Goal: Task Accomplishment & Management: Use online tool/utility

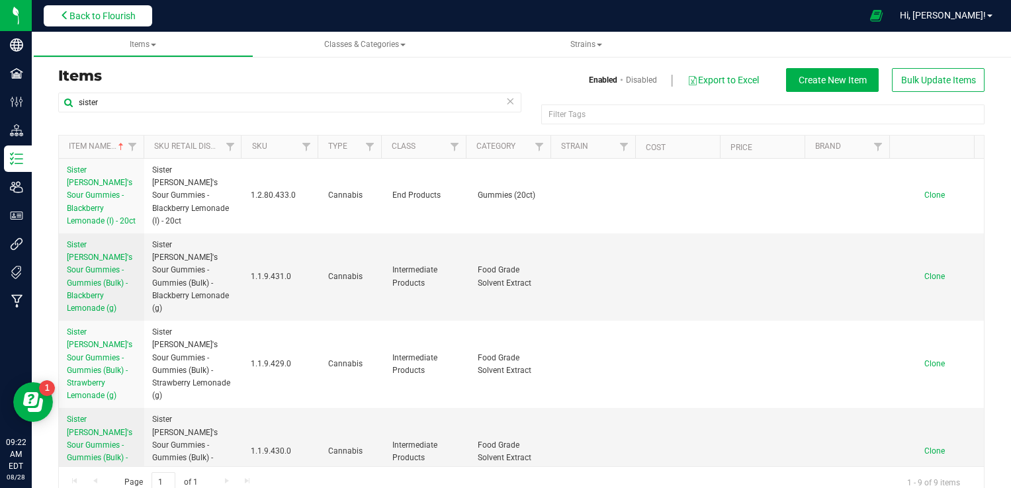
click at [118, 18] on span "Back to Flourish" at bounding box center [102, 16] width 66 height 11
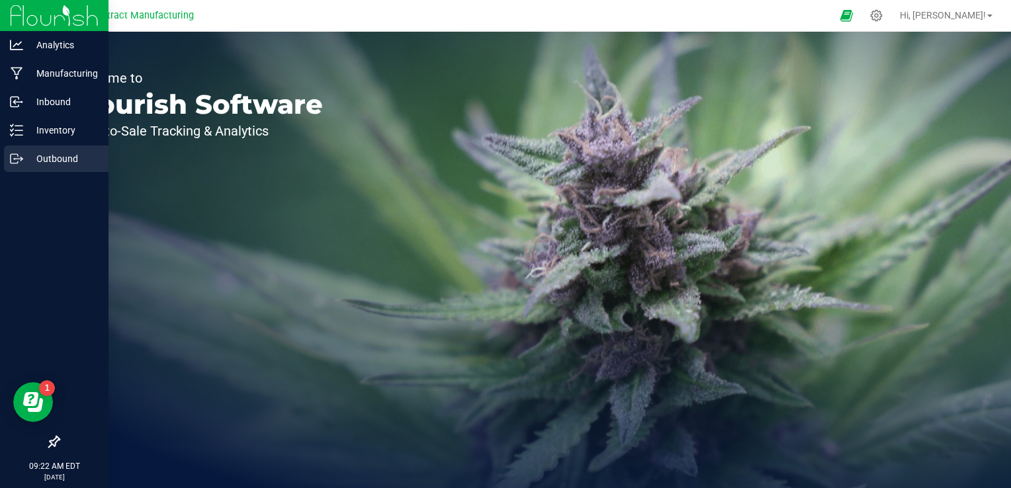
click at [18, 157] on icon at bounding box center [16, 158] width 13 height 13
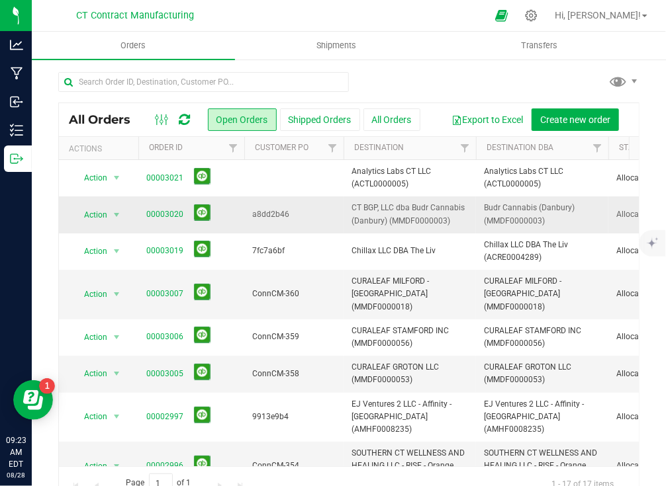
click at [238, 212] on td "00003020" at bounding box center [191, 215] width 106 height 36
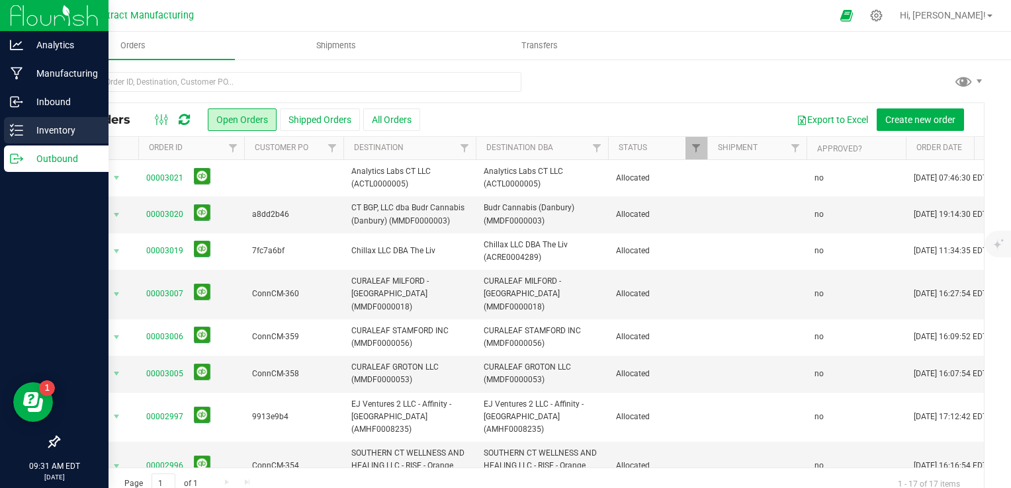
click at [62, 121] on div "Inventory" at bounding box center [56, 130] width 105 height 26
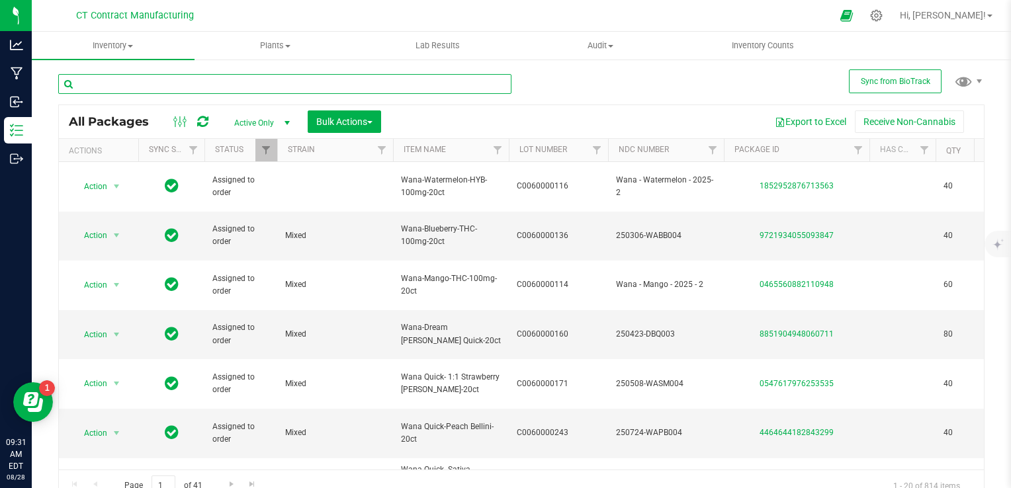
click at [267, 89] on input "text" at bounding box center [284, 84] width 453 height 20
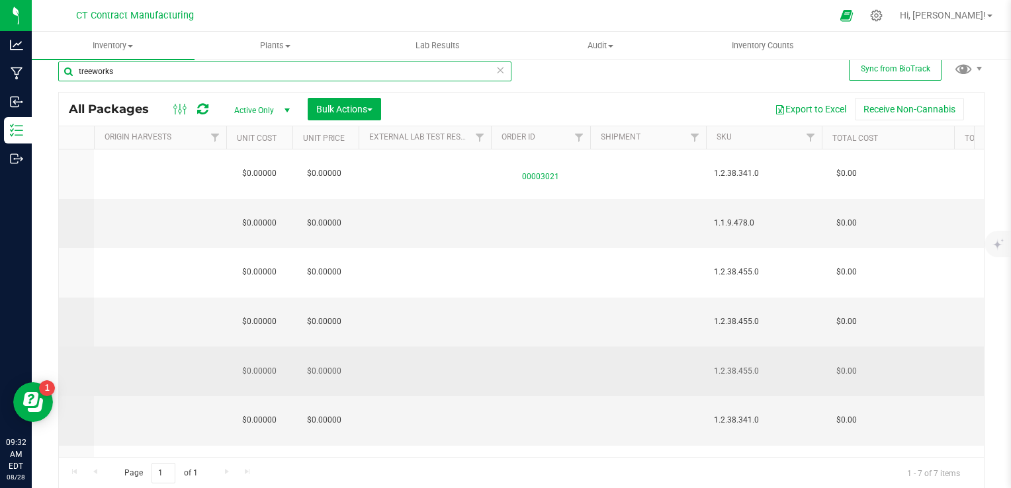
type input "treeworks"
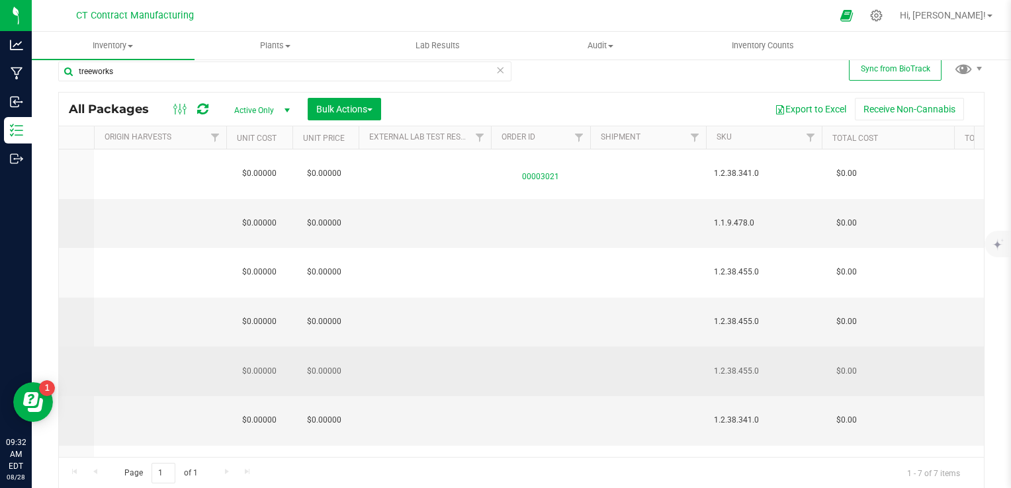
click at [665, 365] on span "1.2.38.455.0" at bounding box center [764, 371] width 100 height 13
copy span "1.2.38.455.0"
click at [492, 347] on td at bounding box center [540, 372] width 99 height 50
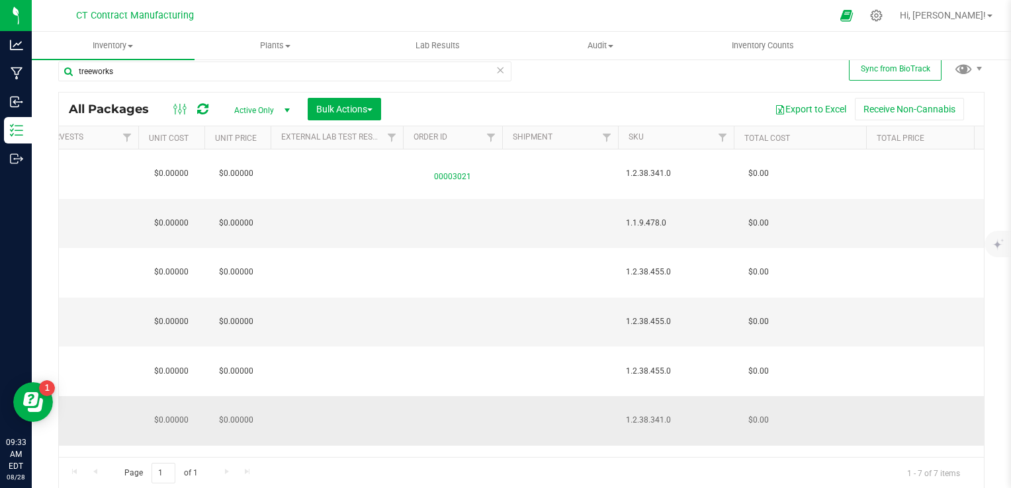
click at [665, 414] on span "1.2.38.341.0" at bounding box center [676, 420] width 100 height 13
click at [655, 414] on span "1.2.38.341.0" at bounding box center [676, 420] width 100 height 13
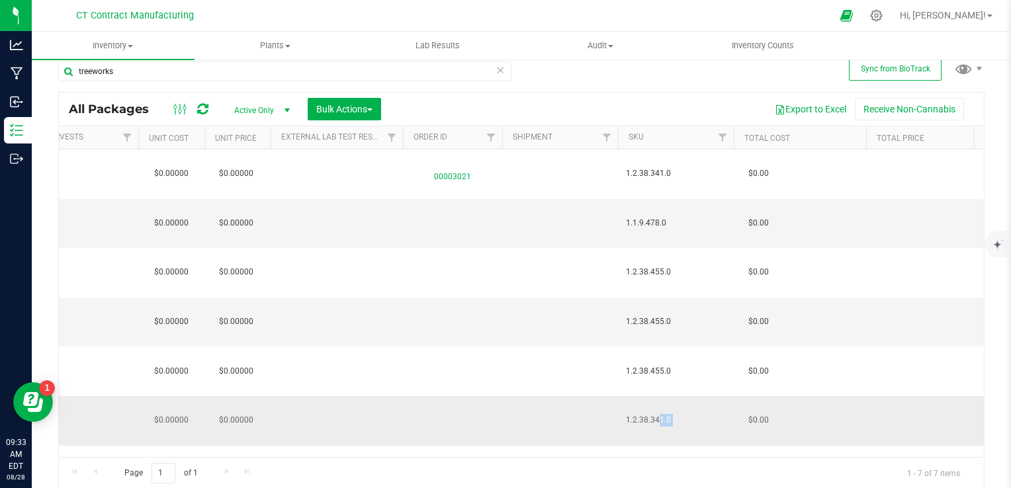
copy td "1.2.38.341.0"
click at [522, 396] on td at bounding box center [560, 421] width 116 height 50
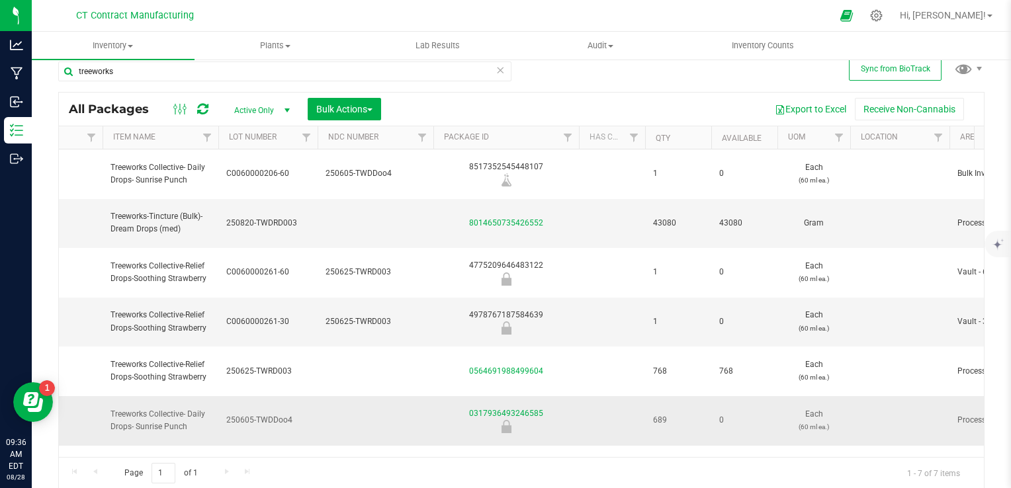
scroll to position [0, 272]
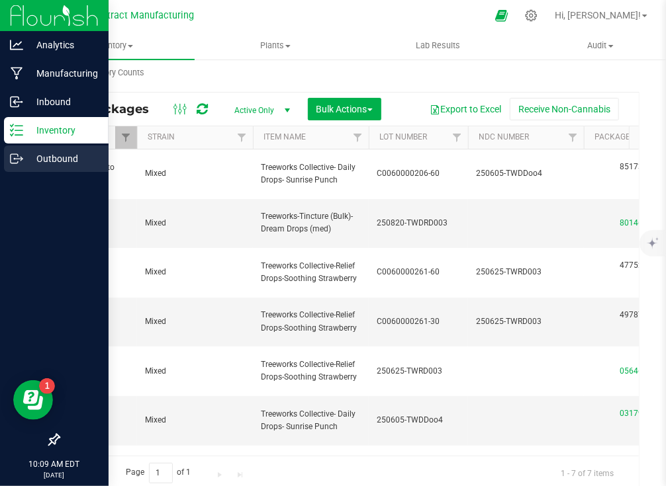
click at [19, 153] on icon at bounding box center [16, 158] width 13 height 13
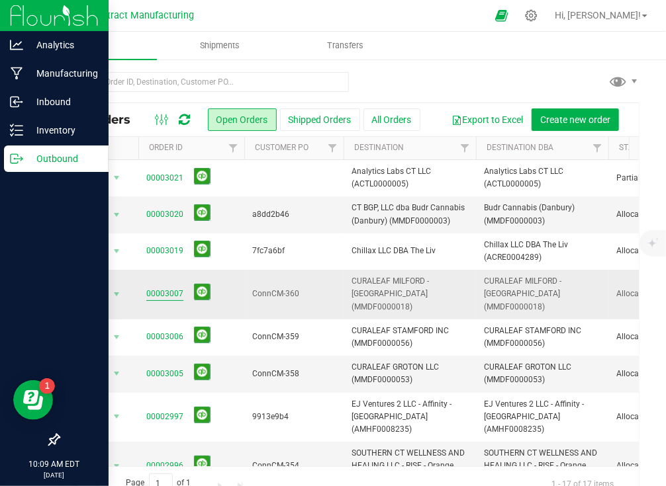
click at [157, 288] on link "00003007" at bounding box center [164, 294] width 37 height 13
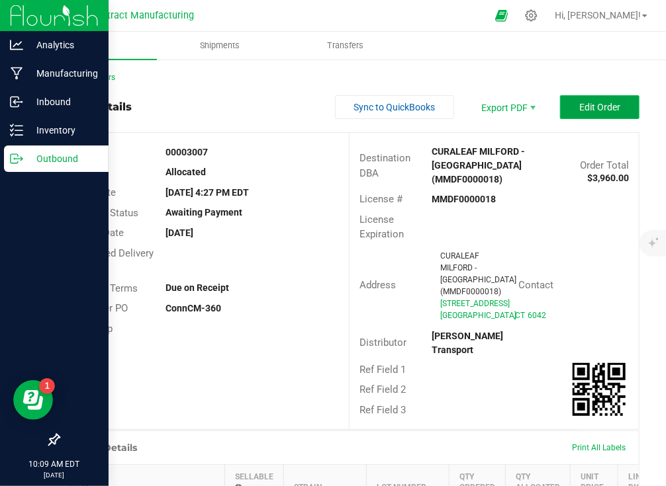
click at [579, 109] on span "Edit Order" at bounding box center [599, 107] width 41 height 11
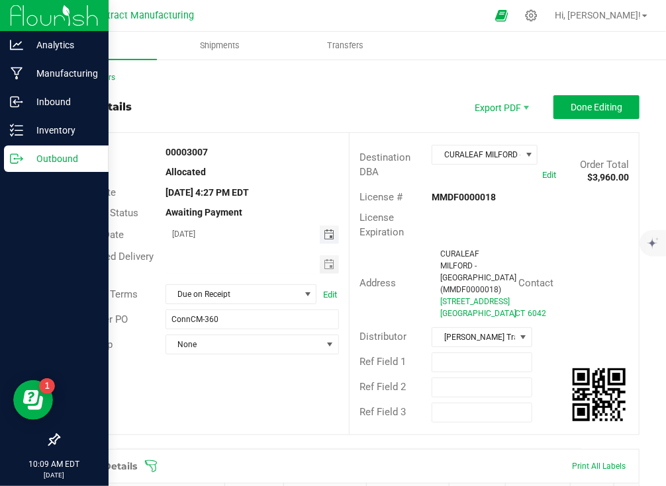
click at [326, 236] on span "Toggle calendar" at bounding box center [329, 235] width 11 height 11
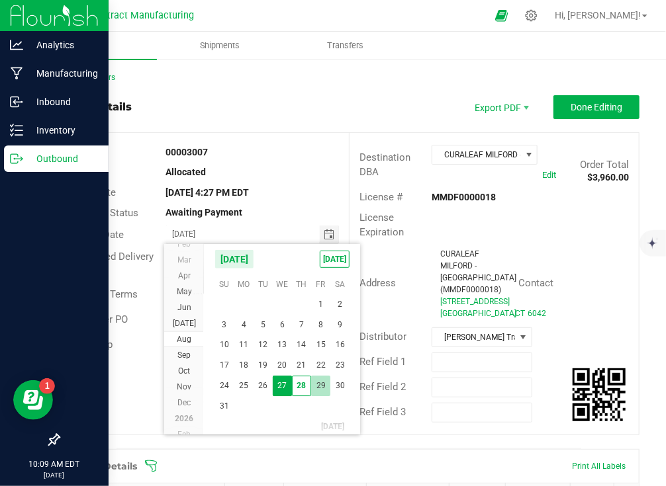
click at [316, 383] on span "29" at bounding box center [320, 386] width 19 height 21
type input "[DATE]"
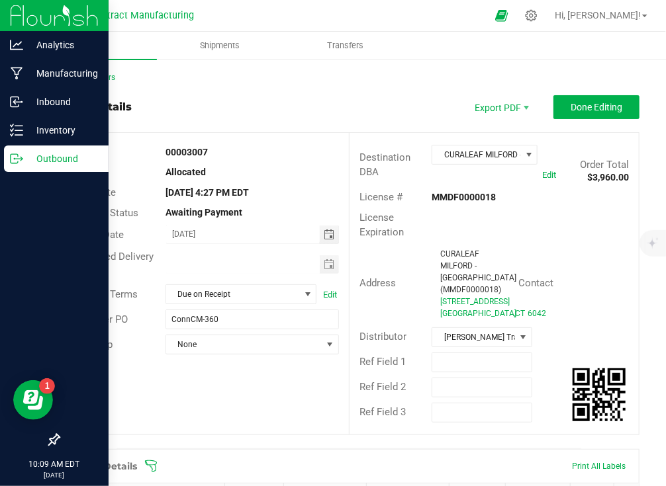
click at [267, 396] on div "Order # 00003007 Status Allocated Order Date [DATE] 4:27 PM EDT Payment Status …" at bounding box center [349, 284] width 580 height 302
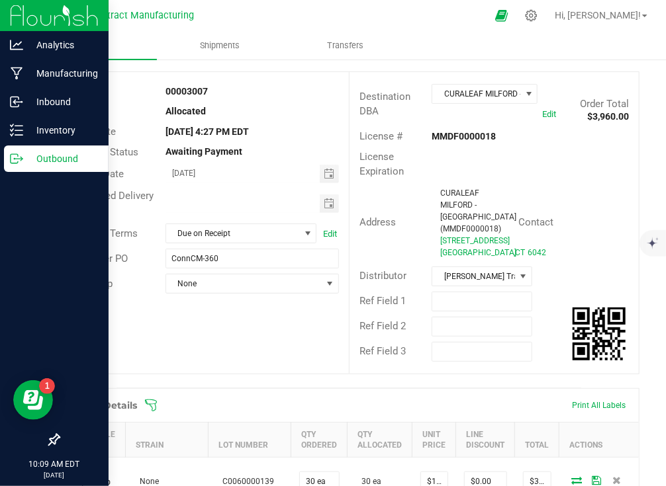
scroll to position [0, 0]
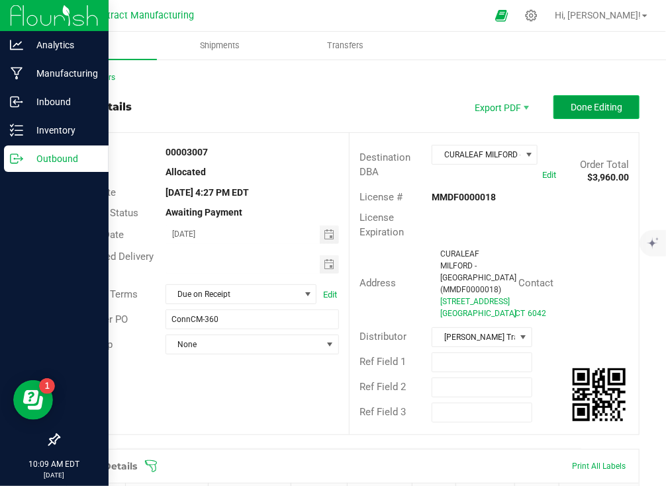
click at [578, 102] on span "Done Editing" at bounding box center [596, 107] width 52 height 11
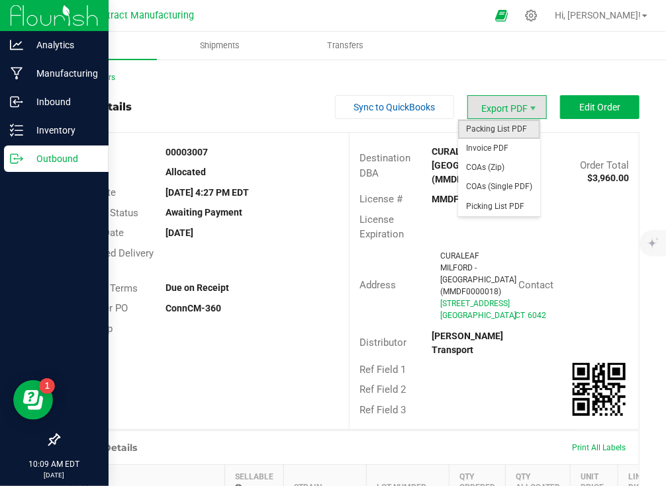
click at [490, 126] on span "Packing List PDF" at bounding box center [499, 129] width 82 height 19
click at [519, 144] on span "Invoice PDF" at bounding box center [499, 148] width 82 height 19
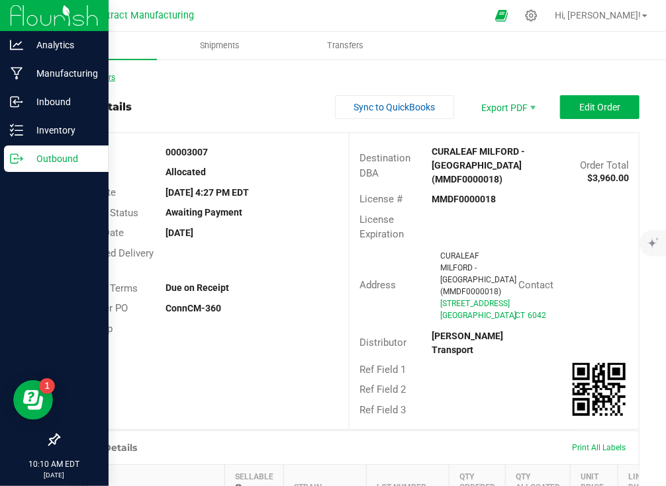
click at [91, 79] on link "Back to Orders" at bounding box center [86, 77] width 57 height 9
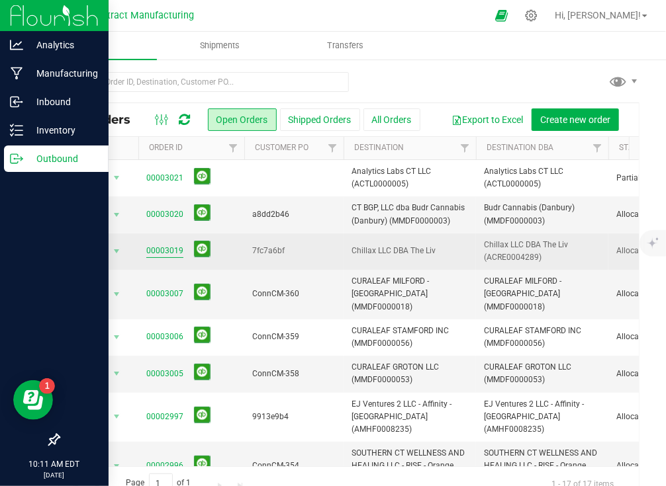
click at [165, 251] on link "00003019" at bounding box center [164, 251] width 37 height 13
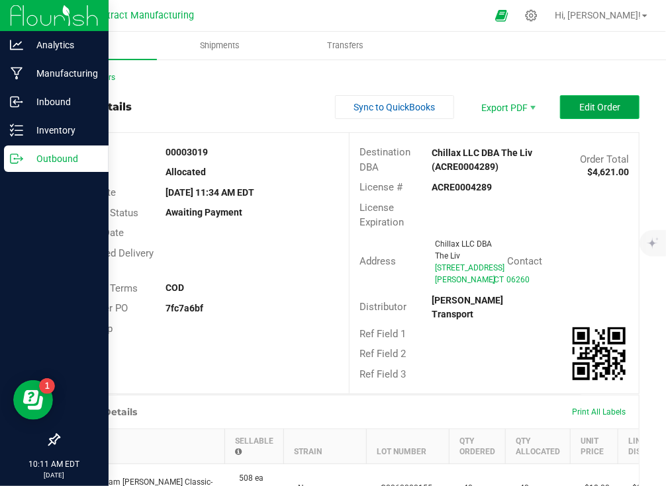
click at [581, 109] on span "Edit Order" at bounding box center [599, 107] width 41 height 11
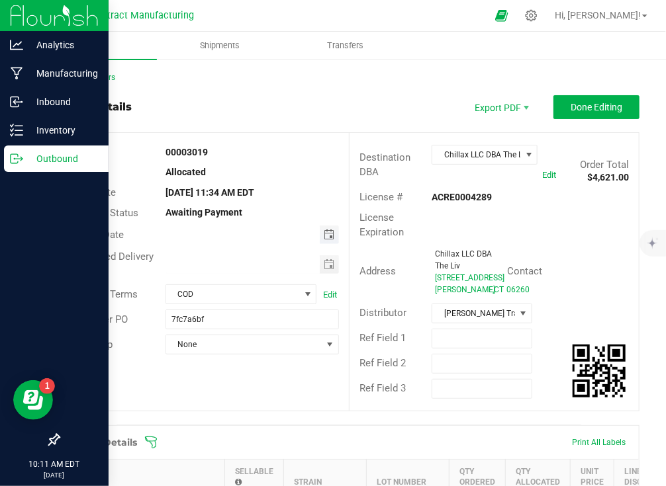
click at [324, 231] on span "Toggle calendar" at bounding box center [329, 235] width 11 height 11
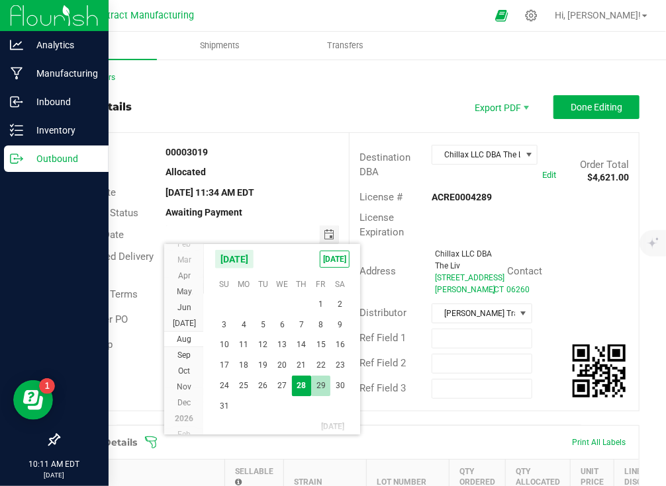
click at [321, 381] on span "29" at bounding box center [320, 386] width 19 height 21
type input "[DATE]"
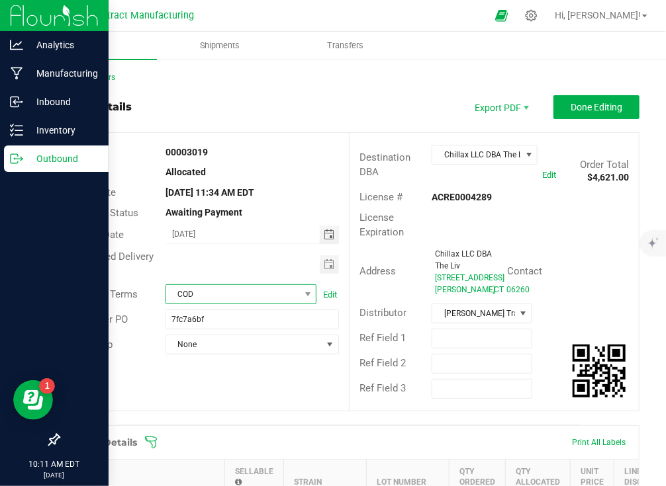
click at [264, 294] on span "COD" at bounding box center [232, 294] width 133 height 19
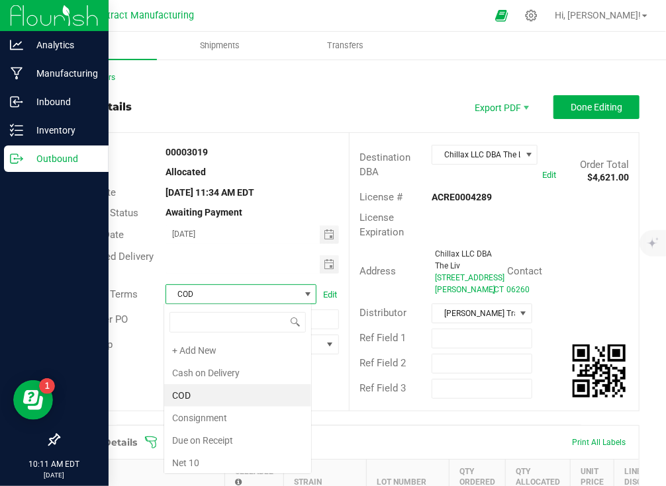
scroll to position [19, 148]
click at [243, 443] on li "Due on Receipt" at bounding box center [237, 440] width 147 height 22
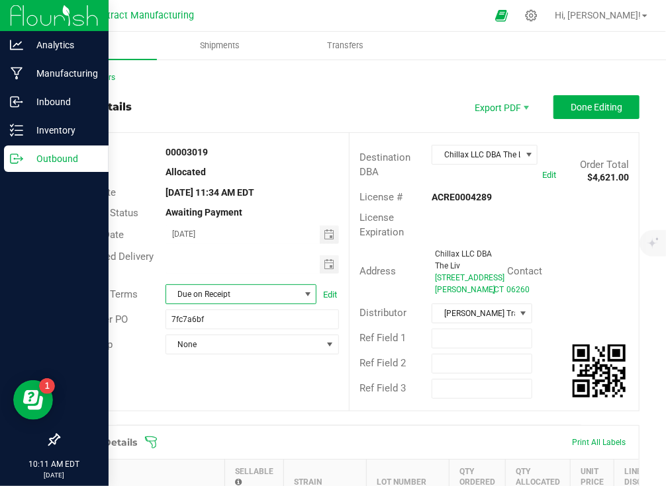
click at [325, 391] on div "Order # 00003019 Status Allocated Order Date [DATE] 11:34 AM EDT Payment Status…" at bounding box center [349, 272] width 580 height 278
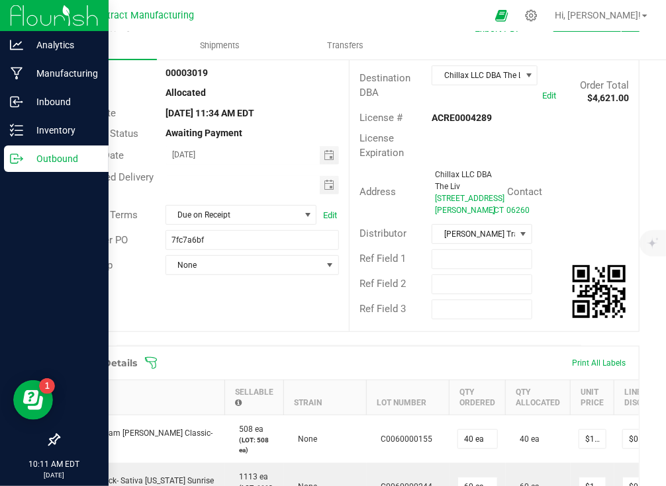
scroll to position [0, 0]
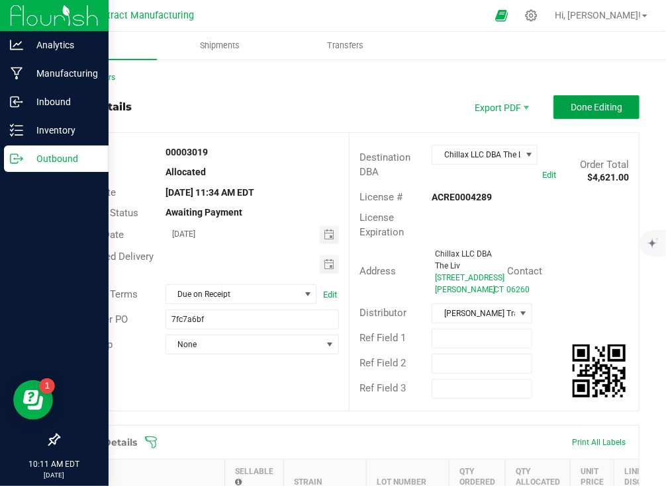
click at [581, 97] on button "Done Editing" at bounding box center [596, 107] width 86 height 24
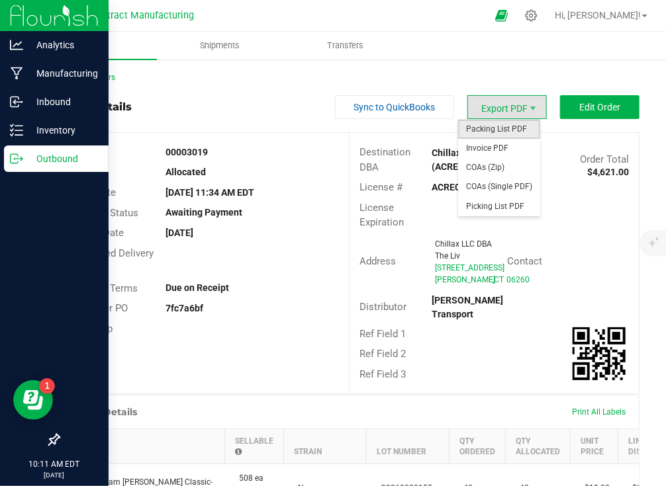
click at [502, 126] on span "Packing List PDF" at bounding box center [499, 129] width 82 height 19
click at [497, 150] on span "Invoice PDF" at bounding box center [499, 148] width 82 height 19
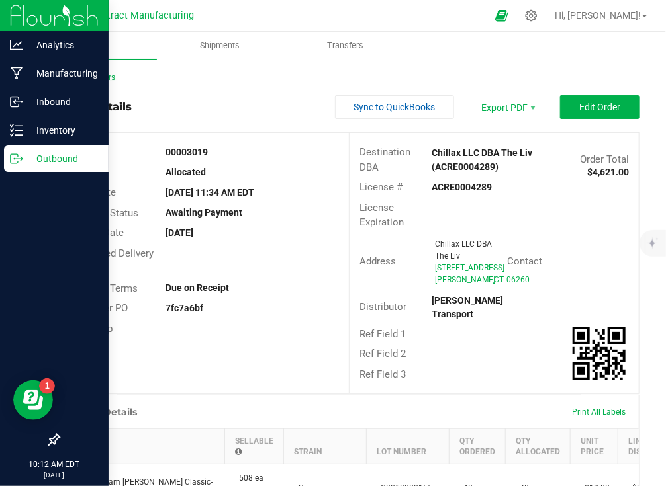
click at [94, 76] on link "Back to Orders" at bounding box center [86, 77] width 57 height 9
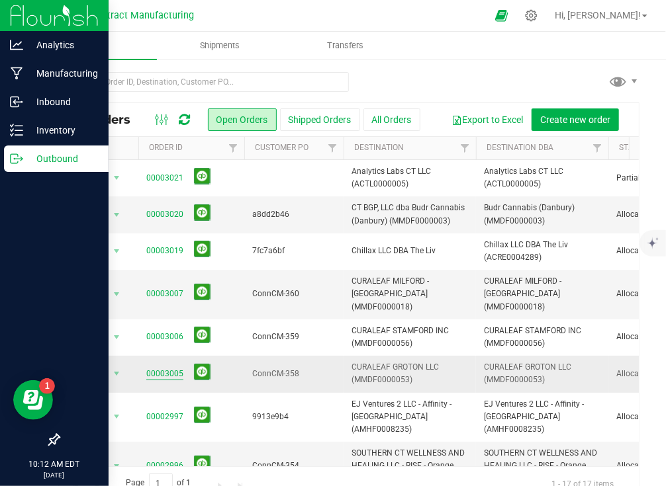
click at [172, 368] on link "00003005" at bounding box center [164, 374] width 37 height 13
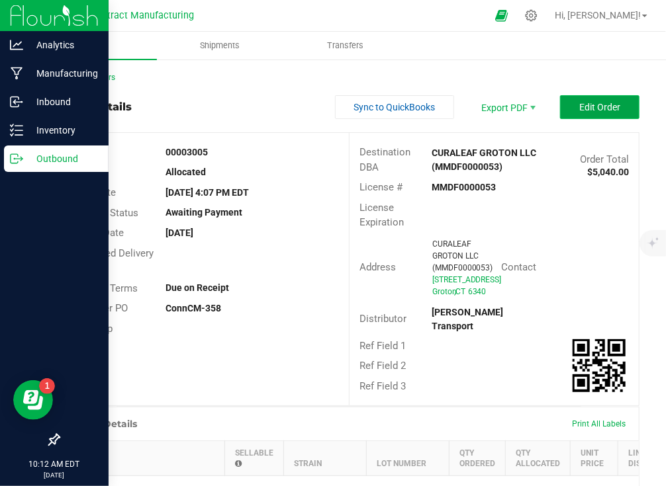
click at [596, 105] on span "Edit Order" at bounding box center [599, 107] width 41 height 11
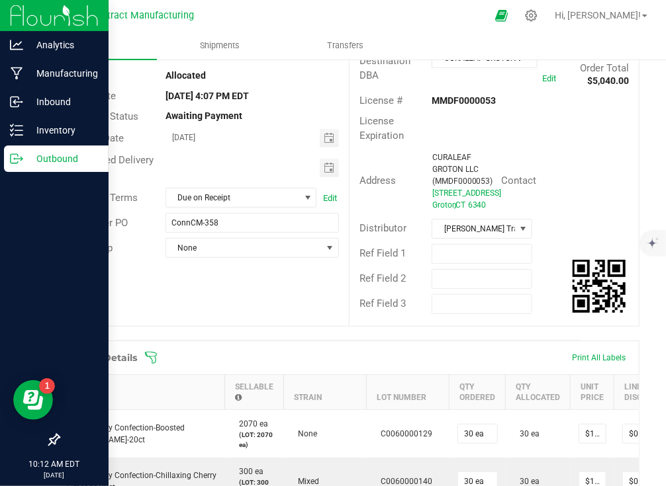
scroll to position [95, 0]
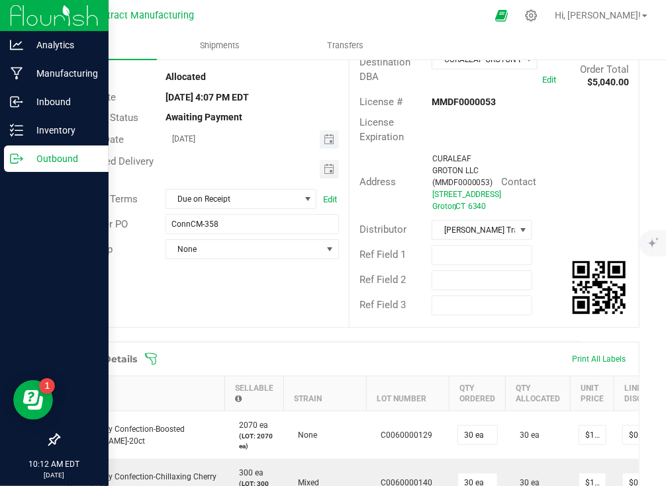
click at [331, 135] on span "Toggle calendar" at bounding box center [329, 139] width 19 height 19
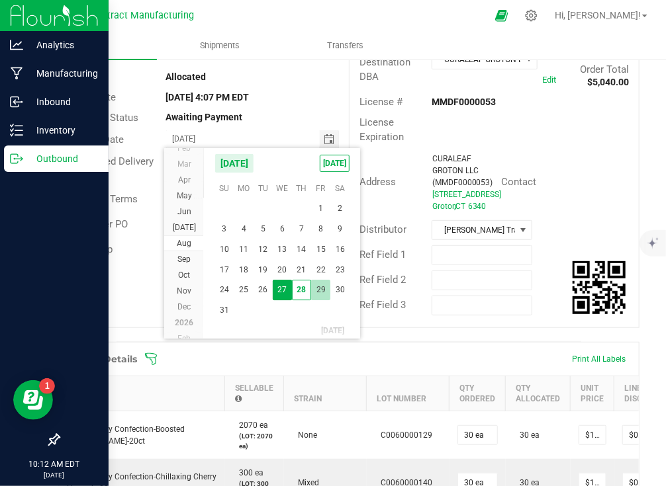
click at [321, 284] on span "29" at bounding box center [320, 290] width 19 height 21
type input "[DATE]"
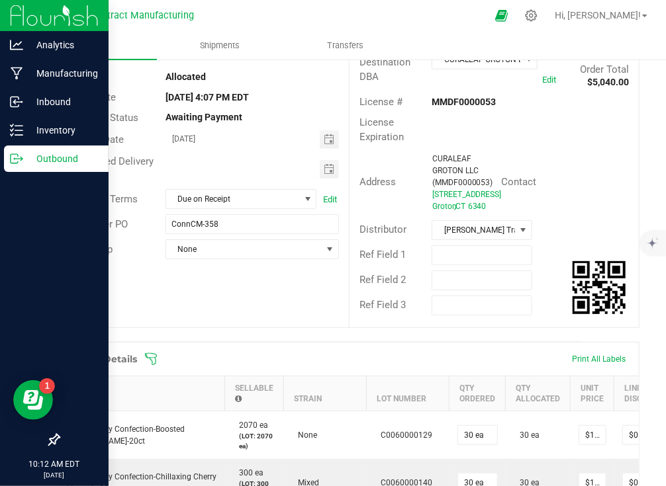
click at [328, 328] on div "Order # 00003005 Status Allocated Order Date [DATE] 4:07 PM EDT Payment Status …" at bounding box center [349, 183] width 580 height 290
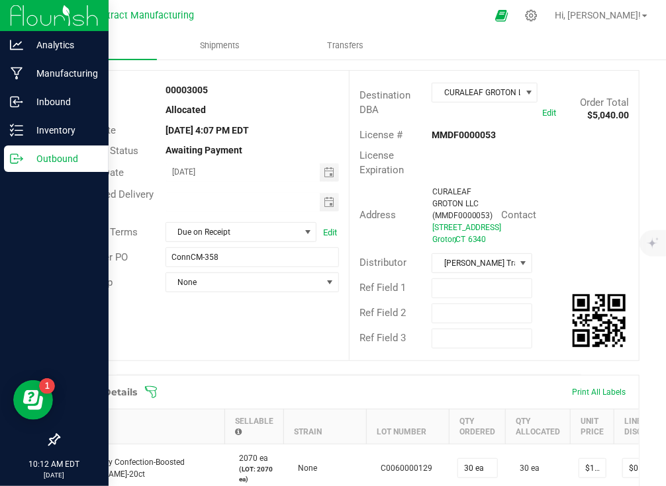
scroll to position [0, 0]
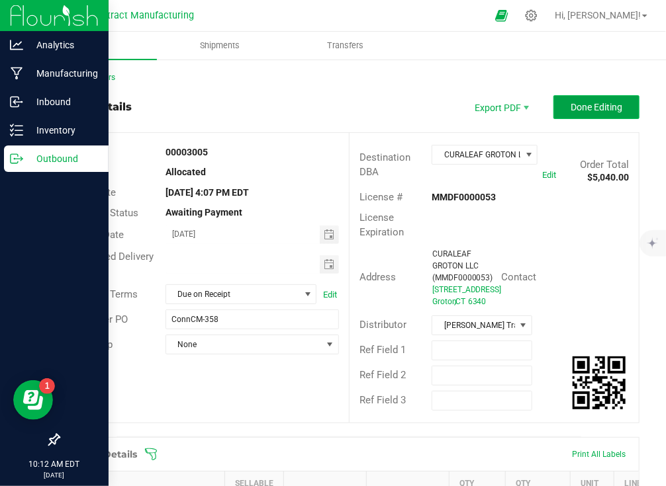
click at [580, 107] on span "Done Editing" at bounding box center [596, 107] width 52 height 11
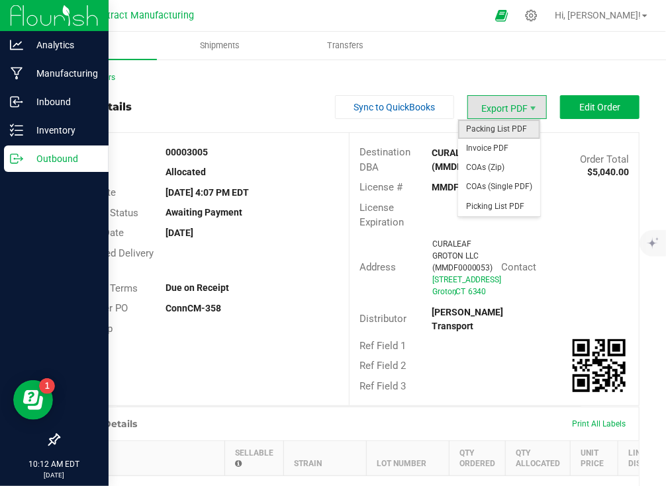
click at [496, 130] on span "Packing List PDF" at bounding box center [499, 129] width 82 height 19
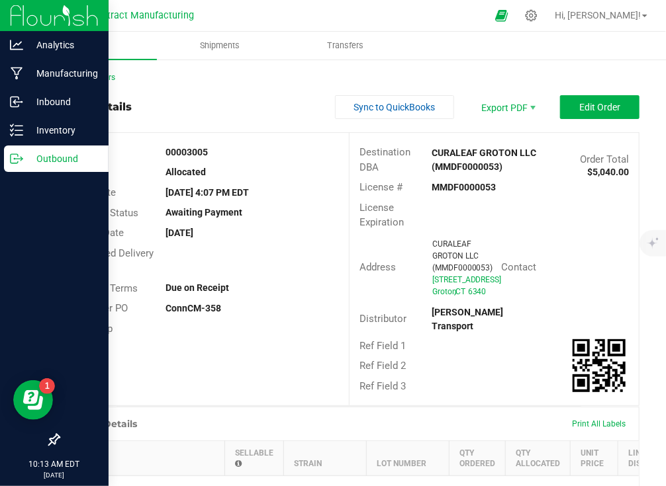
click at [246, 116] on div "Order details Sync to QuickBooks Export PDF Edit Order" at bounding box center [348, 107] width 581 height 24
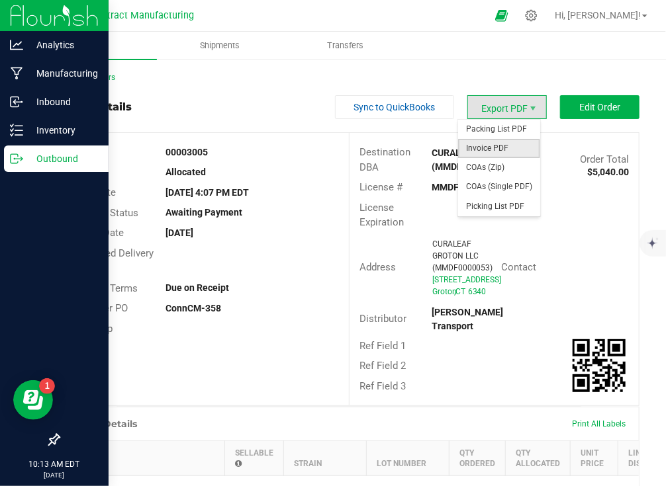
click at [506, 144] on span "Invoice PDF" at bounding box center [499, 148] width 82 height 19
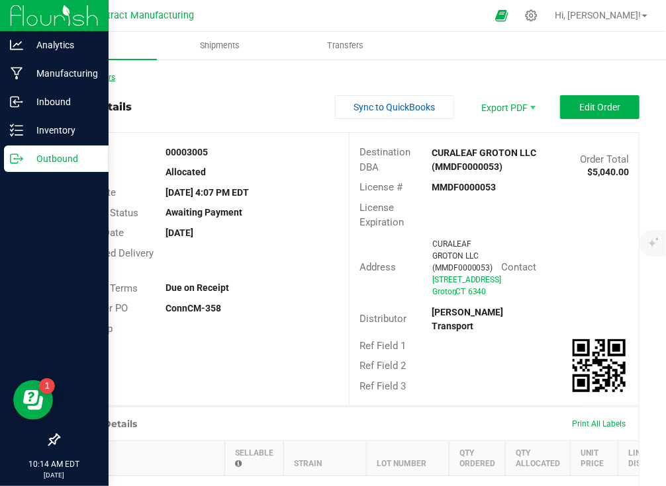
click at [109, 77] on link "Back to Orders" at bounding box center [86, 77] width 57 height 9
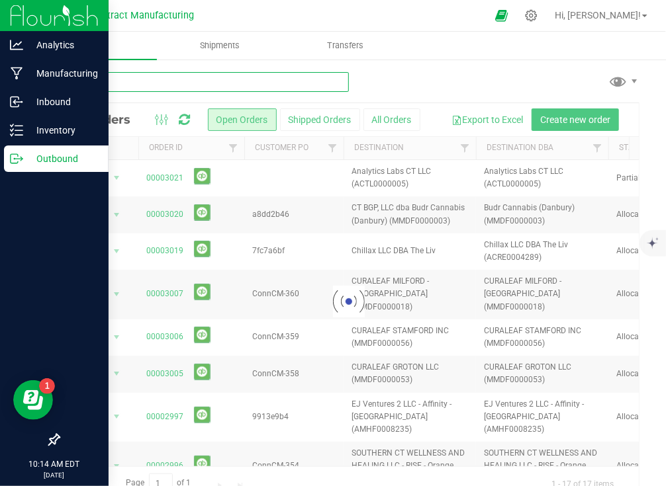
click at [138, 76] on input "text" at bounding box center [203, 82] width 291 height 20
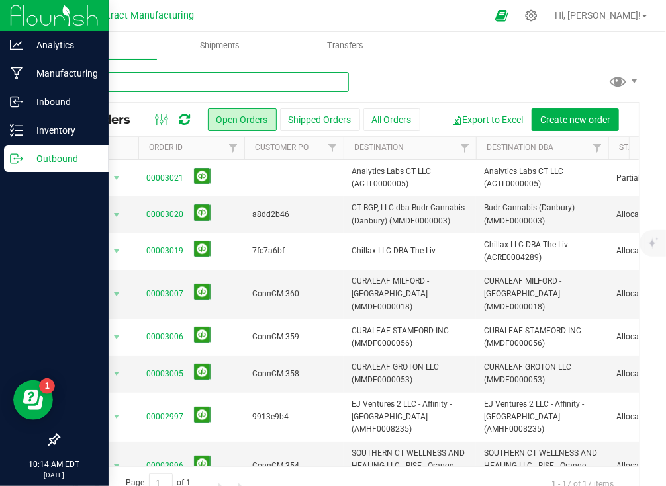
type input "2979"
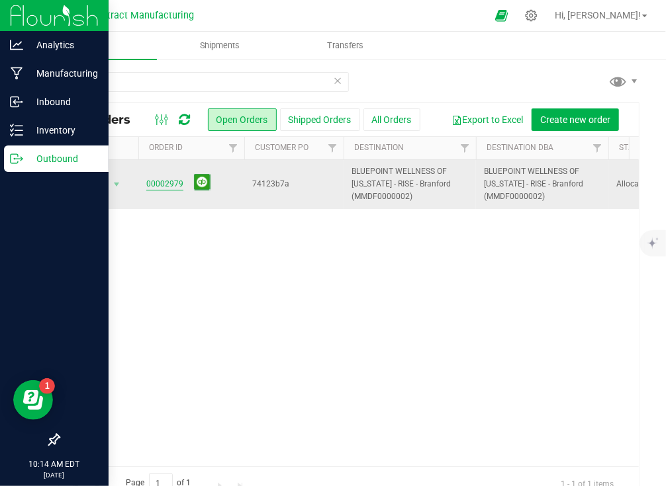
click at [159, 184] on link "00002979" at bounding box center [164, 184] width 37 height 13
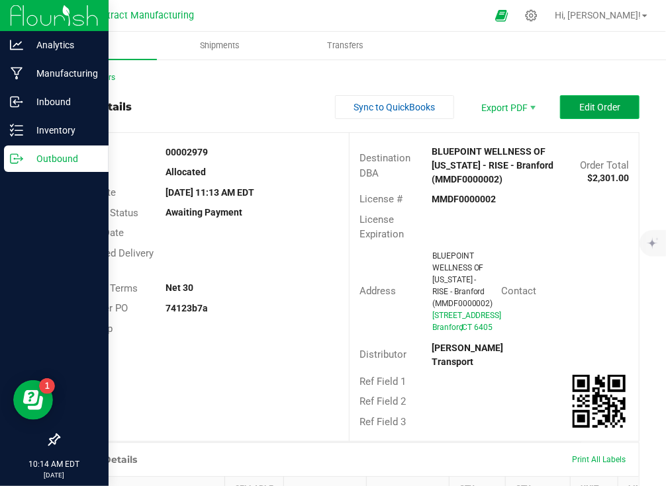
click at [622, 105] on button "Edit Order" at bounding box center [599, 107] width 79 height 24
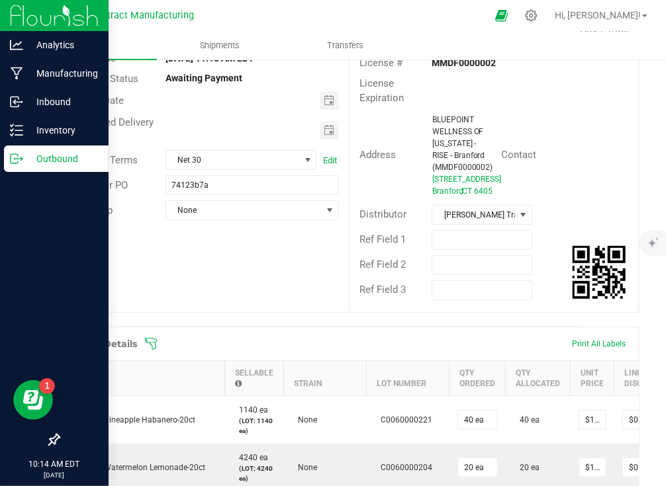
scroll to position [138, 0]
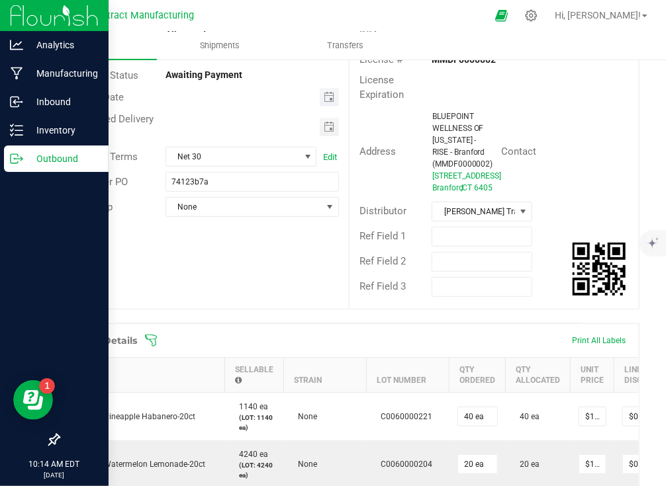
click at [320, 101] on span "Toggle calendar" at bounding box center [329, 97] width 19 height 19
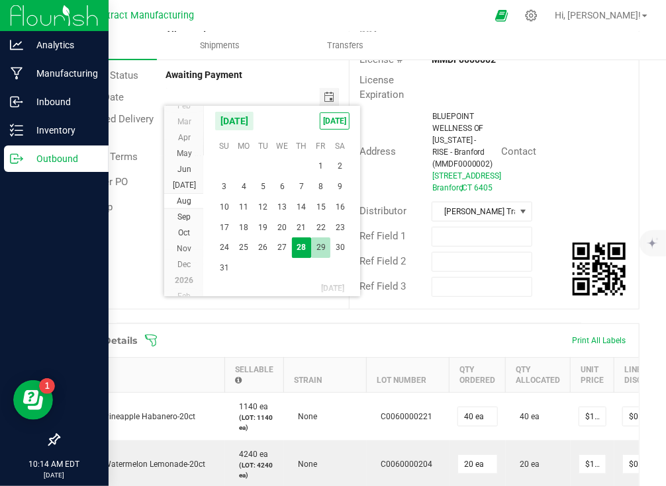
click at [312, 245] on span "29" at bounding box center [320, 248] width 19 height 21
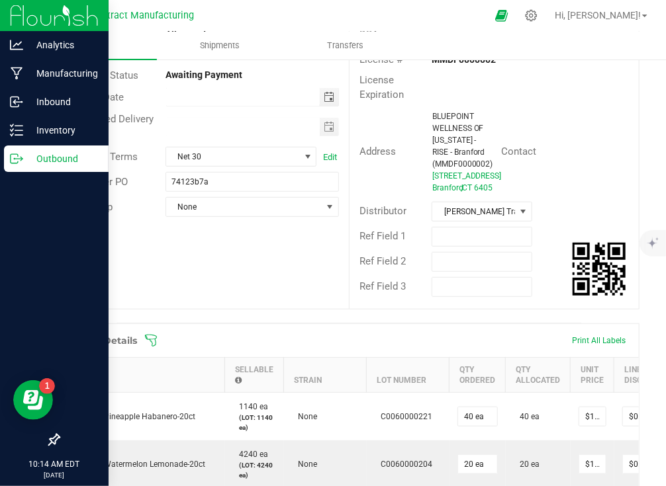
type input "[DATE]"
click at [266, 156] on span "Net 30" at bounding box center [232, 157] width 133 height 19
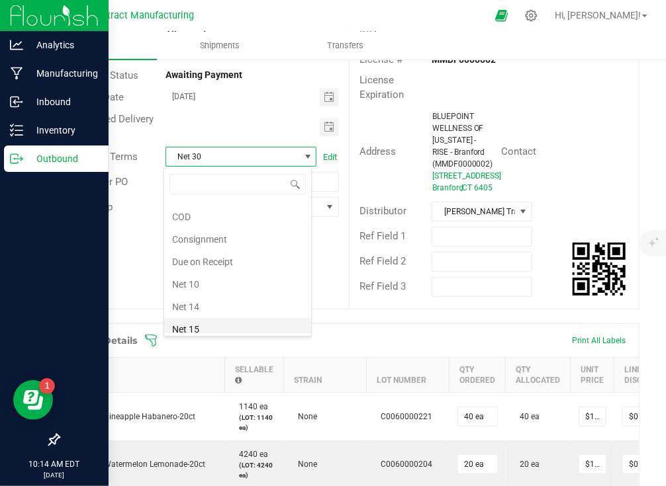
scroll to position [36, 0]
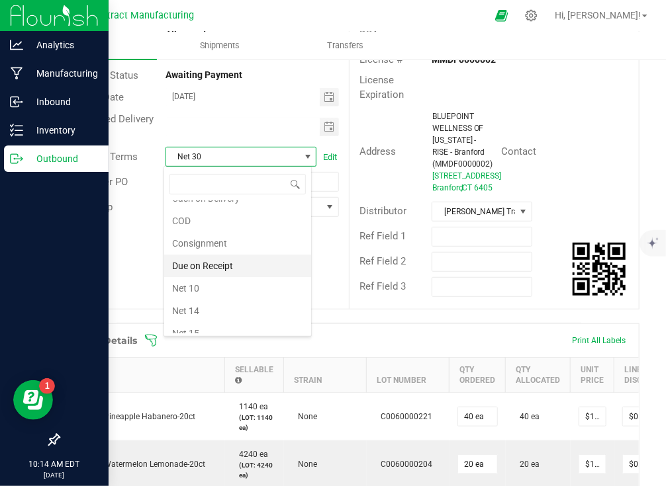
click at [244, 265] on li "Due on Receipt" at bounding box center [237, 266] width 147 height 22
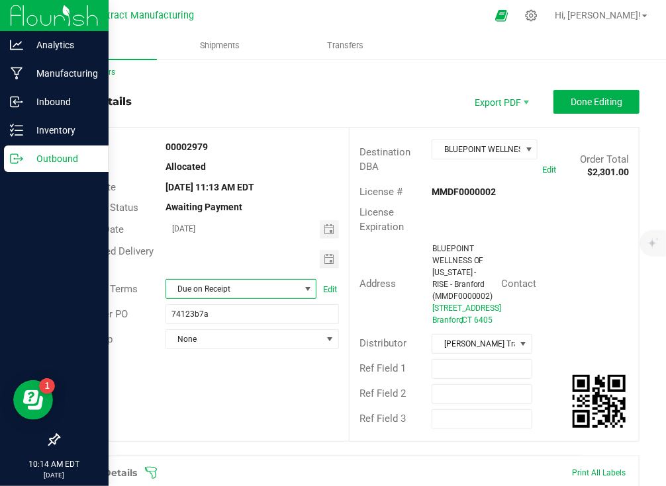
scroll to position [0, 0]
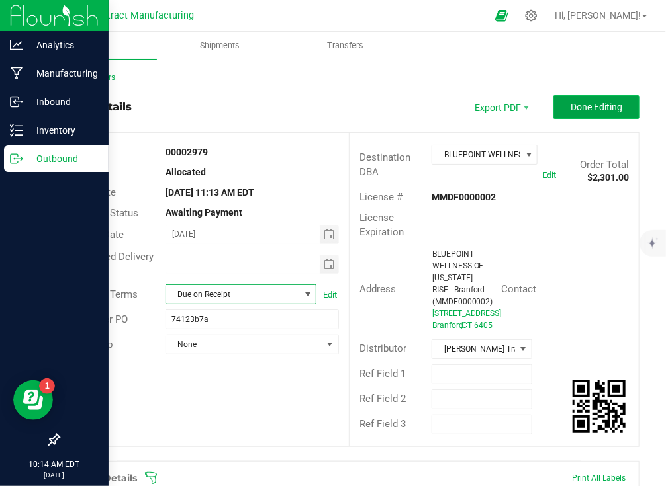
click at [582, 102] on span "Done Editing" at bounding box center [596, 107] width 52 height 11
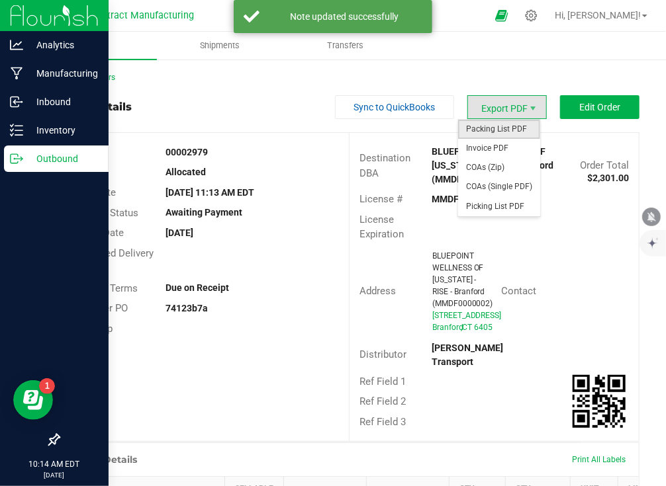
click at [508, 128] on span "Packing List PDF" at bounding box center [499, 129] width 82 height 19
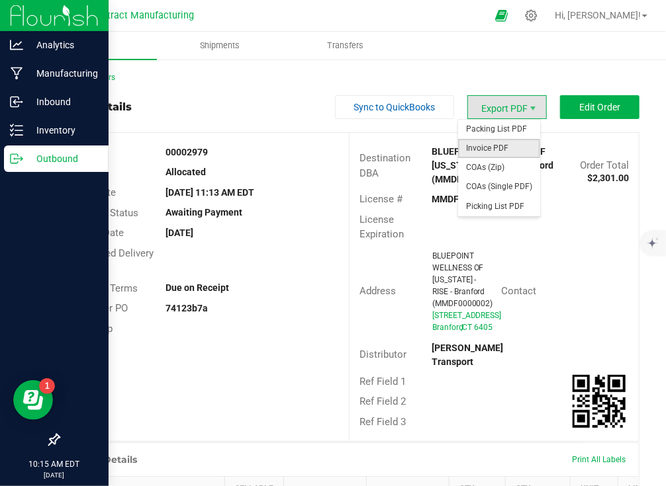
click at [511, 143] on span "Invoice PDF" at bounding box center [499, 148] width 82 height 19
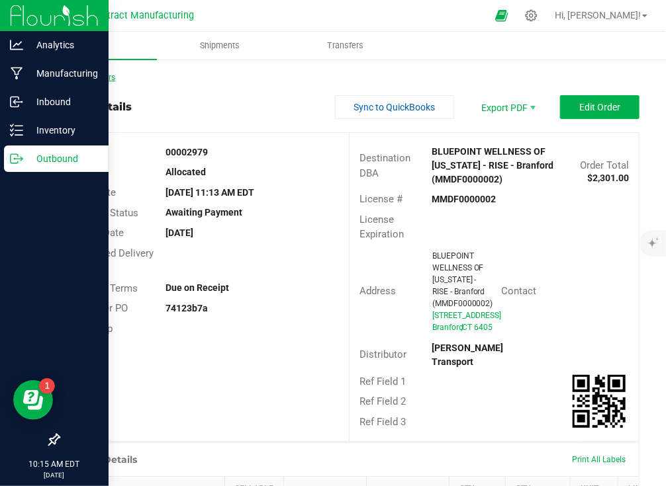
click at [82, 77] on link "Back to Orders" at bounding box center [86, 77] width 57 height 9
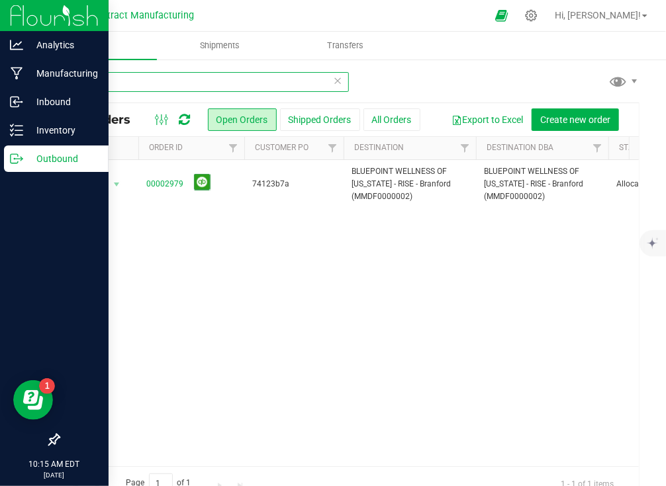
click at [192, 78] on input "2979" at bounding box center [203, 82] width 291 height 20
type input "2982"
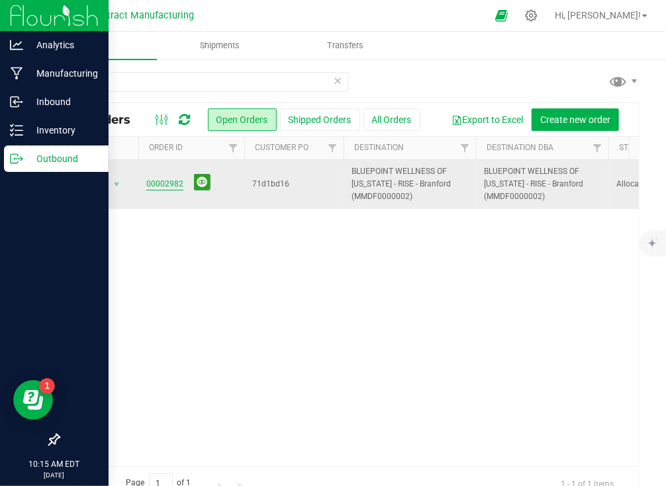
click at [171, 181] on link "00002982" at bounding box center [164, 184] width 37 height 13
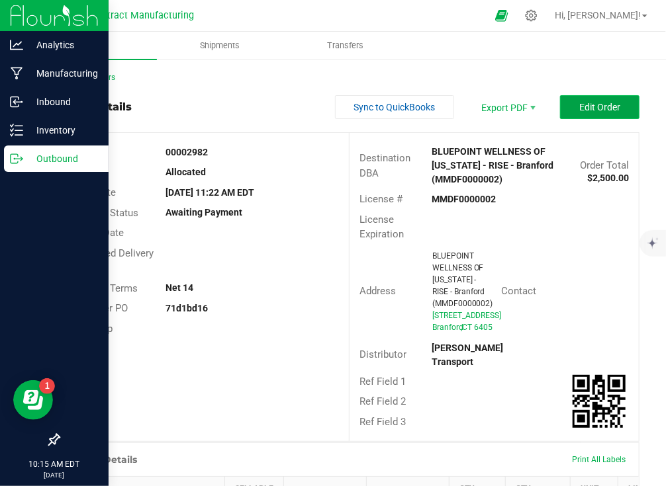
click at [586, 103] on span "Edit Order" at bounding box center [599, 107] width 41 height 11
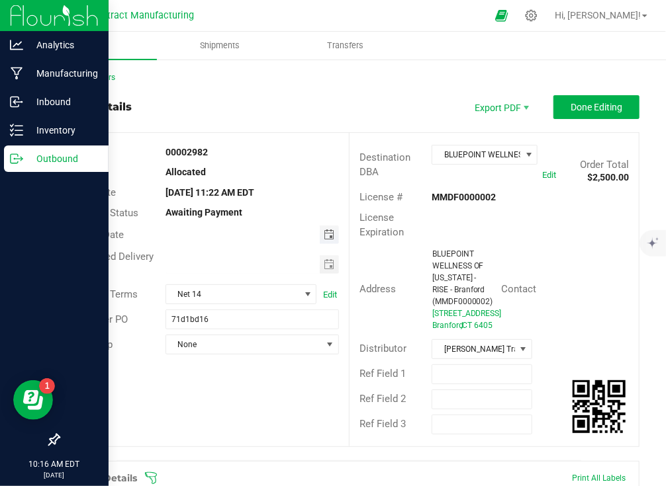
click at [324, 236] on span "Toggle calendar" at bounding box center [329, 235] width 11 height 11
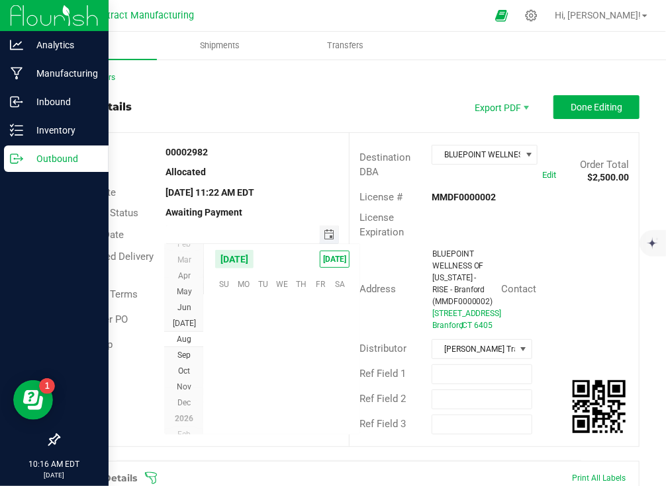
scroll to position [214510, 0]
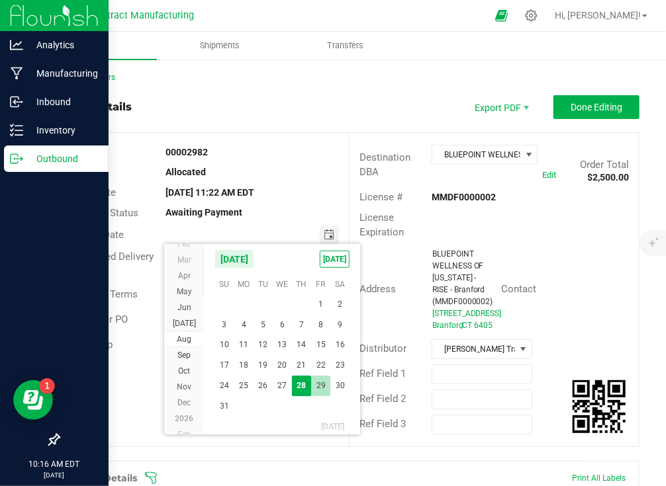
click at [318, 380] on span "29" at bounding box center [320, 386] width 19 height 21
type input "[DATE]"
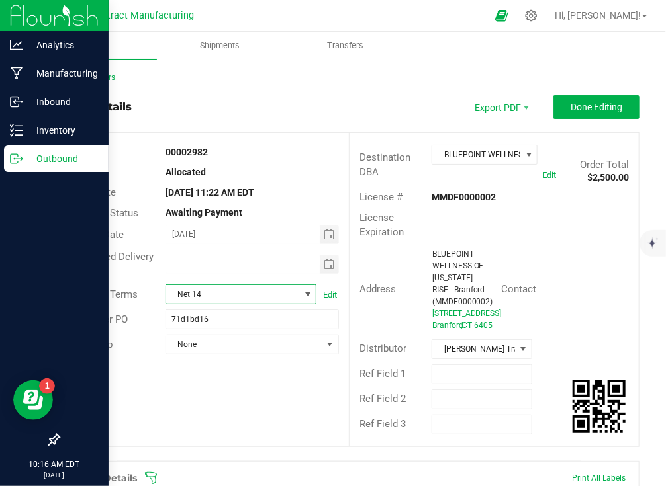
click at [273, 298] on span "Net 14" at bounding box center [232, 294] width 133 height 19
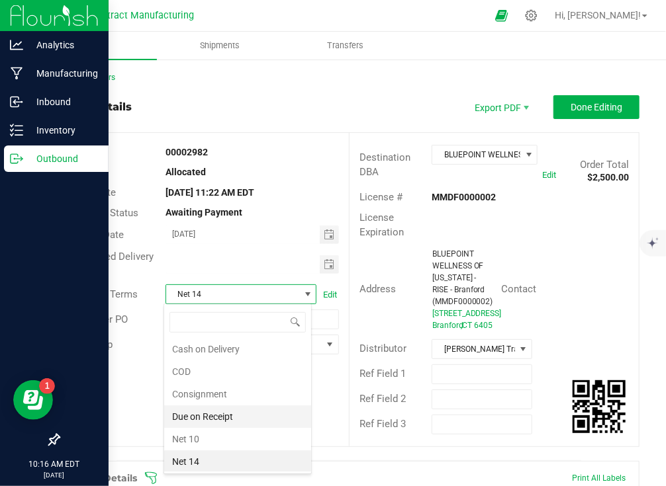
click at [247, 420] on li "Due on Receipt" at bounding box center [237, 417] width 147 height 22
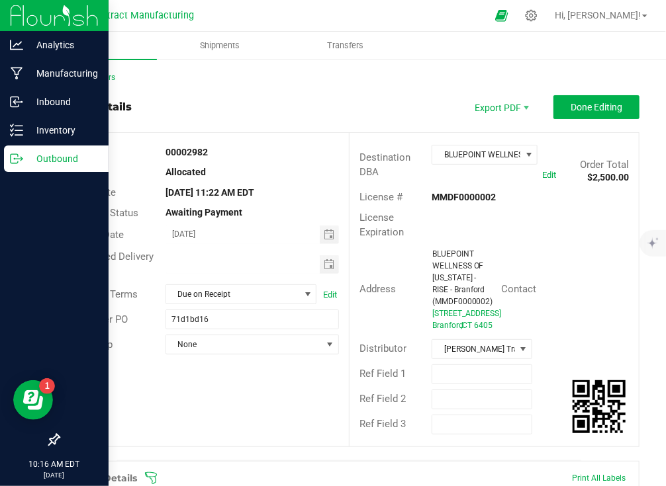
click at [336, 150] on div "00002982" at bounding box center [252, 153] width 193 height 14
click at [570, 105] on span "Done Editing" at bounding box center [596, 107] width 52 height 11
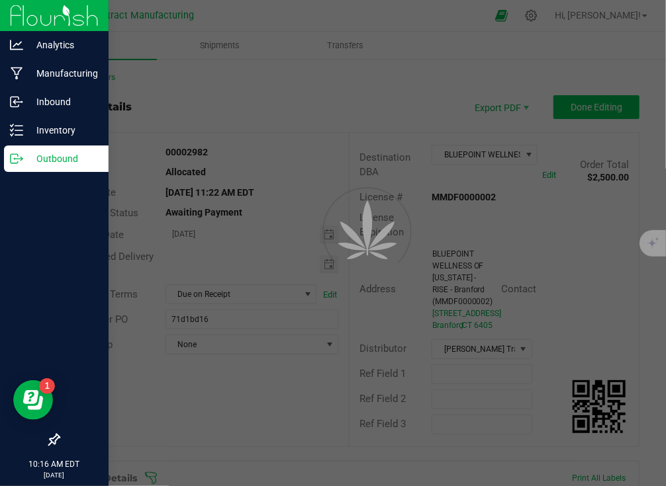
click at [567, 105] on div at bounding box center [333, 243] width 666 height 486
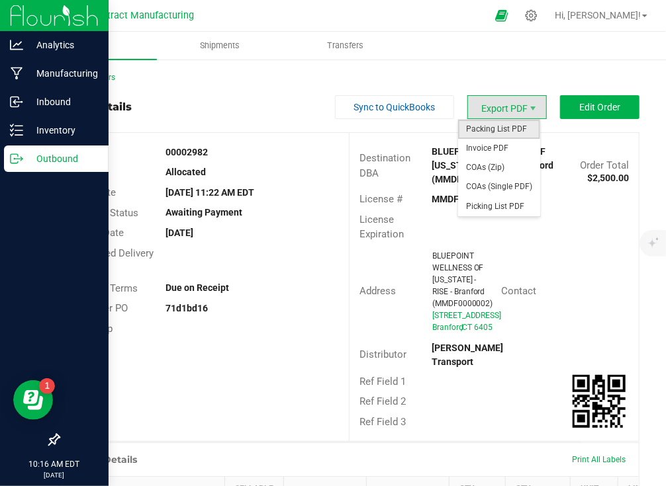
click at [510, 133] on span "Packing List PDF" at bounding box center [499, 129] width 82 height 19
click at [512, 149] on span "Invoice PDF" at bounding box center [499, 148] width 82 height 19
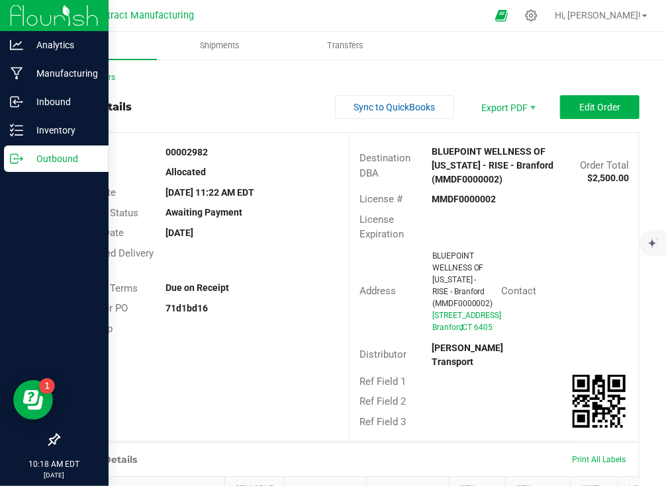
click at [109, 71] on div "Back to Orders" at bounding box center [348, 77] width 581 height 12
click at [102, 80] on link "Back to Orders" at bounding box center [86, 77] width 57 height 9
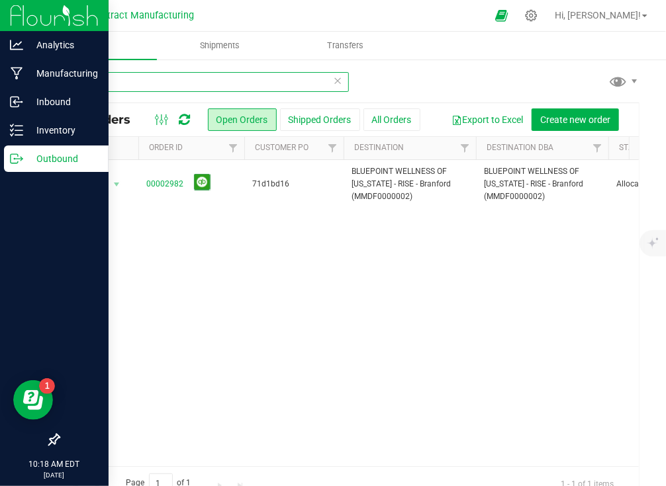
click at [202, 85] on input "2982" at bounding box center [203, 82] width 291 height 20
type input "2995"
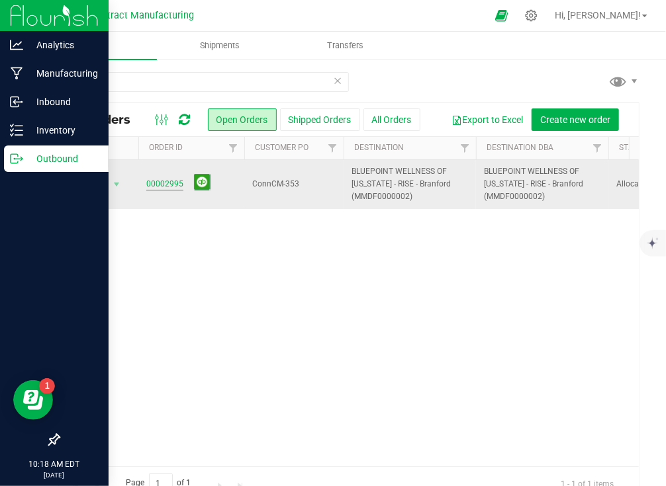
click at [171, 183] on link "00002995" at bounding box center [164, 184] width 37 height 13
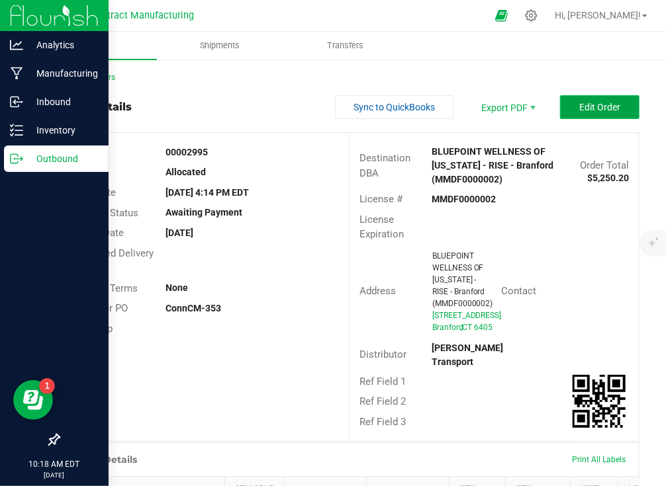
click at [560, 106] on button "Edit Order" at bounding box center [599, 107] width 79 height 24
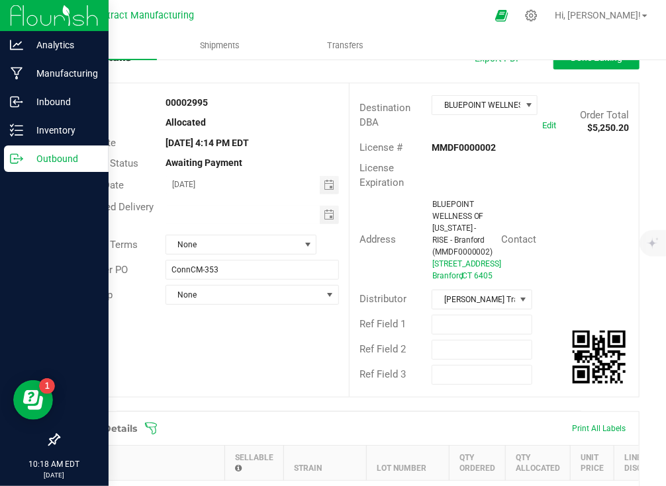
scroll to position [49, 0]
click at [324, 185] on span "Toggle calendar" at bounding box center [329, 186] width 11 height 11
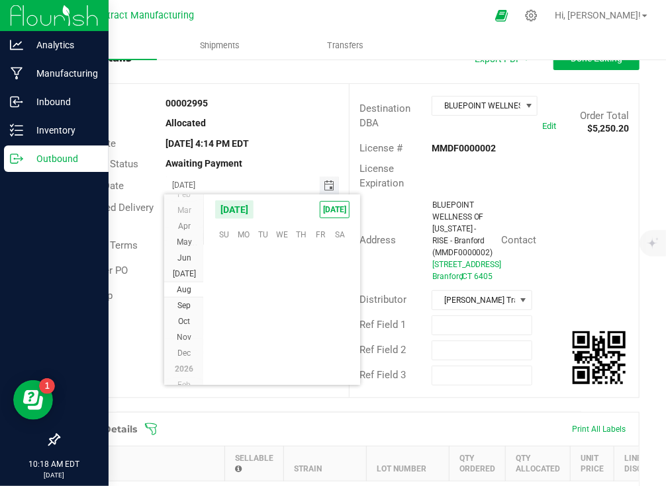
scroll to position [214510, 0]
click at [319, 332] on span "29" at bounding box center [320, 337] width 19 height 21
type input "[DATE]"
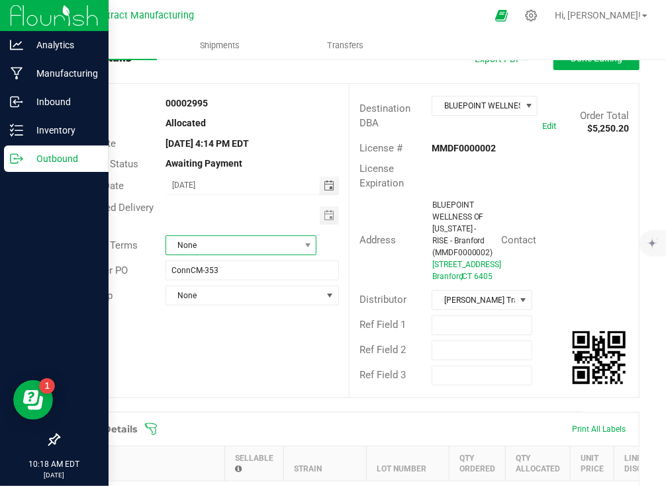
click at [273, 238] on span "None" at bounding box center [232, 245] width 133 height 19
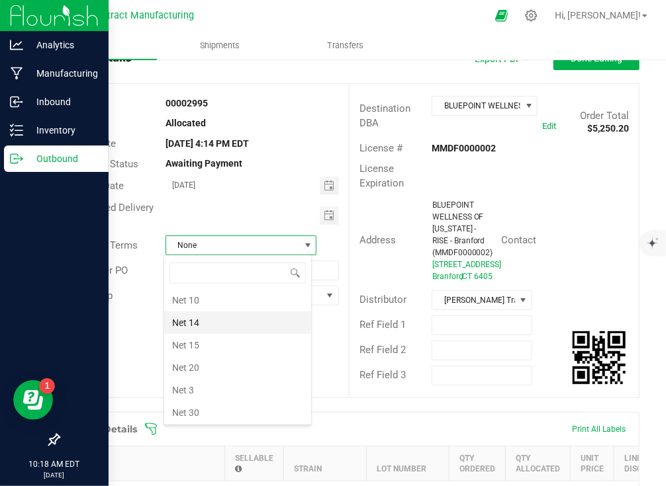
scroll to position [50, 0]
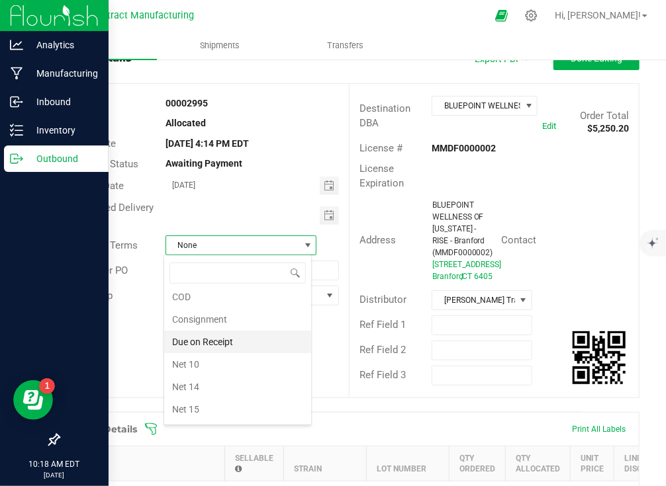
click at [233, 344] on li "Due on Receipt" at bounding box center [237, 342] width 147 height 22
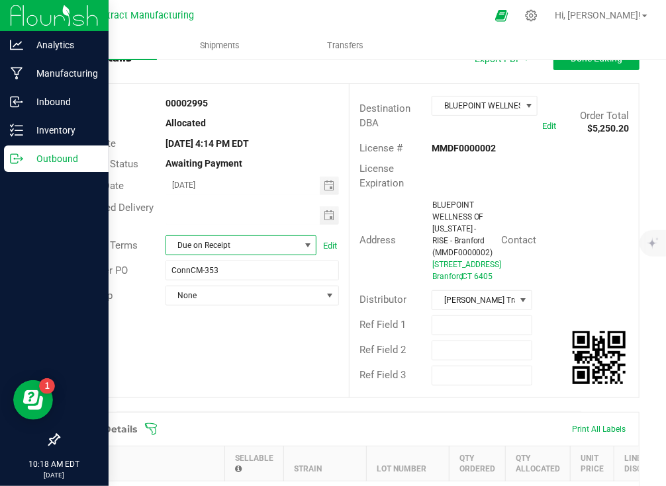
click at [341, 302] on div "None" at bounding box center [252, 296] width 193 height 20
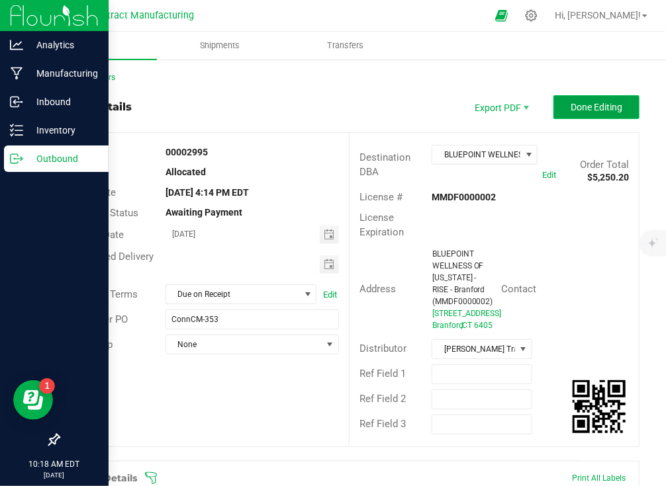
click at [588, 103] on span "Done Editing" at bounding box center [596, 107] width 52 height 11
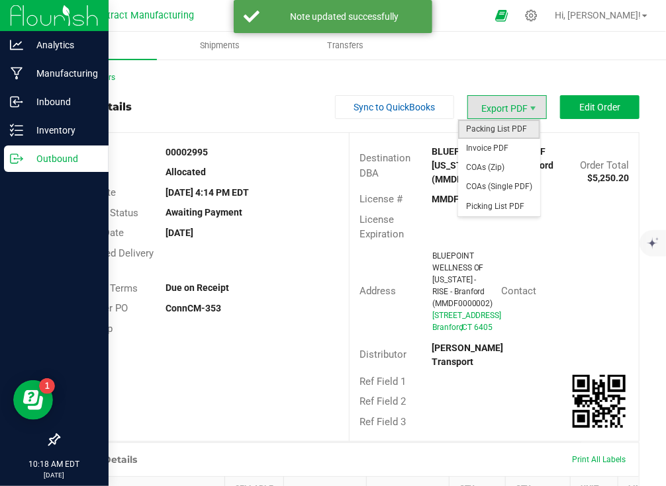
click at [514, 126] on span "Packing List PDF" at bounding box center [499, 129] width 82 height 19
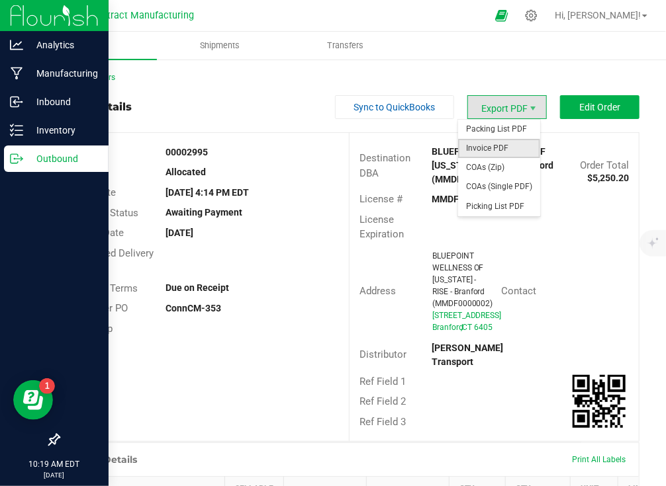
click at [497, 148] on span "Invoice PDF" at bounding box center [499, 148] width 82 height 19
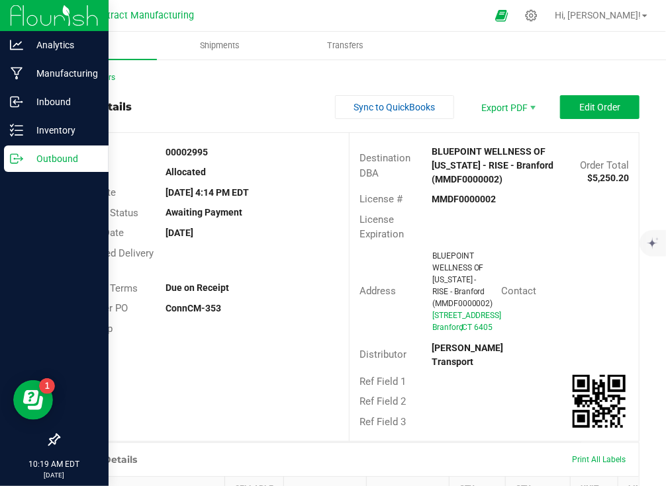
click at [101, 79] on link "Back to Orders" at bounding box center [86, 77] width 57 height 9
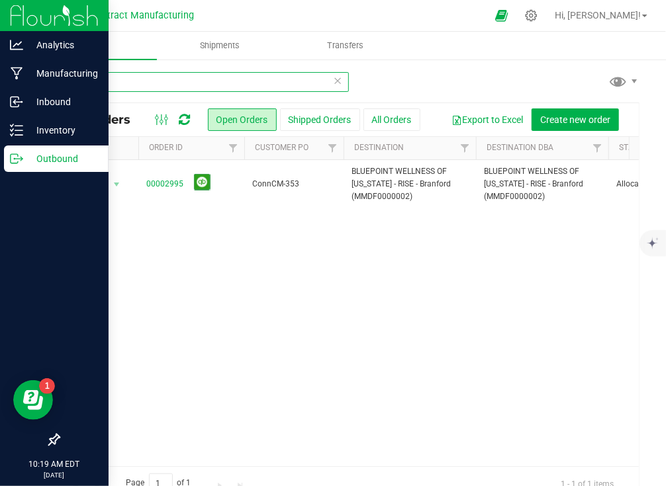
click at [151, 87] on input "2995" at bounding box center [203, 82] width 291 height 20
type input "2980"
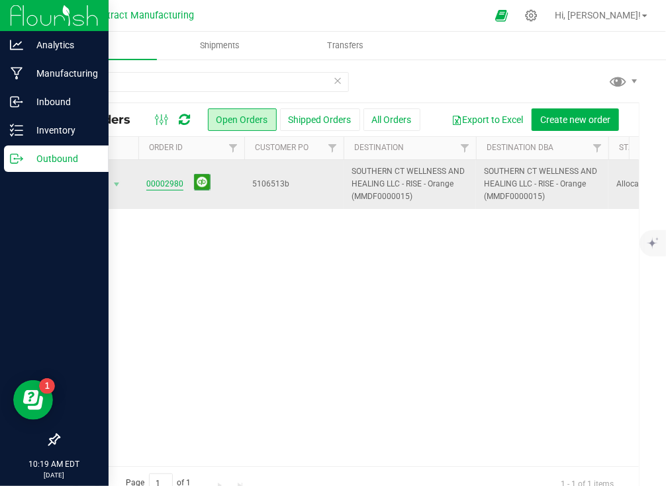
click at [168, 189] on link "00002980" at bounding box center [164, 184] width 37 height 13
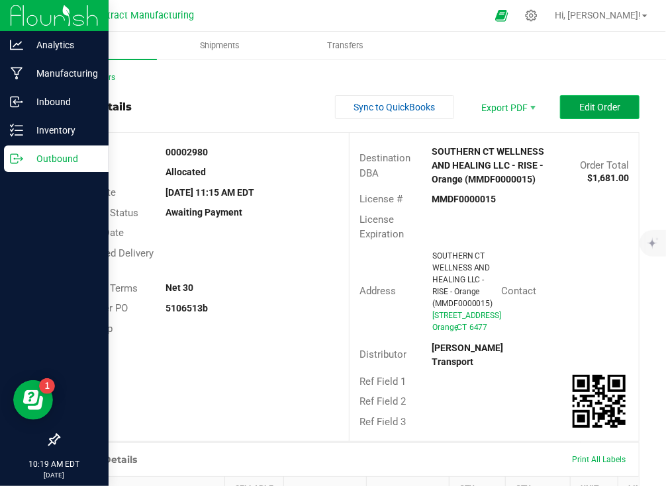
click at [579, 105] on span "Edit Order" at bounding box center [599, 107] width 41 height 11
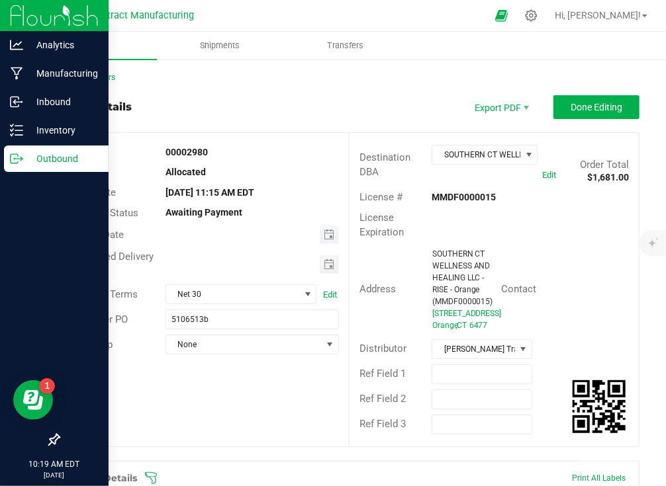
click at [324, 228] on span "Toggle calendar" at bounding box center [329, 235] width 19 height 19
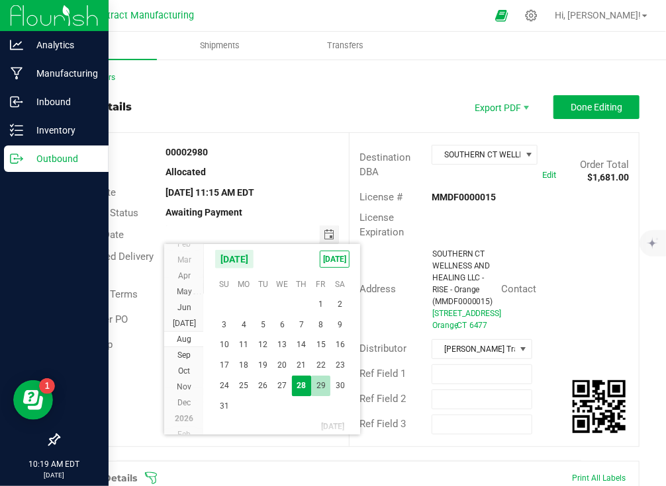
click at [320, 378] on span "29" at bounding box center [320, 386] width 19 height 21
type input "[DATE]"
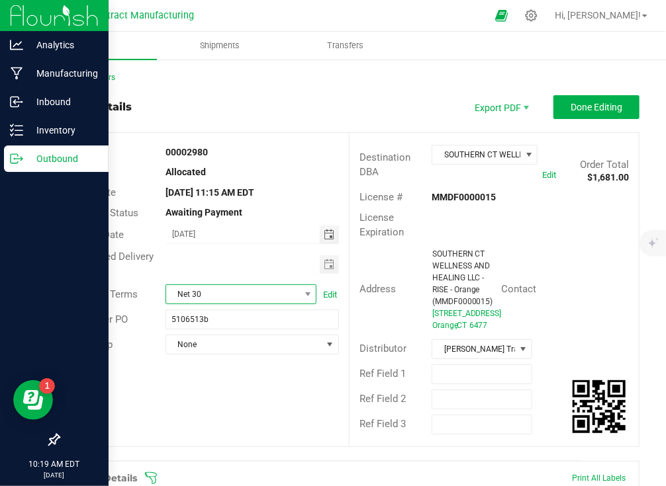
click at [265, 296] on span "Net 30" at bounding box center [232, 294] width 133 height 19
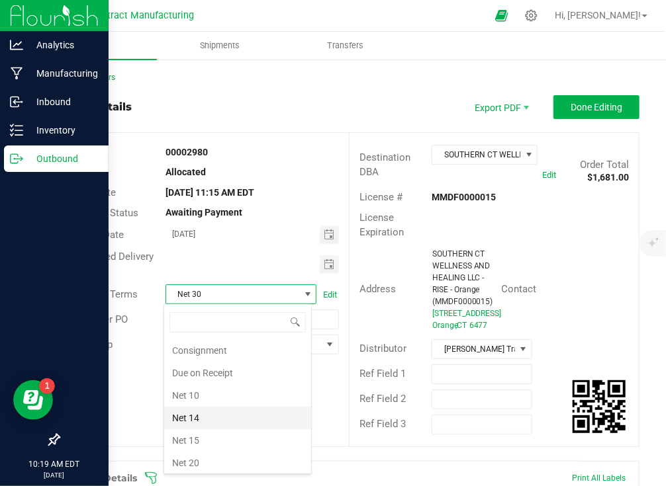
scroll to position [66, 0]
click at [265, 366] on li "Due on Receipt" at bounding box center [237, 374] width 147 height 22
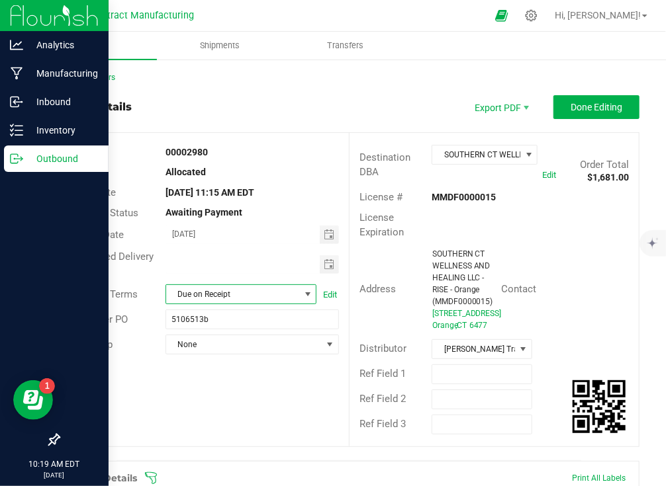
click at [292, 388] on div "Order # 00002980 Status Allocated Order Date [DATE] 11:15 AM EDT Payment Status…" at bounding box center [349, 290] width 580 height 314
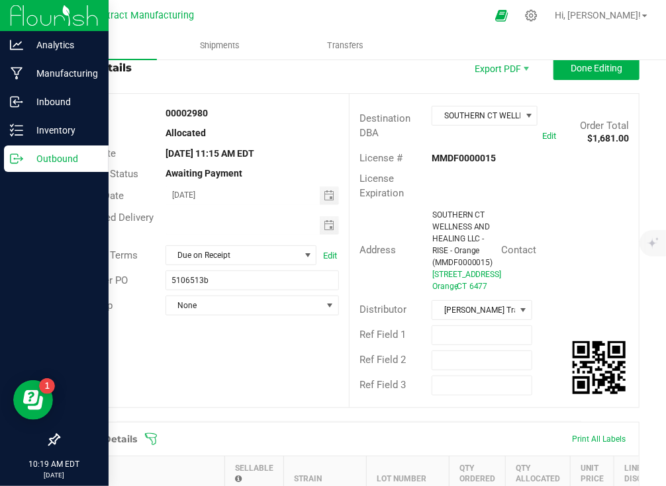
scroll to position [0, 0]
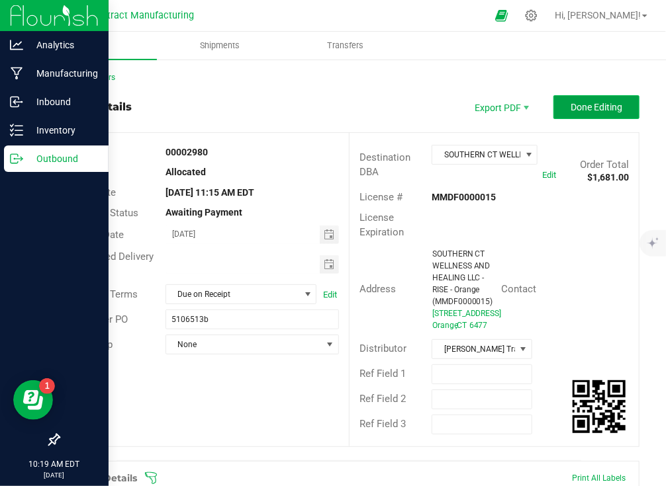
click at [584, 96] on button "Done Editing" at bounding box center [596, 107] width 86 height 24
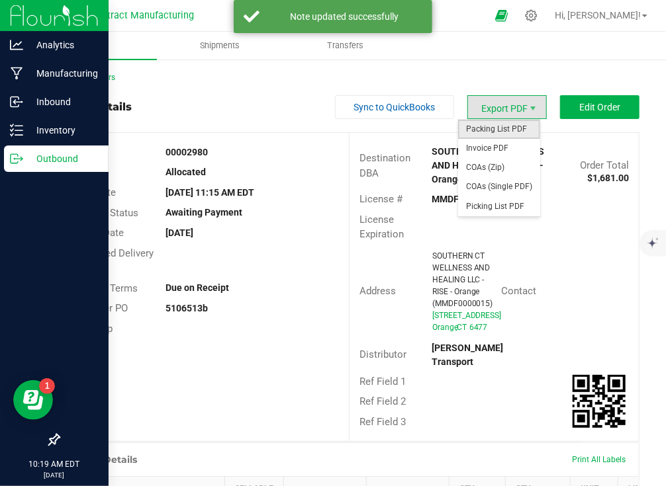
click at [510, 124] on span "Packing List PDF" at bounding box center [499, 129] width 82 height 19
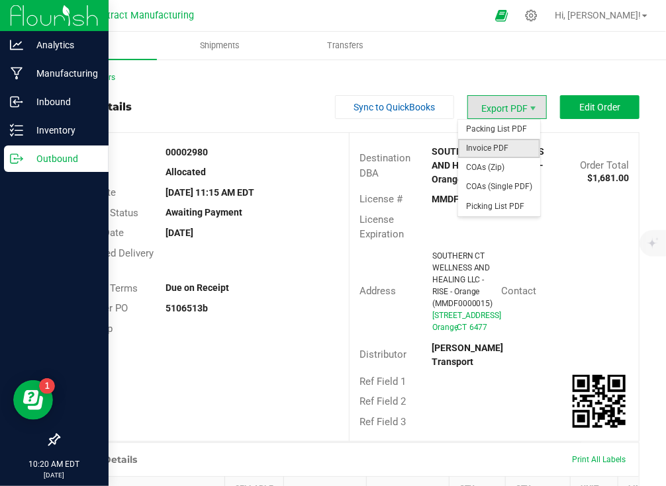
click at [514, 140] on span "Invoice PDF" at bounding box center [499, 148] width 82 height 19
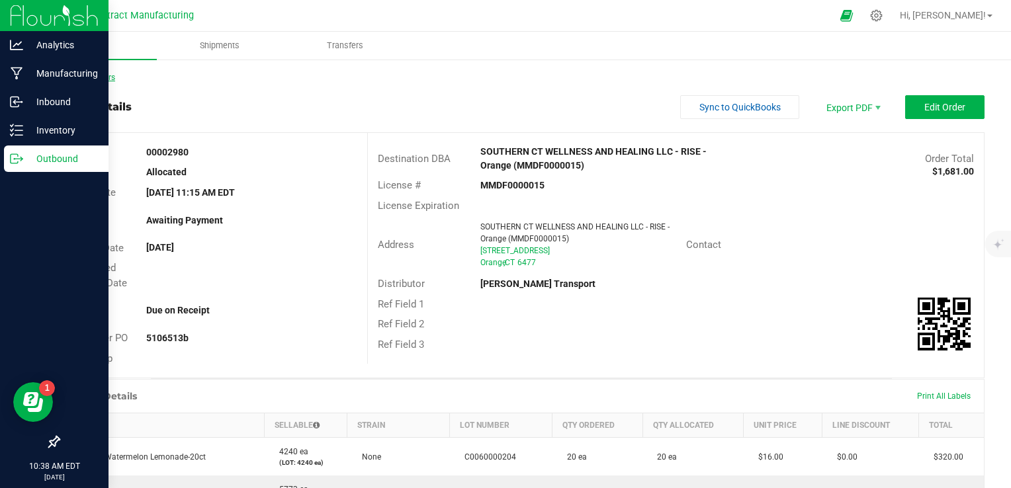
click at [115, 76] on link "Back to Orders" at bounding box center [86, 77] width 57 height 9
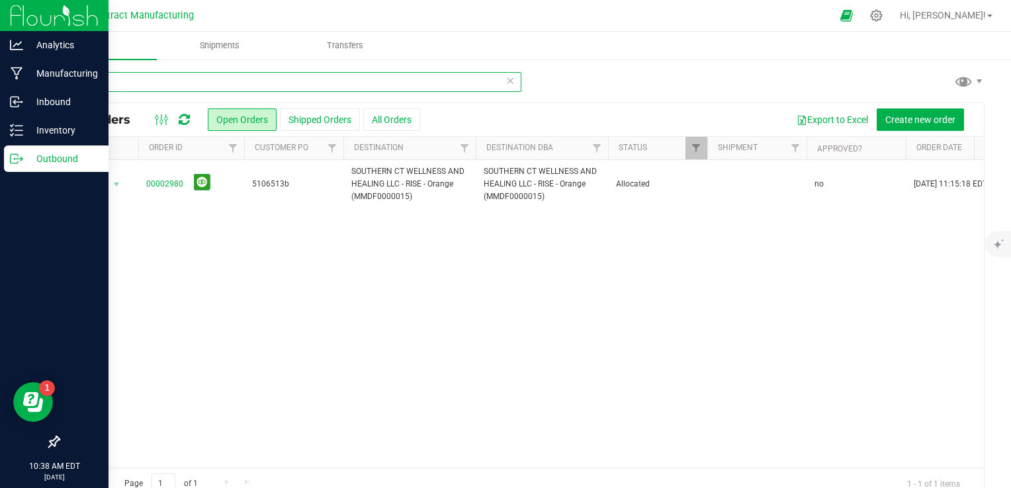
click at [116, 77] on input "2980" at bounding box center [289, 82] width 463 height 20
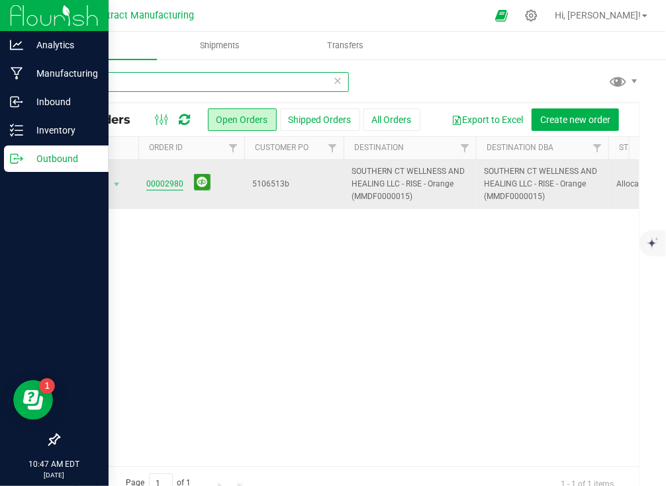
type input "2980"
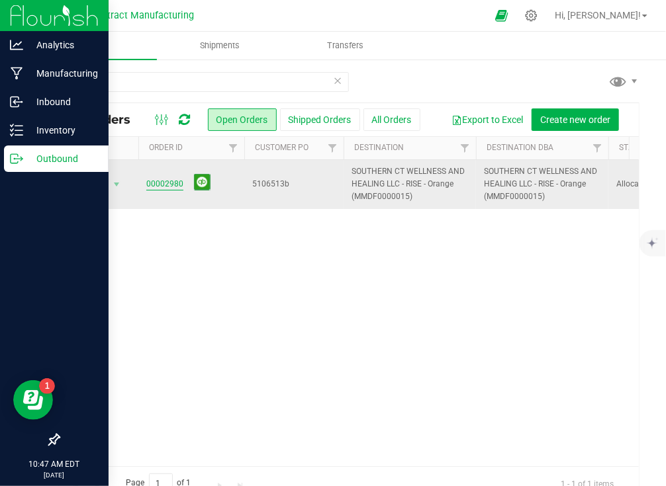
click at [161, 187] on link "00002980" at bounding box center [164, 184] width 37 height 13
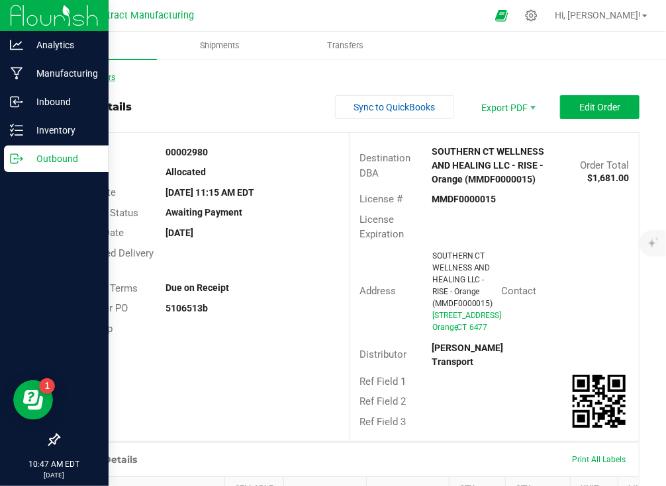
click at [89, 75] on link "Back to Orders" at bounding box center [86, 77] width 57 height 9
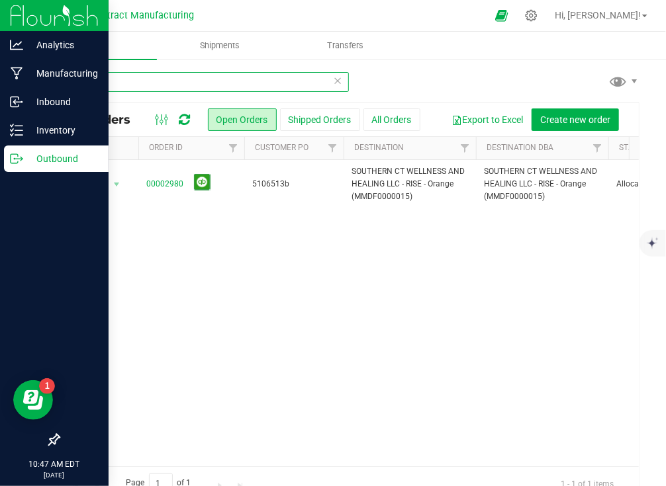
click at [128, 81] on input "2980" at bounding box center [203, 82] width 291 height 20
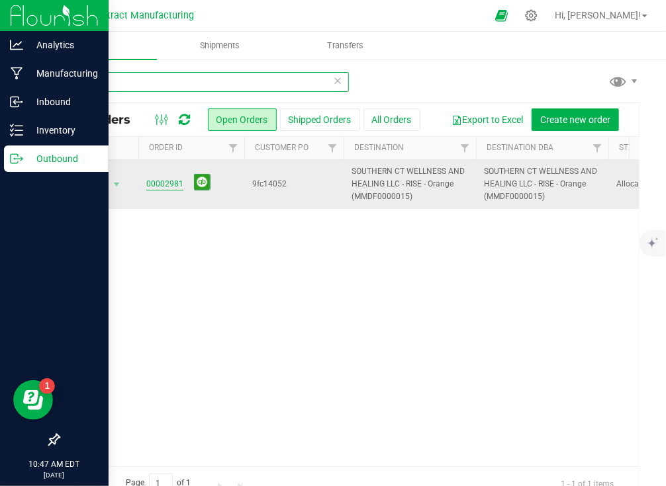
type input "2981"
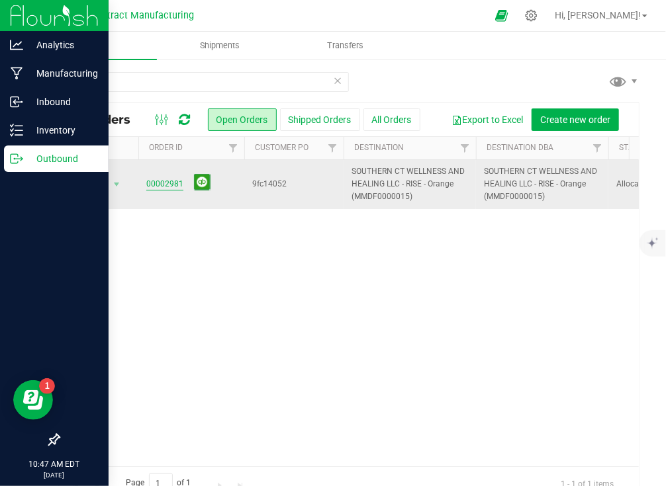
click at [153, 185] on link "00002981" at bounding box center [164, 184] width 37 height 13
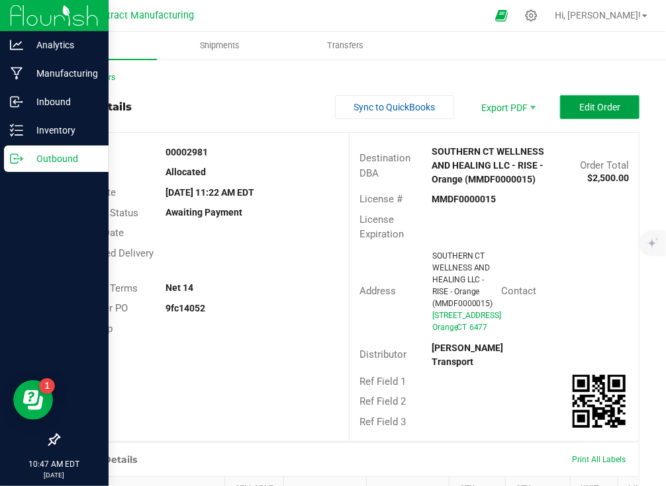
click at [579, 109] on span "Edit Order" at bounding box center [599, 107] width 41 height 11
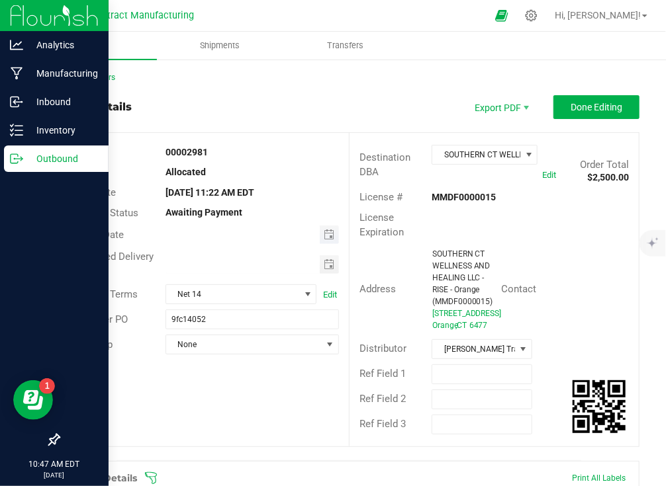
click at [330, 231] on span "Toggle calendar" at bounding box center [329, 235] width 19 height 19
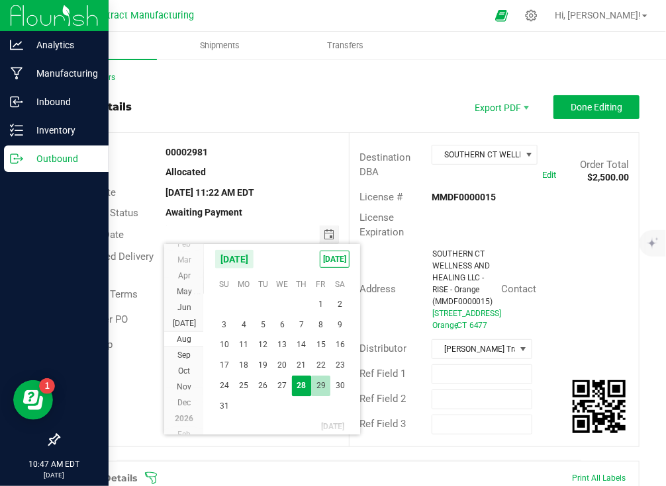
click at [321, 385] on span "29" at bounding box center [320, 386] width 19 height 21
type input "[DATE]"
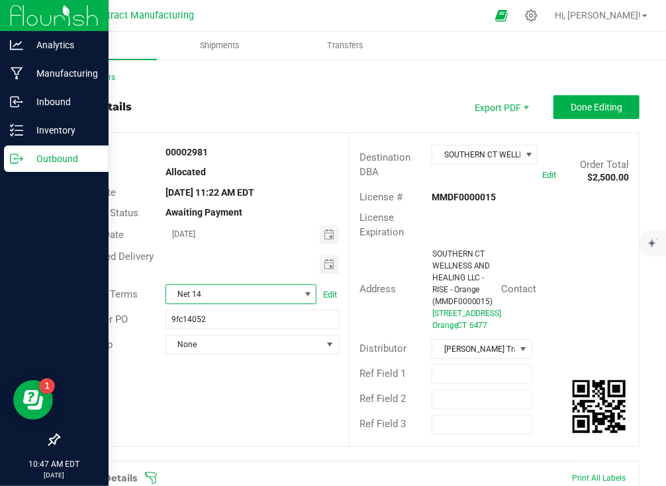
click at [279, 293] on span "Net 14" at bounding box center [232, 294] width 133 height 19
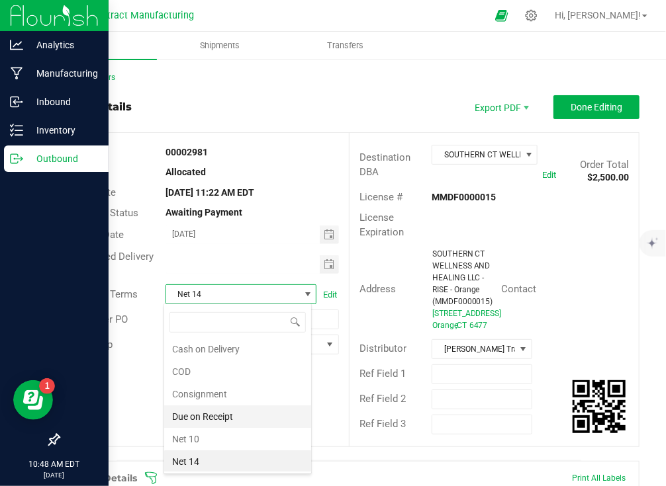
click at [254, 410] on li "Due on Receipt" at bounding box center [237, 417] width 147 height 22
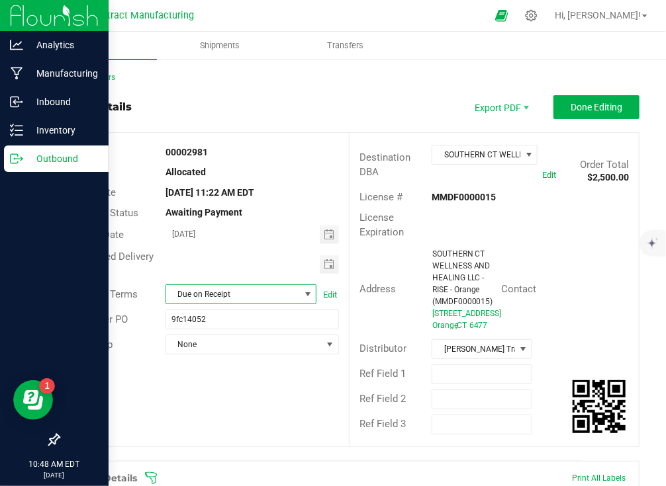
click at [334, 113] on div "Order details Export PDF Done Editing" at bounding box center [348, 107] width 581 height 24
click at [570, 108] on span "Done Editing" at bounding box center [596, 107] width 52 height 11
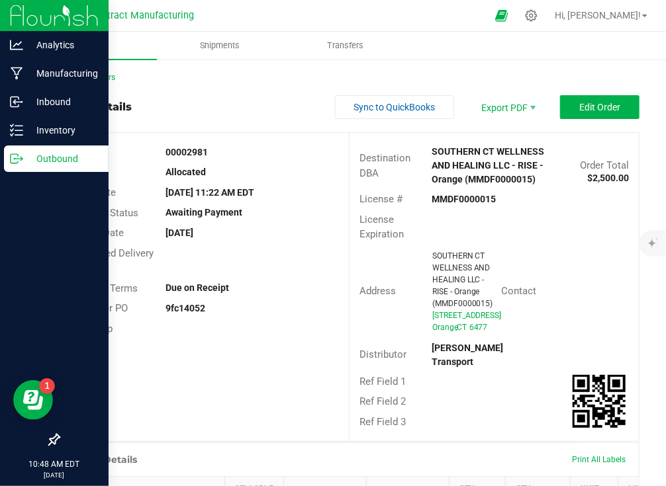
click at [296, 107] on div "Order details Sync to QuickBooks Export PDF Edit Order" at bounding box center [348, 107] width 581 height 24
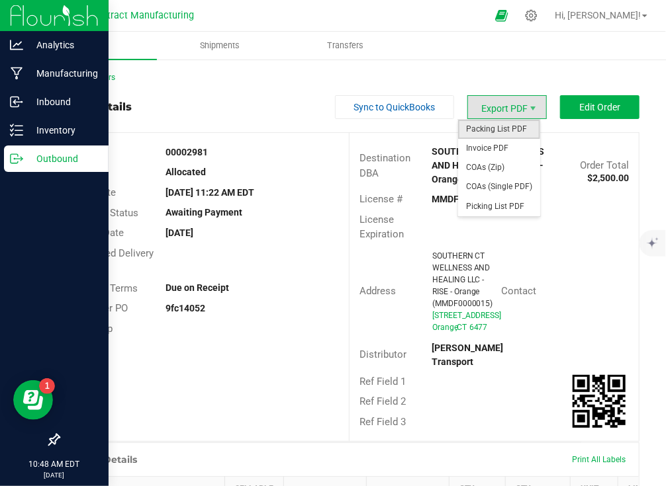
click at [501, 126] on span "Packing List PDF" at bounding box center [499, 129] width 82 height 19
click at [505, 144] on span "Invoice PDF" at bounding box center [499, 148] width 82 height 19
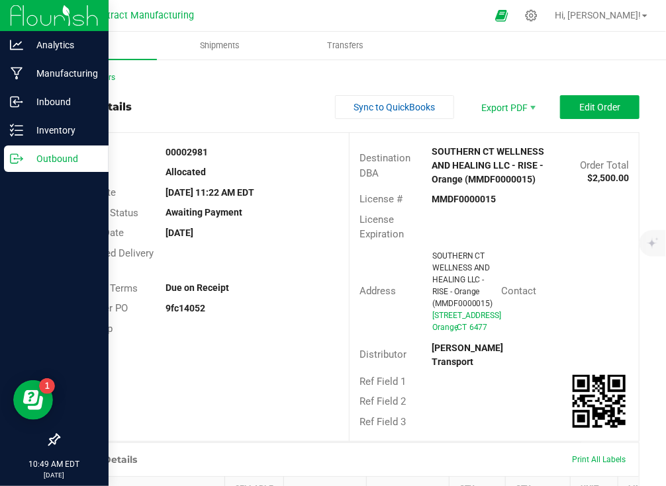
click at [289, 111] on div "Order details Sync to QuickBooks Export PDF Edit Order" at bounding box center [348, 107] width 581 height 24
click at [111, 73] on link "Back to Orders" at bounding box center [86, 77] width 57 height 9
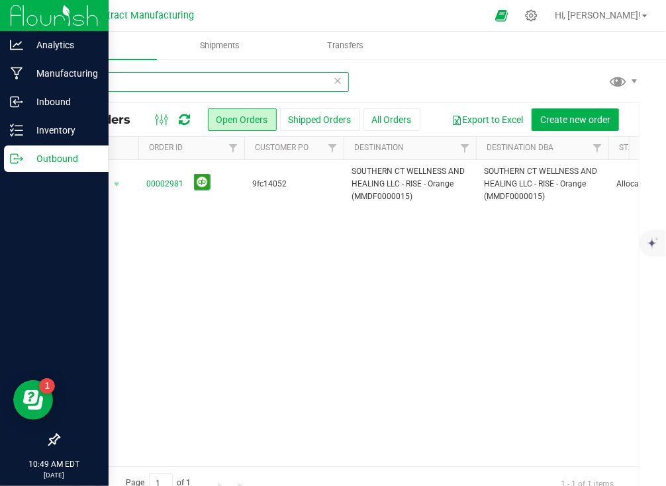
click at [132, 76] on input "2981" at bounding box center [203, 82] width 291 height 20
type input "2996"
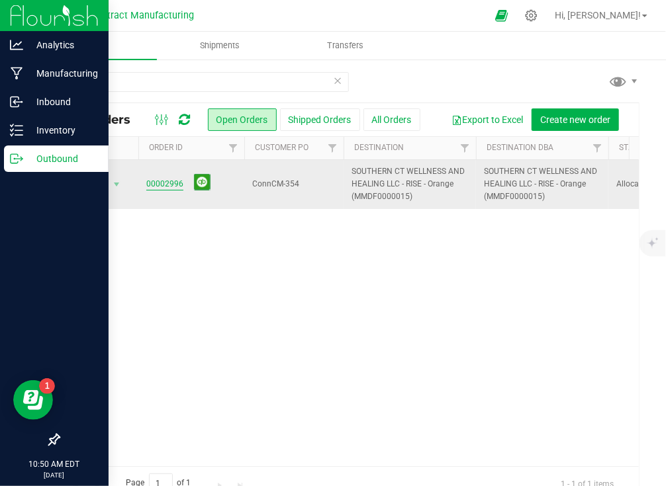
click at [161, 187] on link "00002996" at bounding box center [164, 184] width 37 height 13
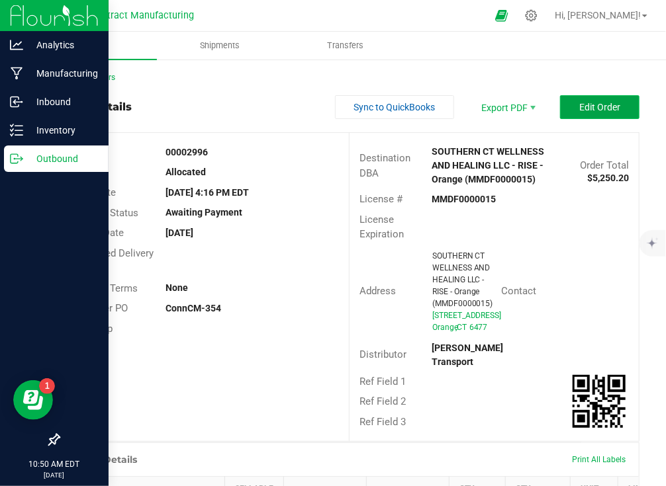
click at [579, 104] on span "Edit Order" at bounding box center [599, 107] width 41 height 11
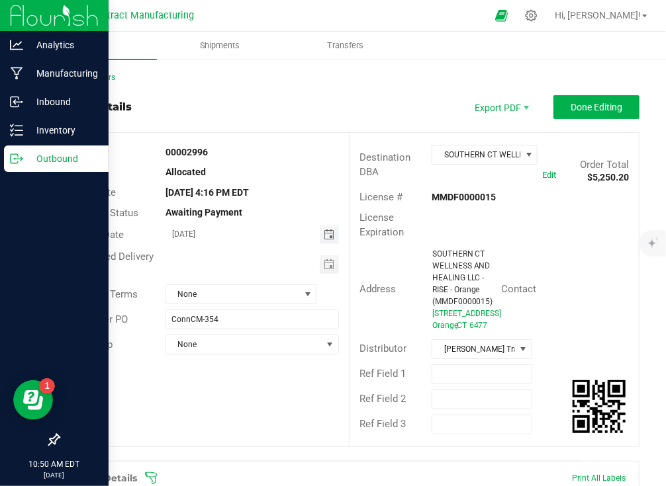
click at [326, 231] on span "Toggle calendar" at bounding box center [329, 235] width 11 height 11
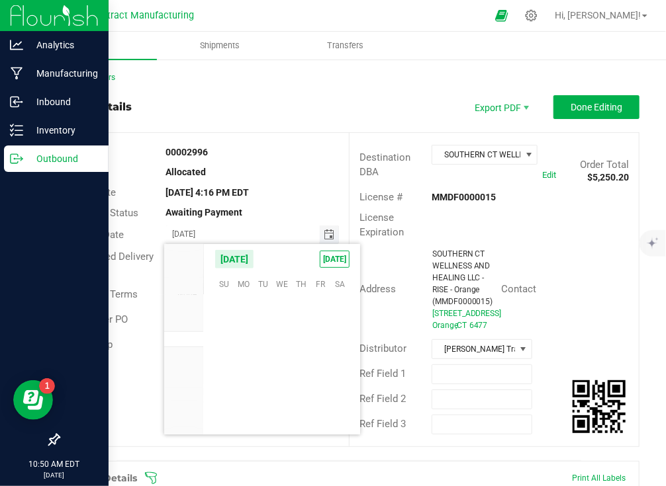
scroll to position [214510, 0]
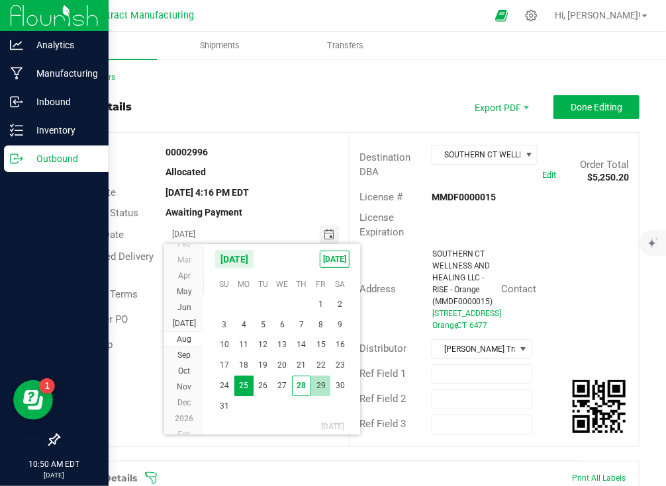
click at [318, 381] on span "29" at bounding box center [320, 386] width 19 height 21
type input "[DATE]"
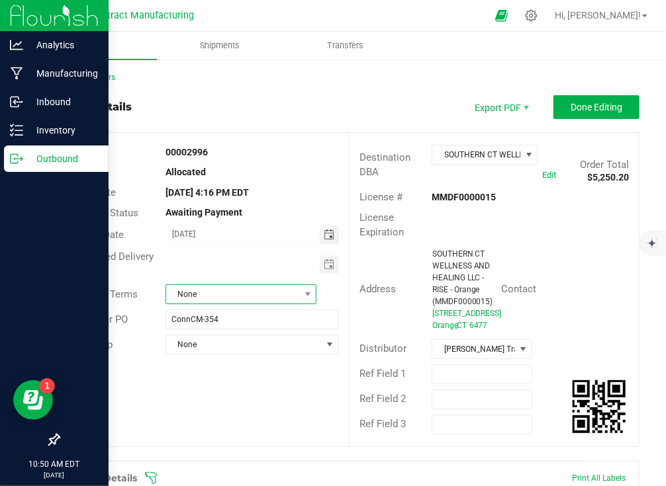
click at [264, 289] on span "None" at bounding box center [232, 294] width 133 height 19
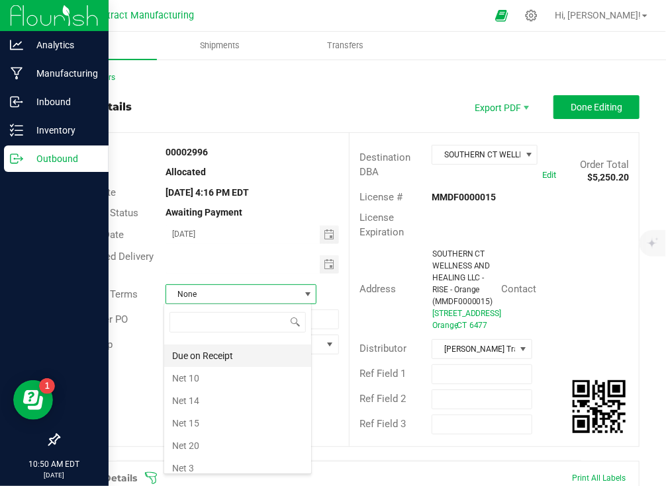
click at [238, 355] on li "Due on Receipt" at bounding box center [237, 356] width 147 height 22
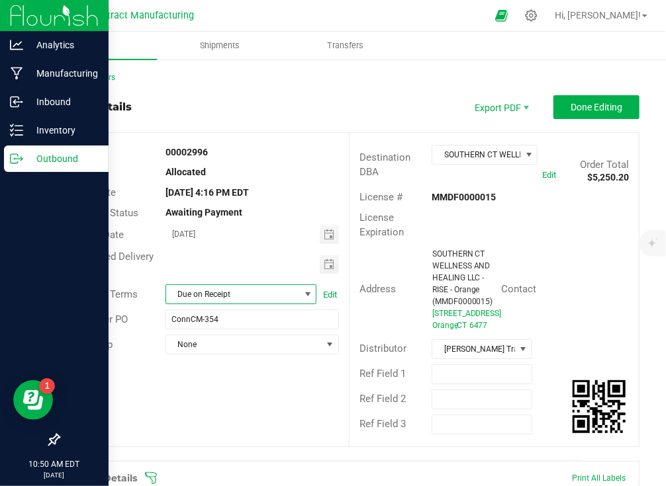
click at [334, 152] on div "00002996" at bounding box center [252, 153] width 193 height 14
click at [589, 98] on button "Done Editing" at bounding box center [596, 107] width 86 height 24
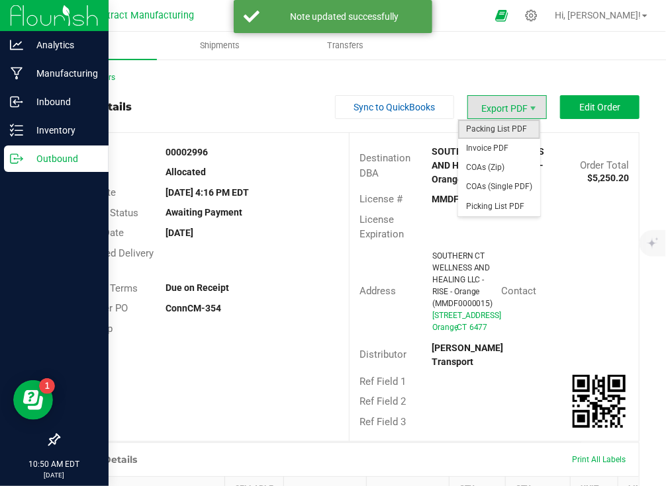
click at [517, 122] on span "Packing List PDF" at bounding box center [499, 129] width 82 height 19
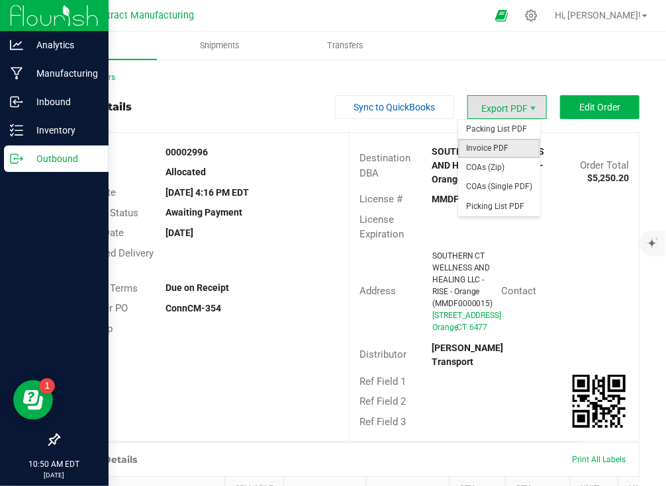
click at [519, 144] on span "Invoice PDF" at bounding box center [499, 148] width 82 height 19
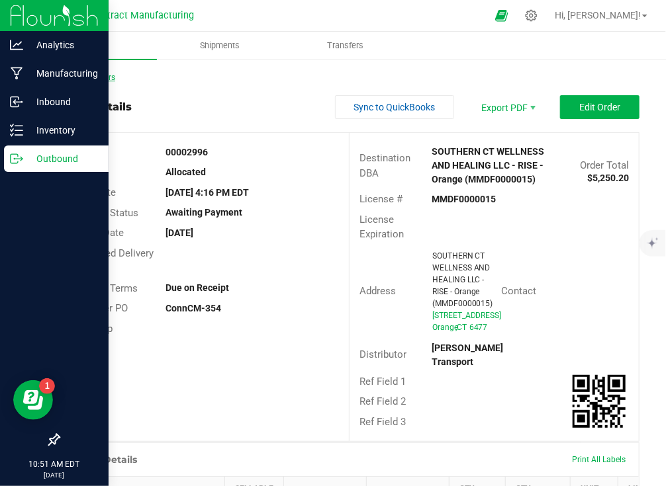
click at [109, 77] on link "Back to Orders" at bounding box center [86, 77] width 57 height 9
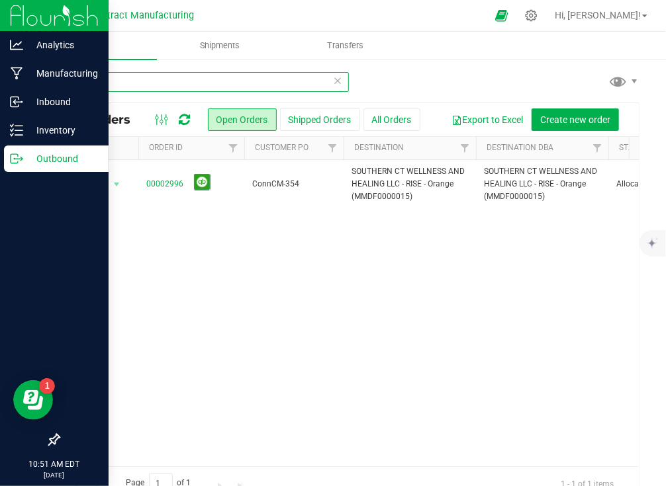
click at [146, 75] on input "2996" at bounding box center [203, 82] width 291 height 20
type input "2997"
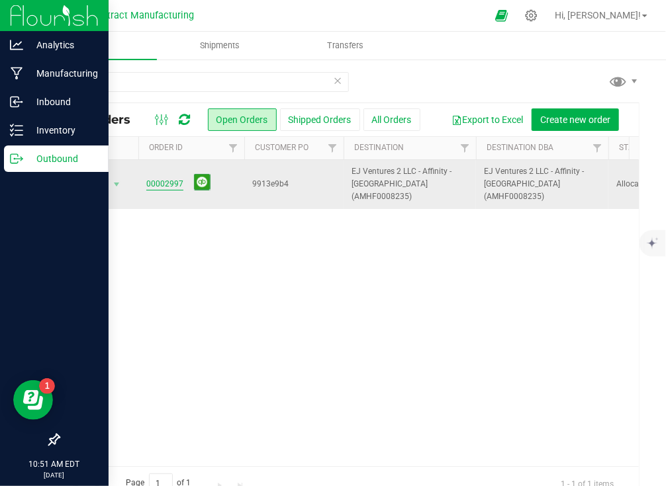
click at [160, 182] on link "00002997" at bounding box center [164, 184] width 37 height 13
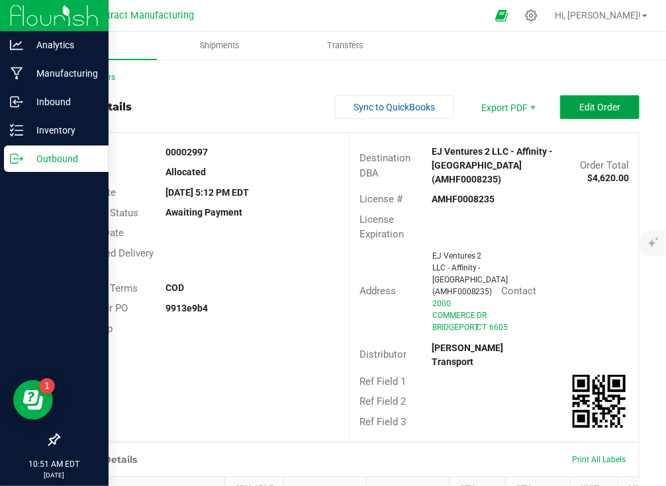
click at [579, 111] on span "Edit Order" at bounding box center [599, 107] width 41 height 11
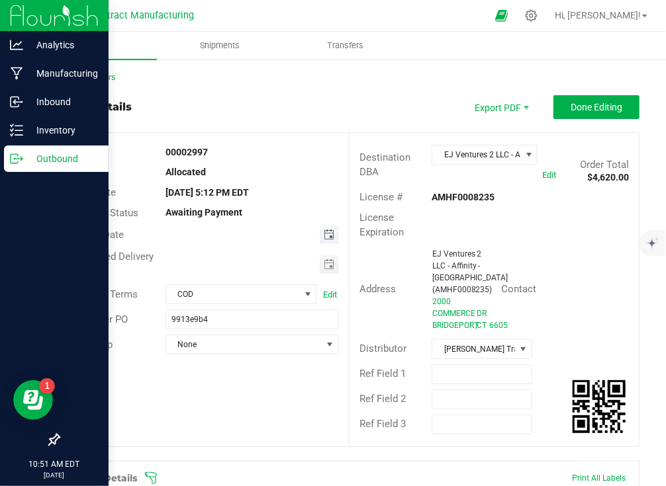
click at [324, 234] on span "Toggle calendar" at bounding box center [329, 235] width 11 height 11
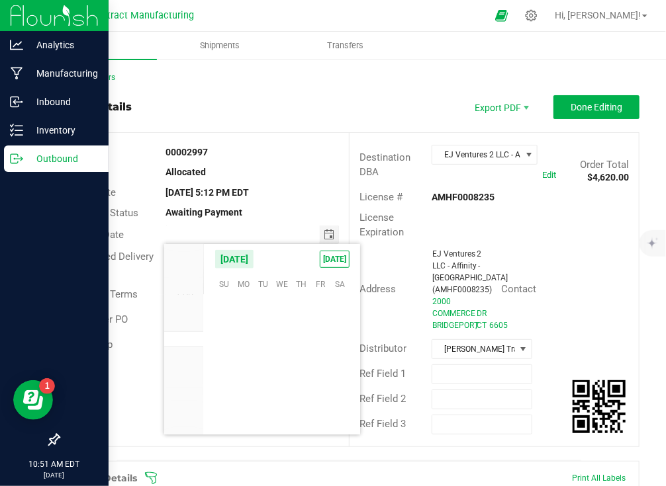
scroll to position [214510, 0]
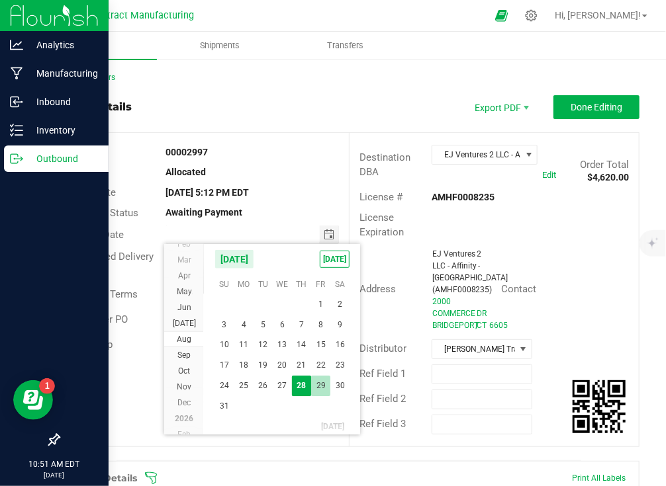
click at [314, 386] on span "29" at bounding box center [320, 386] width 19 height 21
type input "[DATE]"
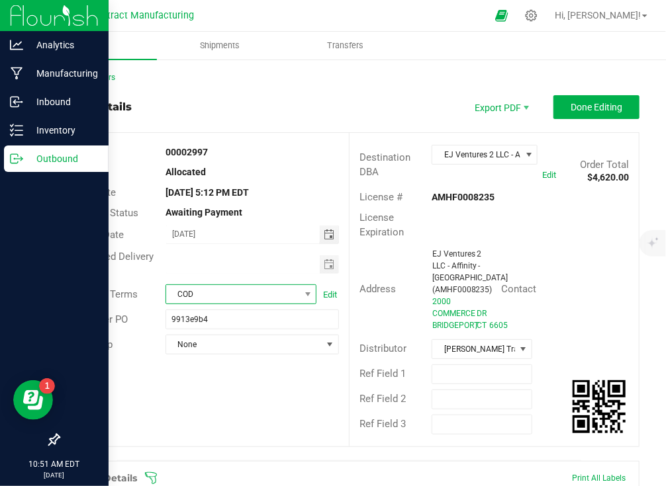
click at [254, 296] on span "COD" at bounding box center [232, 294] width 133 height 19
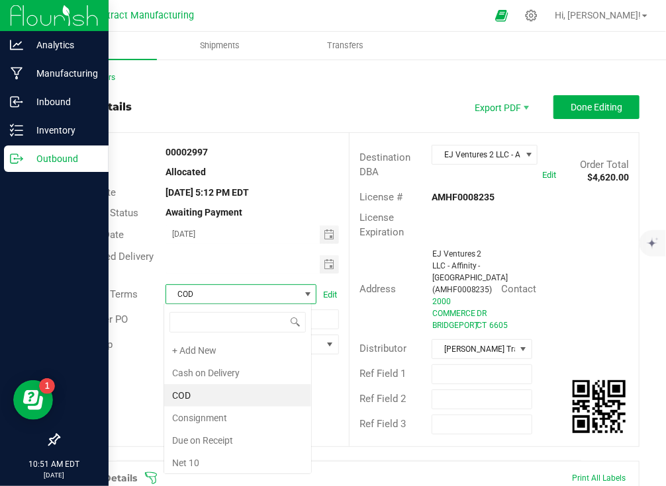
scroll to position [19, 148]
click at [254, 443] on li "Due on Receipt" at bounding box center [237, 440] width 147 height 22
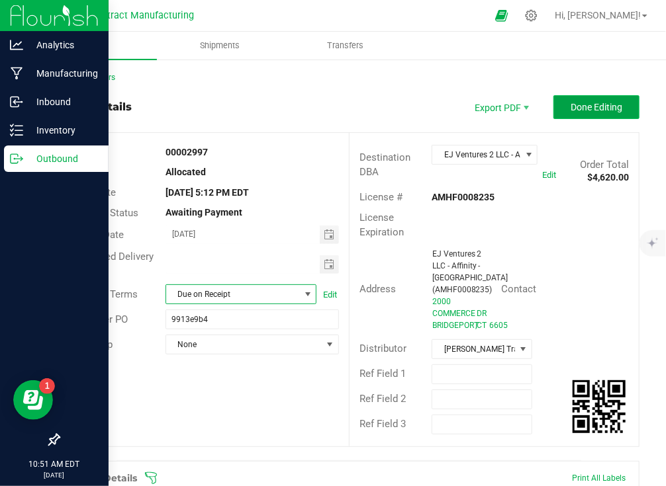
click at [611, 102] on span "Done Editing" at bounding box center [596, 107] width 52 height 11
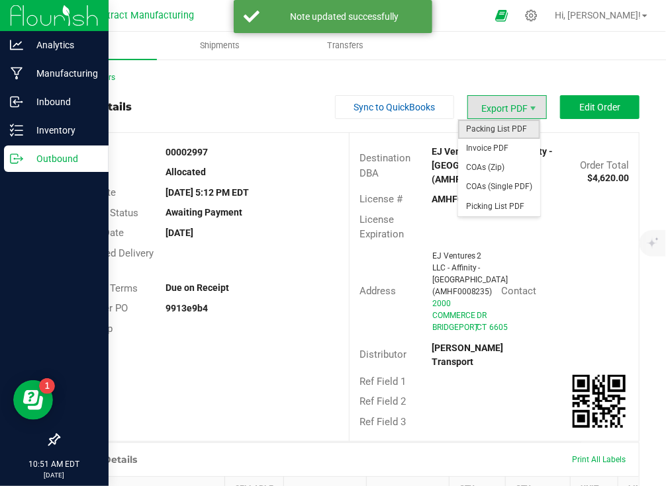
click at [500, 123] on span "Packing List PDF" at bounding box center [499, 129] width 82 height 19
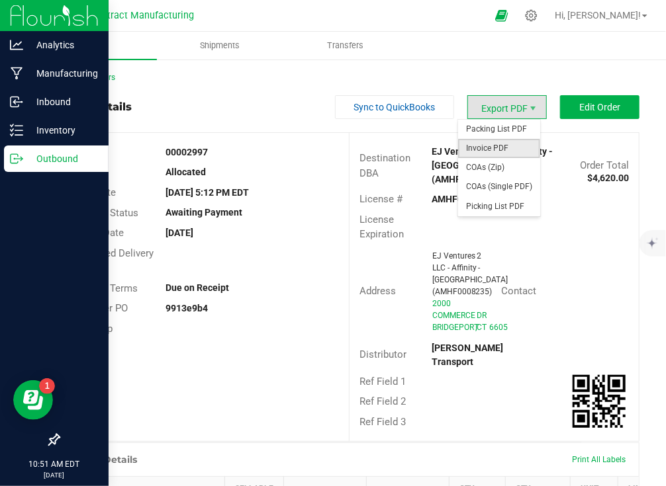
click at [525, 147] on span "Invoice PDF" at bounding box center [499, 148] width 82 height 19
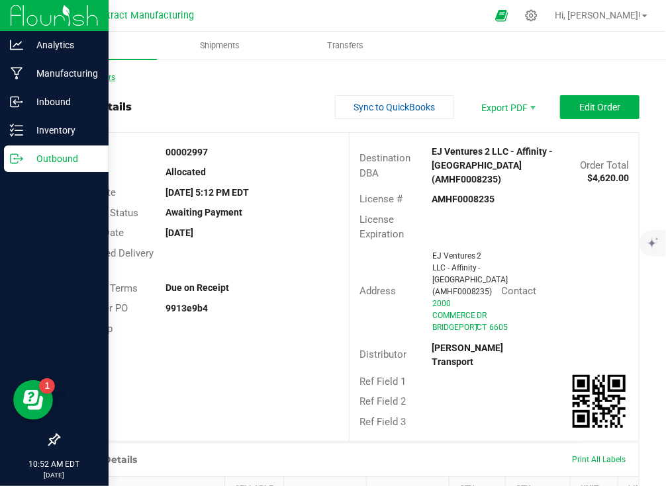
click at [95, 73] on link "Back to Orders" at bounding box center [86, 77] width 57 height 9
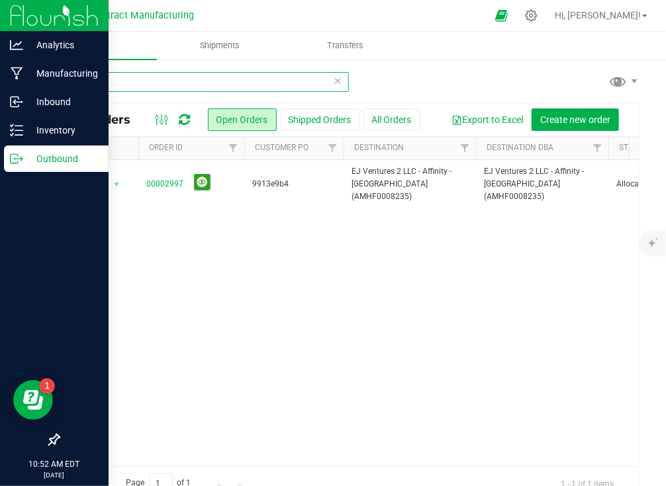
click at [106, 77] on input "2997" at bounding box center [203, 82] width 291 height 20
type input "2"
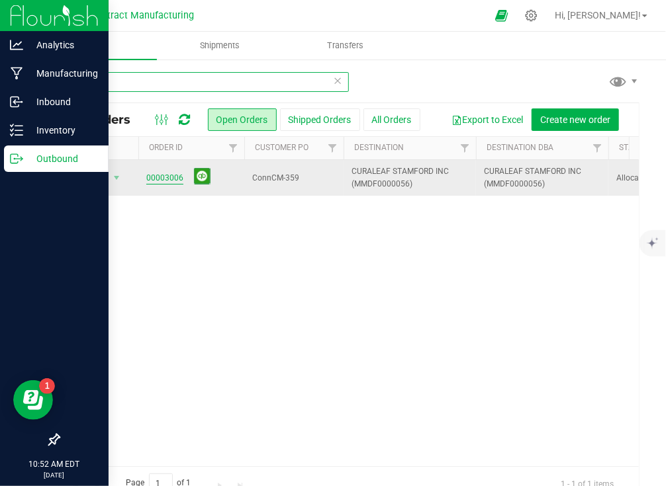
type input "3006"
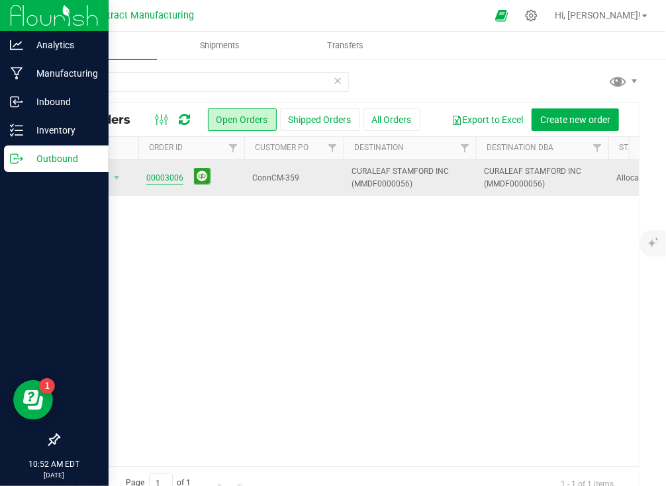
click at [173, 176] on link "00003006" at bounding box center [164, 178] width 37 height 13
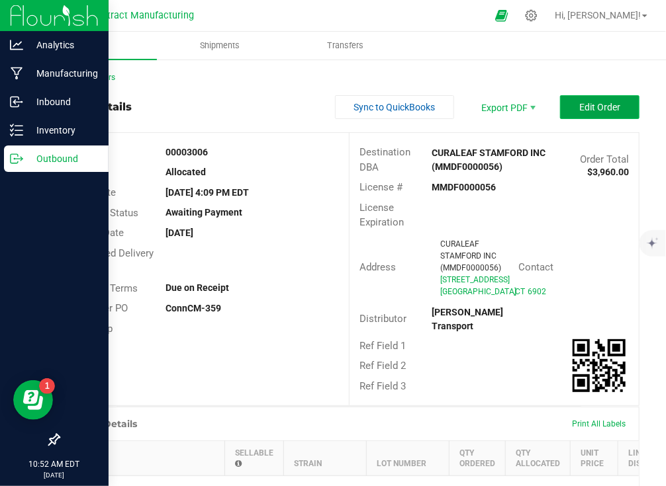
click at [613, 107] on button "Edit Order" at bounding box center [599, 107] width 79 height 24
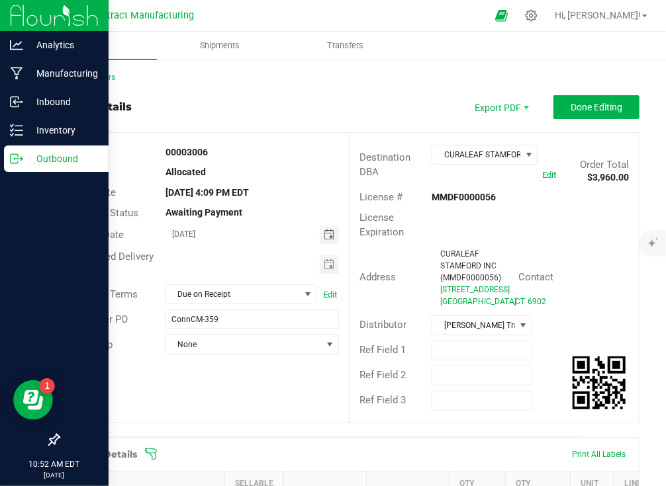
click at [328, 236] on span "Toggle calendar" at bounding box center [329, 235] width 11 height 11
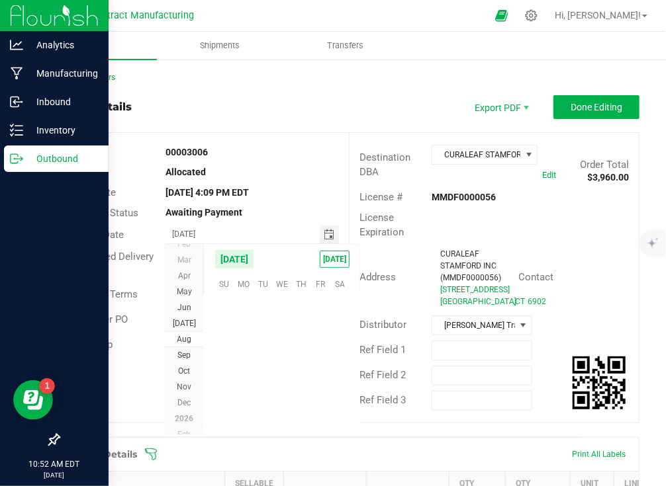
scroll to position [214510, 0]
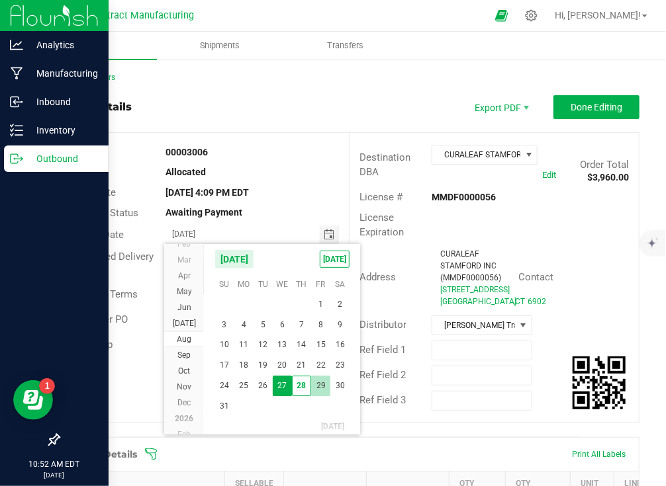
click at [314, 386] on span "29" at bounding box center [320, 386] width 19 height 21
type input "[DATE]"
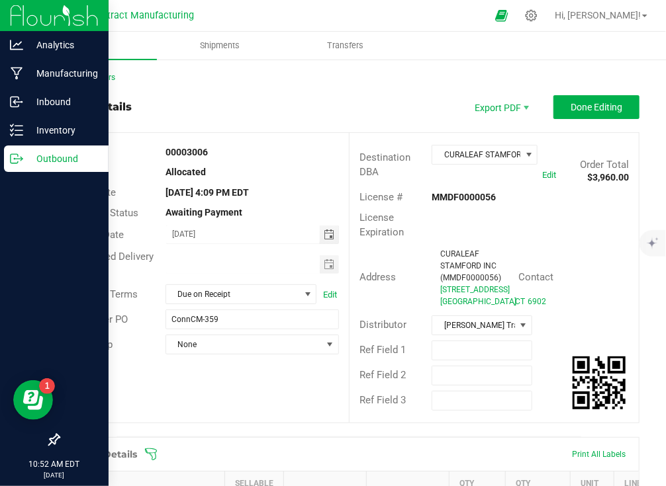
click at [375, 118] on div "Order details Export PDF Done Editing" at bounding box center [348, 107] width 581 height 24
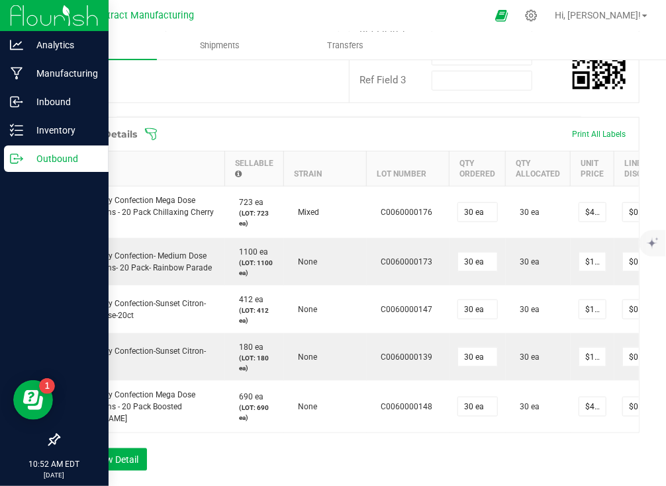
scroll to position [0, 0]
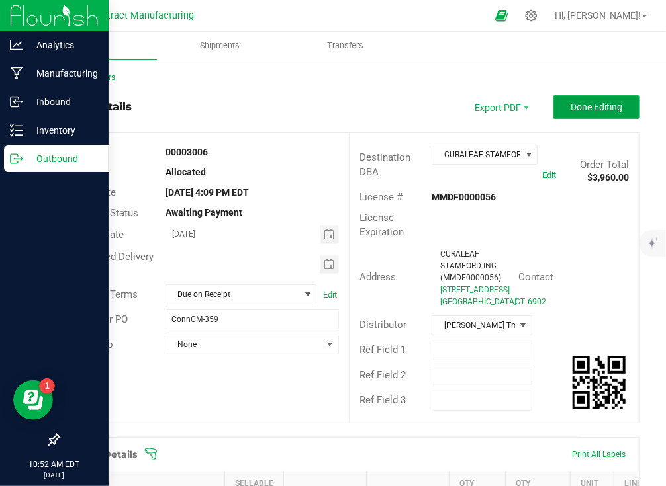
click at [588, 107] on span "Done Editing" at bounding box center [596, 107] width 52 height 11
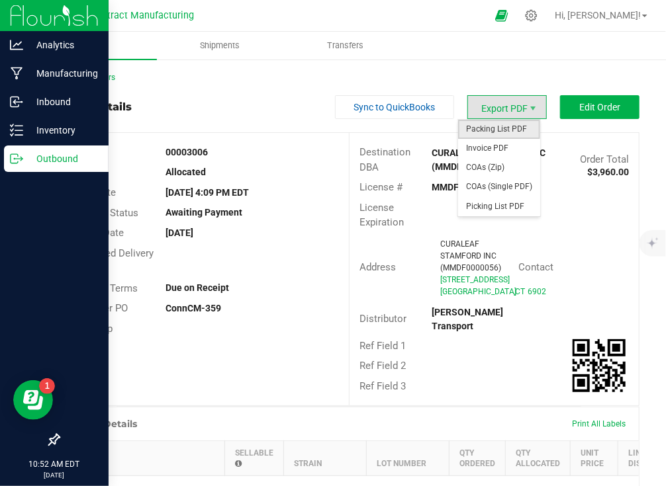
click at [508, 125] on span "Packing List PDF" at bounding box center [499, 129] width 82 height 19
click at [521, 148] on span "Invoice PDF" at bounding box center [499, 148] width 82 height 19
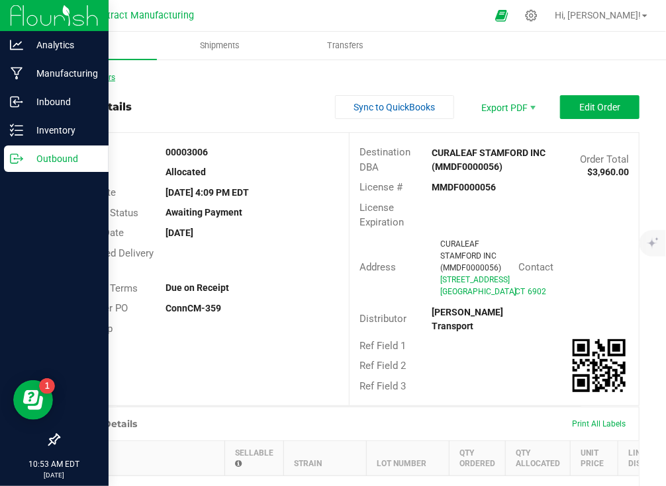
click at [78, 75] on link "Back to Orders" at bounding box center [86, 77] width 57 height 9
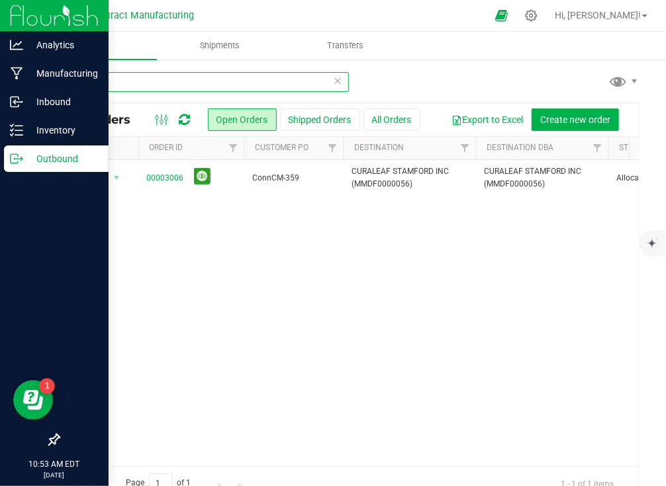
click at [114, 81] on input "3006" at bounding box center [203, 82] width 291 height 20
type input "3020"
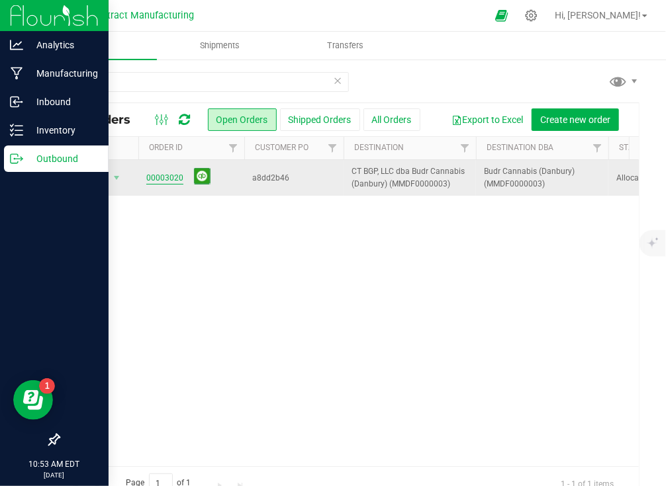
click at [171, 177] on link "00003020" at bounding box center [164, 178] width 37 height 13
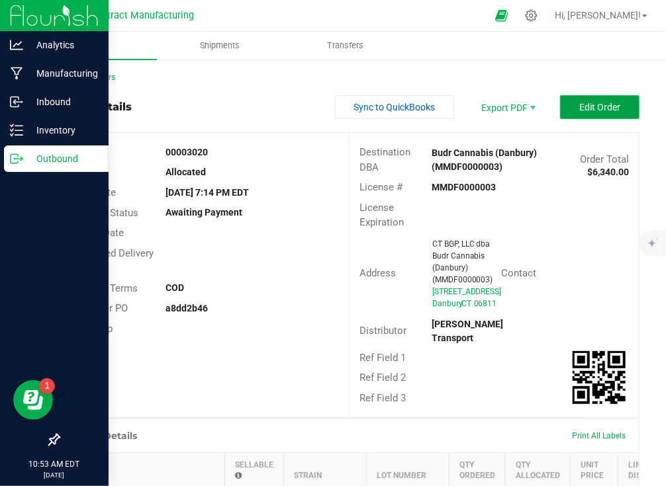
click at [579, 111] on span "Edit Order" at bounding box center [599, 107] width 41 height 11
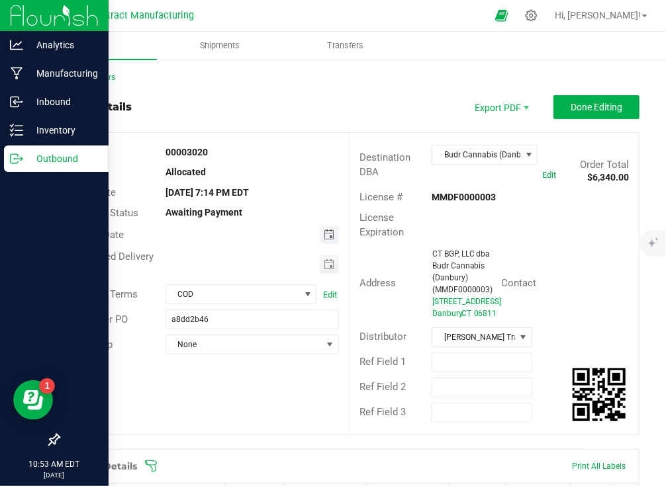
click at [324, 240] on span "Toggle calendar" at bounding box center [329, 235] width 11 height 11
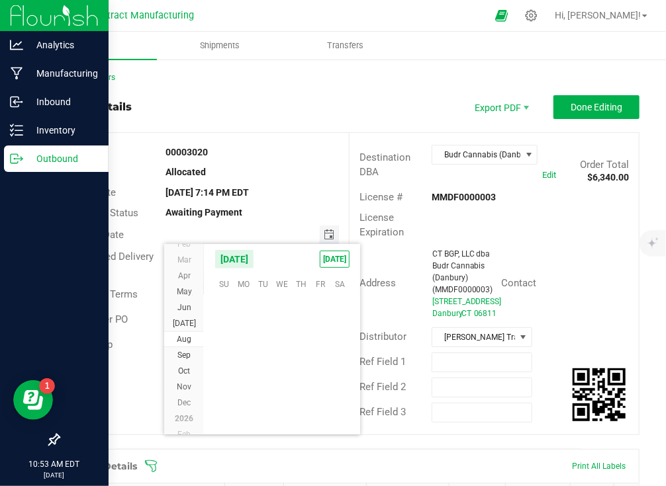
scroll to position [214510, 0]
click at [324, 386] on span "29" at bounding box center [320, 386] width 19 height 21
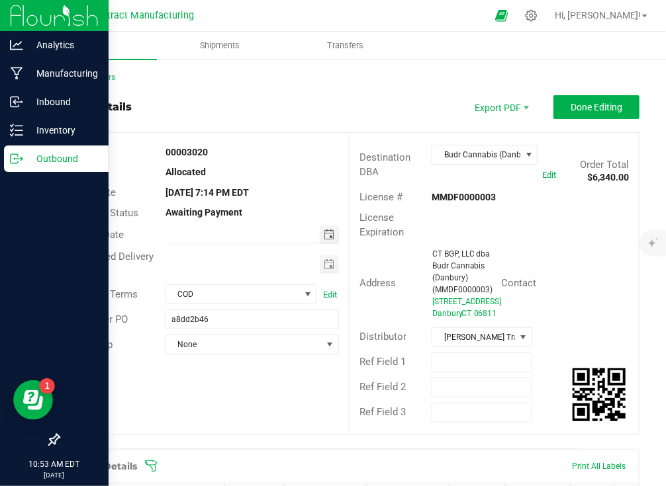
type input "[DATE]"
click at [267, 298] on span "COD" at bounding box center [232, 294] width 133 height 19
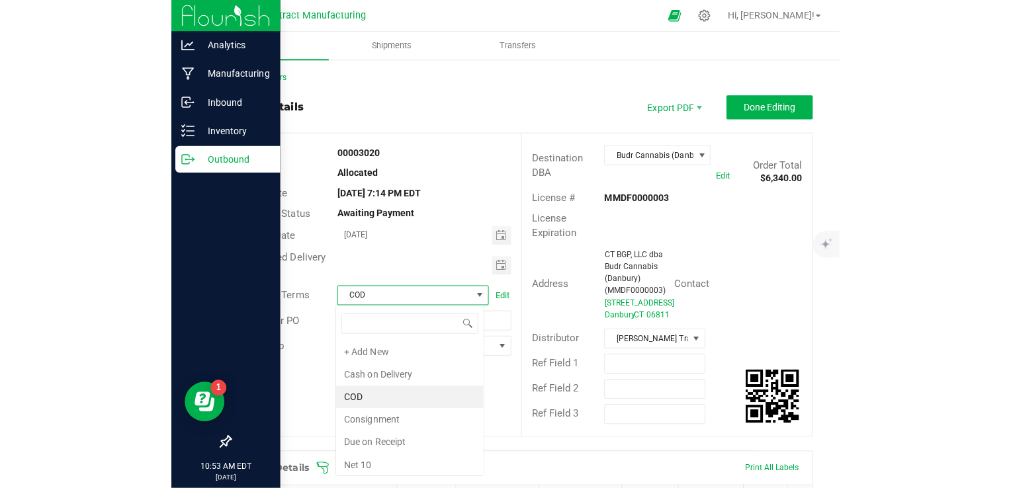
scroll to position [19, 148]
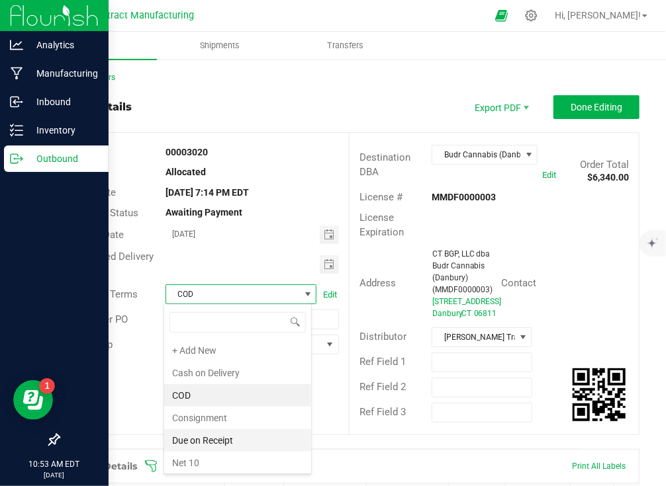
click at [264, 441] on li "Due on Receipt" at bounding box center [237, 440] width 147 height 22
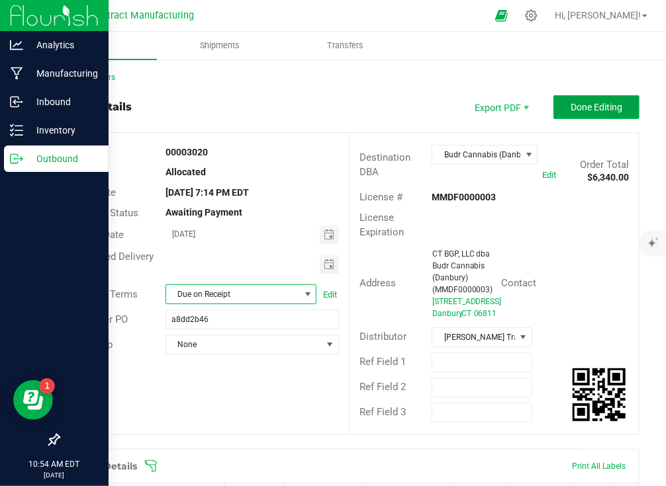
click at [576, 105] on span "Done Editing" at bounding box center [596, 107] width 52 height 11
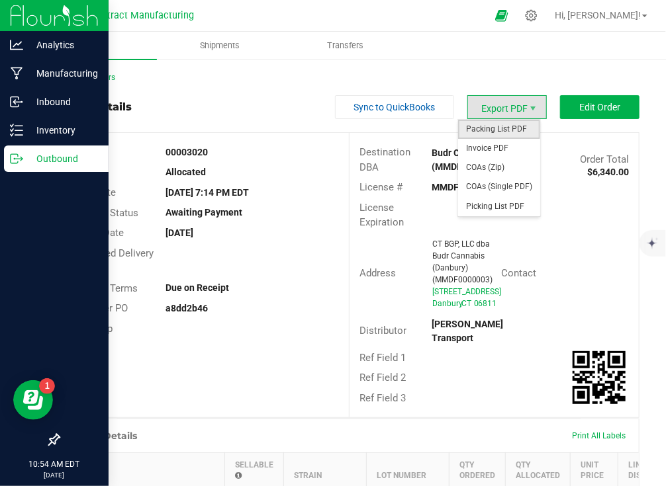
click at [511, 126] on span "Packing List PDF" at bounding box center [499, 129] width 82 height 19
click at [524, 144] on span "Invoice PDF" at bounding box center [499, 148] width 82 height 19
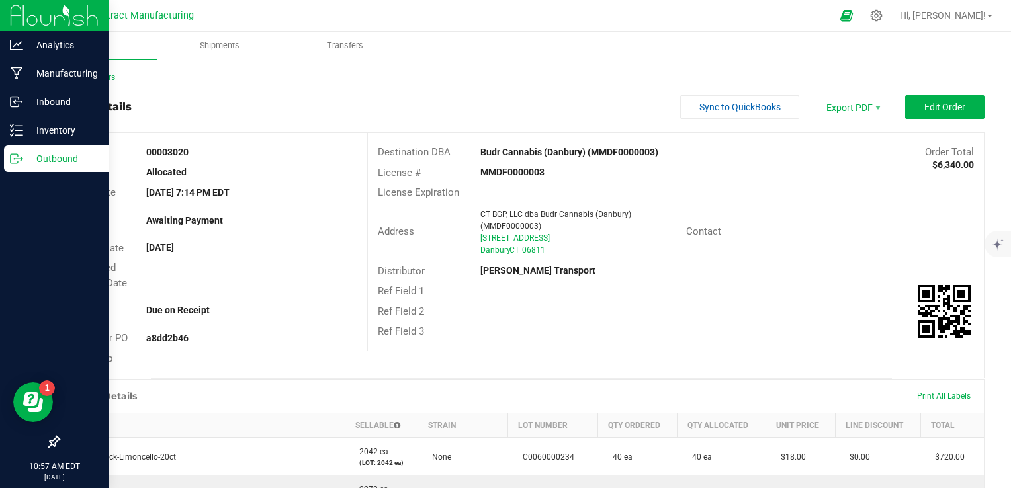
click at [97, 79] on link "Back to Orders" at bounding box center [86, 77] width 57 height 9
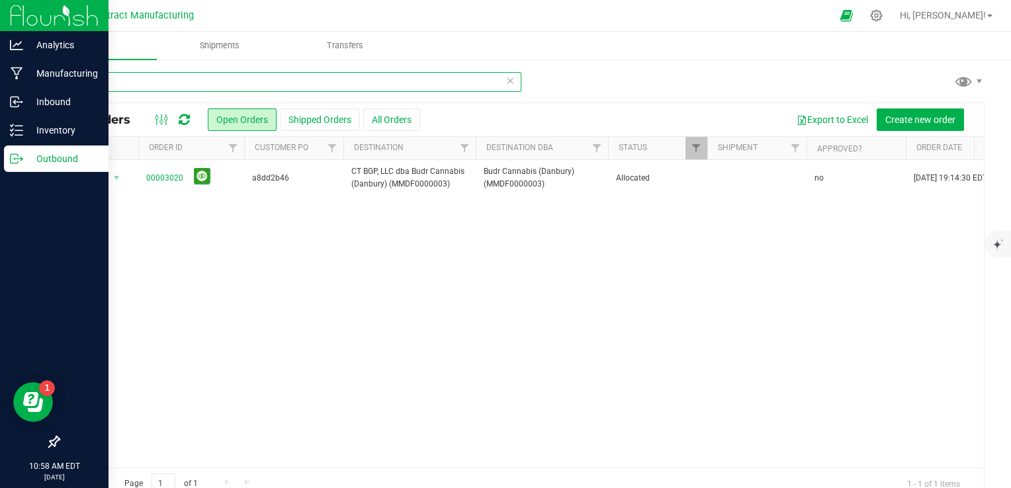
click at [233, 79] on input "3020" at bounding box center [289, 82] width 463 height 20
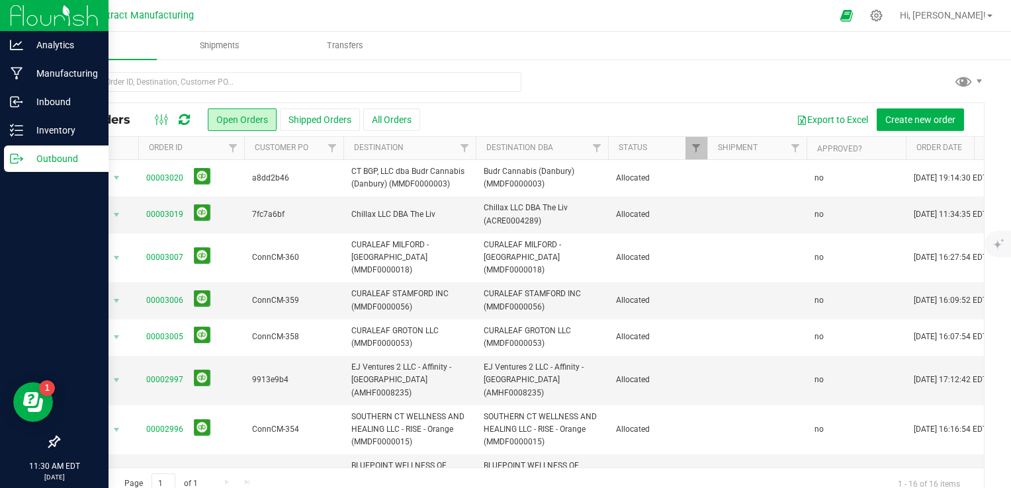
click at [224, 60] on link "Shipments" at bounding box center [219, 46] width 125 height 28
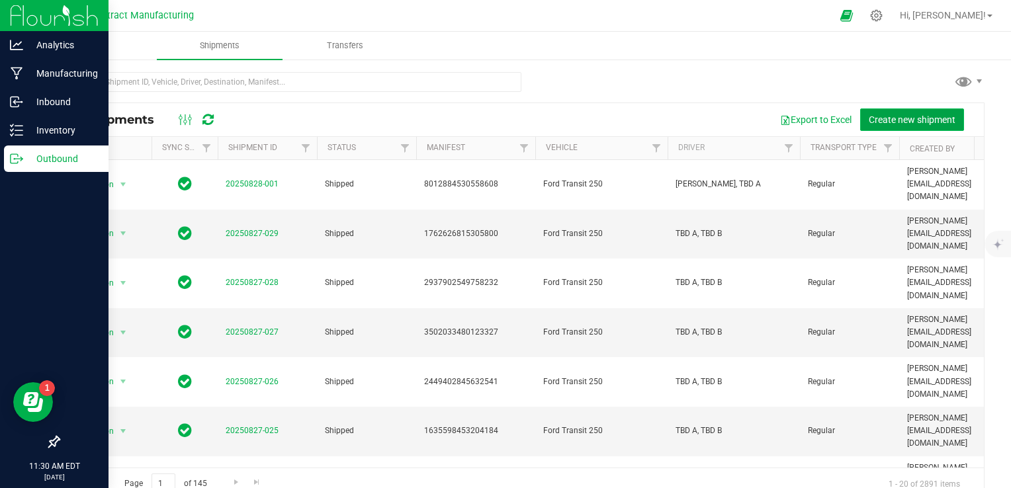
click at [665, 112] on button "Create new shipment" at bounding box center [912, 120] width 104 height 22
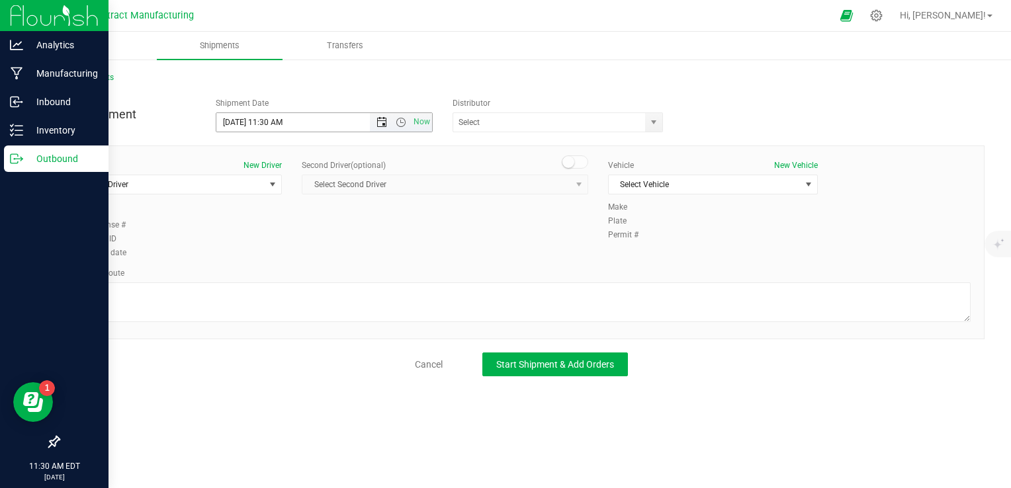
click at [386, 123] on span "Open the date view" at bounding box center [382, 122] width 11 height 11
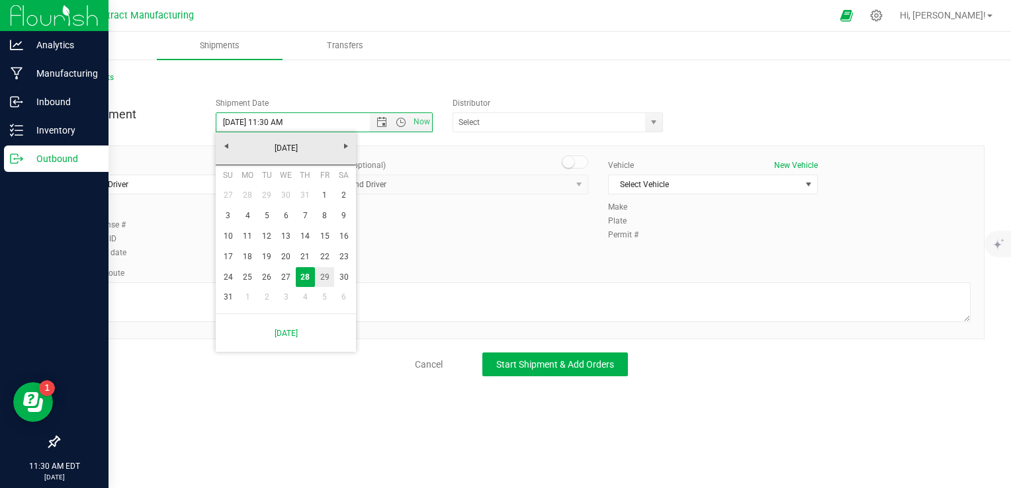
click at [326, 273] on link "29" at bounding box center [324, 277] width 19 height 21
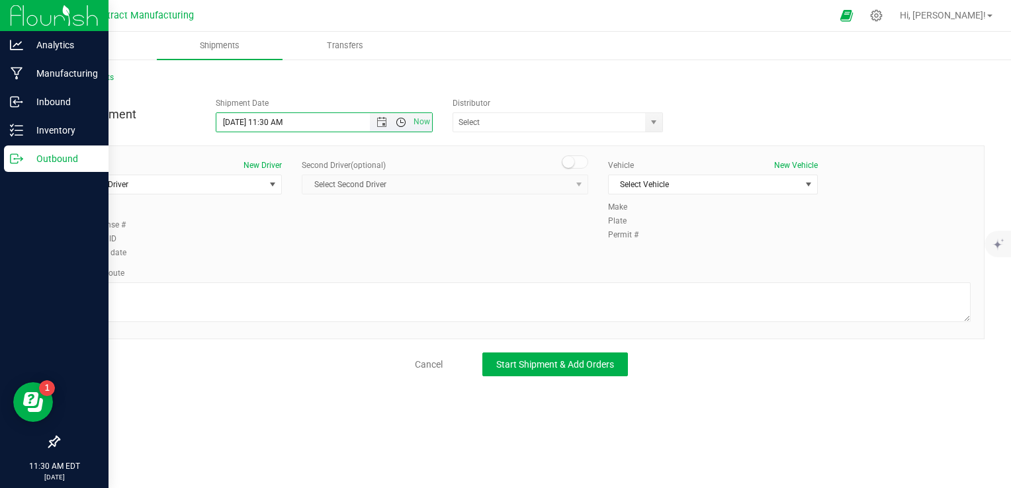
click at [402, 118] on span "Open the time view" at bounding box center [401, 122] width 11 height 11
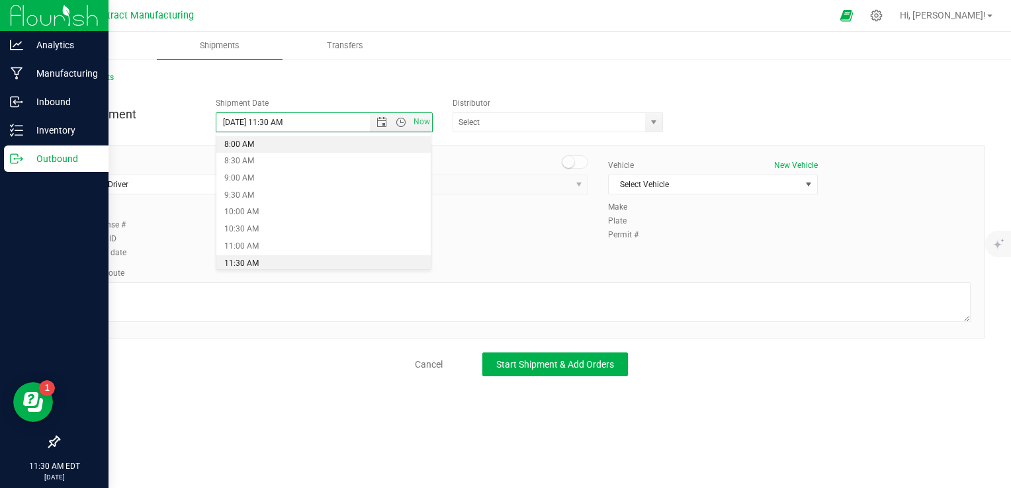
click at [310, 139] on li "8:00 AM" at bounding box center [323, 144] width 214 height 17
type input "[DATE] 8:00 AM"
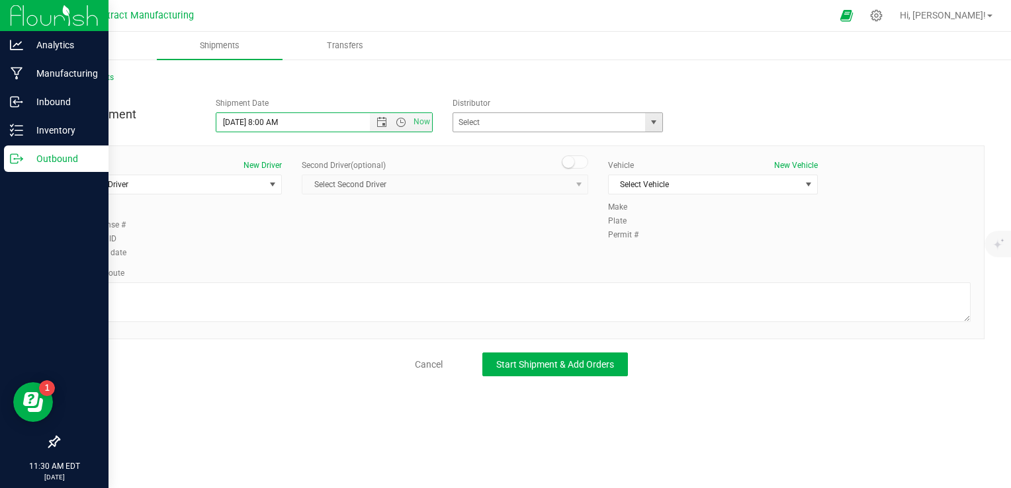
click at [664, 126] on div "ALTASCI LABS (CSL0001049) Analytics Labs CT LLC (ACTL0000005) BLUEPOINT WELLNES…" at bounding box center [561, 122] width 217 height 20
click at [661, 127] on span "select" at bounding box center [653, 122] width 17 height 19
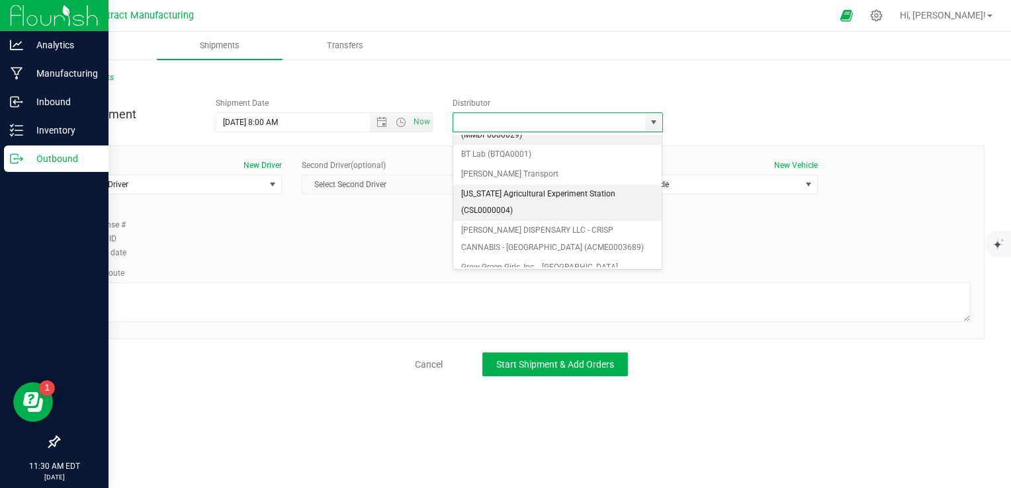
scroll to position [132, 0]
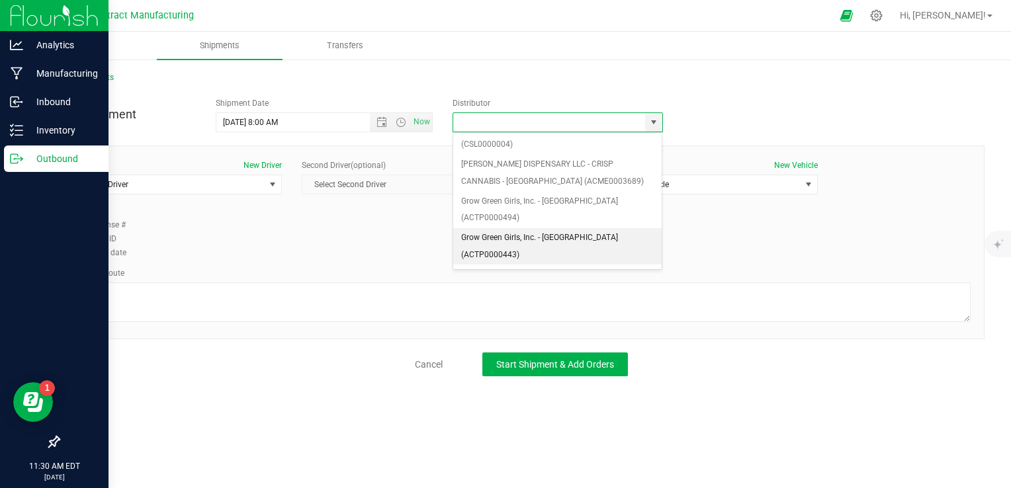
click at [602, 228] on li "Grow Green Girls, Inc. - [GEOGRAPHIC_DATA] (ACTP0000443)" at bounding box center [557, 246] width 209 height 36
type input "Grow Green Girls, Inc. - [GEOGRAPHIC_DATA] (ACTP0000443)"
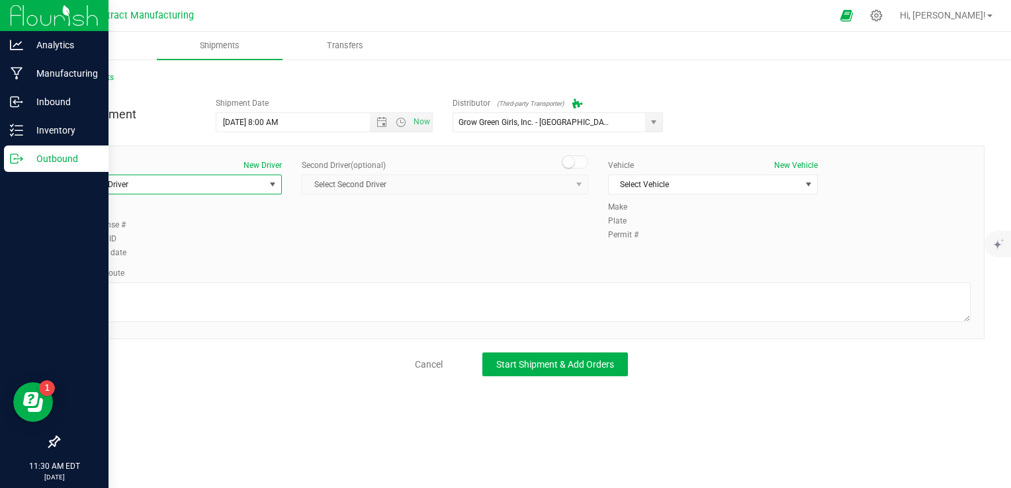
click at [257, 184] on span "Select Driver" at bounding box center [169, 184] width 192 height 19
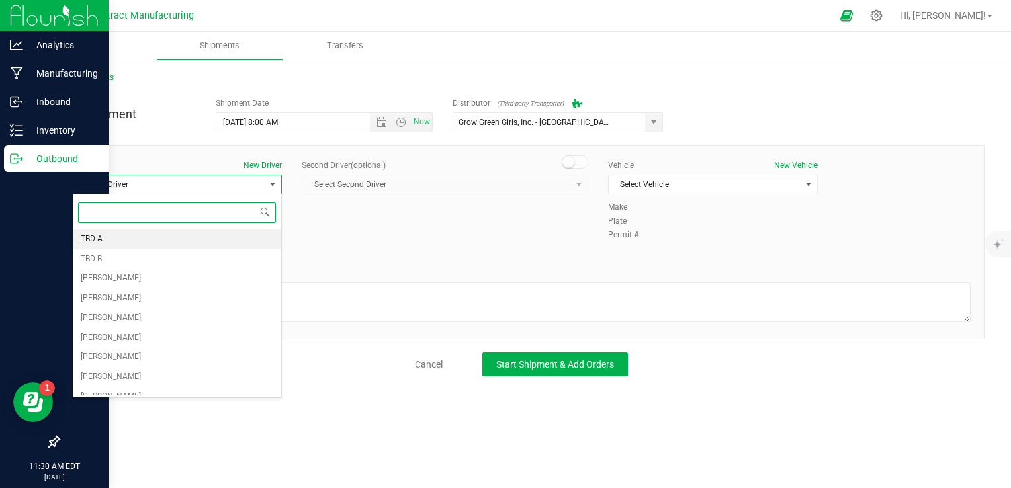
click at [128, 240] on li "TBD A" at bounding box center [177, 240] width 208 height 20
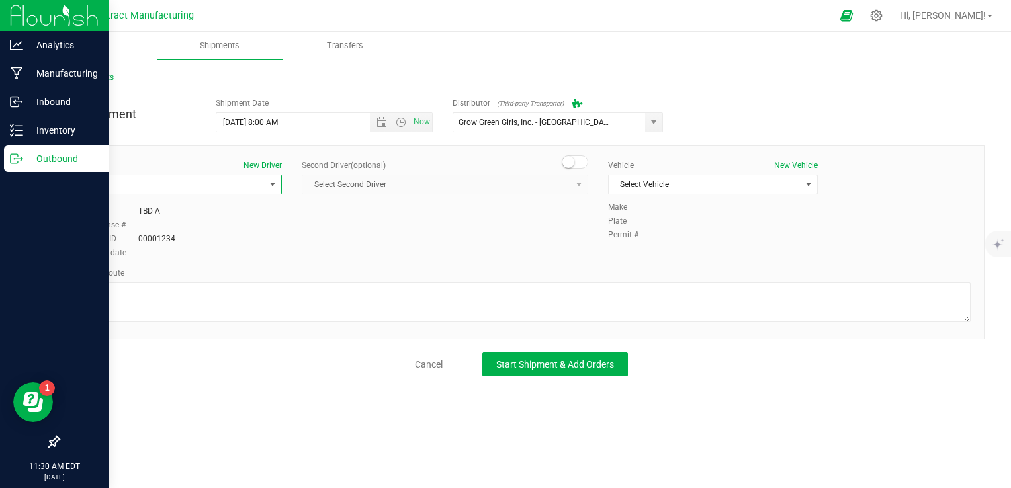
click at [588, 165] on div "Second Driver (optional)" at bounding box center [445, 165] width 287 height 12
click at [572, 170] on div "Second Driver (optional)" at bounding box center [445, 165] width 287 height 12
click at [572, 165] on small at bounding box center [568, 162] width 12 height 12
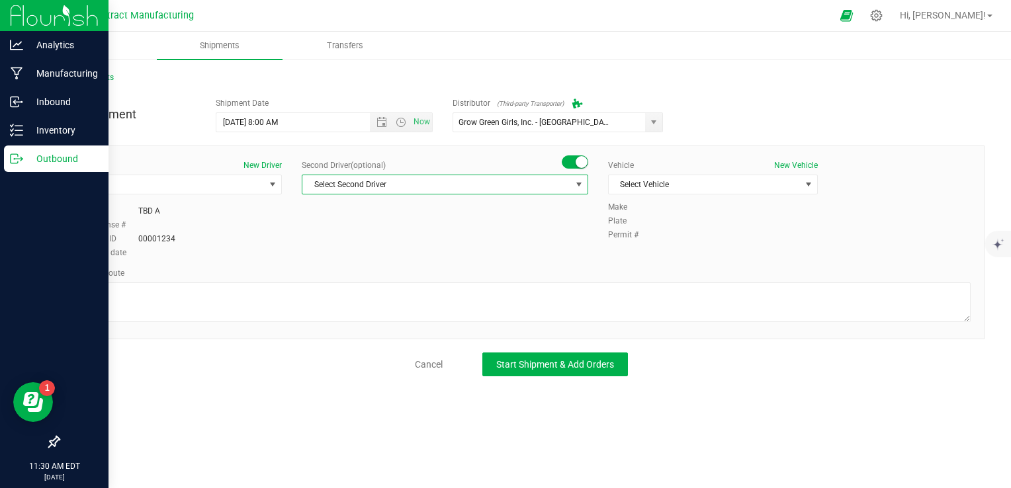
click at [559, 181] on span "Select Second Driver" at bounding box center [436, 184] width 269 height 19
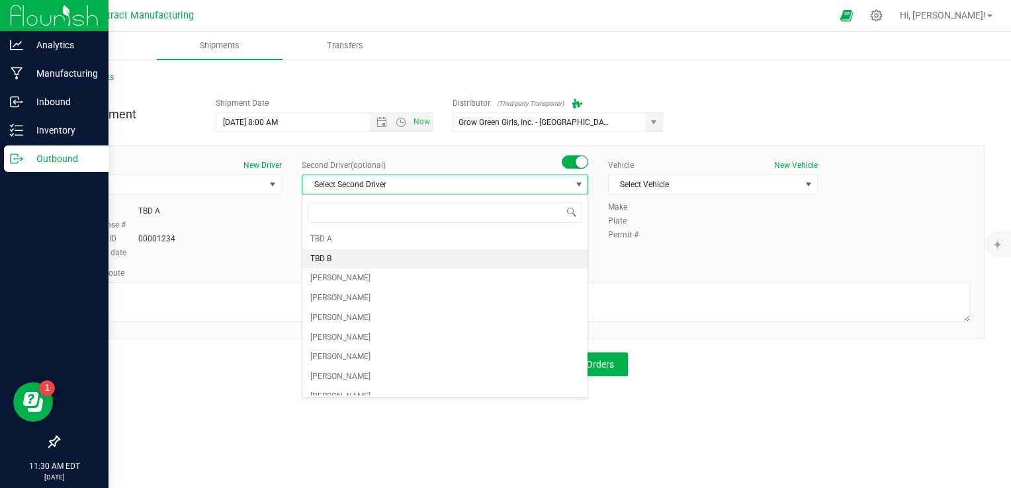
click at [383, 250] on li "TBD B" at bounding box center [444, 259] width 285 height 20
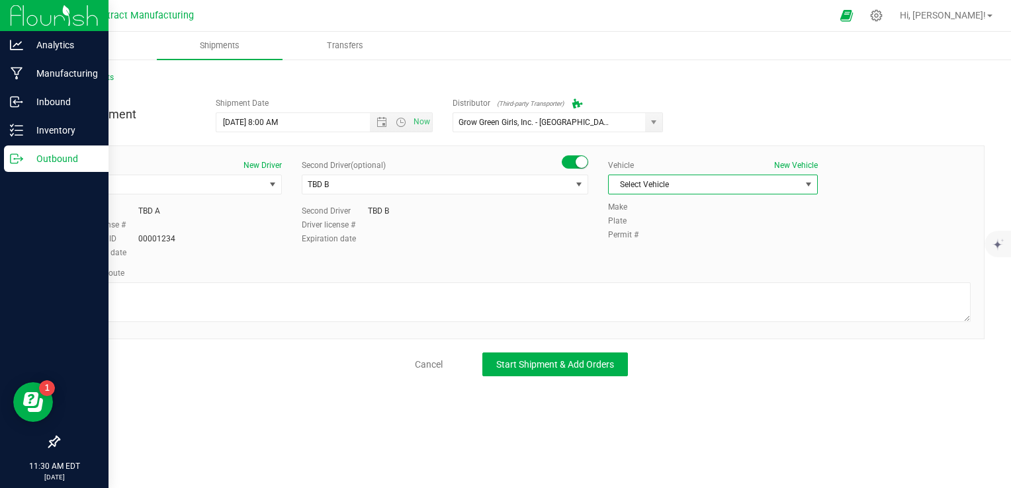
click at [665, 186] on span "Select Vehicle" at bounding box center [705, 184] width 192 height 19
click at [665, 227] on li "Ford Transit 250" at bounding box center [713, 227] width 208 height 20
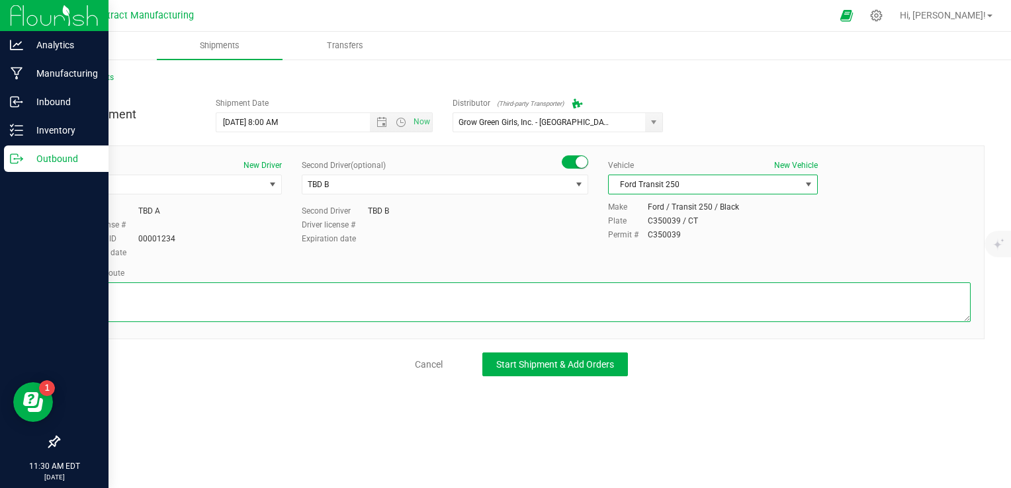
click at [535, 309] on textarea at bounding box center [521, 303] width 899 height 40
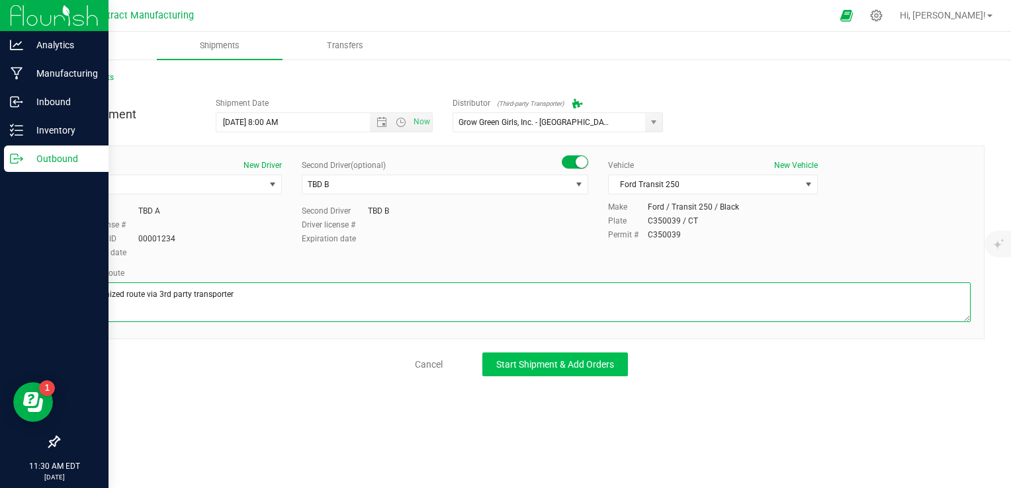
type textarea "Randomized route via 3rd party transporter"
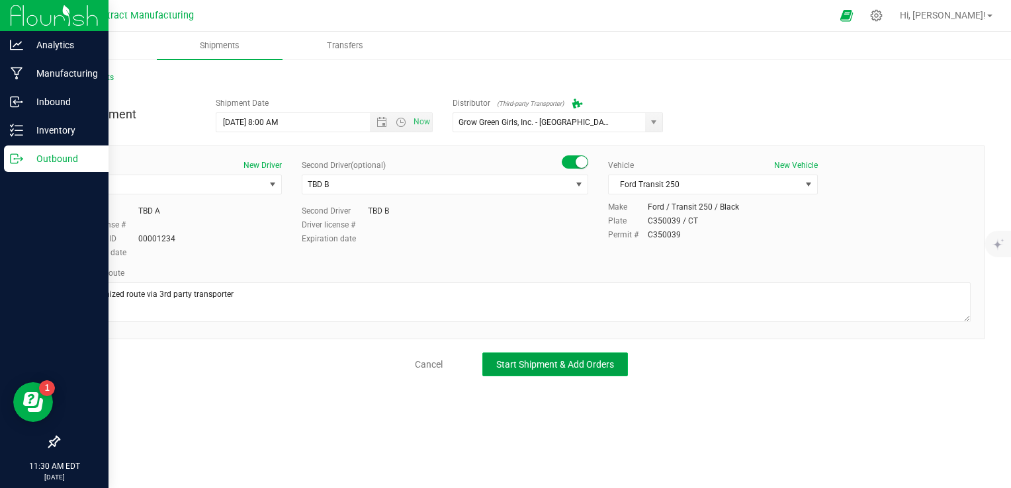
click at [563, 359] on span "Start Shipment & Add Orders" at bounding box center [555, 364] width 118 height 11
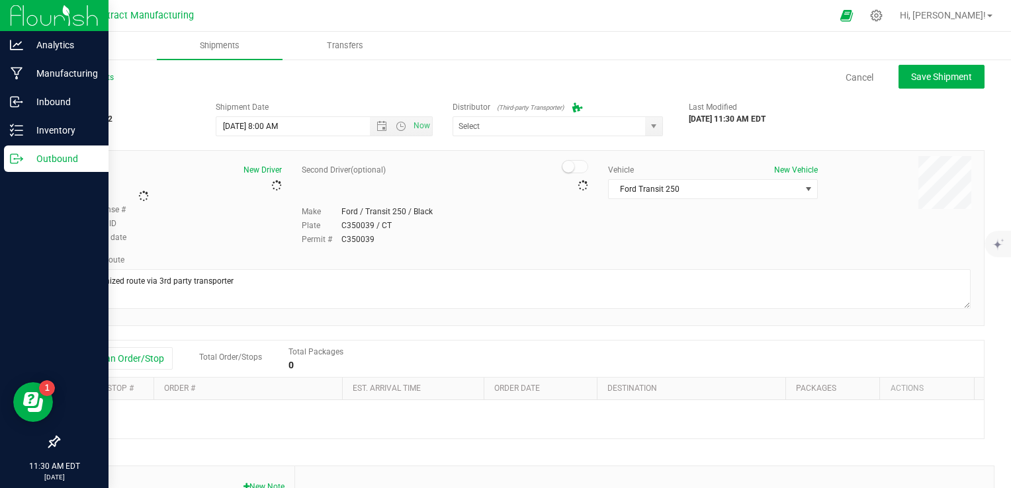
type input "Grow Green Girls, Inc. - [GEOGRAPHIC_DATA] (ACTP0000443)"
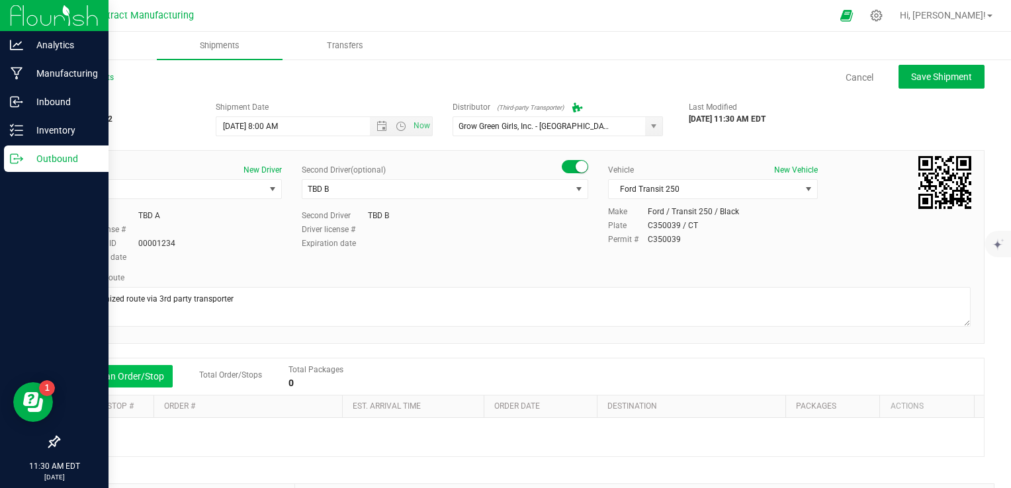
click at [119, 375] on button "Add an Order/Stop" at bounding box center [121, 376] width 104 height 22
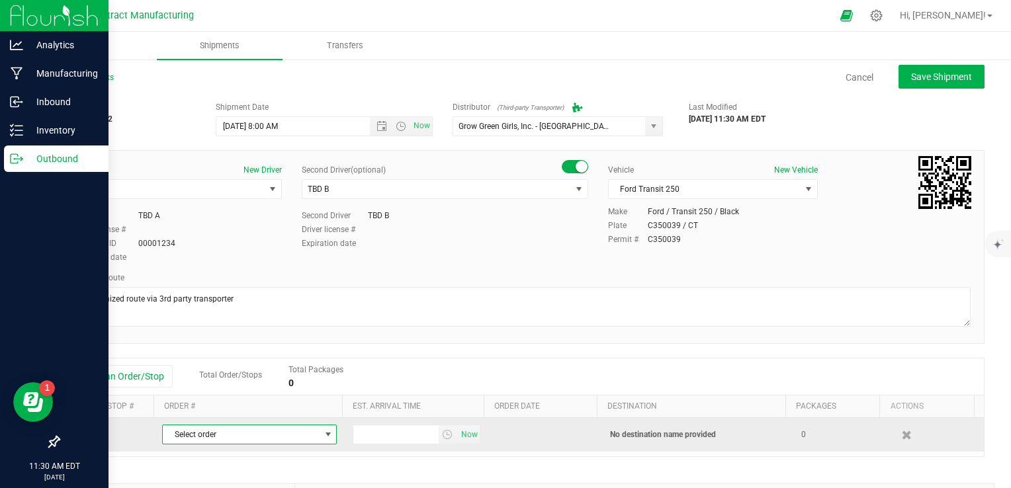
click at [202, 433] on span "Select order" at bounding box center [241, 435] width 157 height 19
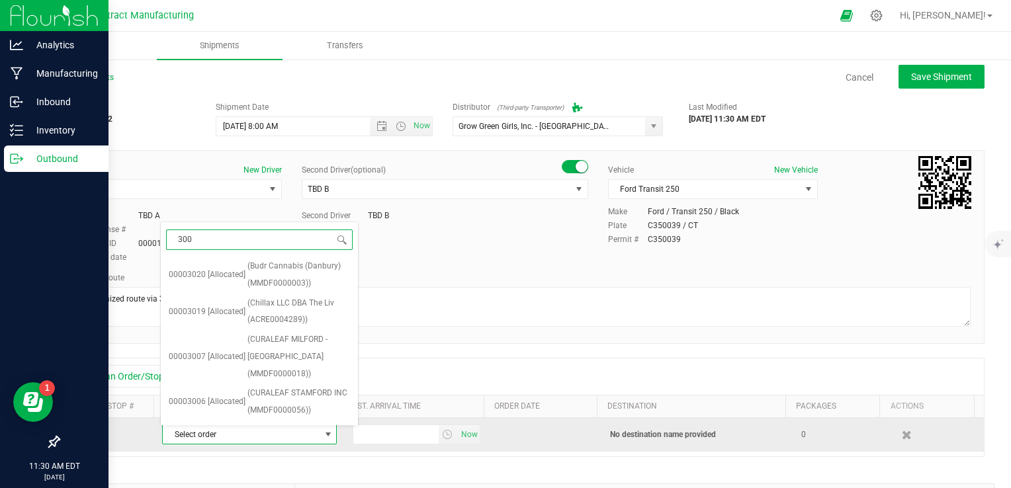
type input "3007"
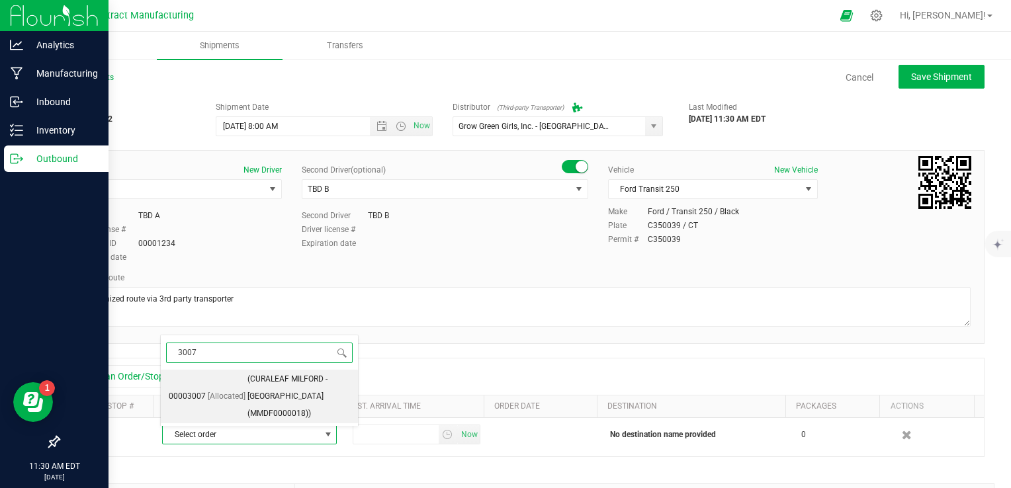
click at [220, 407] on li "00003007 [Allocated] (CURALEAF MILFORD - Manchester (MMDF0000018))" at bounding box center [259, 397] width 197 height 54
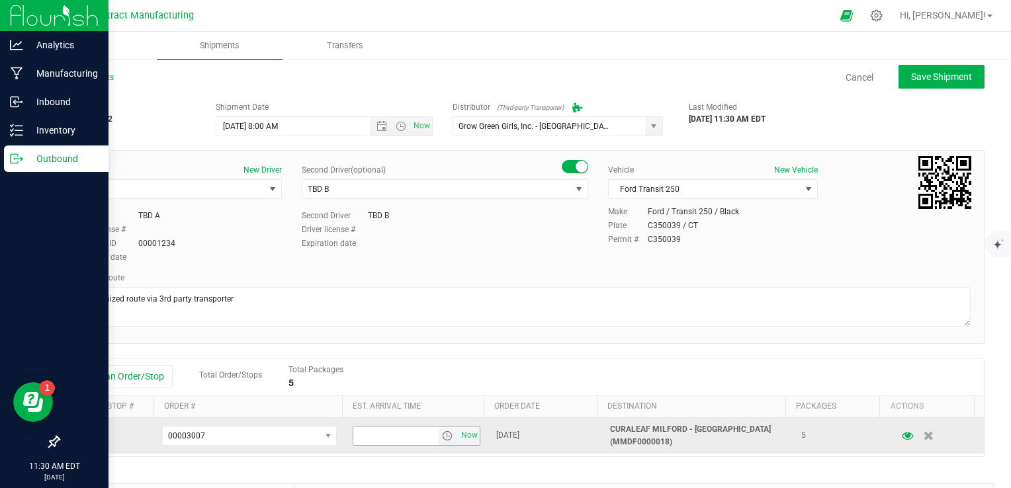
click at [442, 437] on span "select" at bounding box center [447, 436] width 11 height 11
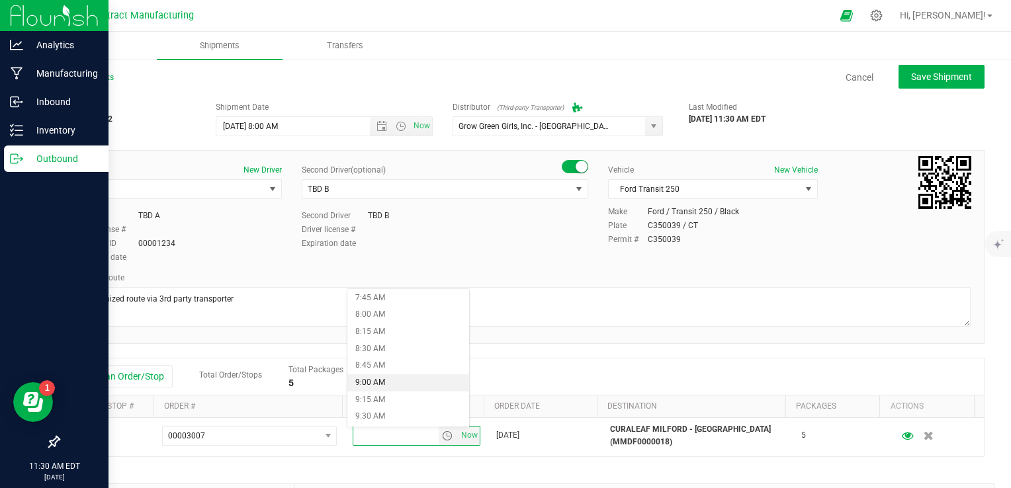
scroll to position [596, 0]
click at [382, 382] on li "10:00 AM" at bounding box center [408, 385] width 122 height 17
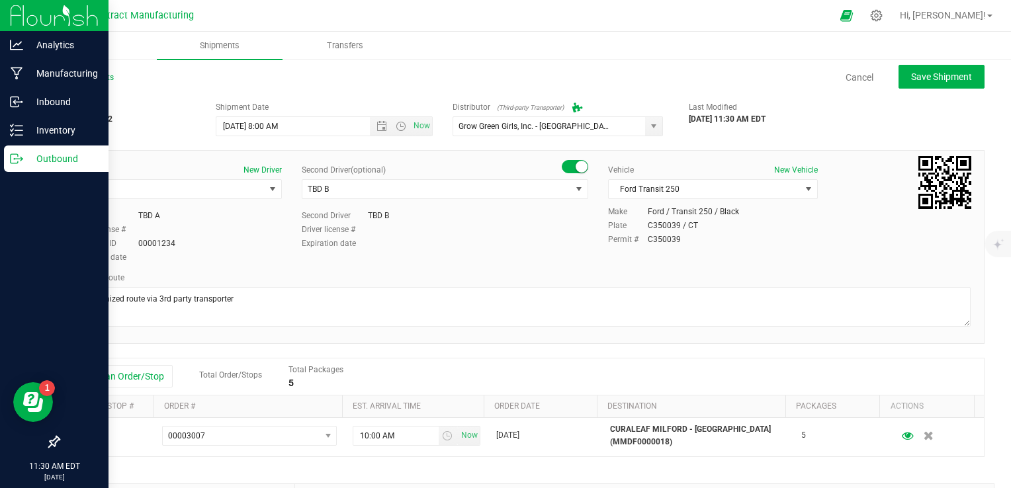
click at [448, 363] on div "Add an Order/Stop Total Order/Stops Total Packages 5" at bounding box center [521, 377] width 925 height 37
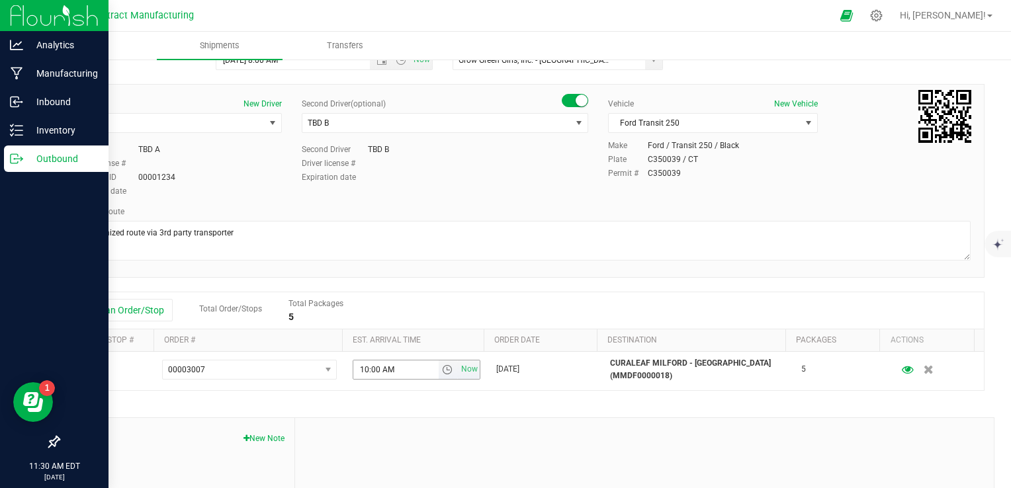
scroll to position [0, 0]
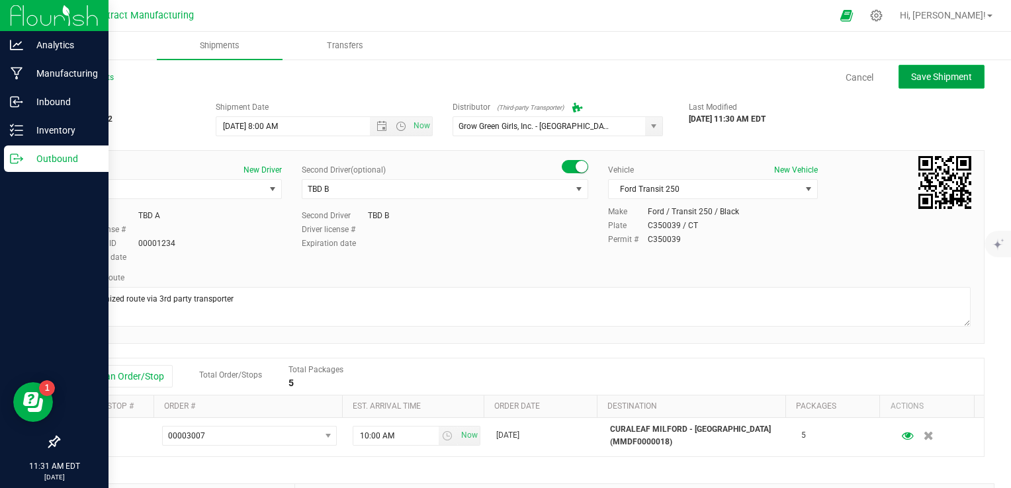
click at [665, 81] on span "Save Shipment" at bounding box center [941, 76] width 61 height 11
type input "[DATE] 12:00 PM"
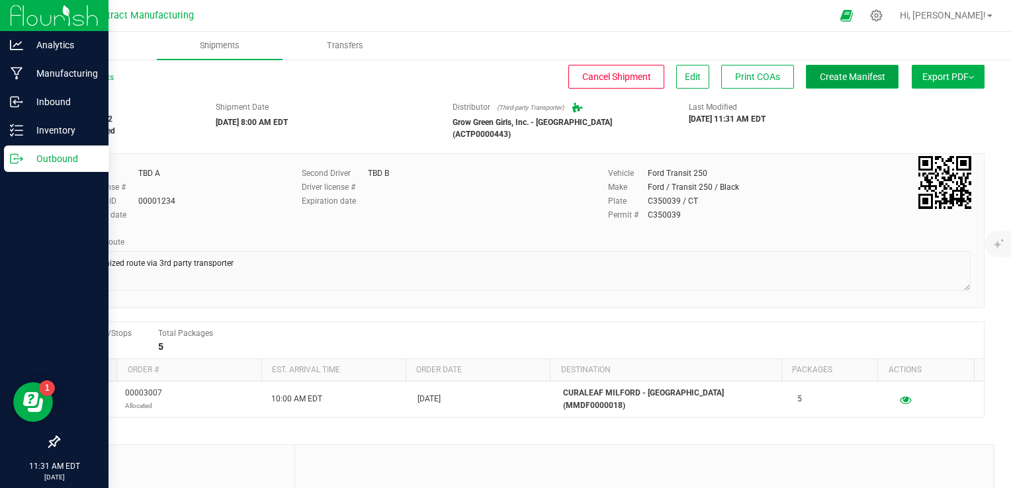
click at [665, 73] on span "Create Manifest" at bounding box center [853, 76] width 66 height 11
click at [105, 76] on link "All Shipments" at bounding box center [86, 77] width 56 height 9
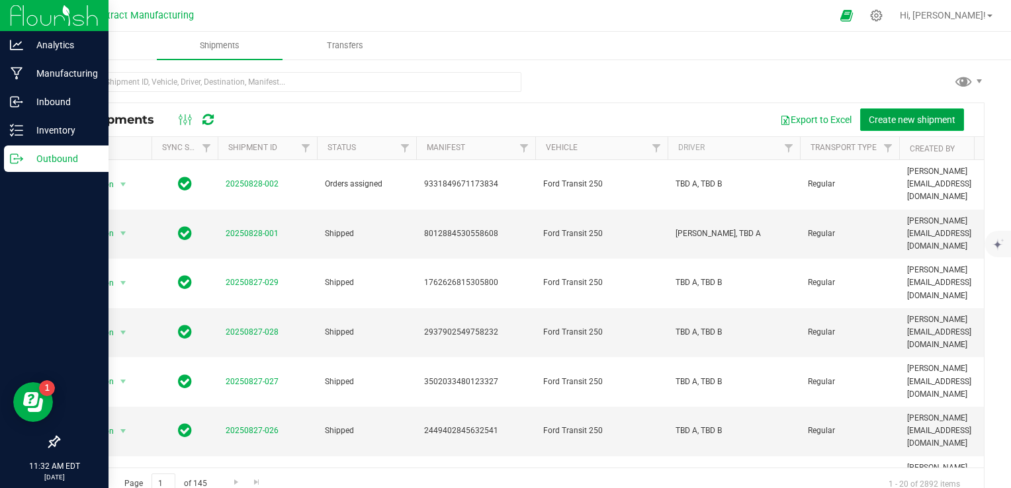
click at [665, 126] on button "Create new shipment" at bounding box center [912, 120] width 104 height 22
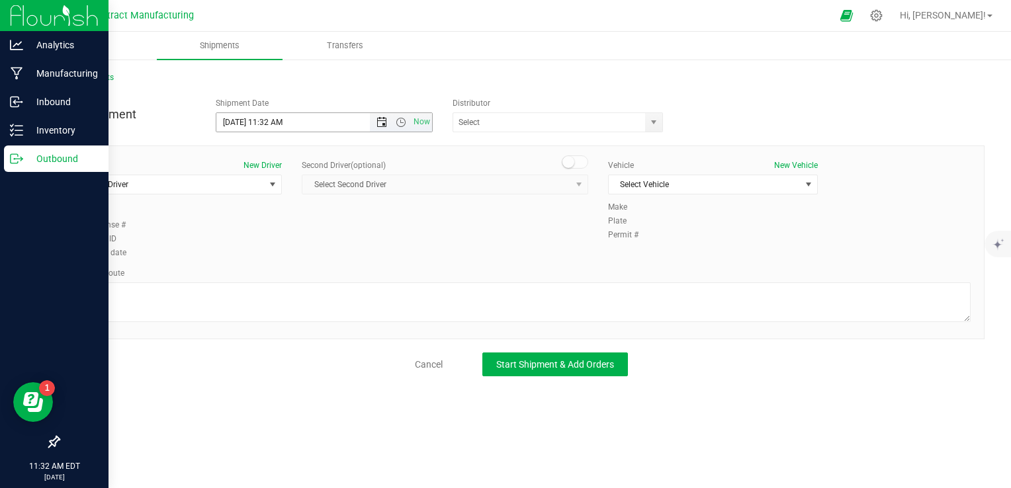
click at [379, 124] on span "Open the date view" at bounding box center [382, 122] width 11 height 11
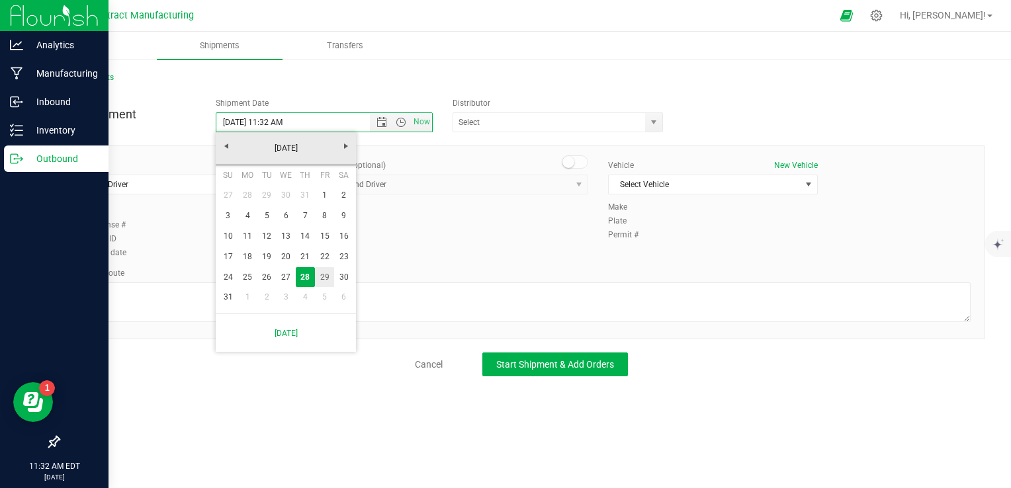
click at [329, 273] on link "29" at bounding box center [324, 277] width 19 height 21
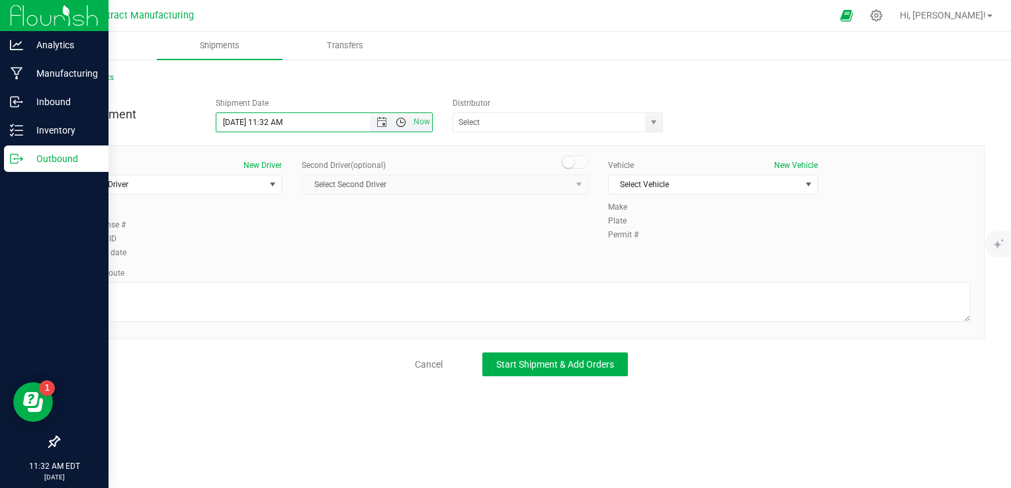
click at [399, 123] on span "Open the time view" at bounding box center [401, 122] width 11 height 11
click at [279, 213] on li "8:00 AM" at bounding box center [323, 217] width 214 height 17
type input "[DATE] 8:00 AM"
click at [652, 128] on span "select" at bounding box center [653, 122] width 17 height 19
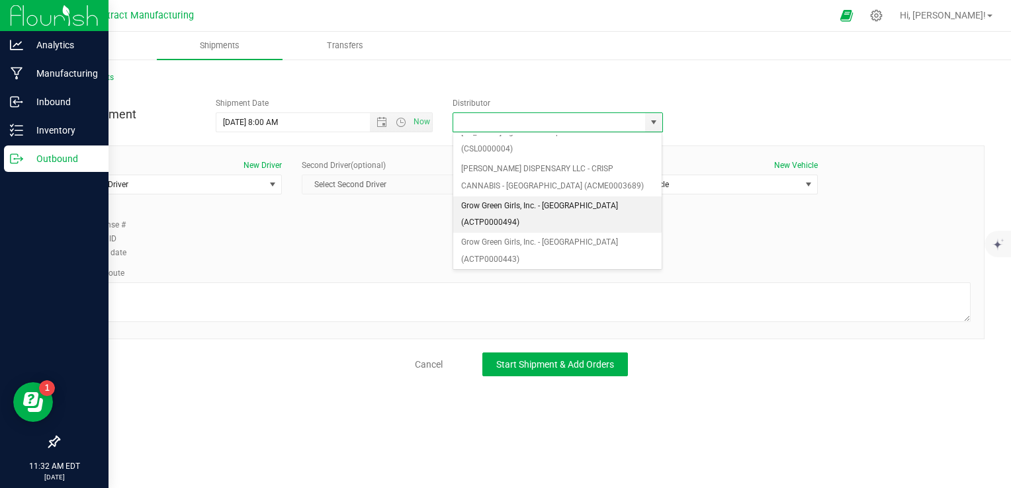
scroll to position [132, 0]
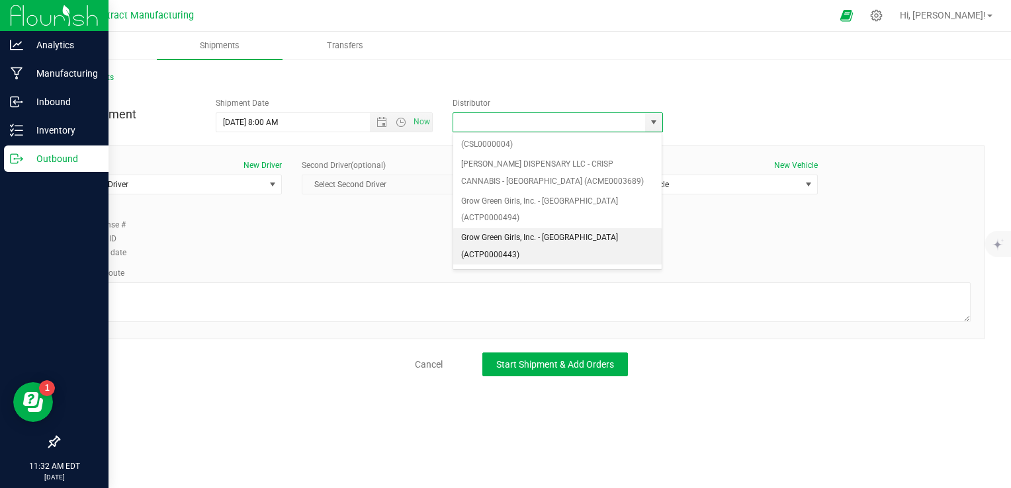
click at [565, 228] on li "Grow Green Girls, Inc. - [GEOGRAPHIC_DATA] (ACTP0000443)" at bounding box center [557, 246] width 209 height 36
type input "Grow Green Girls, Inc. - [GEOGRAPHIC_DATA] (ACTP0000443)"
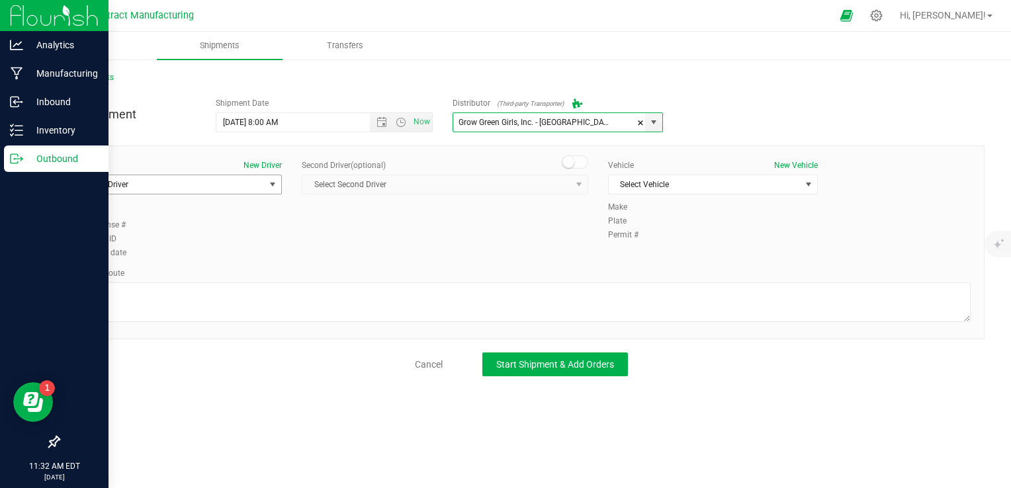
click at [251, 191] on span "Select Driver" at bounding box center [169, 184] width 192 height 19
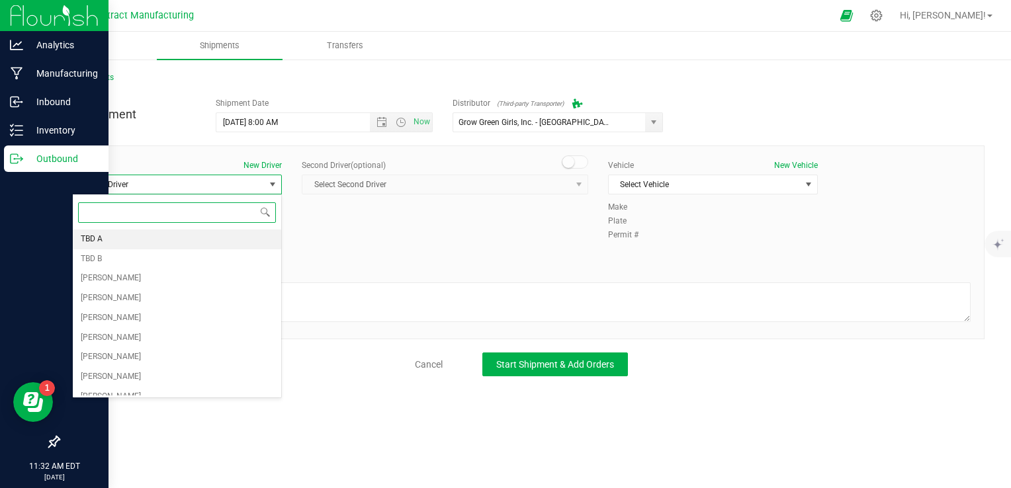
click at [212, 232] on li "TBD A" at bounding box center [177, 240] width 208 height 20
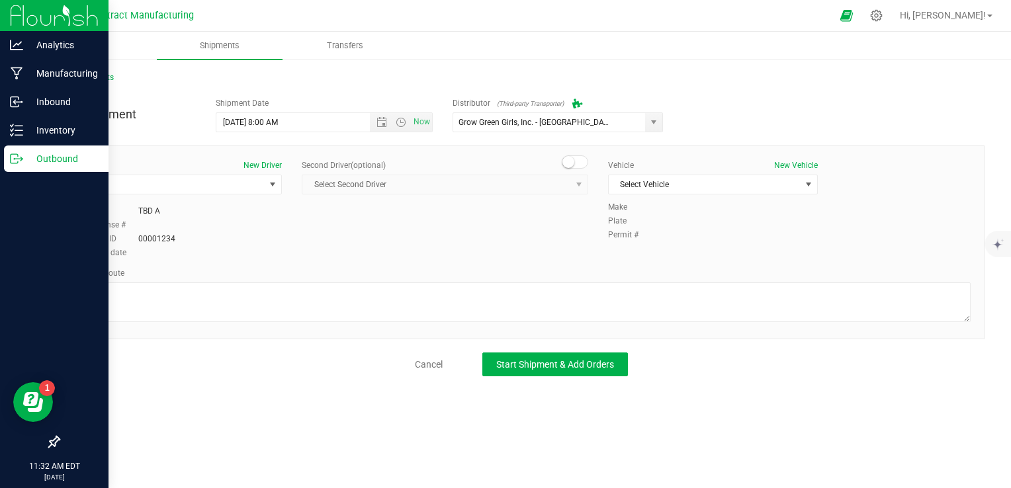
click at [587, 163] on span at bounding box center [575, 162] width 26 height 13
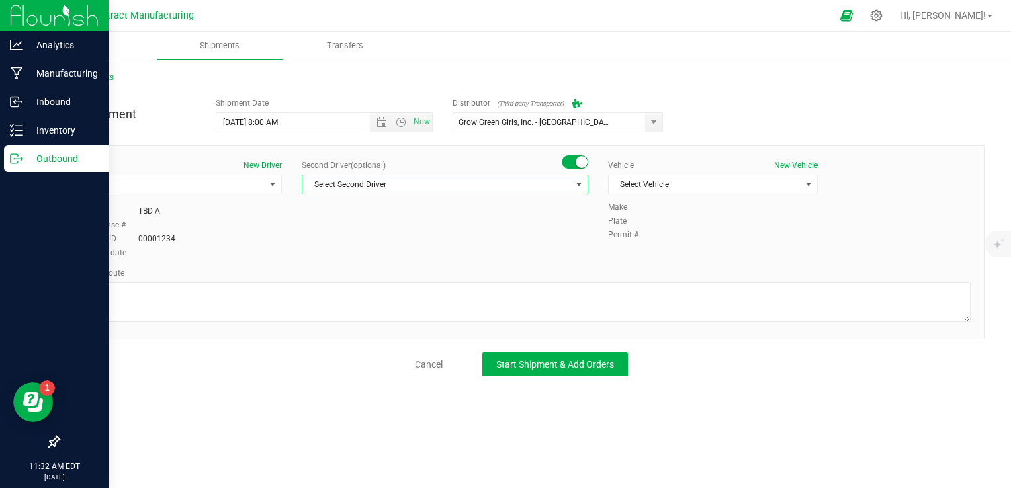
click at [539, 184] on span "Select Second Driver" at bounding box center [436, 184] width 269 height 19
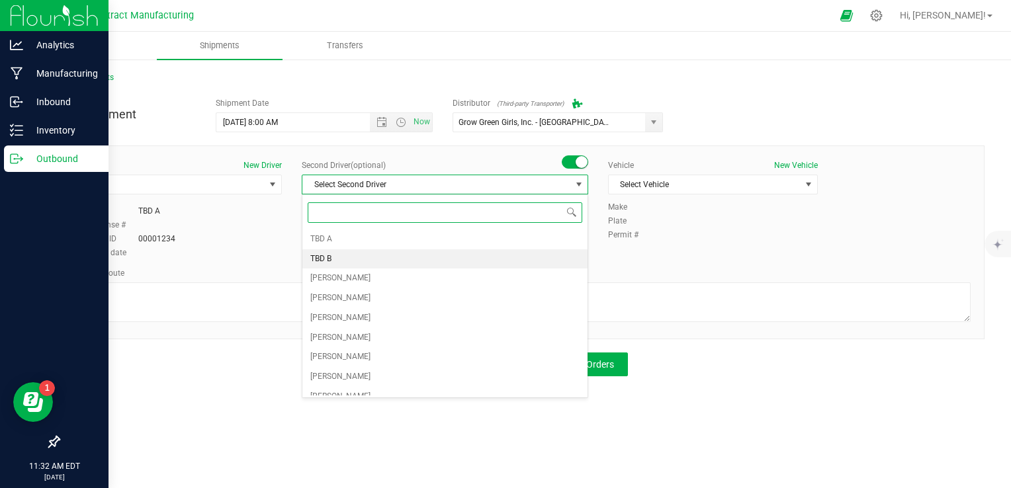
click at [391, 249] on li "TBD B" at bounding box center [444, 259] width 285 height 20
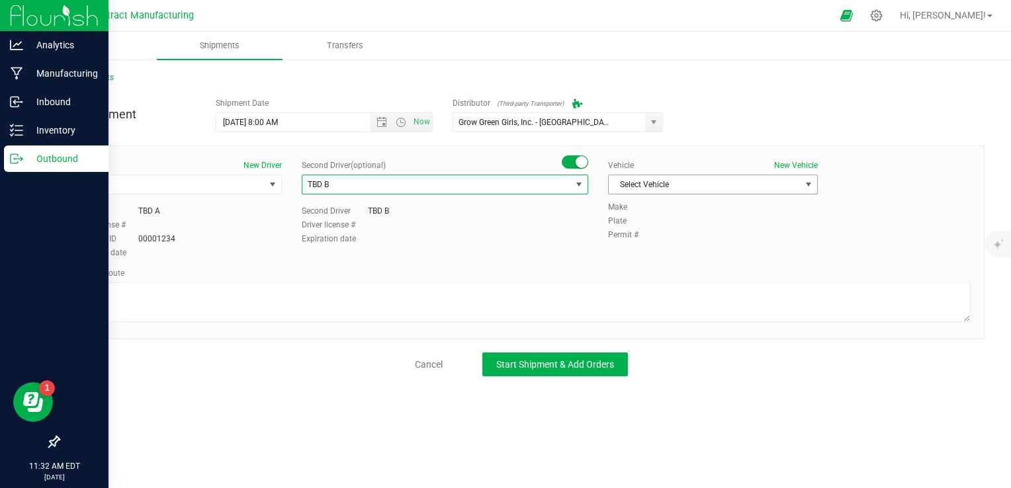
click at [648, 189] on span "Select Vehicle" at bounding box center [705, 184] width 192 height 19
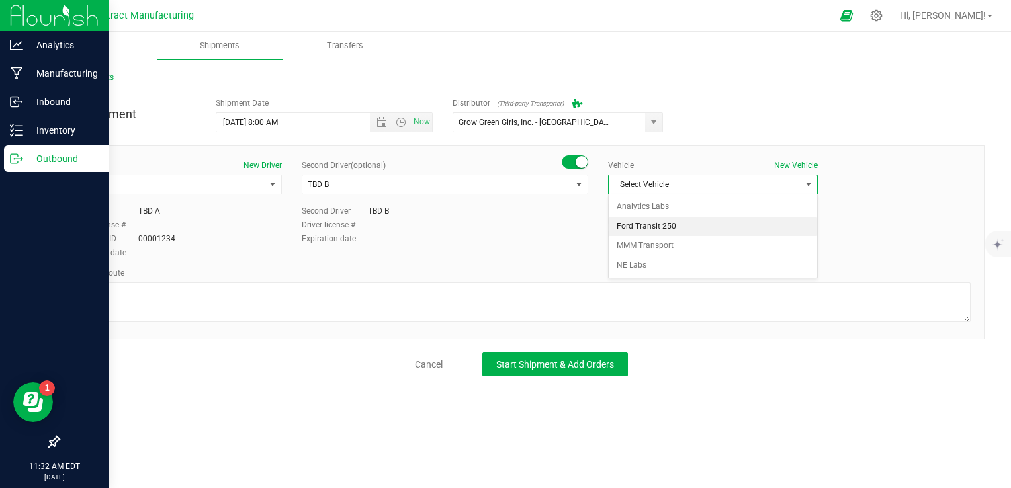
click at [664, 224] on li "Ford Transit 250" at bounding box center [713, 227] width 208 height 20
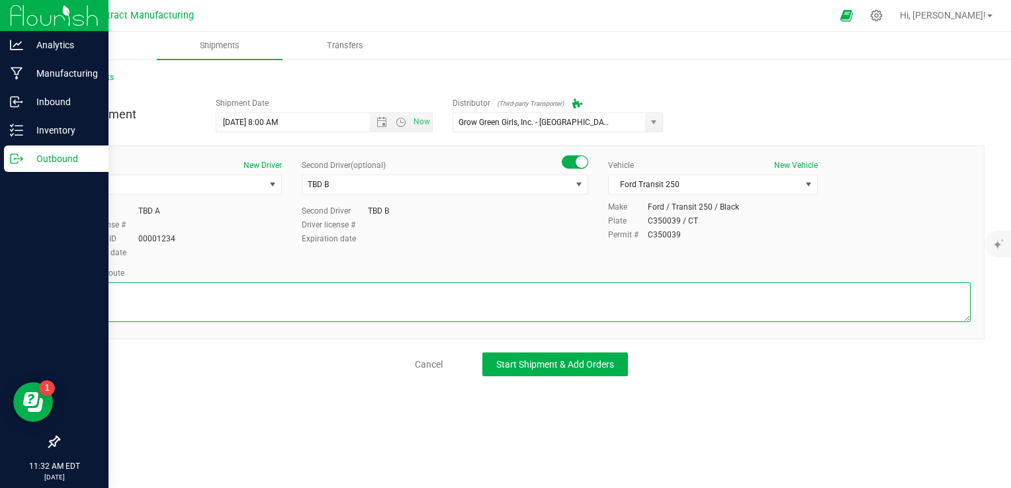
click at [598, 293] on textarea at bounding box center [521, 303] width 899 height 40
click at [598, 292] on textarea at bounding box center [521, 303] width 899 height 40
type textarea "Randomized route via 3rd party transporter"
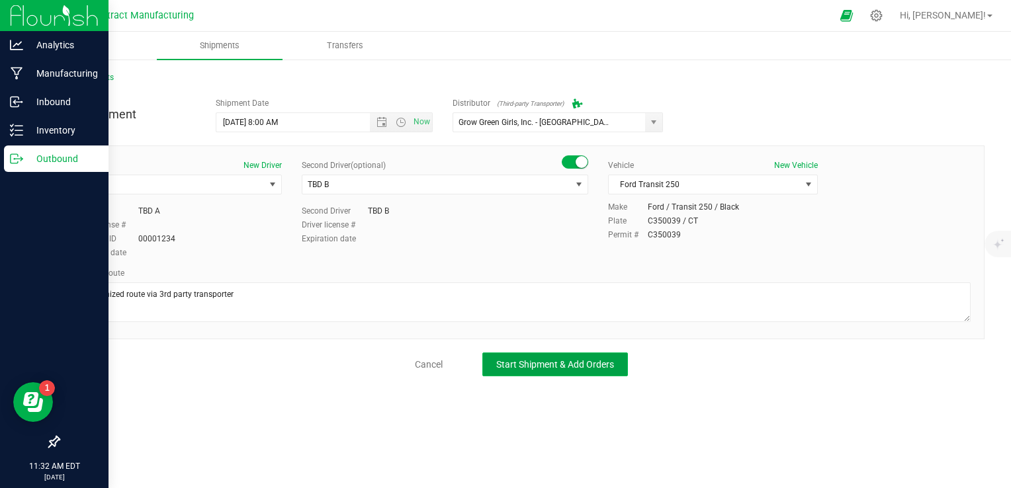
click at [584, 361] on span "Start Shipment & Add Orders" at bounding box center [555, 364] width 118 height 11
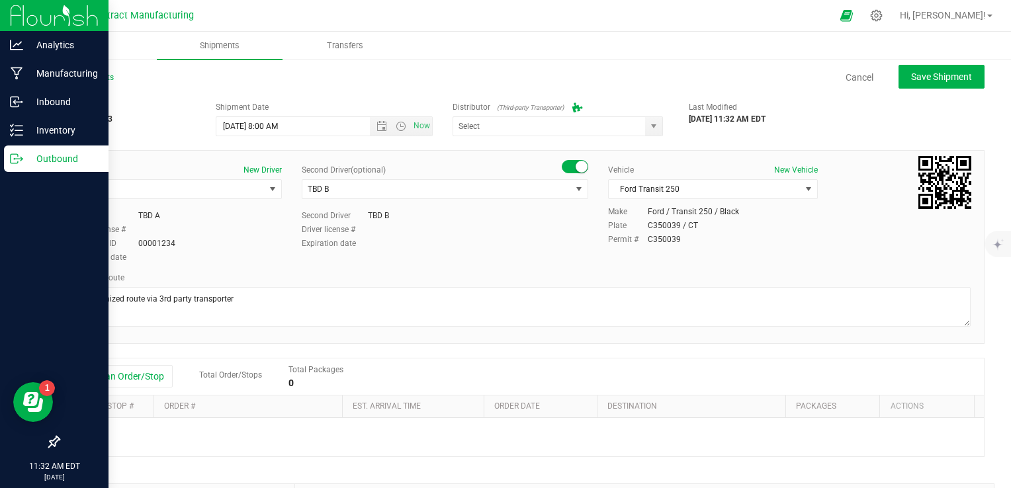
type input "Grow Green Girls, Inc. - [GEOGRAPHIC_DATA] (ACTP0000443)"
click at [154, 374] on button "Add an Order/Stop" at bounding box center [121, 376] width 104 height 22
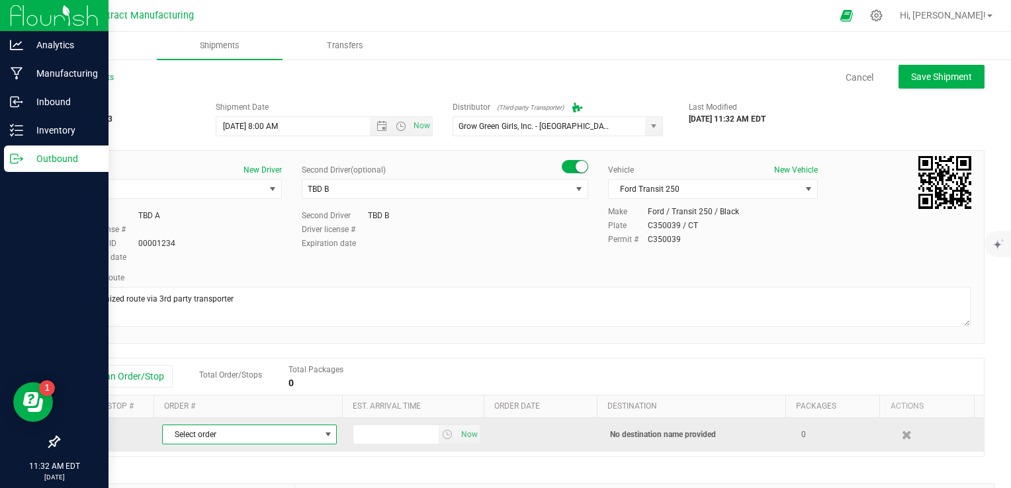
click at [223, 438] on span "Select order" at bounding box center [241, 435] width 157 height 19
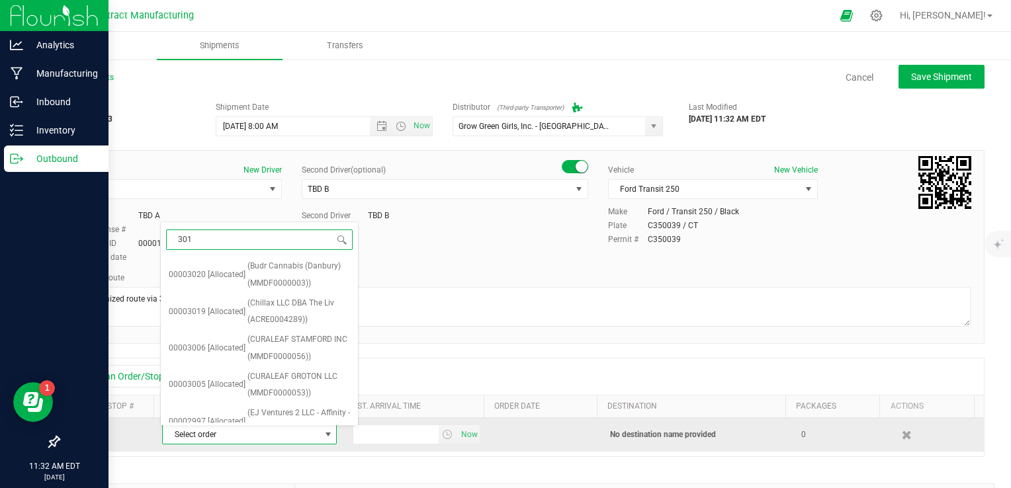
type input "3019"
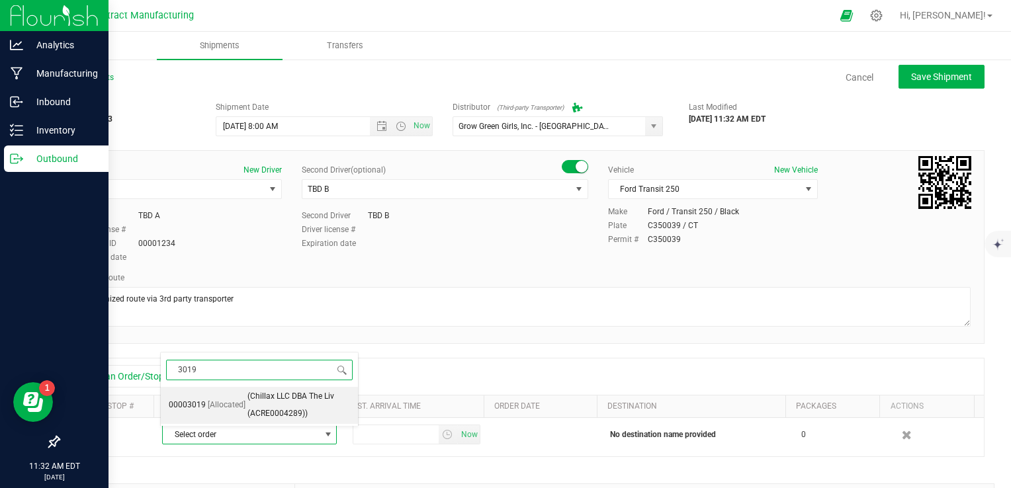
click at [240, 410] on span "[Allocated]" at bounding box center [227, 405] width 38 height 17
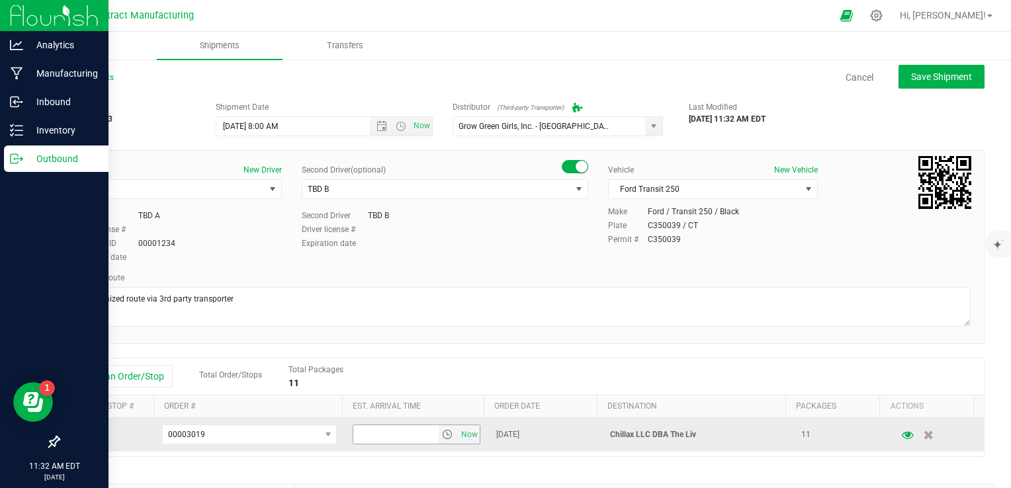
click at [442, 436] on span "select" at bounding box center [447, 434] width 11 height 11
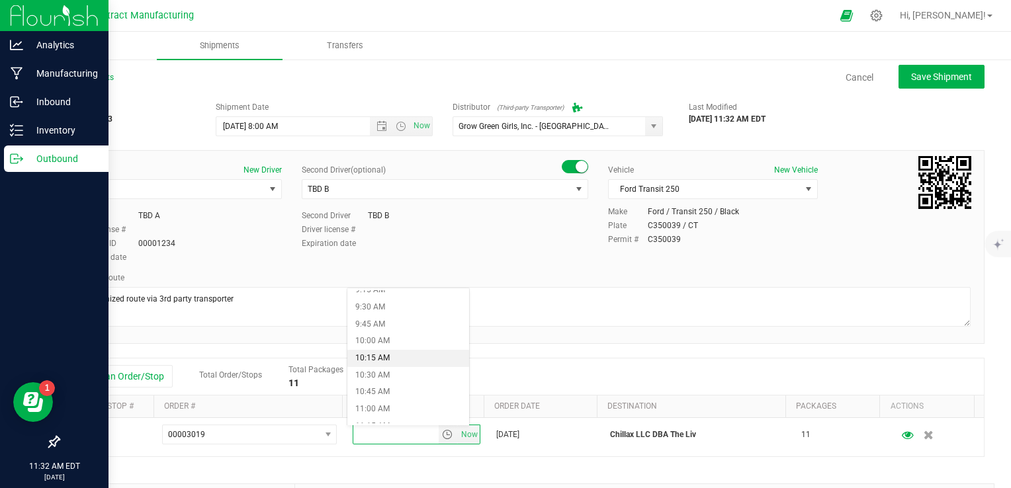
scroll to position [662, 0]
click at [402, 382] on li "11:00 AM" at bounding box center [408, 385] width 122 height 17
click at [447, 369] on div "Add an Order/Stop Total Order/Stops Total Packages 11" at bounding box center [521, 376] width 905 height 23
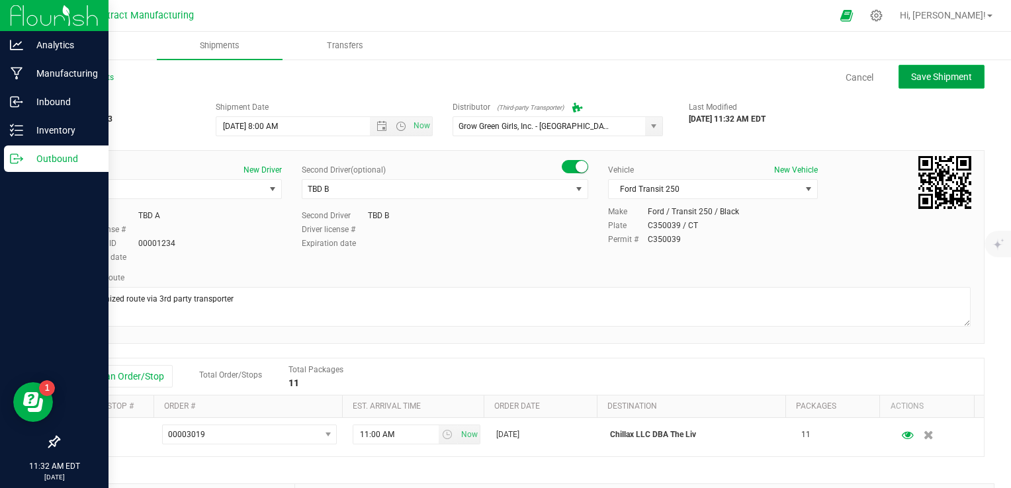
click at [665, 70] on button "Save Shipment" at bounding box center [942, 77] width 86 height 24
type input "[DATE] 12:00 PM"
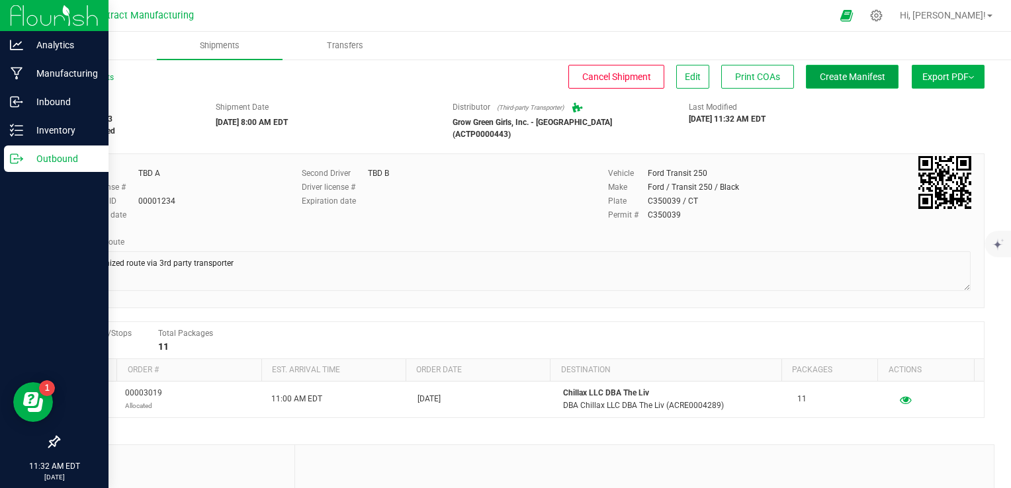
click at [665, 81] on span "Create Manifest" at bounding box center [853, 76] width 66 height 11
click at [101, 82] on div "All Shipments" at bounding box center [97, 81] width 79 height 20
click at [106, 75] on link "All Shipments" at bounding box center [86, 77] width 56 height 9
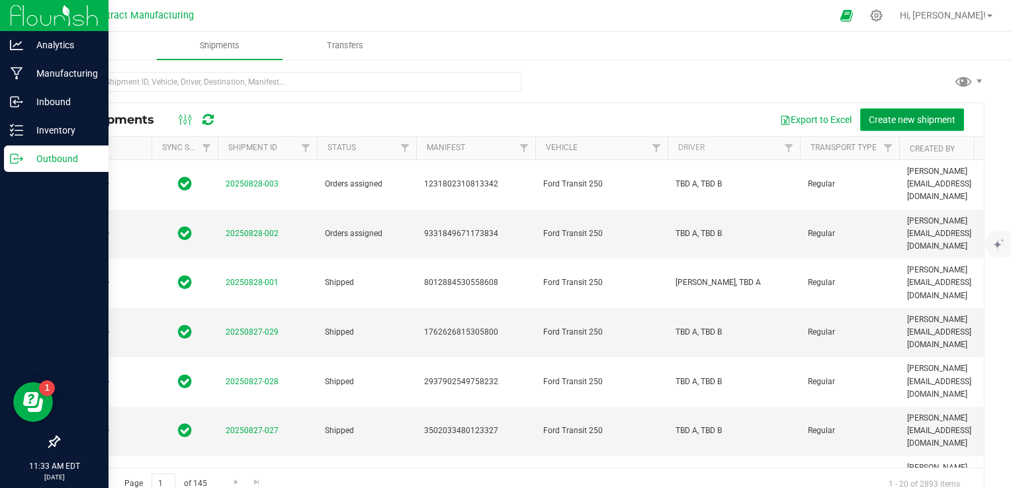
click at [665, 117] on span "Create new shipment" at bounding box center [912, 119] width 87 height 11
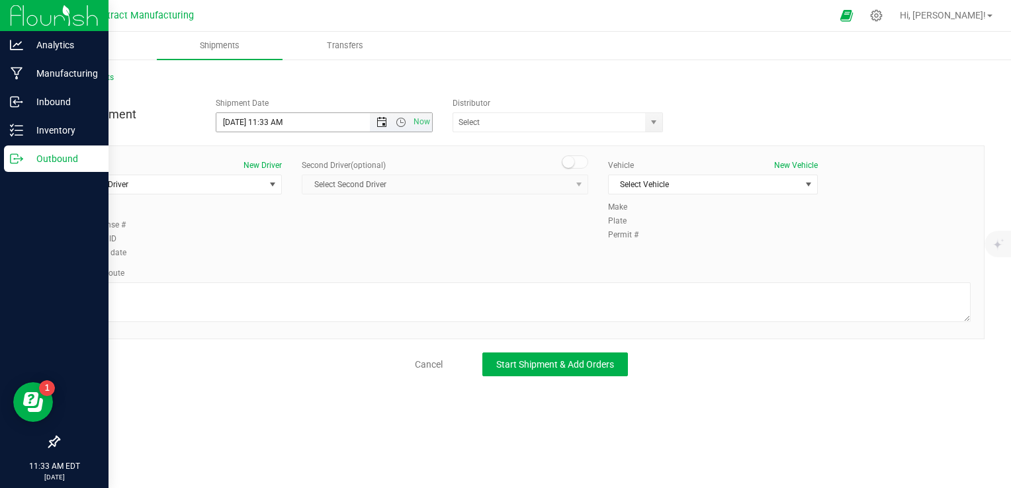
click at [383, 126] on span "Open the date view" at bounding box center [382, 122] width 11 height 11
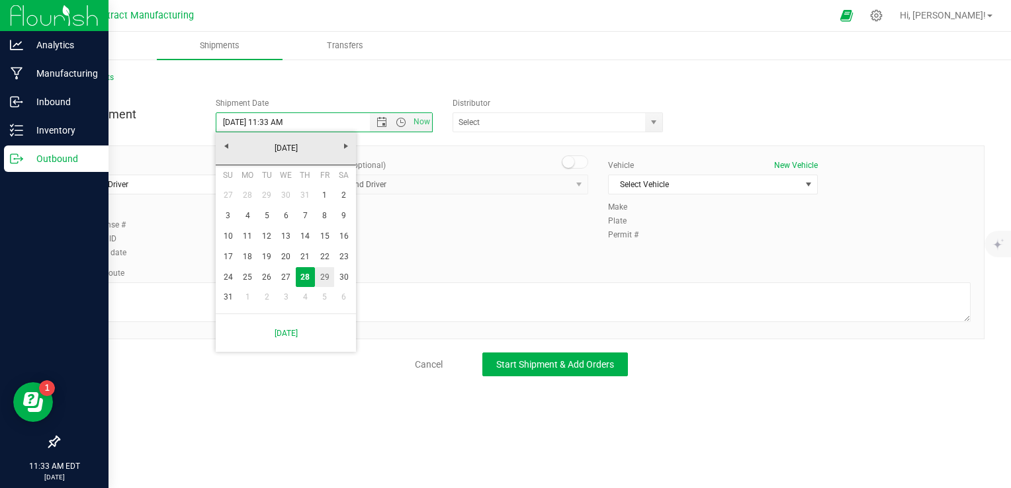
click at [320, 277] on link "29" at bounding box center [324, 277] width 19 height 21
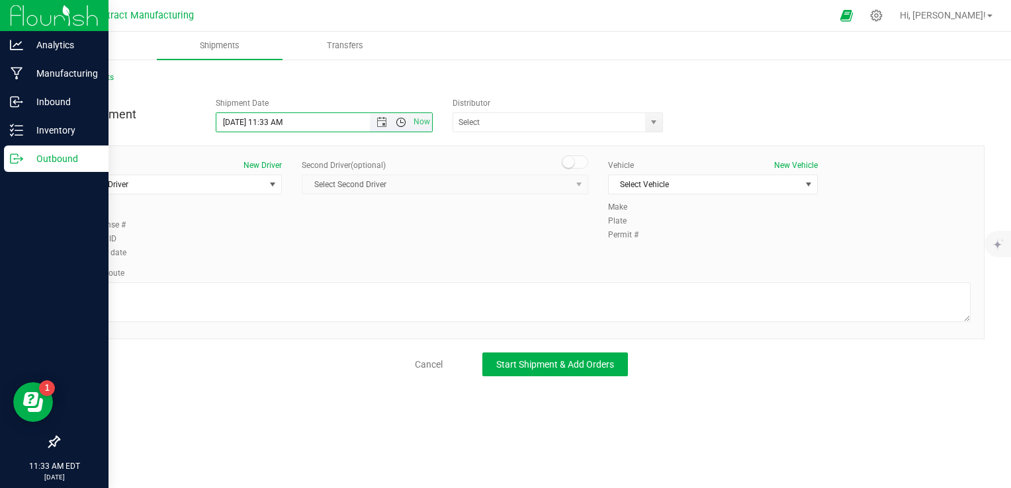
click at [402, 118] on span "Open the time view" at bounding box center [401, 122] width 11 height 11
click at [285, 149] on li "8:00 AM" at bounding box center [323, 151] width 214 height 17
type input "[DATE] 8:00 AM"
click at [656, 117] on span "select" at bounding box center [654, 122] width 11 height 11
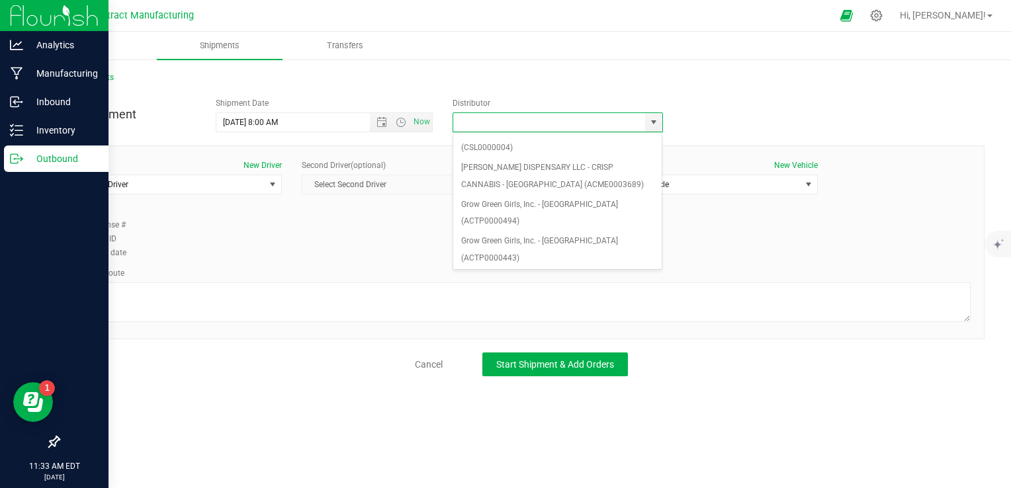
scroll to position [132, 0]
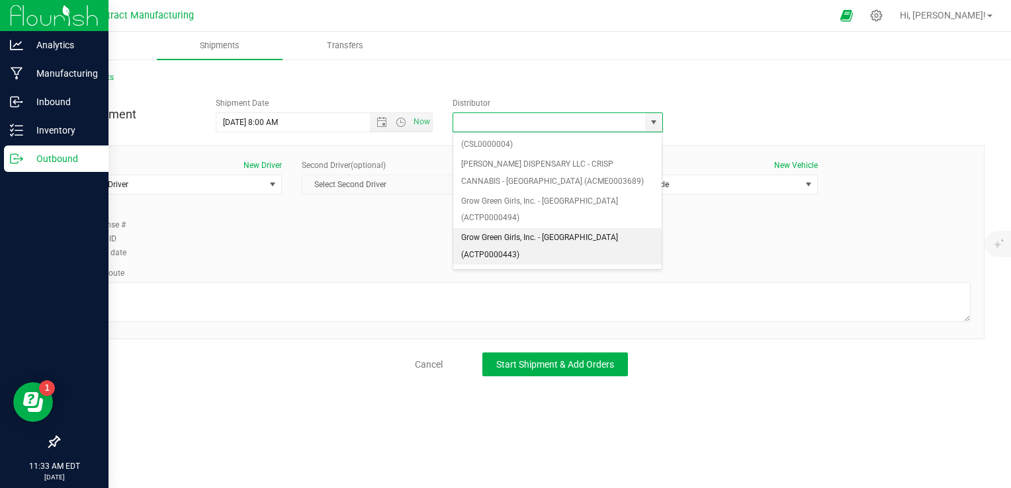
click at [592, 228] on li "Grow Green Girls, Inc. - [GEOGRAPHIC_DATA] (ACTP0000443)" at bounding box center [557, 246] width 209 height 36
type input "Grow Green Girls, Inc. - [GEOGRAPHIC_DATA] (ACTP0000443)"
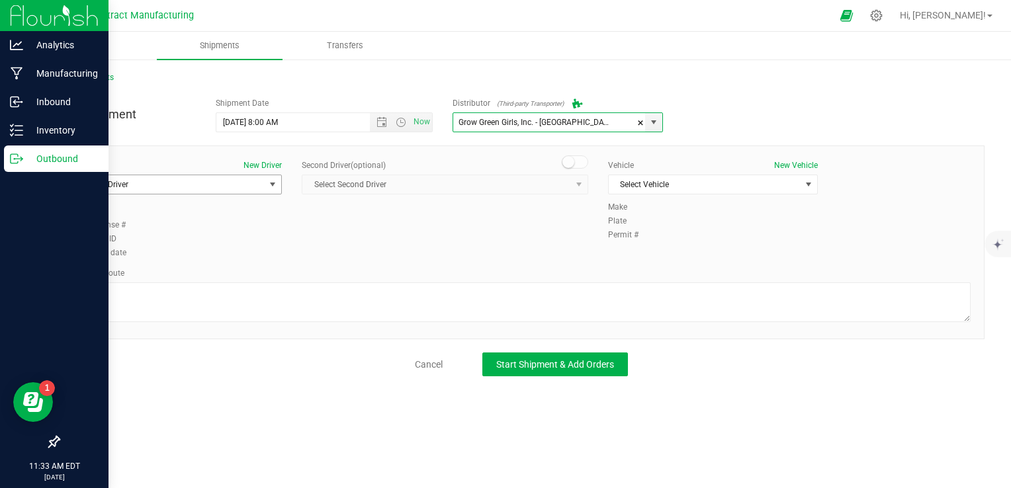
click at [232, 187] on span "Select Driver" at bounding box center [169, 184] width 192 height 19
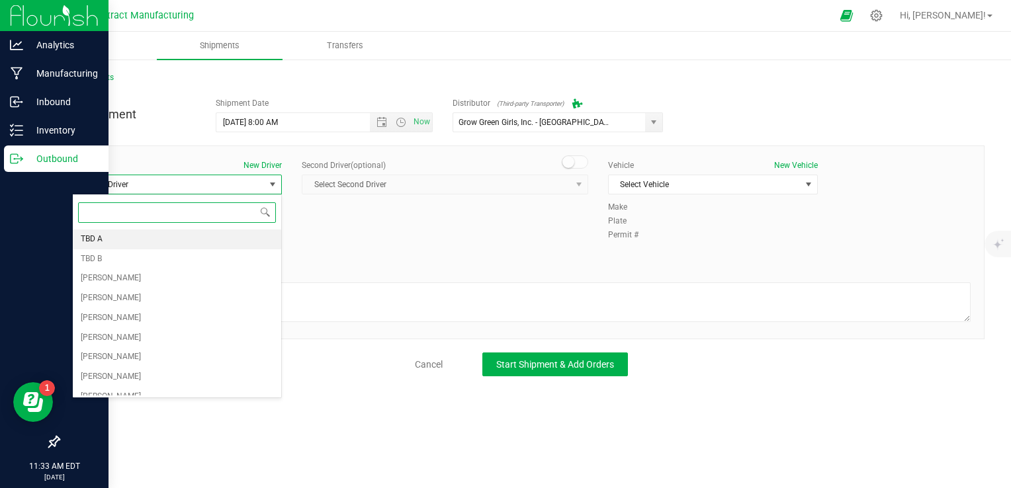
click at [178, 238] on li "TBD A" at bounding box center [177, 240] width 208 height 20
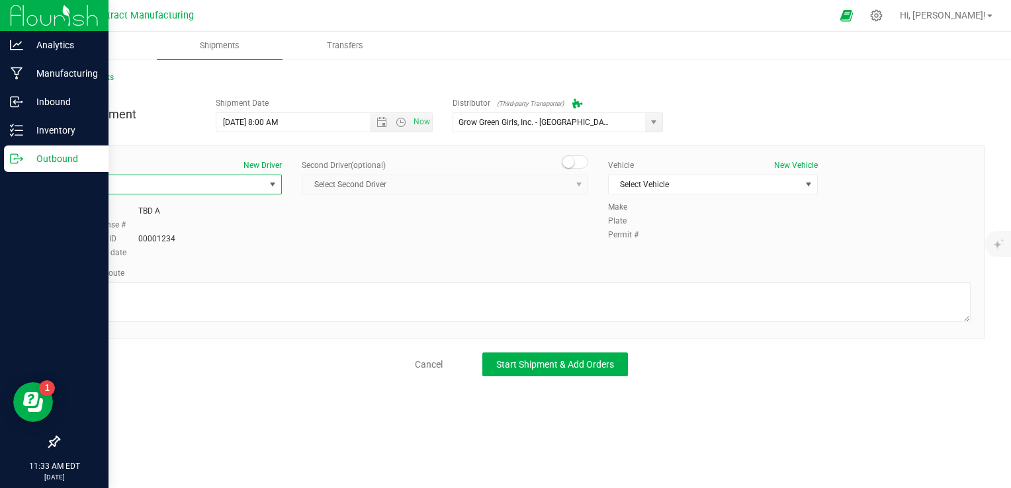
click at [586, 163] on span at bounding box center [575, 162] width 26 height 13
click at [552, 184] on span "Select Second Driver" at bounding box center [436, 184] width 269 height 19
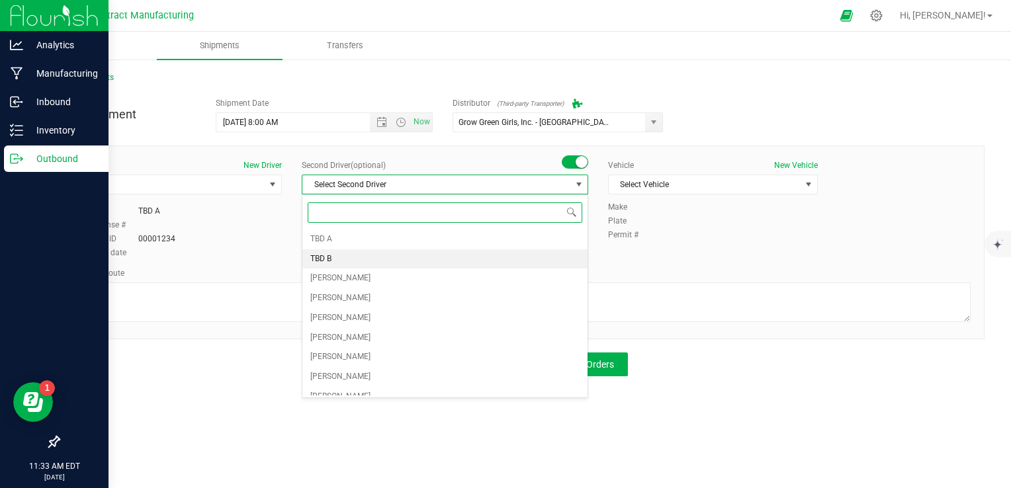
click at [420, 255] on li "TBD B" at bounding box center [444, 259] width 285 height 20
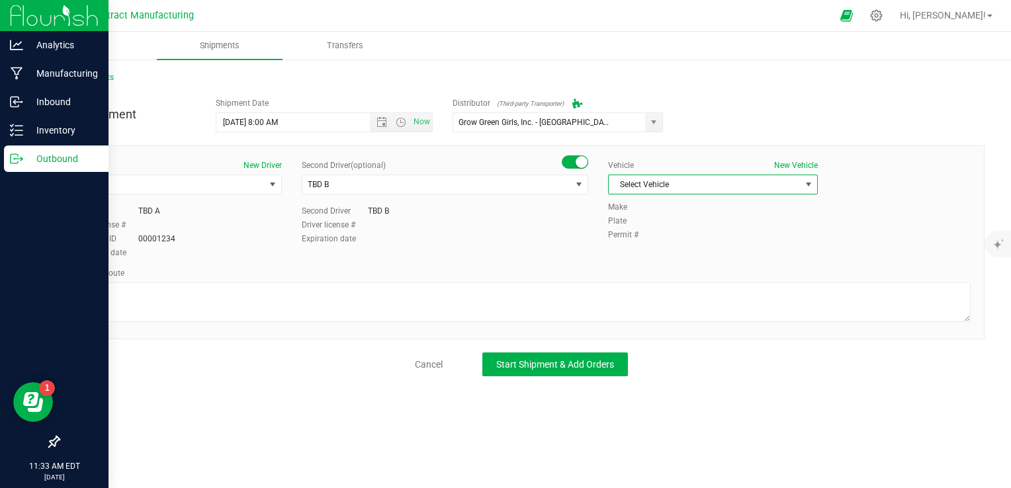
click at [665, 183] on span "Select Vehicle" at bounding box center [705, 184] width 192 height 19
click at [643, 233] on li "Ford Transit 250" at bounding box center [713, 227] width 208 height 20
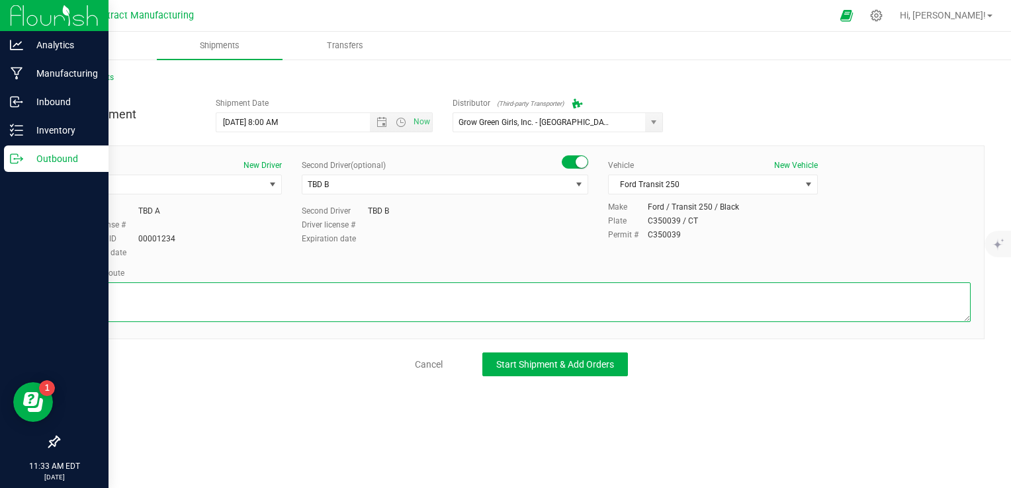
click at [474, 312] on textarea at bounding box center [521, 303] width 899 height 40
paste textarea "Randomized route via 3rd party transporter"
type textarea "Randomized route via 3rd party transporter"
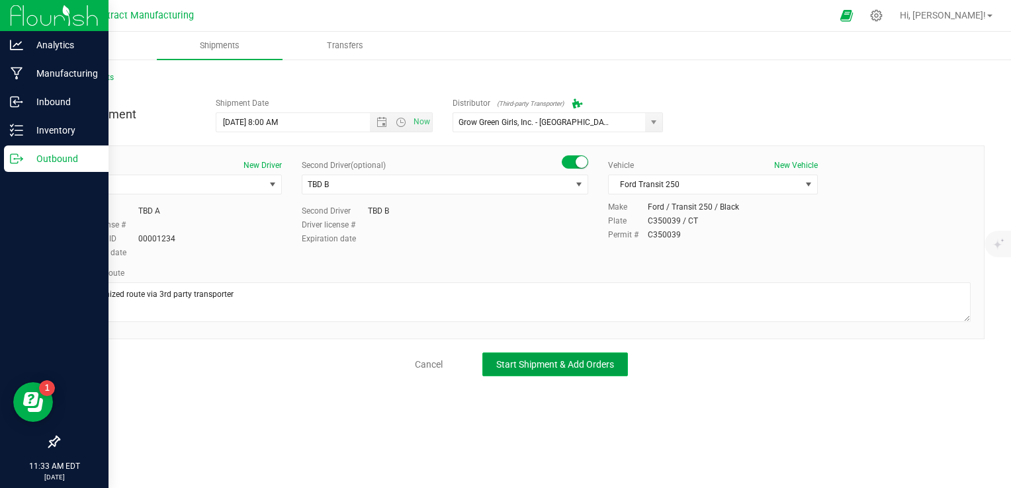
click at [535, 359] on span "Start Shipment & Add Orders" at bounding box center [555, 364] width 118 height 11
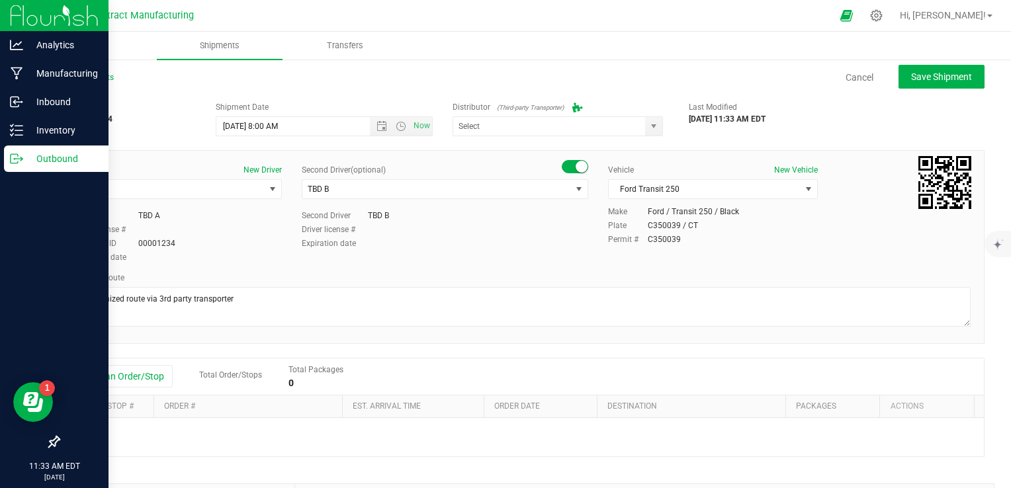
type input "Grow Green Girls, Inc. - [GEOGRAPHIC_DATA] (ACTP0000443)"
click at [148, 376] on button "Add an Order/Stop" at bounding box center [121, 376] width 104 height 22
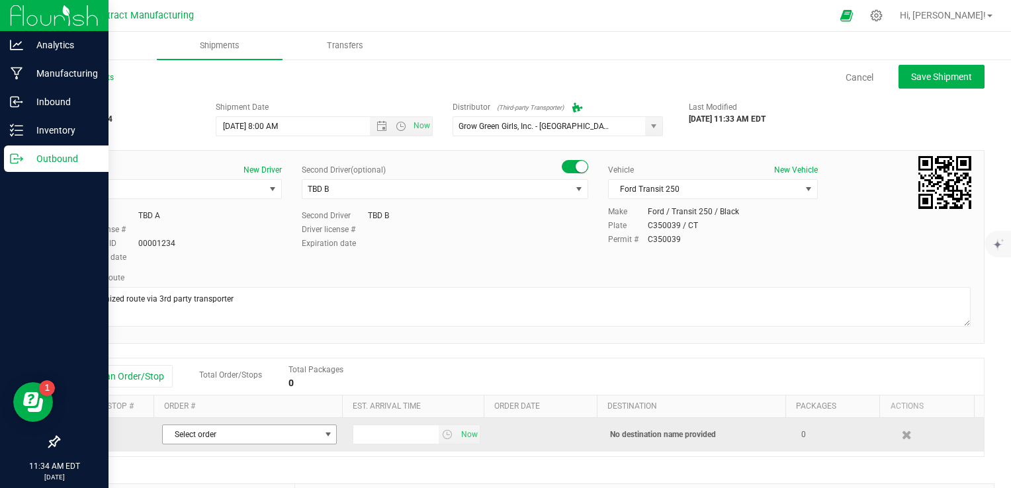
click at [229, 433] on span "Select order" at bounding box center [241, 435] width 157 height 19
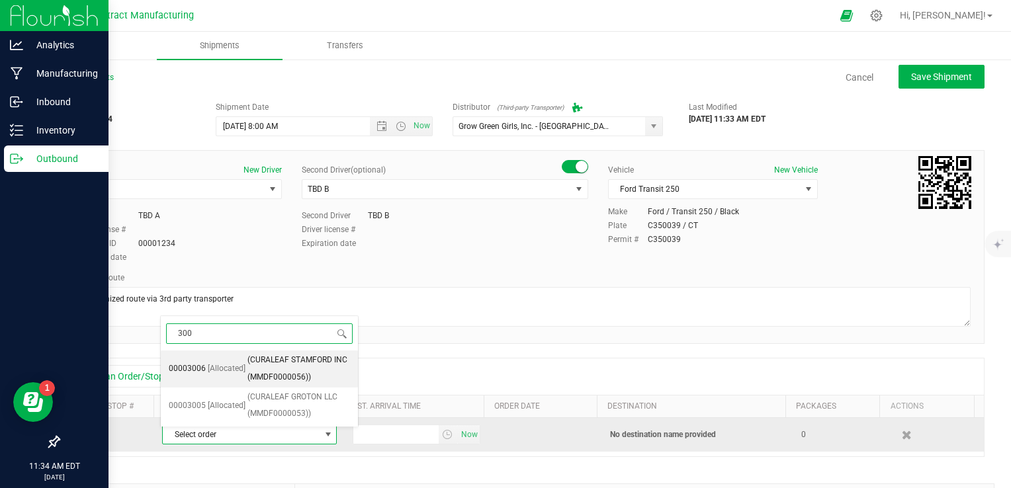
type input "3005"
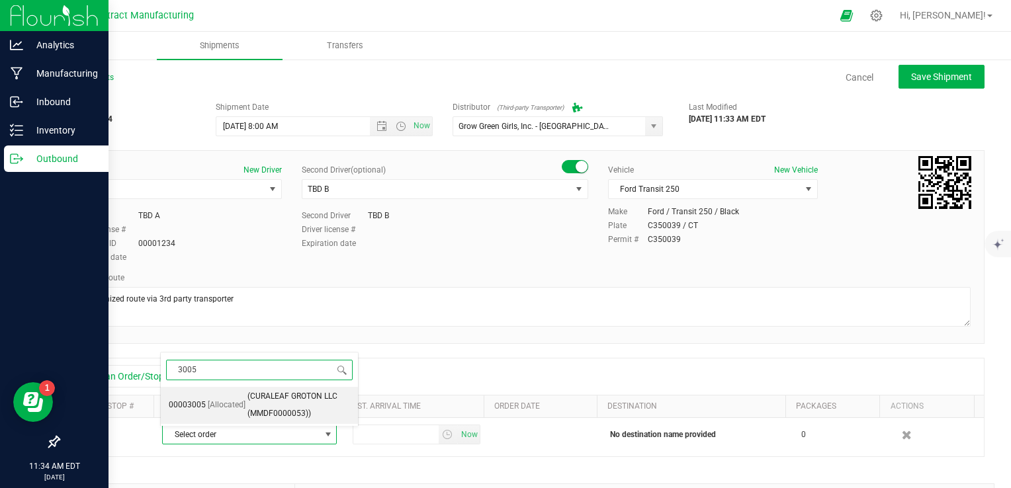
click at [241, 416] on li "00003005 [Allocated] (CURALEAF GROTON LLC (MMDF0000053))" at bounding box center [259, 405] width 197 height 36
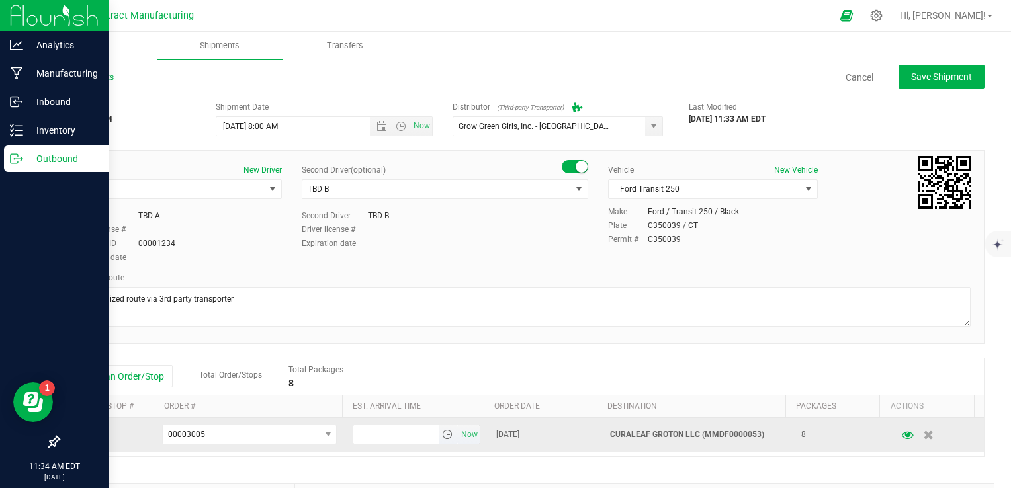
click at [442, 435] on span "select" at bounding box center [447, 434] width 11 height 11
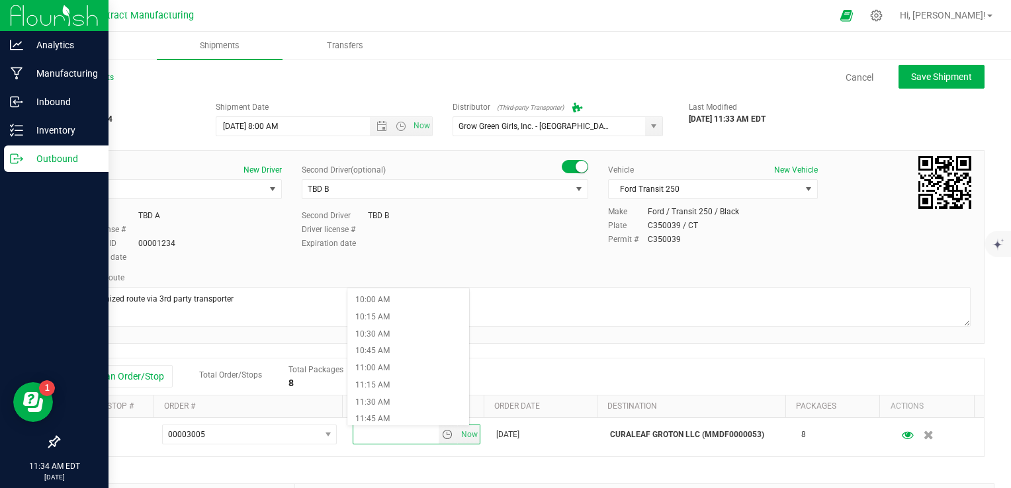
scroll to position [728, 0]
click at [412, 390] on li "12:00 PM" at bounding box center [408, 387] width 122 height 17
click at [487, 372] on div "Add an Order/Stop Total Order/Stops Total Packages 8" at bounding box center [521, 376] width 905 height 23
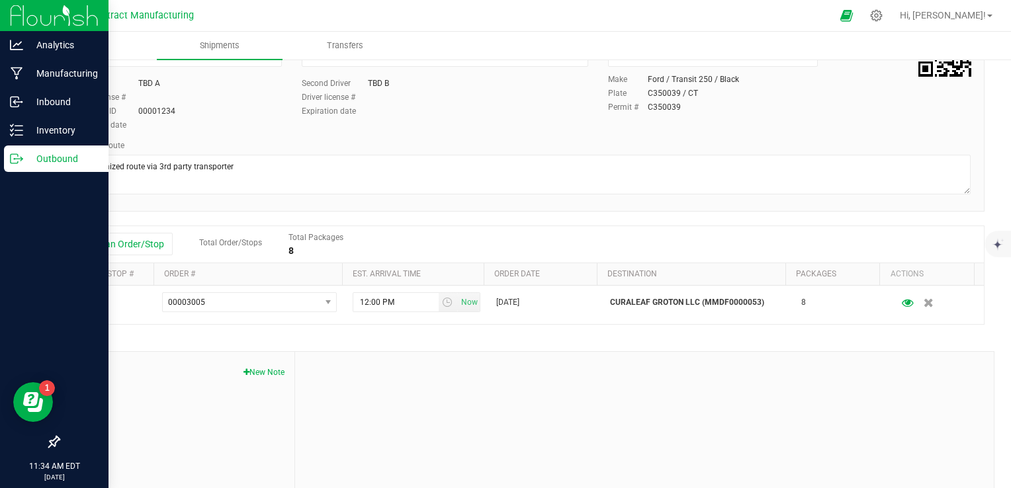
scroll to position [0, 0]
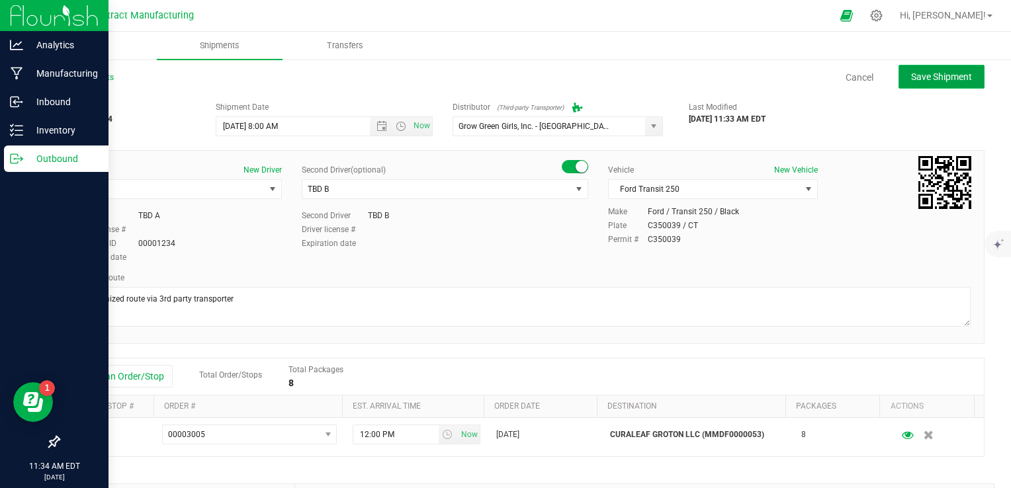
click at [665, 73] on span "Save Shipment" at bounding box center [941, 76] width 61 height 11
type input "[DATE] 12:00 PM"
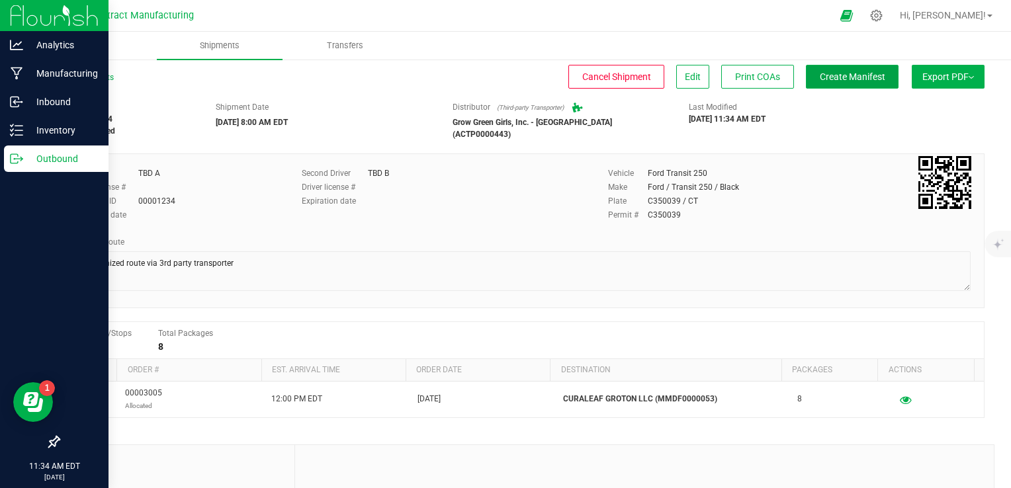
click at [665, 76] on button "Create Manifest" at bounding box center [852, 77] width 93 height 24
click at [77, 81] on link "All Shipments" at bounding box center [86, 77] width 56 height 9
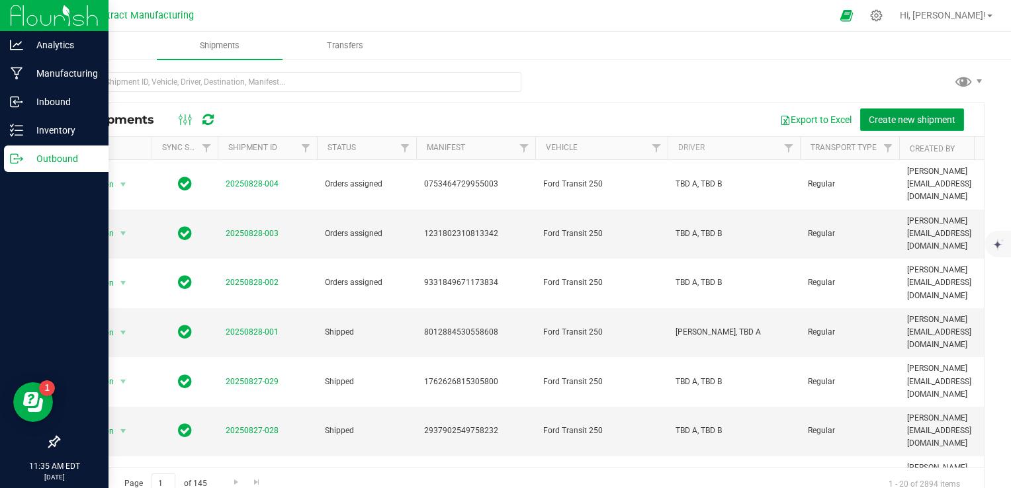
click at [665, 122] on span "Create new shipment" at bounding box center [912, 119] width 87 height 11
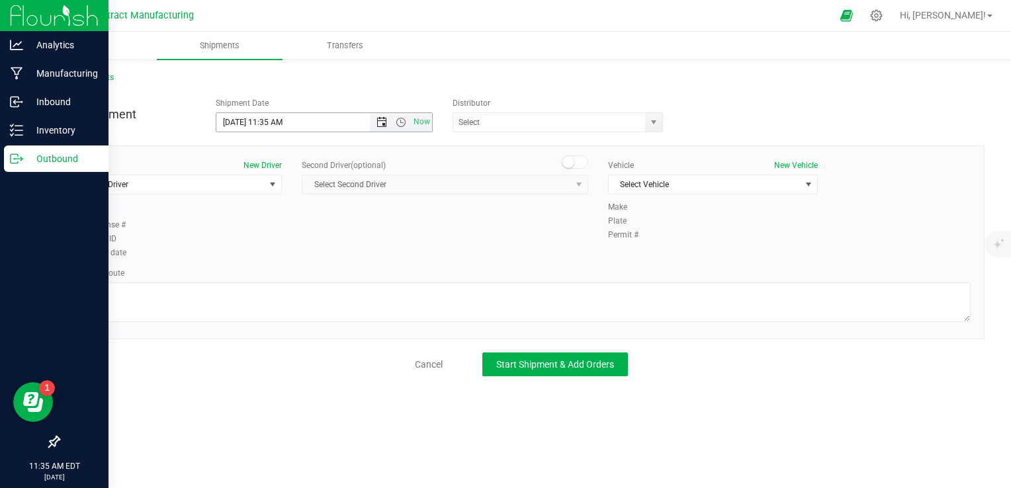
click at [384, 117] on span "Open the date view" at bounding box center [382, 122] width 11 height 11
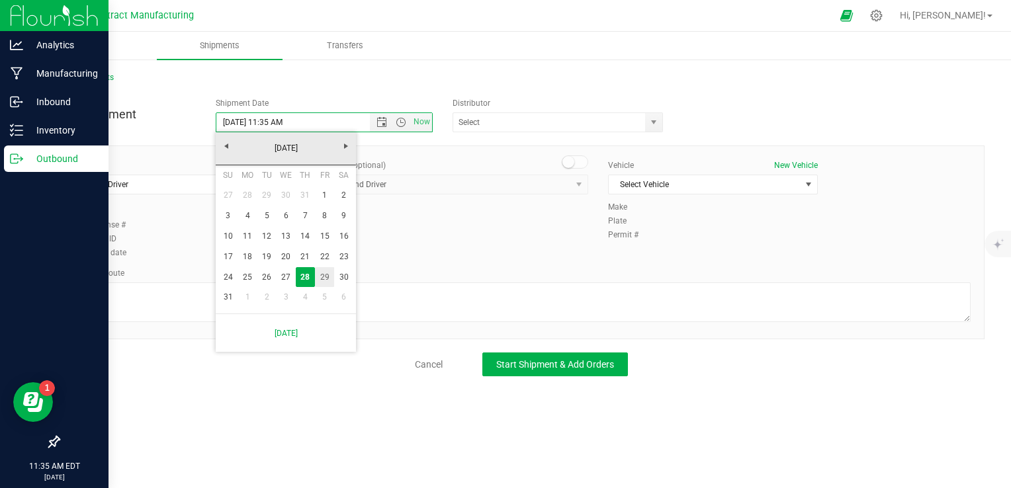
click at [324, 270] on link "29" at bounding box center [324, 277] width 19 height 21
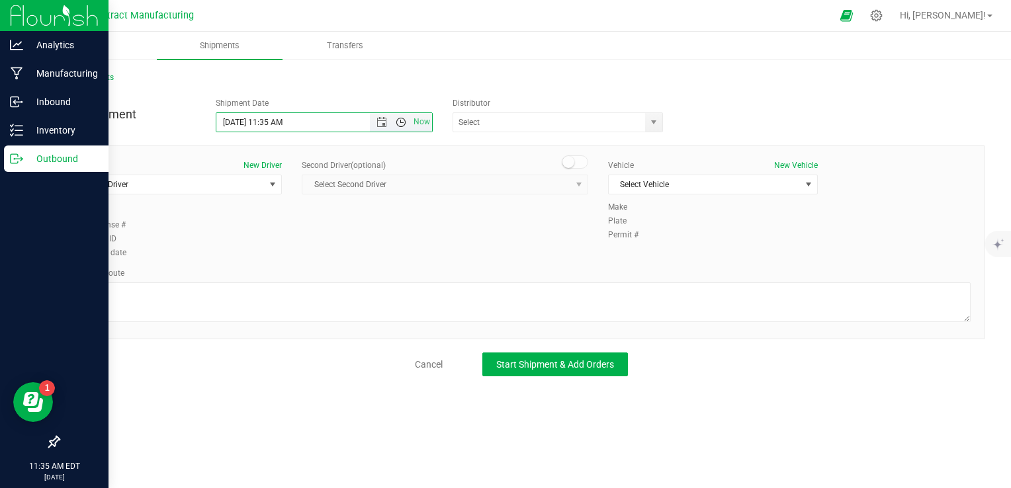
click at [402, 118] on span "Open the time view" at bounding box center [401, 122] width 11 height 11
click at [317, 219] on li "8:00 AM" at bounding box center [323, 217] width 214 height 17
type input "[DATE] 8:00 AM"
click at [658, 124] on span "select" at bounding box center [654, 122] width 11 height 11
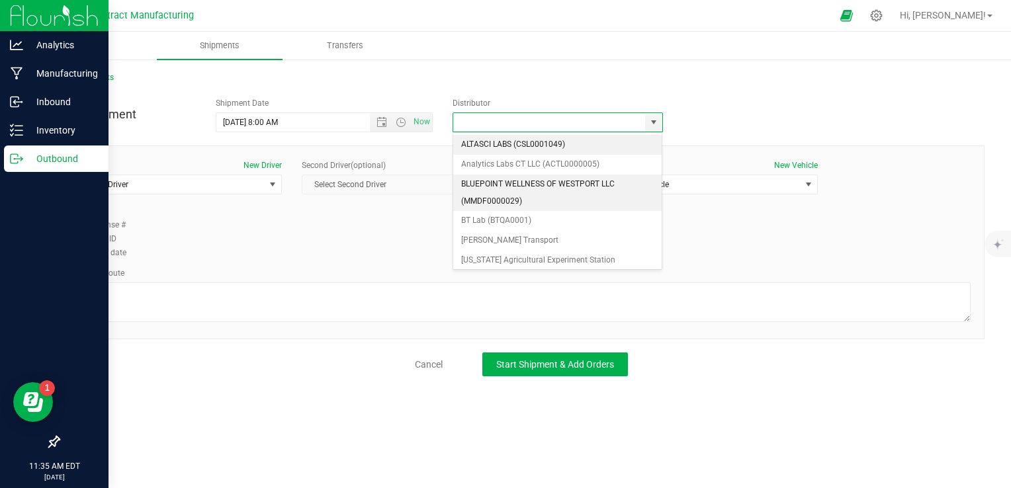
scroll to position [132, 0]
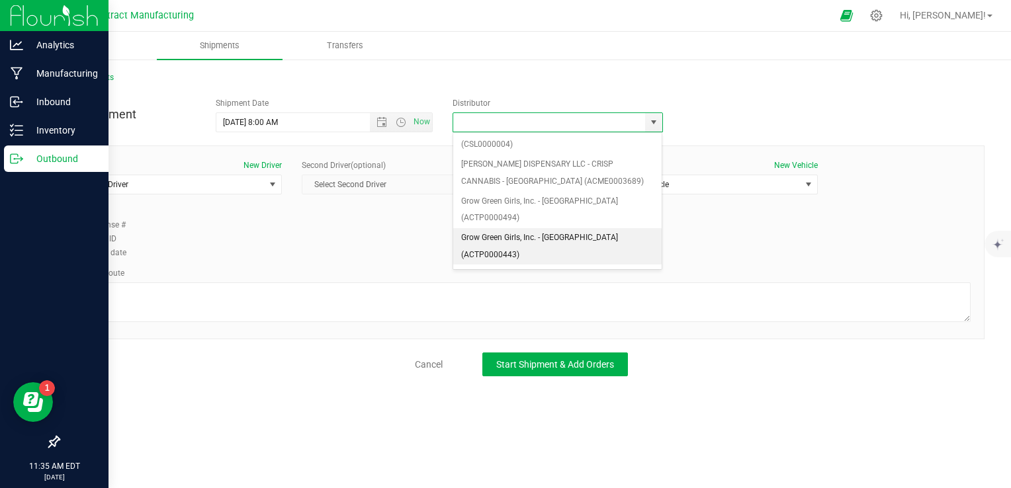
click at [606, 228] on li "Grow Green Girls, Inc. - [GEOGRAPHIC_DATA] (ACTP0000443)" at bounding box center [557, 246] width 209 height 36
type input "Grow Green Girls, Inc. - [GEOGRAPHIC_DATA] (ACTP0000443)"
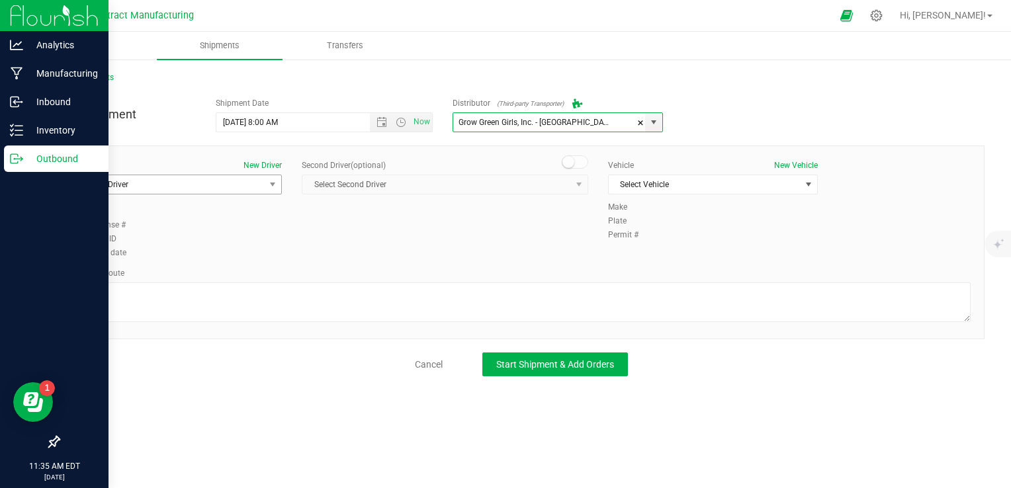
click at [225, 185] on span "Select Driver" at bounding box center [169, 184] width 192 height 19
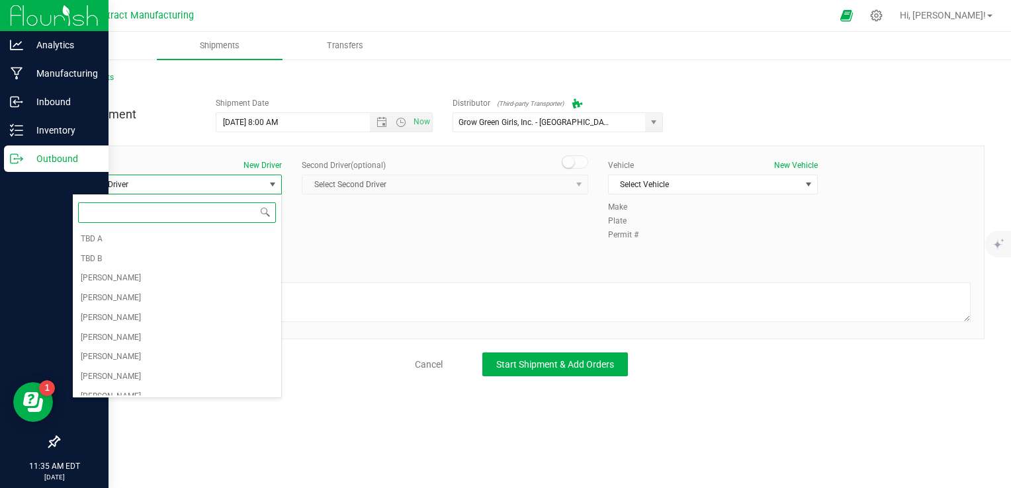
click at [204, 226] on span at bounding box center [177, 212] width 208 height 31
click at [202, 238] on li "TBD A" at bounding box center [177, 240] width 208 height 20
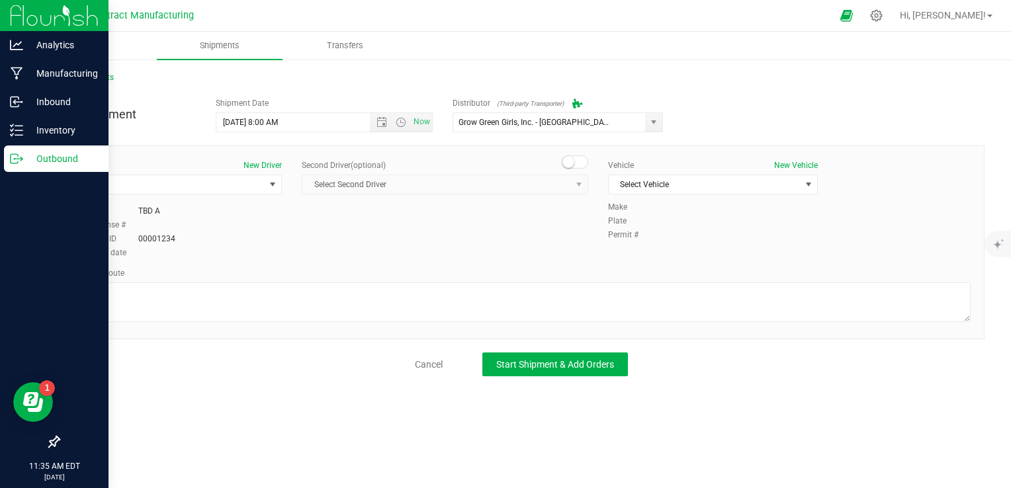
click at [594, 166] on div "Second Driver (optional) Select Second Driver Select Second Driver TBD A TBD B …" at bounding box center [445, 182] width 306 height 46
click at [580, 166] on span at bounding box center [575, 162] width 26 height 13
click at [561, 186] on span "Select Second Driver" at bounding box center [436, 184] width 269 height 19
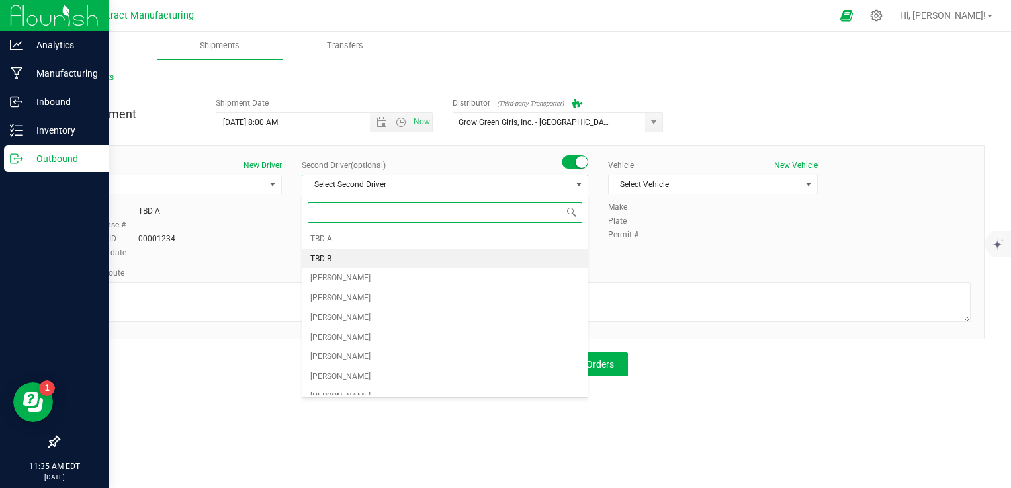
click at [357, 257] on li "TBD B" at bounding box center [444, 259] width 285 height 20
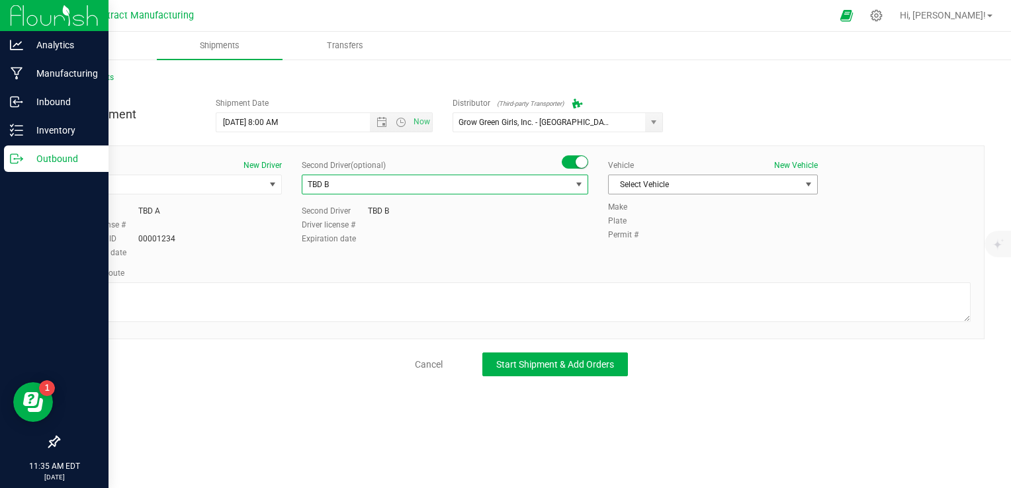
click at [665, 193] on span "Select Vehicle" at bounding box center [705, 184] width 192 height 19
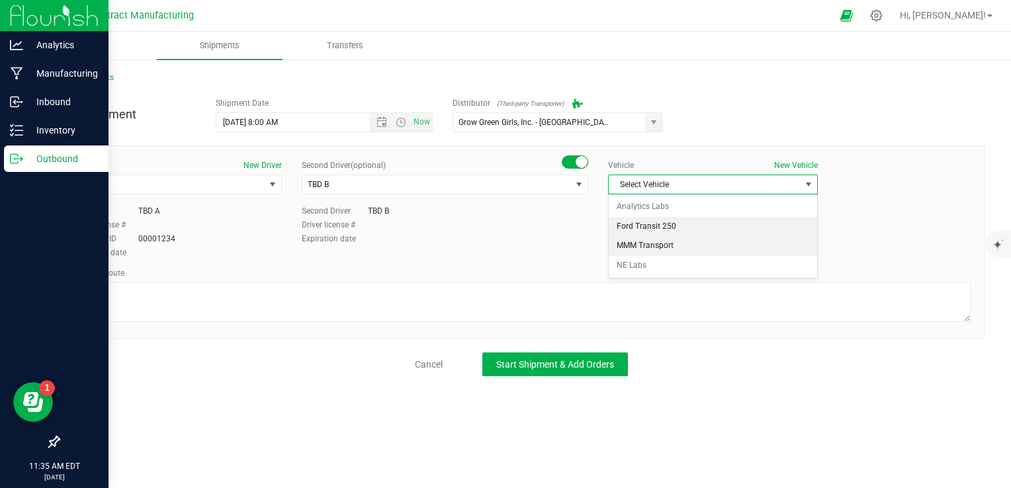
click at [665, 226] on li "Ford Transit 250" at bounding box center [713, 227] width 208 height 20
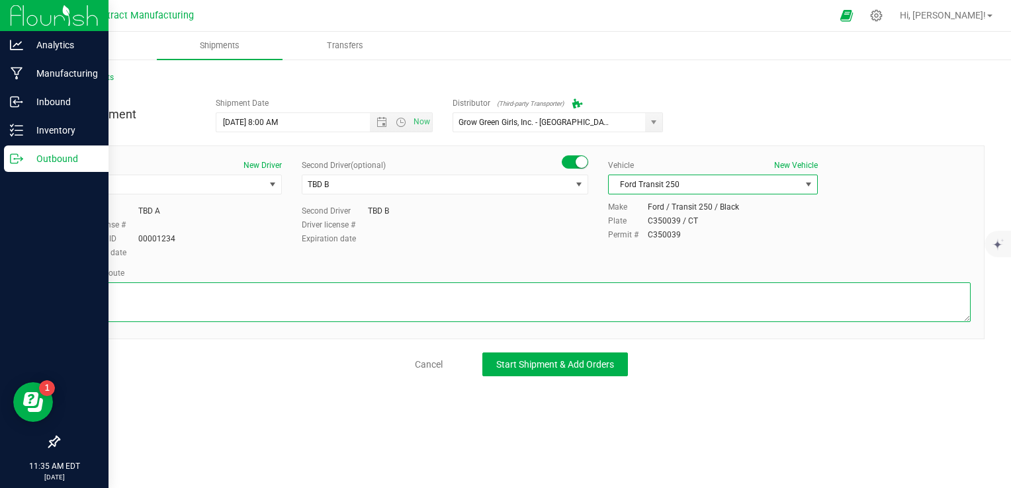
click at [503, 293] on textarea at bounding box center [521, 303] width 899 height 40
paste textarea "Randomized route via 3rd party transporter"
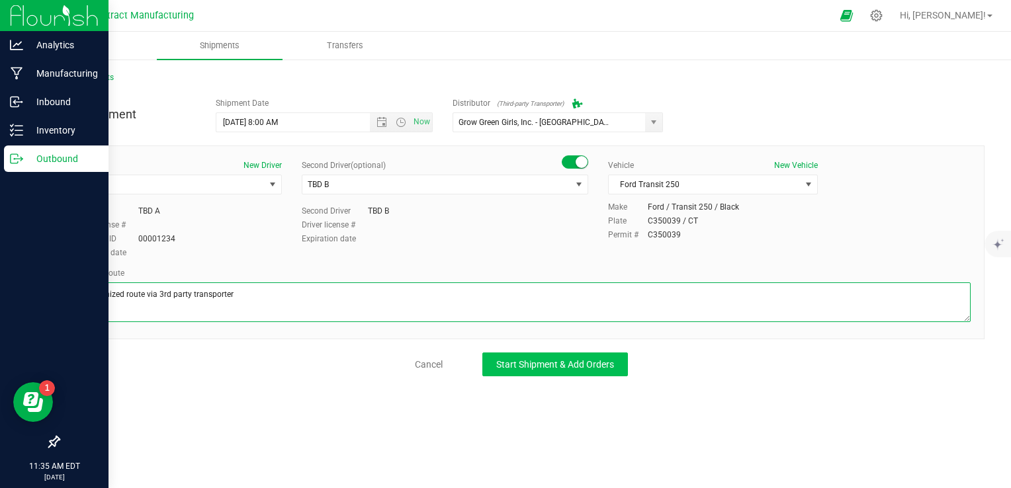
type textarea "Randomized route via 3rd party transporter"
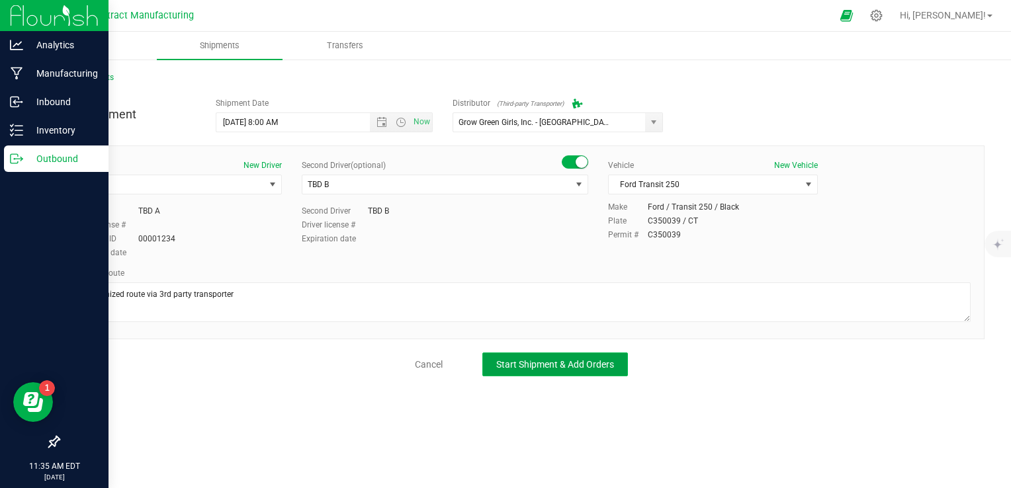
click at [564, 361] on span "Start Shipment & Add Orders" at bounding box center [555, 364] width 118 height 11
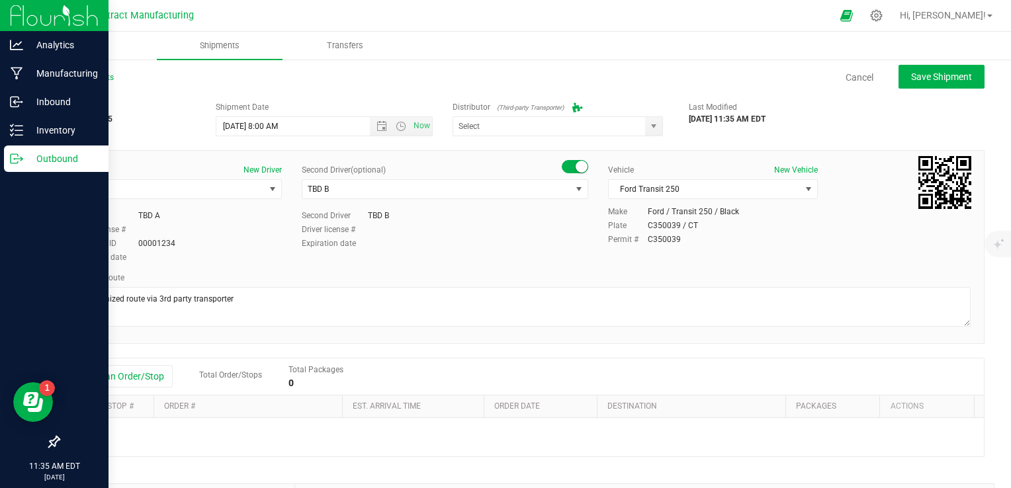
type input "Grow Green Girls, Inc. - [GEOGRAPHIC_DATA] (ACTP0000443)"
click at [134, 375] on button "Add an Order/Stop" at bounding box center [121, 376] width 104 height 22
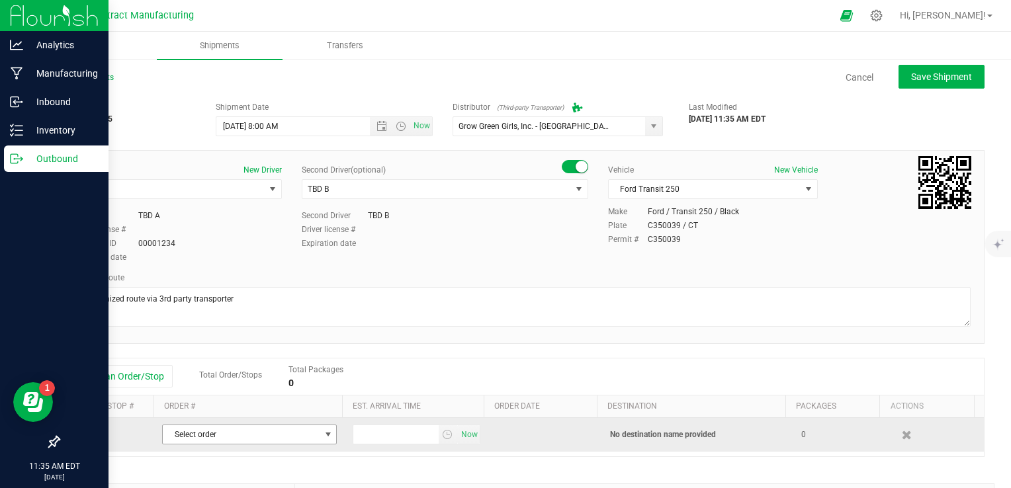
click at [223, 437] on span "Select order" at bounding box center [241, 435] width 157 height 19
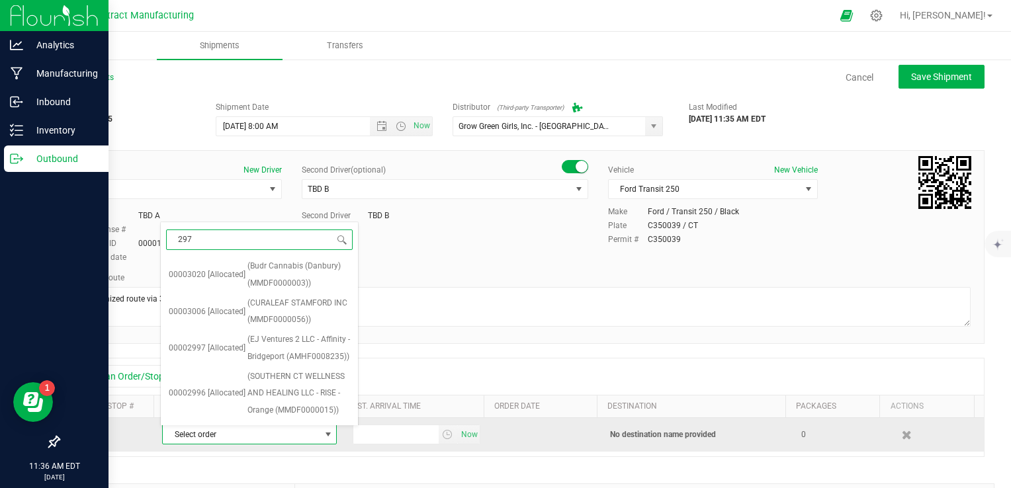
type input "2979"
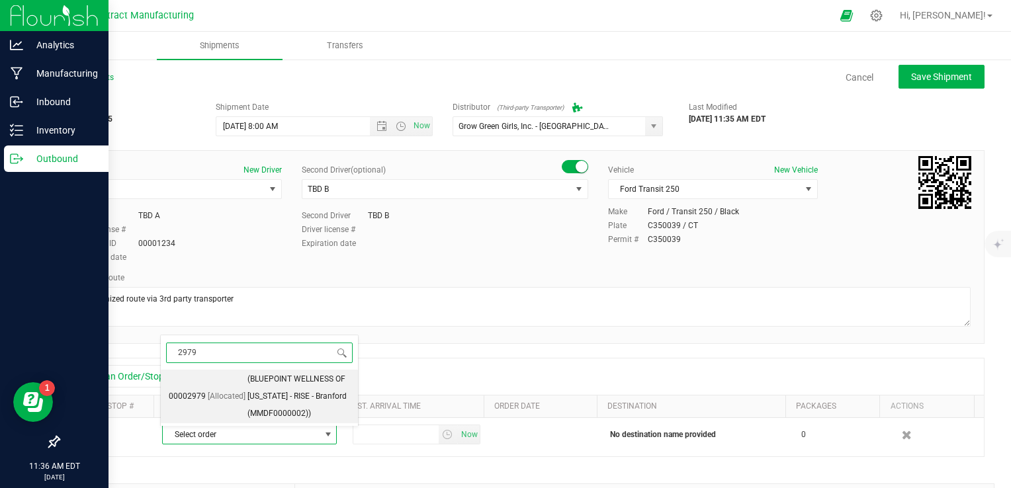
click at [240, 412] on li "00002979 [Allocated] (BLUEPOINT WELLNESS OF [US_STATE] - RISE - Branford (MMDF0…" at bounding box center [259, 397] width 197 height 54
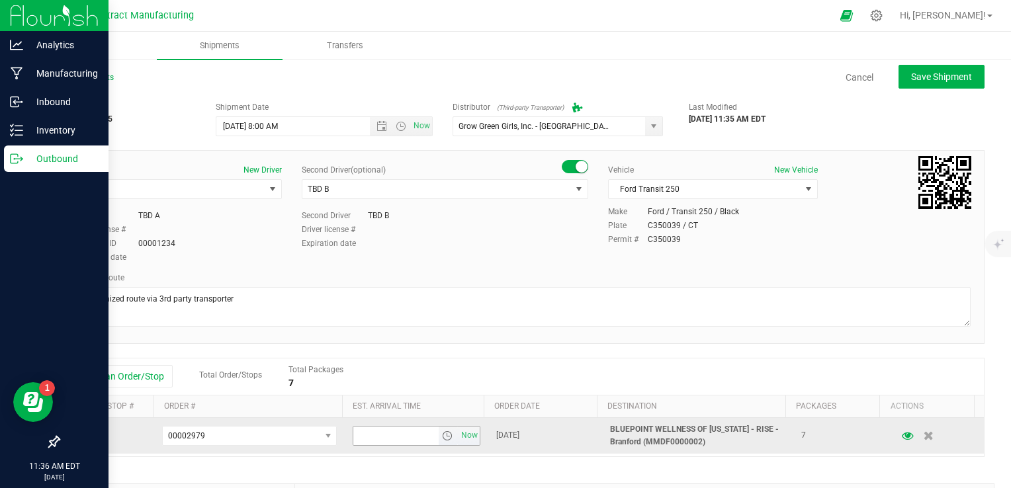
click at [439, 435] on span "select" at bounding box center [448, 436] width 19 height 19
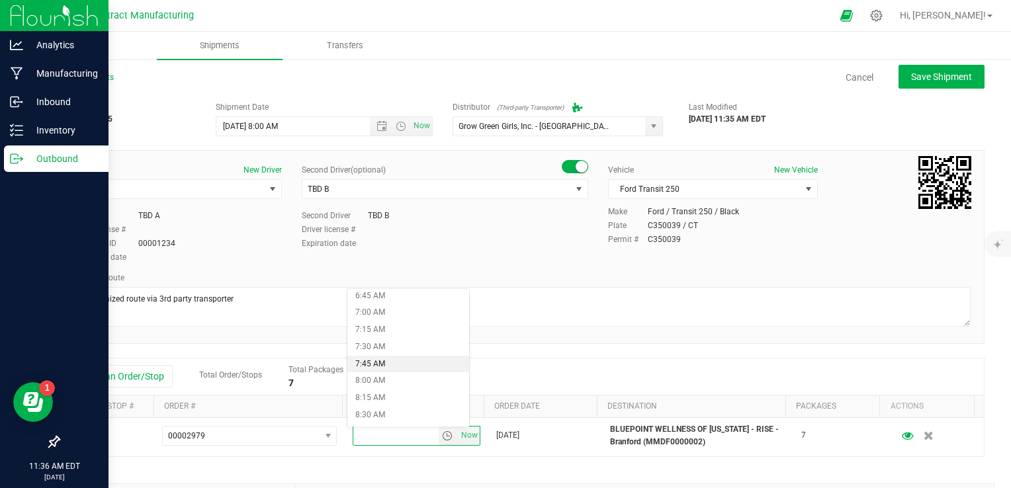
scroll to position [529, 0]
click at [387, 414] on li "9:30 AM" at bounding box center [408, 416] width 122 height 17
click at [426, 363] on div "Add an Order/Stop Total Order/Stops Total Packages 7" at bounding box center [521, 377] width 925 height 37
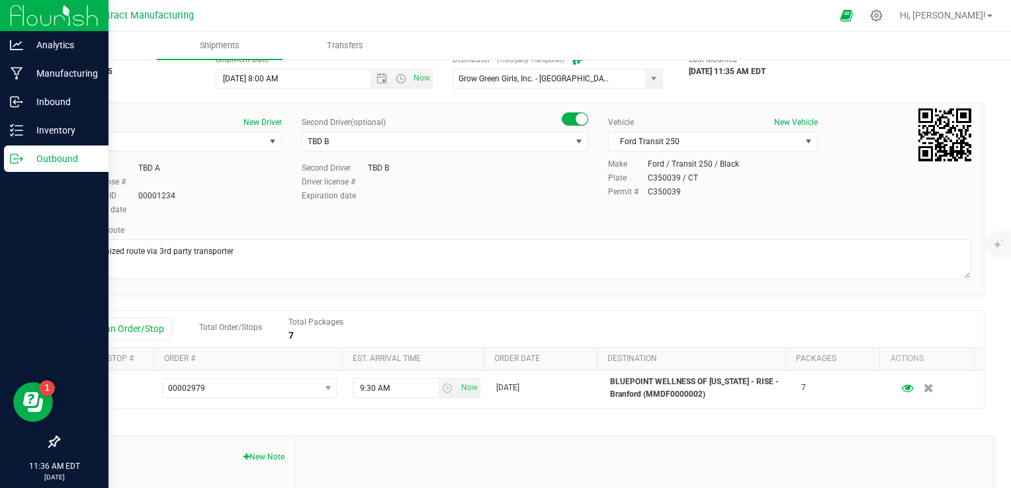
scroll to position [0, 0]
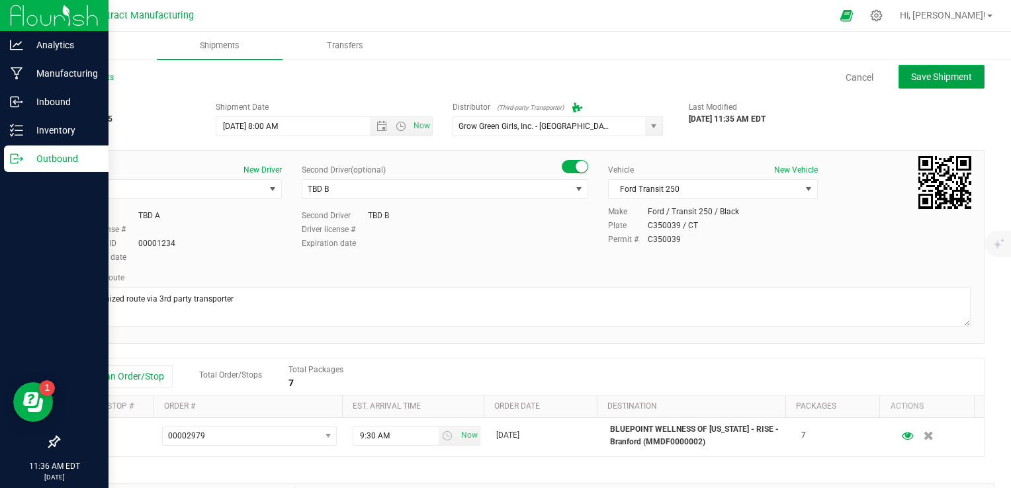
click at [665, 84] on button "Save Shipment" at bounding box center [942, 77] width 86 height 24
type input "[DATE] 12:00 PM"
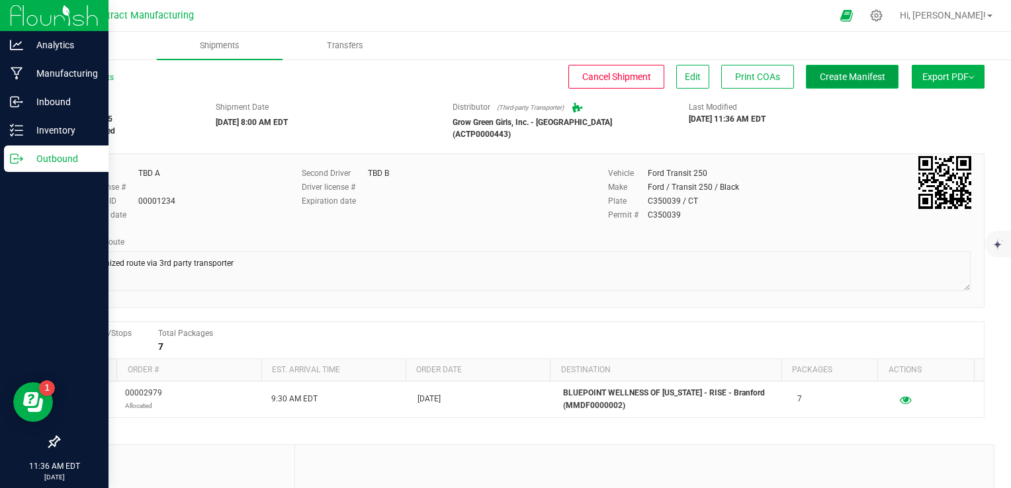
click at [665, 75] on span "Create Manifest" at bounding box center [853, 76] width 66 height 11
click at [81, 79] on link "All Shipments" at bounding box center [86, 77] width 56 height 9
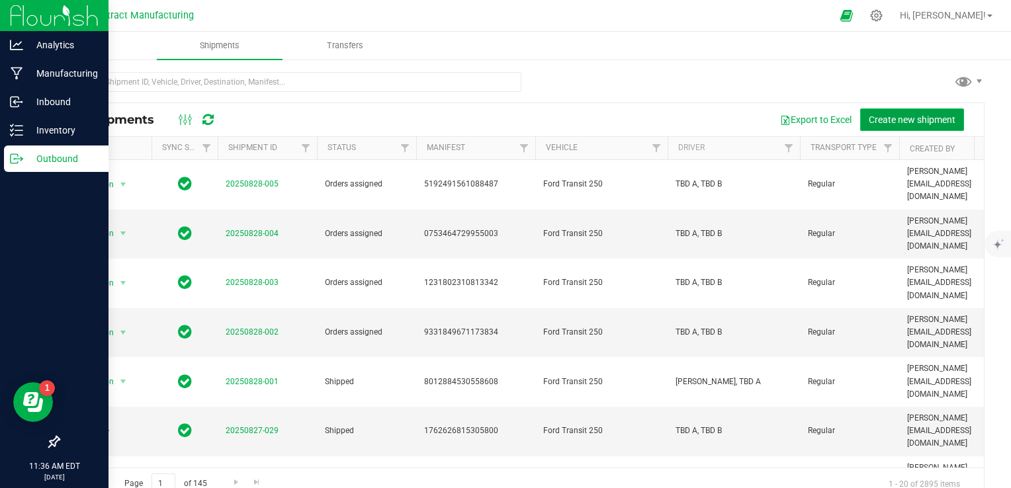
click at [665, 120] on span "Create new shipment" at bounding box center [912, 119] width 87 height 11
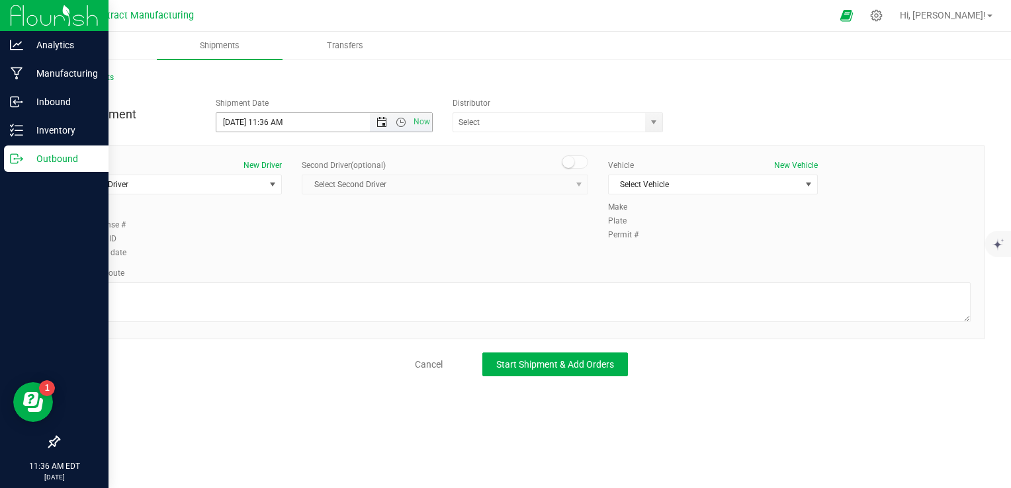
click at [379, 123] on span "Open the date view" at bounding box center [382, 122] width 11 height 11
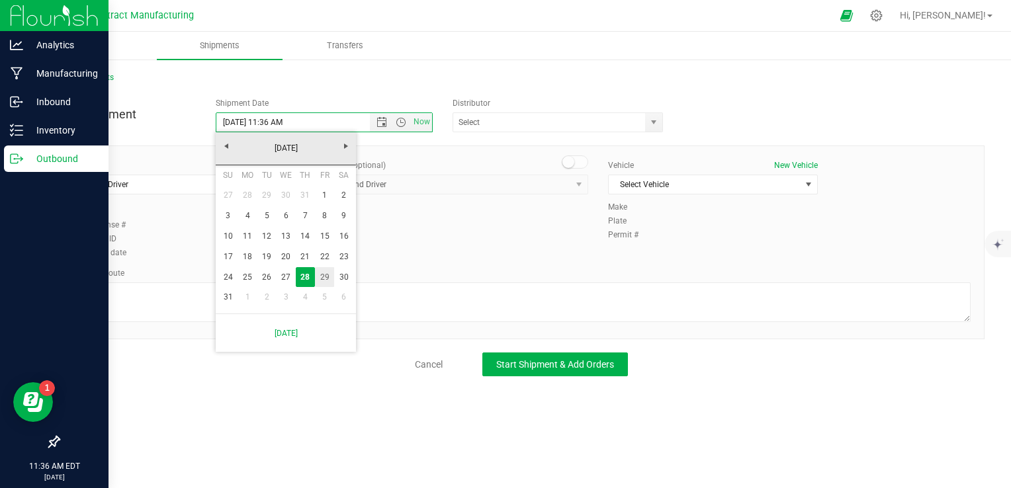
click at [316, 273] on link "29" at bounding box center [324, 277] width 19 height 21
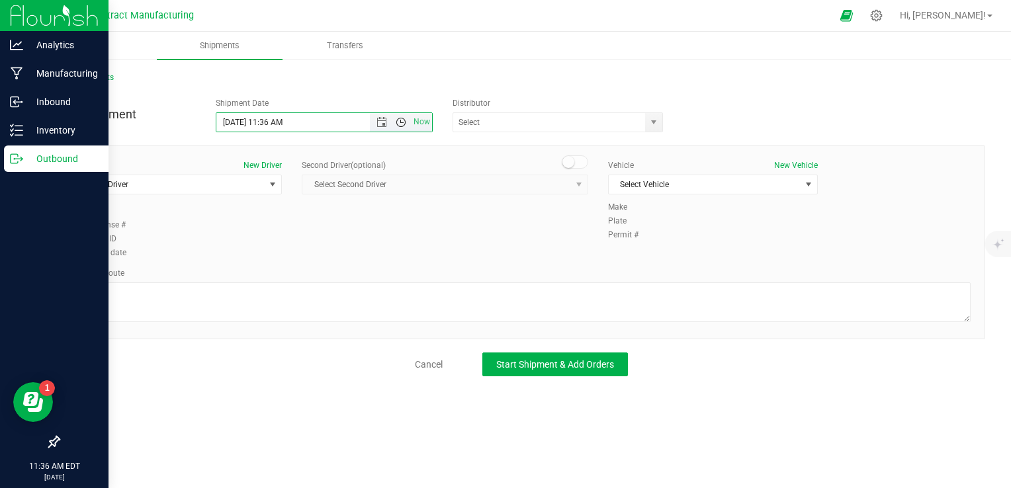
click at [401, 127] on span "Open the time view" at bounding box center [401, 122] width 11 height 11
click at [278, 220] on li "8:00 AM" at bounding box center [323, 217] width 214 height 17
type input "[DATE] 8:00 AM"
click at [651, 128] on span "select" at bounding box center [653, 122] width 17 height 19
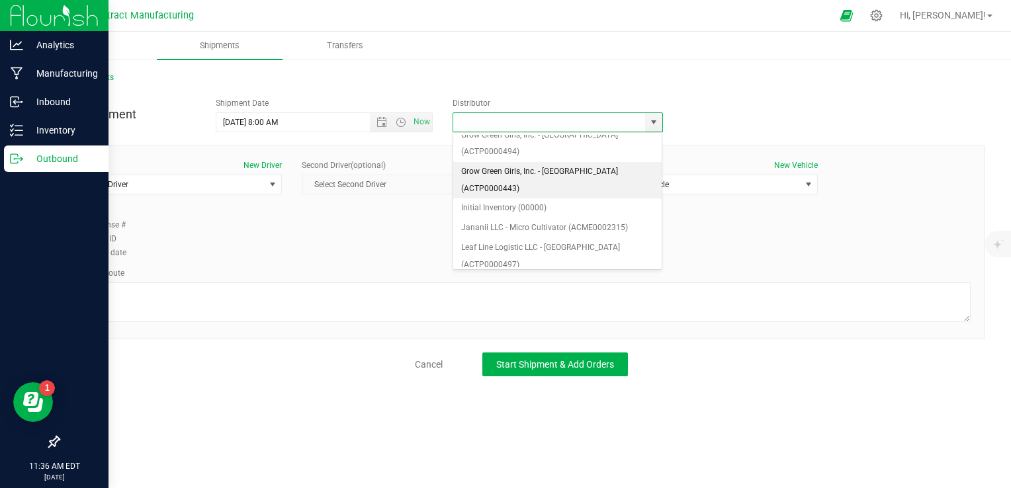
click at [572, 162] on li "Grow Green Girls, Inc. - [GEOGRAPHIC_DATA] (ACTP0000443)" at bounding box center [557, 180] width 209 height 36
type input "Grow Green Girls, Inc. - [GEOGRAPHIC_DATA] (ACTP0000443)"
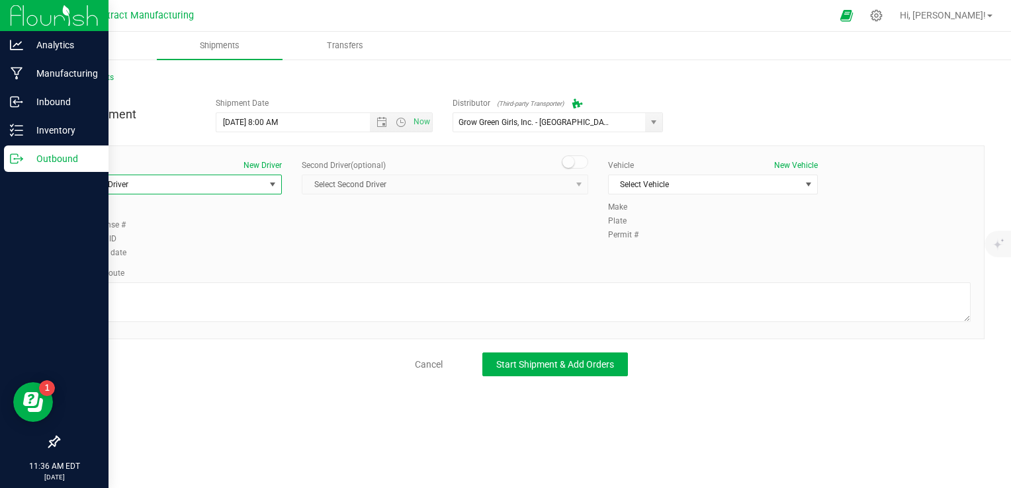
click at [226, 176] on span "Select Driver" at bounding box center [169, 184] width 192 height 19
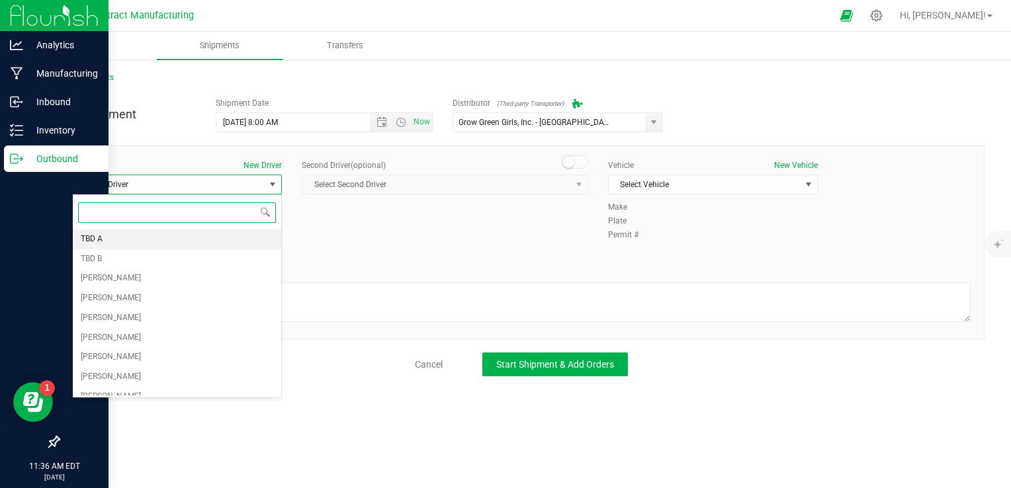
click at [178, 238] on li "TBD A" at bounding box center [177, 240] width 208 height 20
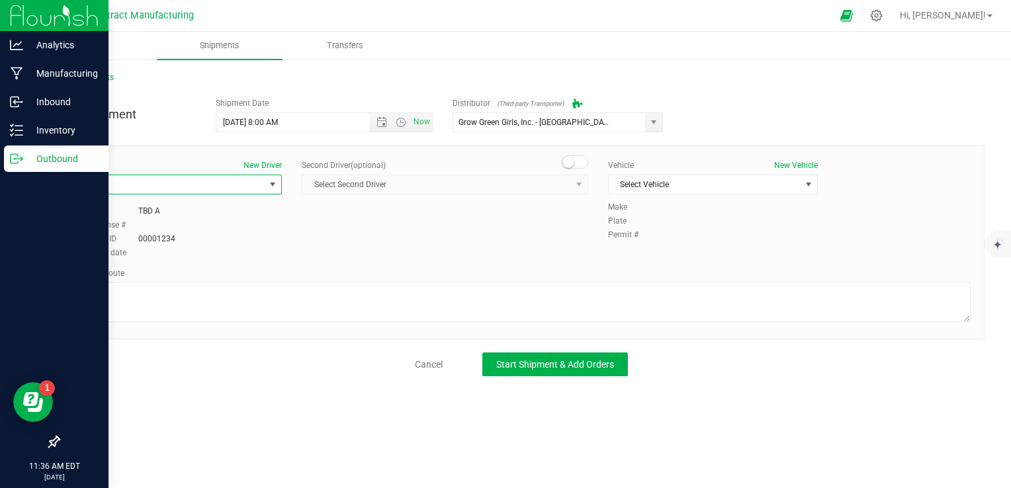
click at [577, 160] on span at bounding box center [575, 162] width 26 height 13
click at [551, 189] on span "Select Second Driver" at bounding box center [436, 184] width 269 height 19
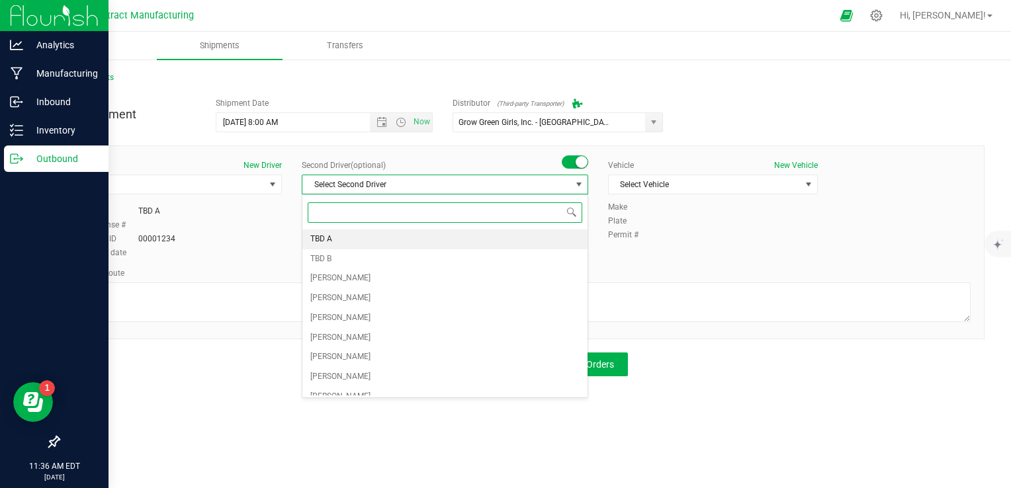
click at [386, 245] on li "TBD A" at bounding box center [444, 240] width 285 height 20
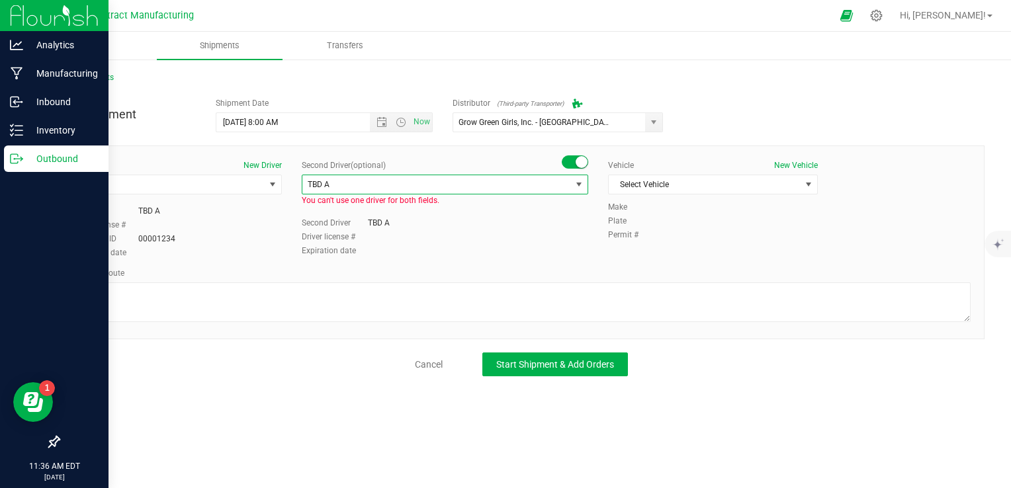
click at [394, 189] on span "TBD A" at bounding box center [436, 184] width 269 height 19
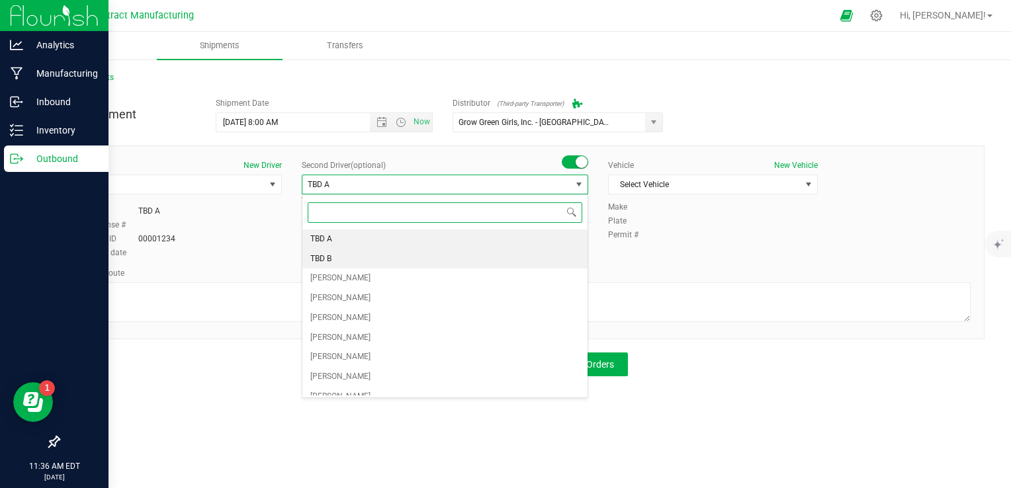
click at [372, 258] on li "TBD B" at bounding box center [444, 259] width 285 height 20
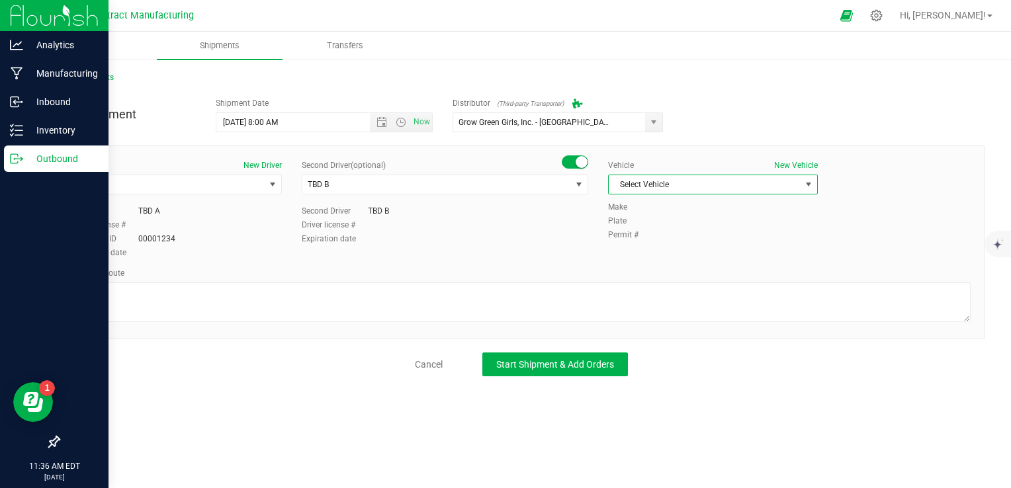
click at [652, 185] on span "Select Vehicle" at bounding box center [705, 184] width 192 height 19
click at [649, 233] on li "Ford Transit 250" at bounding box center [713, 227] width 208 height 20
click at [400, 274] on div "Planned Route" at bounding box center [521, 273] width 899 height 12
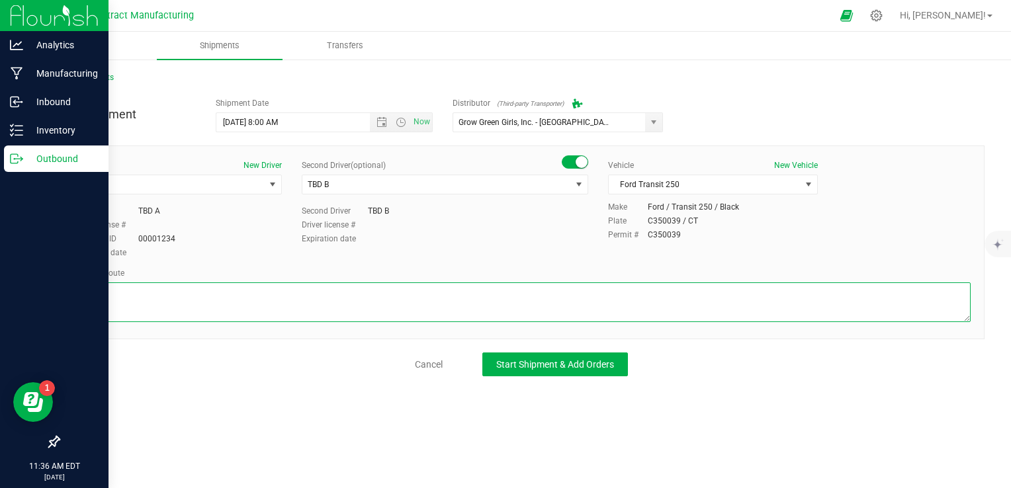
click at [363, 298] on textarea at bounding box center [521, 303] width 899 height 40
paste textarea "Randomized route via 3rd party transporter"
type textarea "Randomized route via 3rd party transporter"
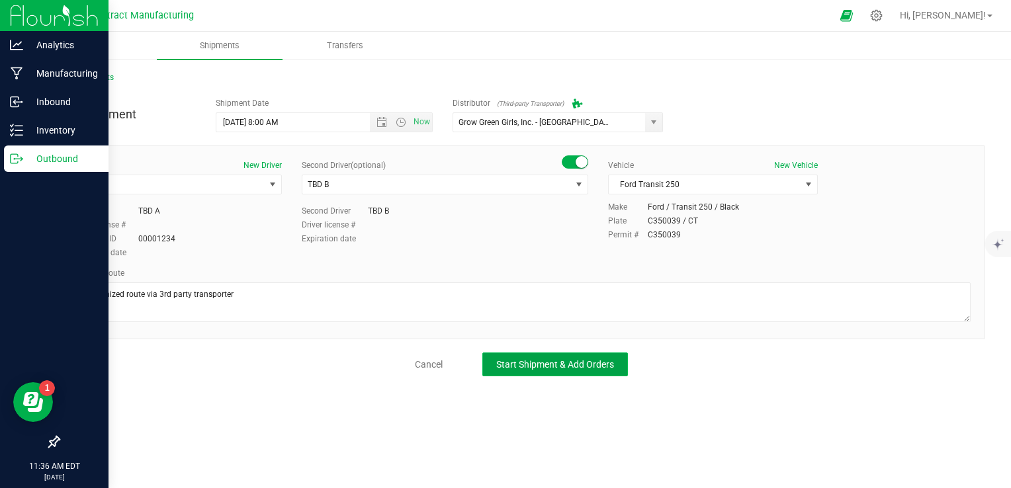
click at [596, 366] on span "Start Shipment & Add Orders" at bounding box center [555, 364] width 118 height 11
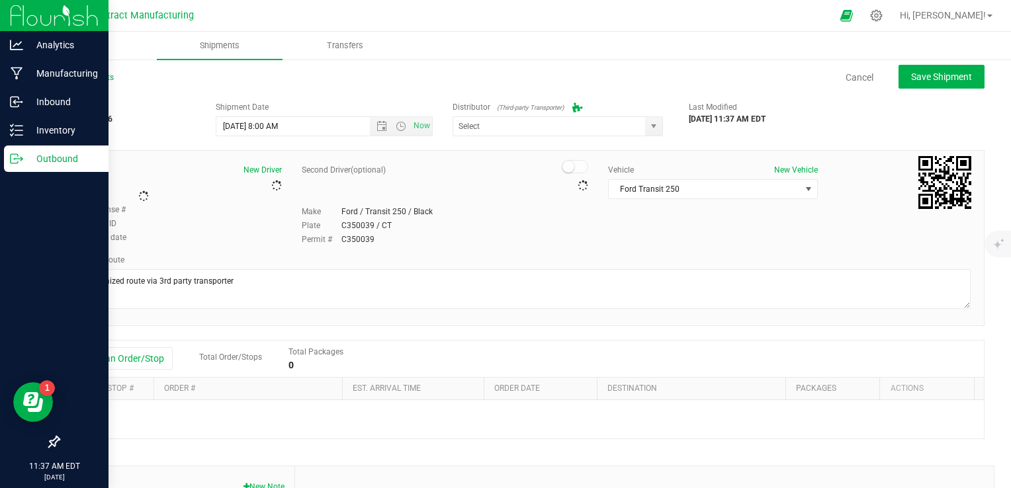
type input "Grow Green Girls, Inc. - [GEOGRAPHIC_DATA] (ACTP0000443)"
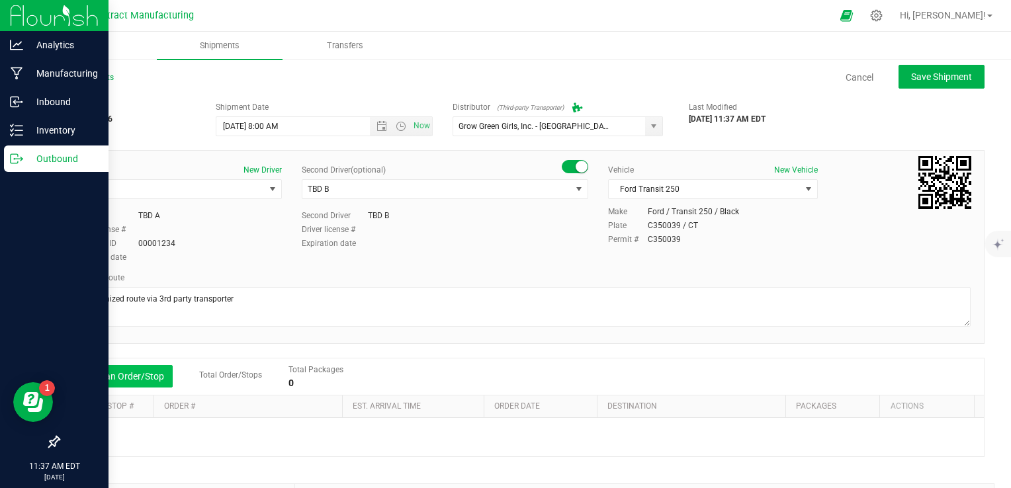
click at [81, 382] on button "Add an Order/Stop" at bounding box center [121, 376] width 104 height 22
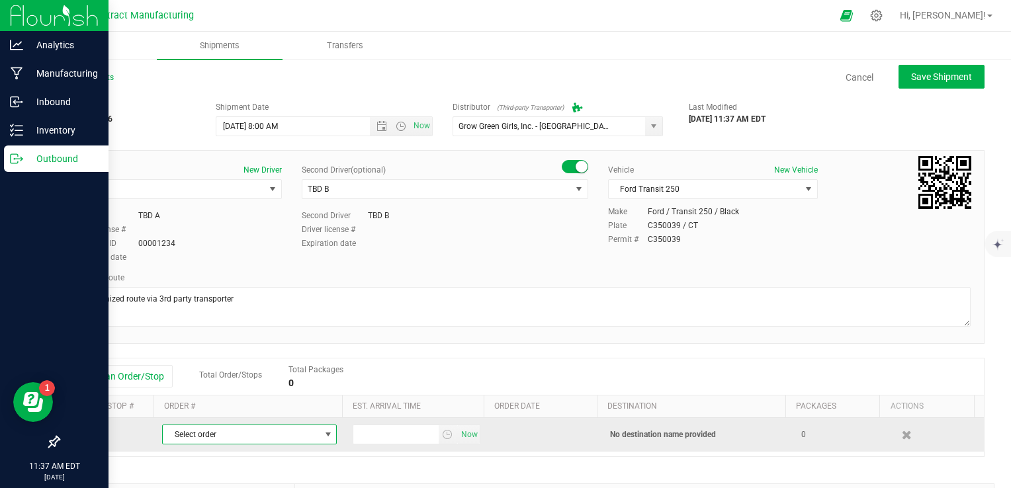
click at [267, 434] on span "Select order" at bounding box center [241, 435] width 157 height 19
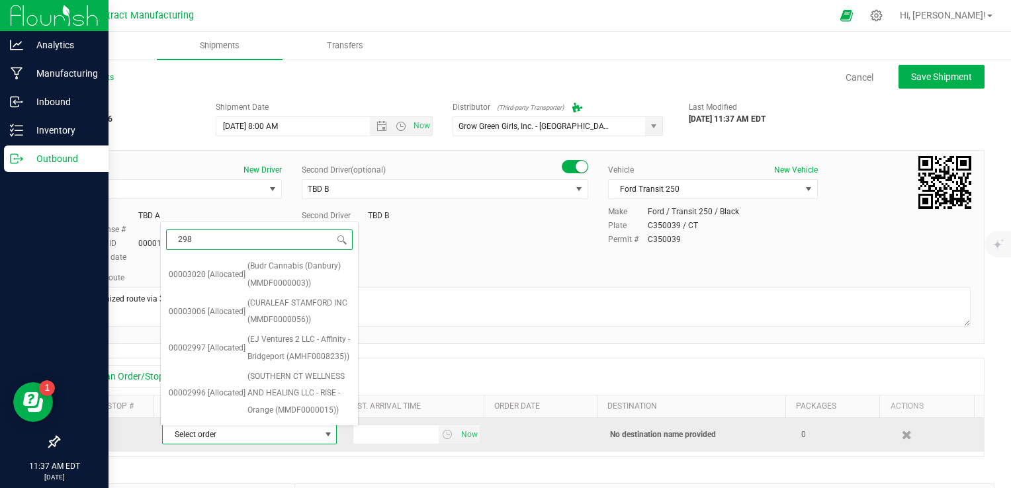
type input "2982"
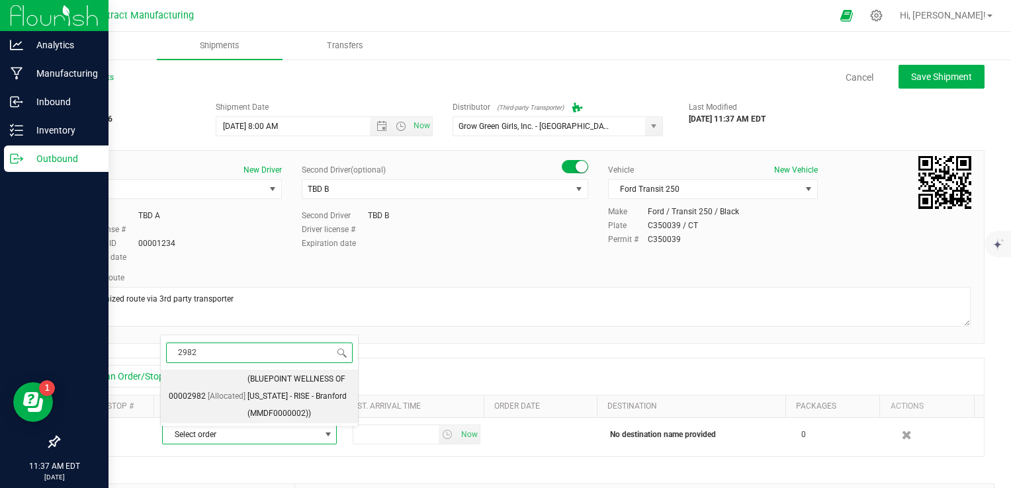
click at [278, 394] on span "(BLUEPOINT WELLNESS OF [US_STATE] - RISE - Branford (MMDF0000002))" at bounding box center [298, 396] width 103 height 51
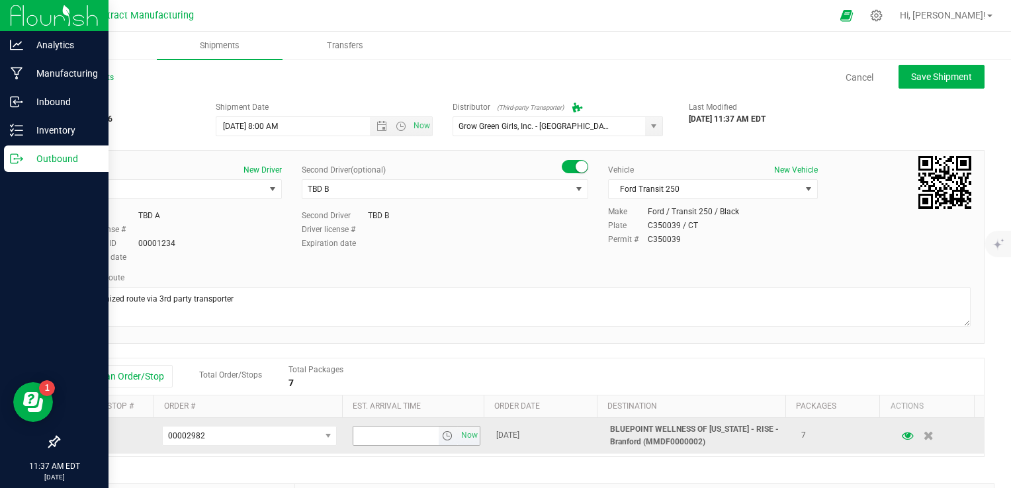
click at [442, 433] on span "select" at bounding box center [447, 436] width 11 height 11
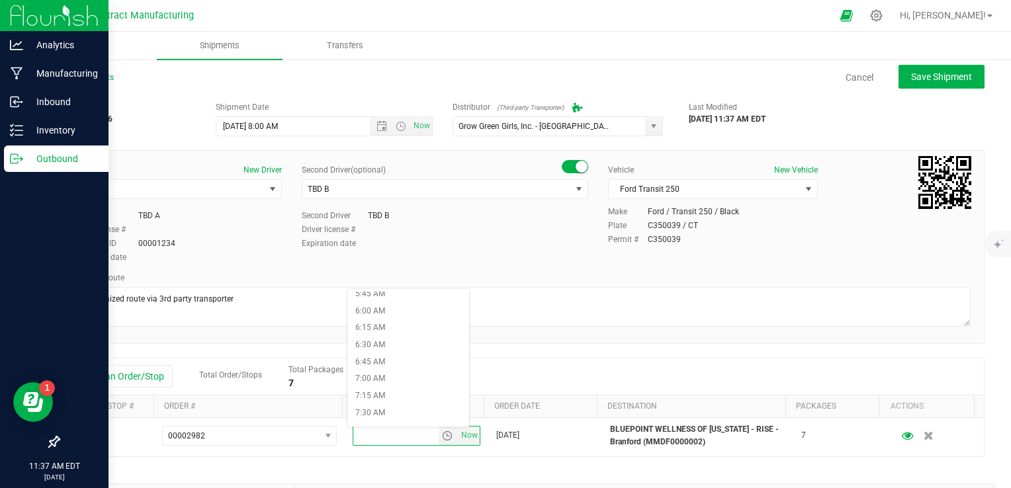
scroll to position [596, 0]
click at [398, 348] on li "9:30 AM" at bounding box center [408, 350] width 122 height 17
click at [464, 345] on div "Shipment # 20250828-006 Created Shipment Date [DATE] 8:00 AM Now Distributor (T…" at bounding box center [521, 378] width 926 height 567
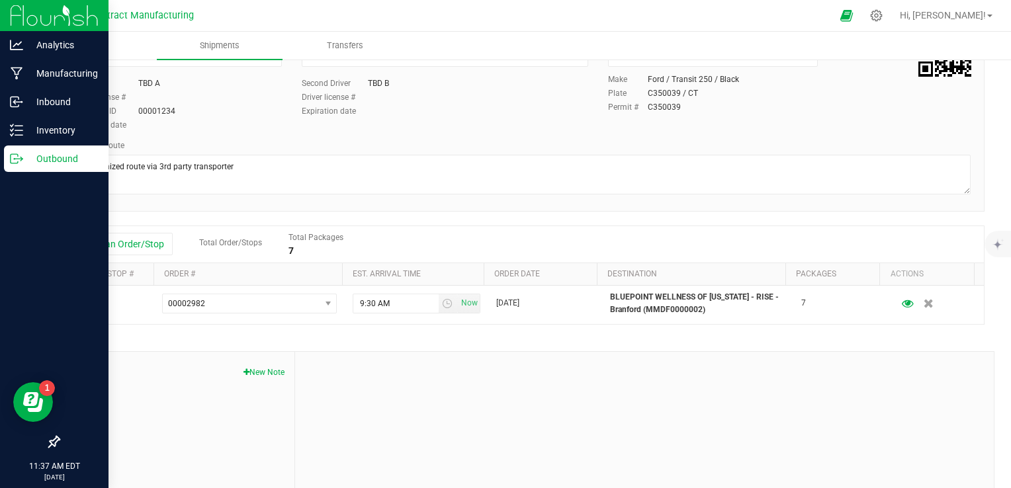
scroll to position [0, 0]
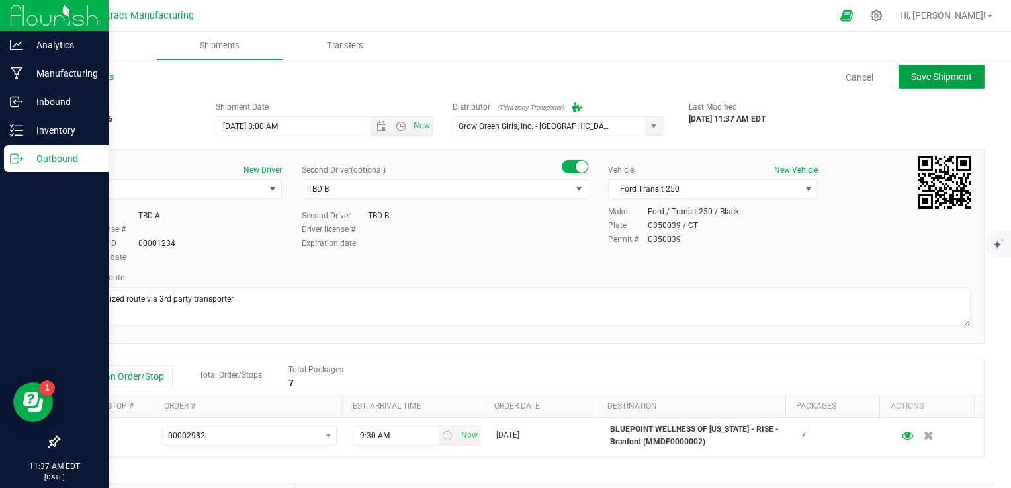
click at [665, 79] on span "Save Shipment" at bounding box center [941, 76] width 61 height 11
type input "[DATE] 12:00 PM"
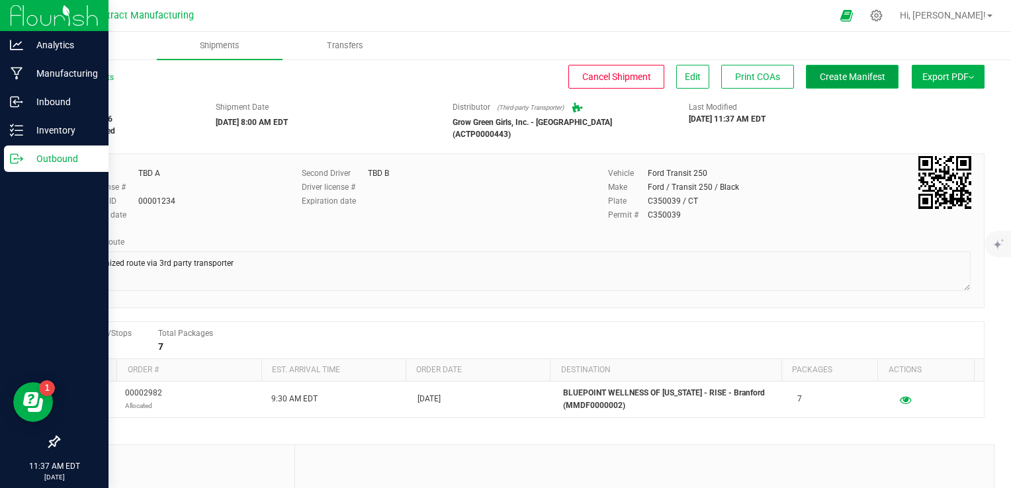
click at [665, 78] on span "Create Manifest" at bounding box center [853, 76] width 66 height 11
click at [75, 75] on link "All Shipments" at bounding box center [86, 77] width 56 height 9
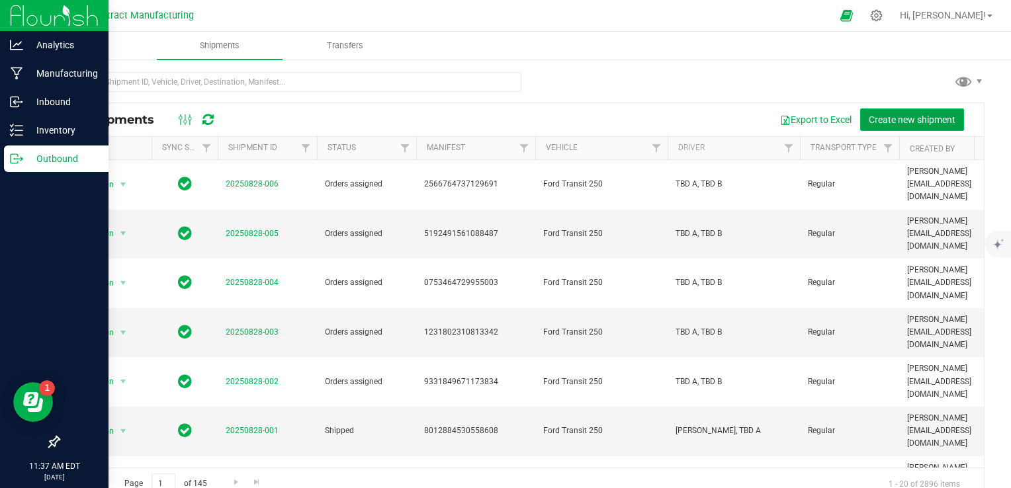
click at [665, 120] on span "Create new shipment" at bounding box center [912, 119] width 87 height 11
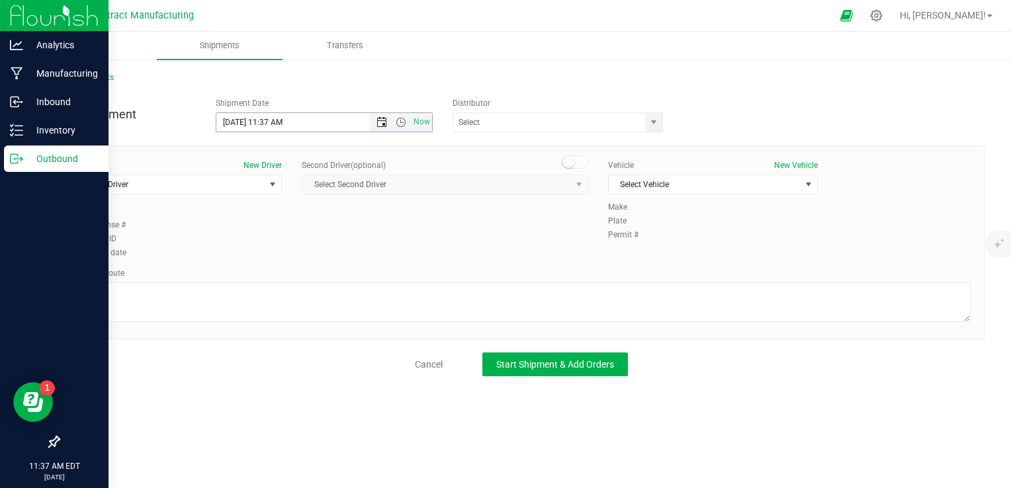
click at [377, 122] on span "Open the date view" at bounding box center [382, 122] width 11 height 11
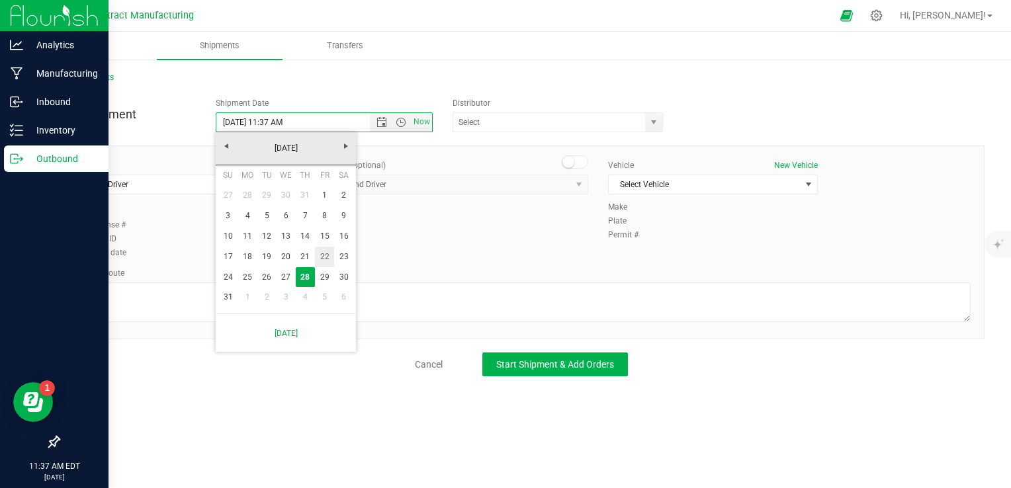
click at [326, 274] on link "29" at bounding box center [324, 277] width 19 height 21
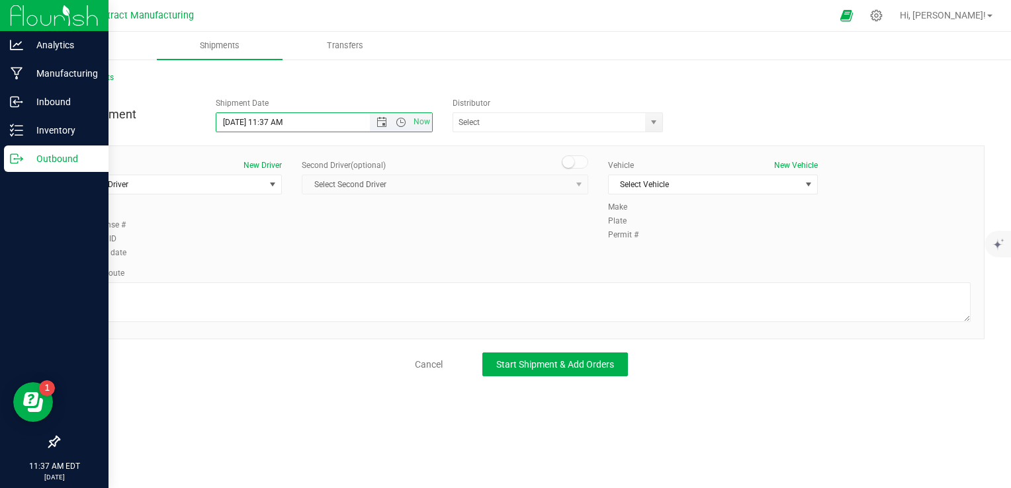
click at [404, 112] on span "[DATE] 11:37 AM Now" at bounding box center [324, 122] width 217 height 20
click at [401, 116] on span "Now" at bounding box center [401, 122] width 62 height 19
click at [400, 123] on span "Open the time view" at bounding box center [401, 122] width 11 height 11
click at [263, 217] on li "8:00 AM" at bounding box center [323, 217] width 214 height 17
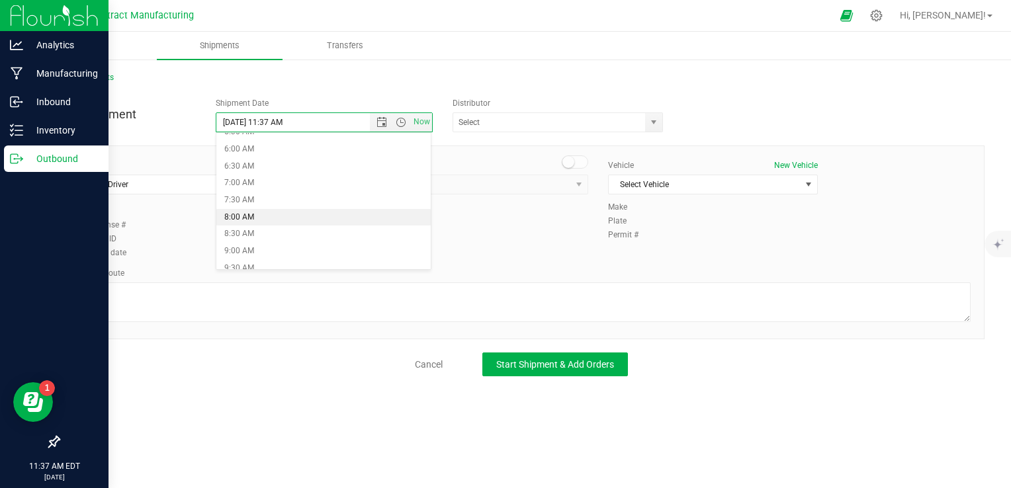
type input "[DATE] 8:00 AM"
click at [651, 124] on span "select" at bounding box center [654, 122] width 11 height 11
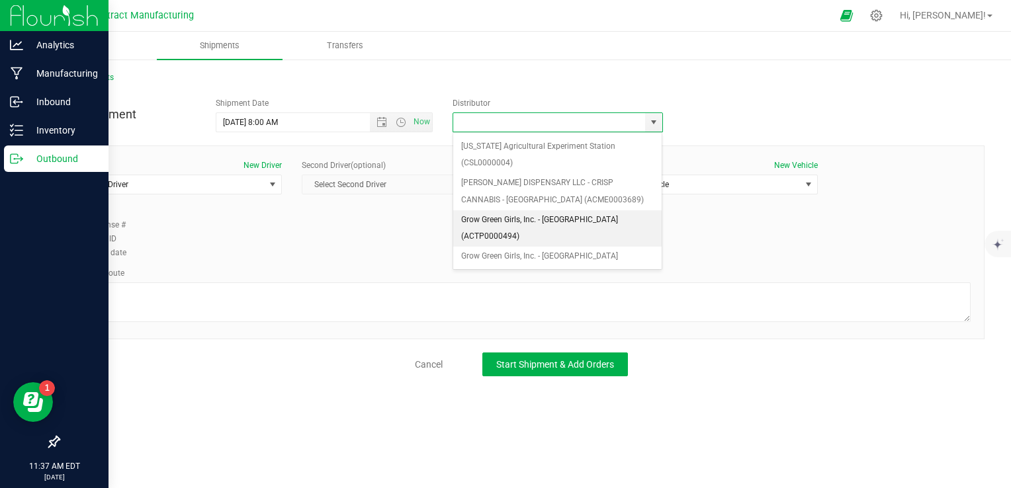
scroll to position [132, 0]
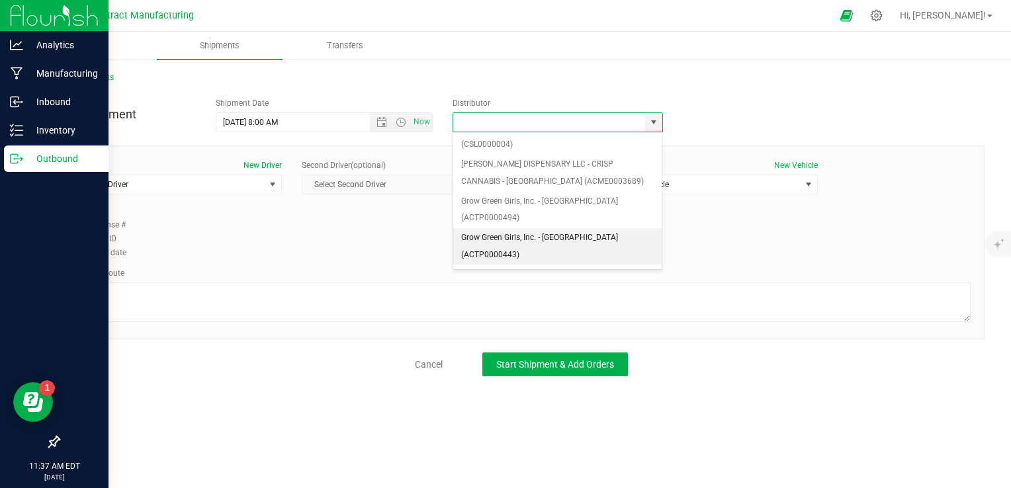
click at [547, 228] on li "Grow Green Girls, Inc. - [GEOGRAPHIC_DATA] (ACTP0000443)" at bounding box center [557, 246] width 209 height 36
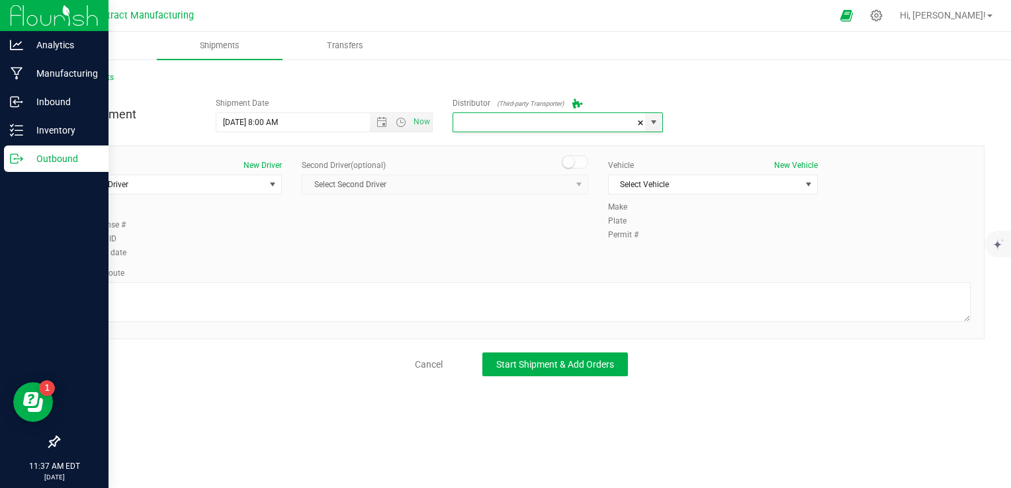
type input "Grow Green Girls, Inc. - [GEOGRAPHIC_DATA] (ACTP0000443)"
click at [204, 188] on span "Select Driver" at bounding box center [169, 184] width 192 height 19
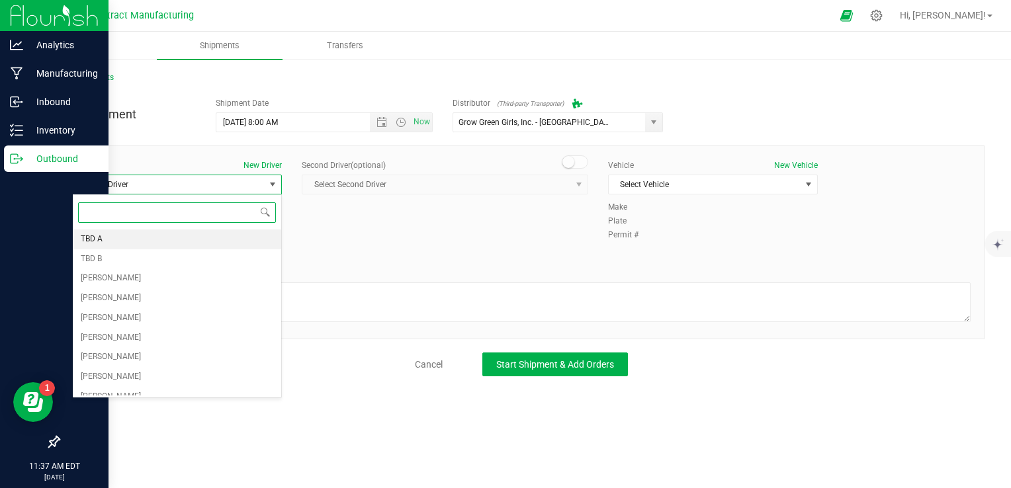
click at [153, 233] on li "TBD A" at bounding box center [177, 240] width 208 height 20
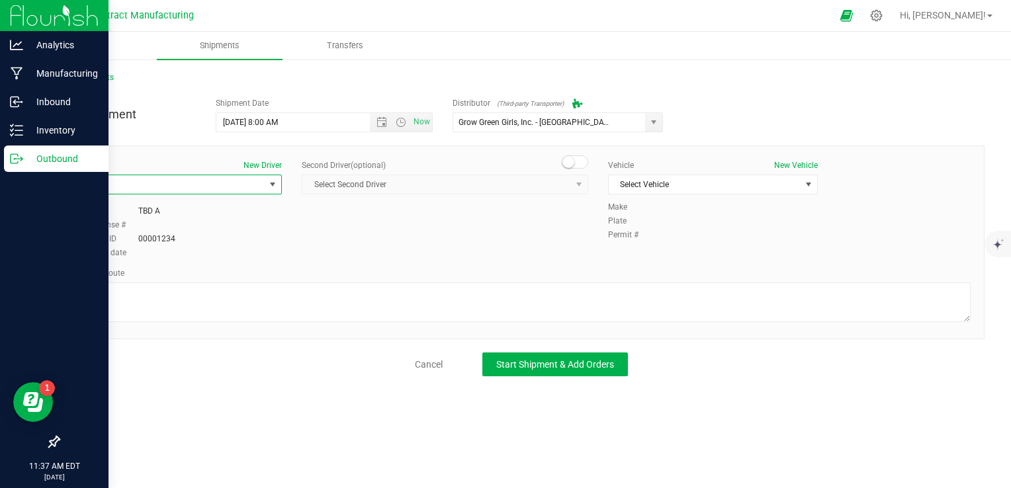
click at [576, 157] on span at bounding box center [575, 162] width 26 height 13
click at [520, 189] on span "Select Second Driver" at bounding box center [436, 184] width 269 height 19
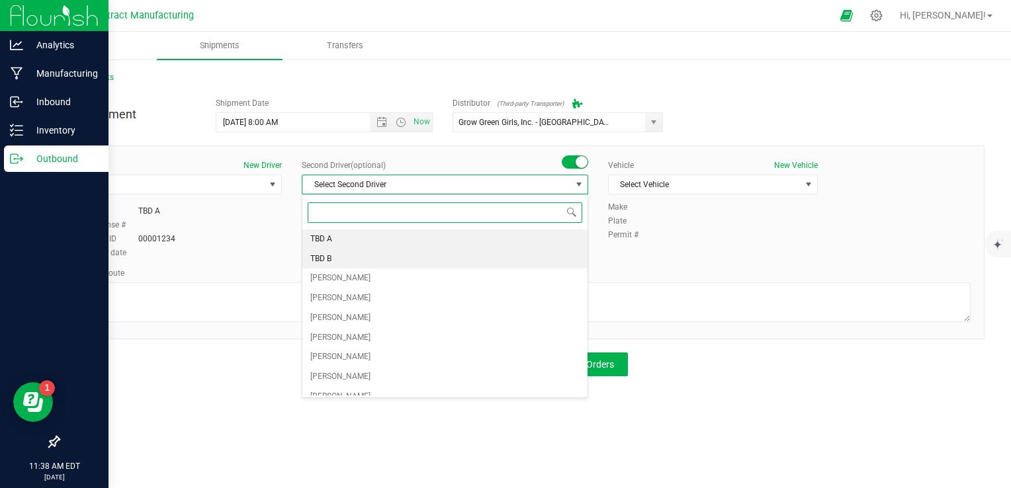
click at [370, 249] on li "TBD B" at bounding box center [444, 259] width 285 height 20
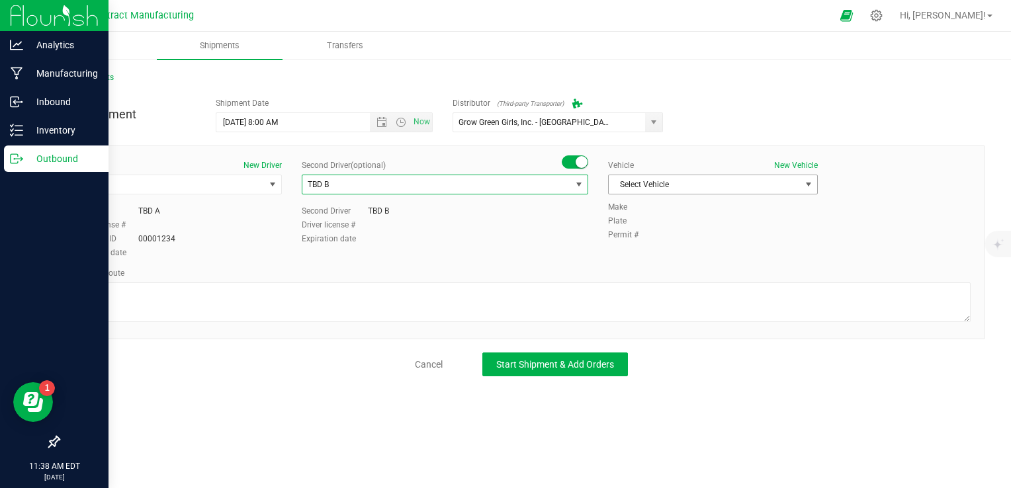
click at [665, 181] on span "Select Vehicle" at bounding box center [705, 184] width 192 height 19
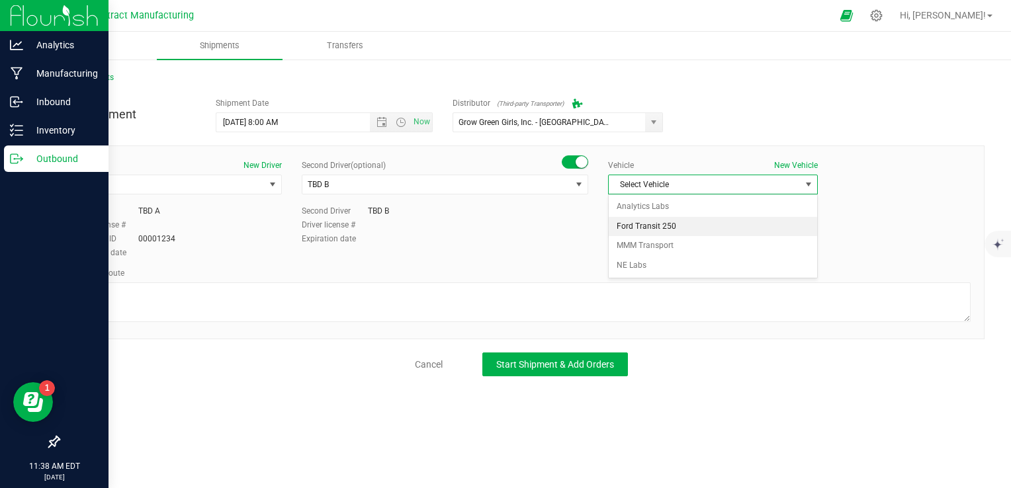
click at [662, 225] on li "Ford Transit 250" at bounding box center [713, 227] width 208 height 20
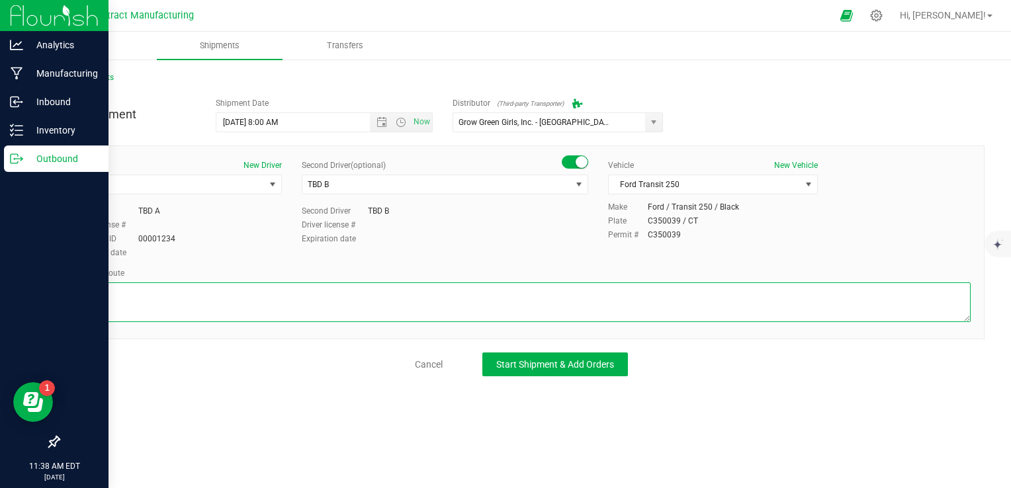
click at [479, 310] on textarea at bounding box center [521, 303] width 899 height 40
paste textarea "Randomized route via 3rd party transporter"
type textarea "Randomized route via 3rd party transporter"
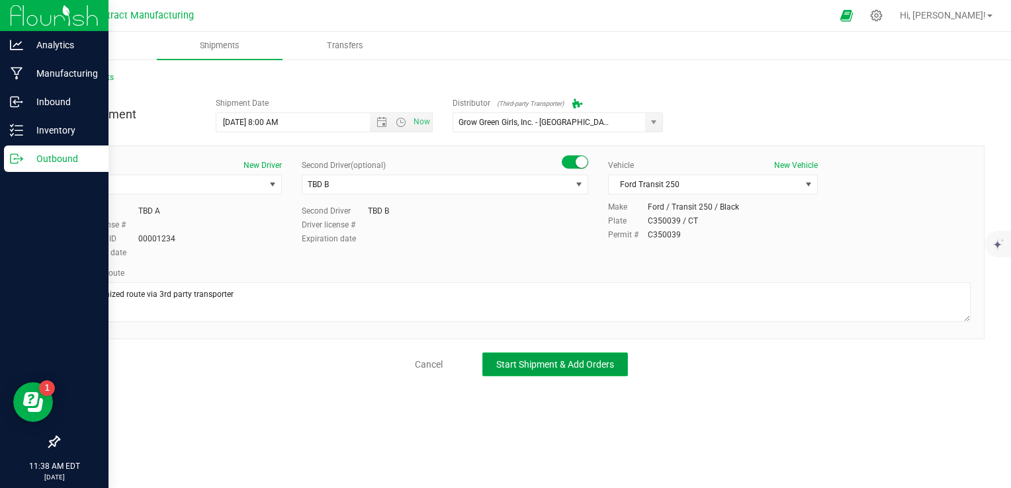
click at [604, 364] on span "Start Shipment & Add Orders" at bounding box center [555, 364] width 118 height 11
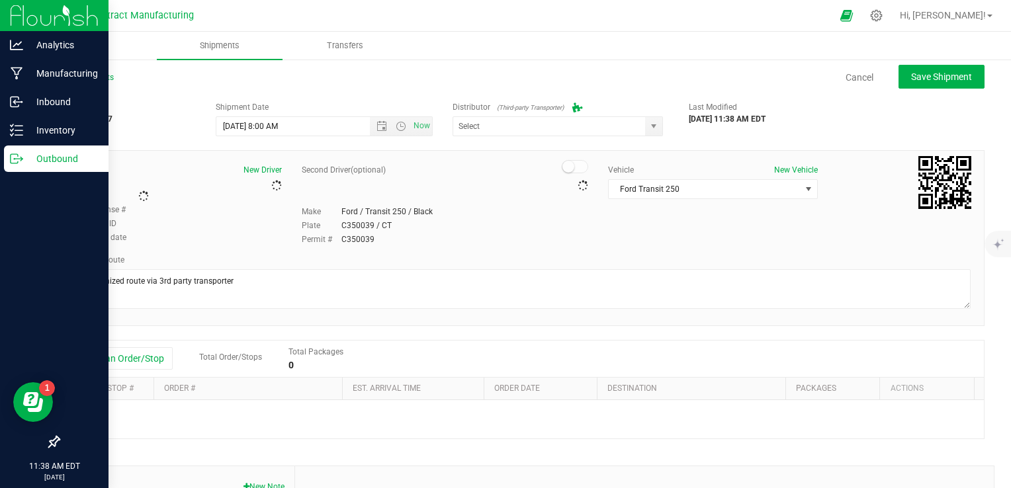
type input "Grow Green Girls, Inc. - [GEOGRAPHIC_DATA] (ACTP0000443)"
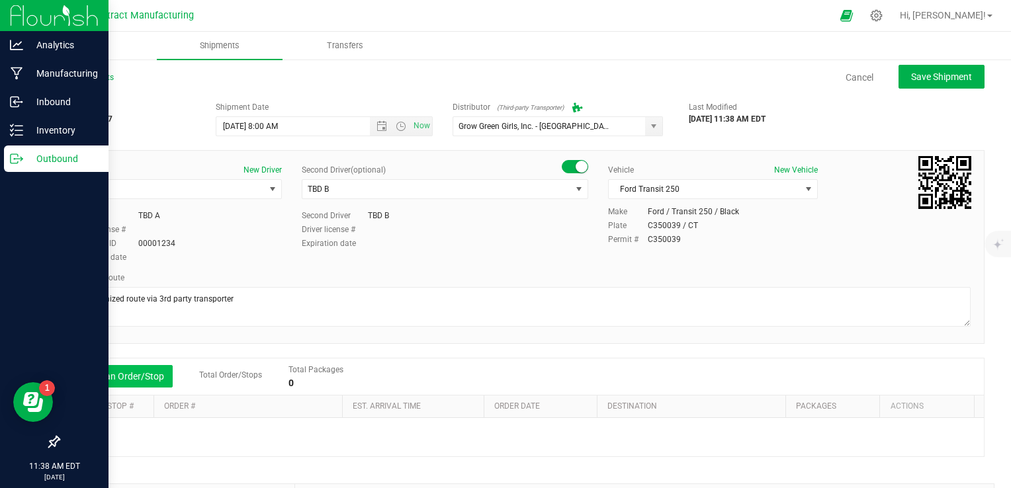
click at [122, 384] on button "Add an Order/Stop" at bounding box center [121, 376] width 104 height 22
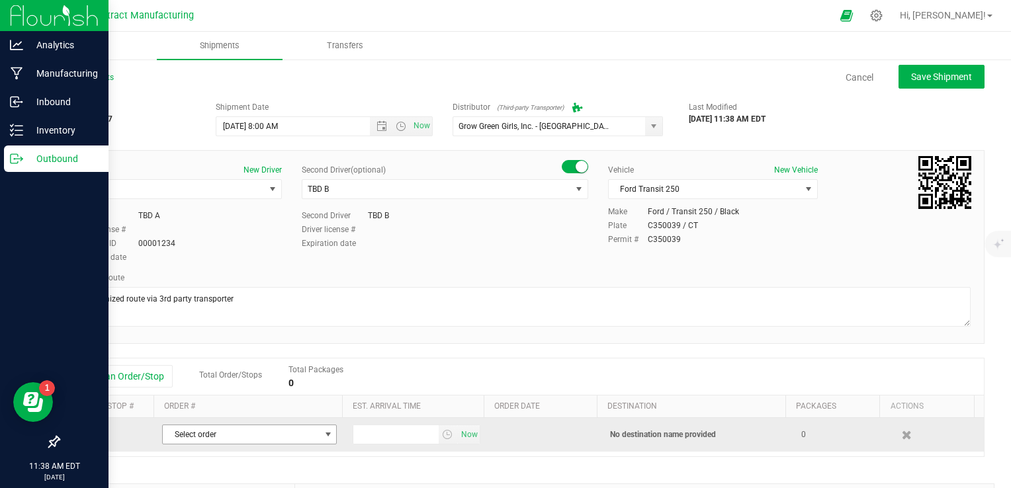
click at [242, 431] on span "Select order" at bounding box center [241, 435] width 157 height 19
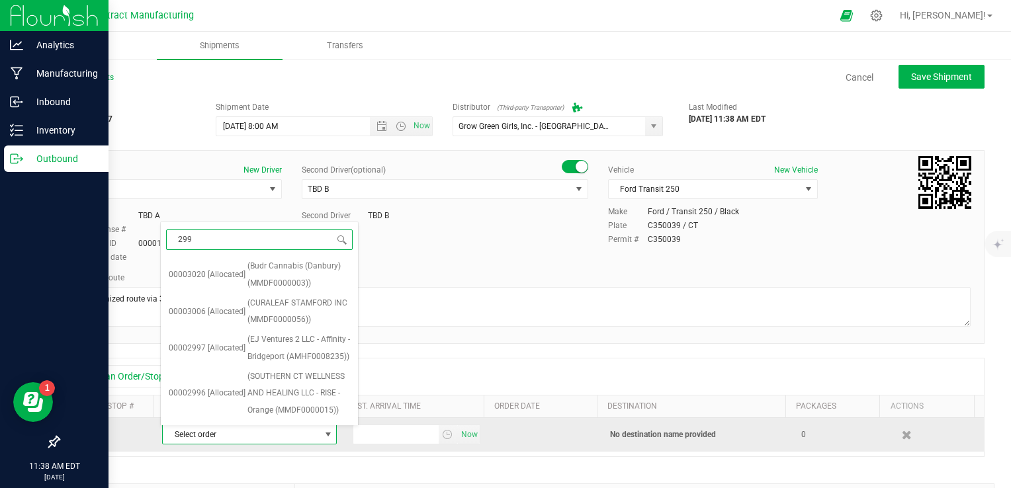
type input "2995"
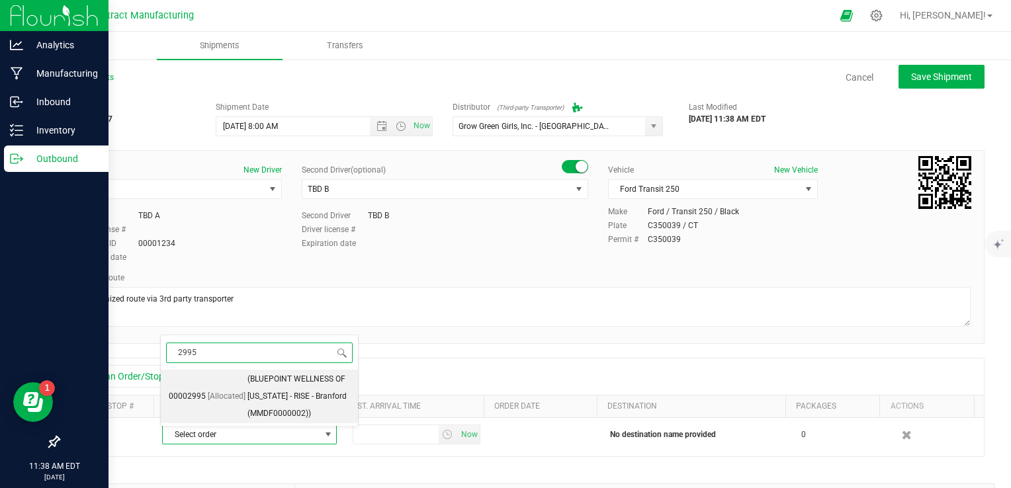
click at [247, 403] on span "(BLUEPOINT WELLNESS OF [US_STATE] - RISE - Branford (MMDF0000002))" at bounding box center [298, 396] width 103 height 51
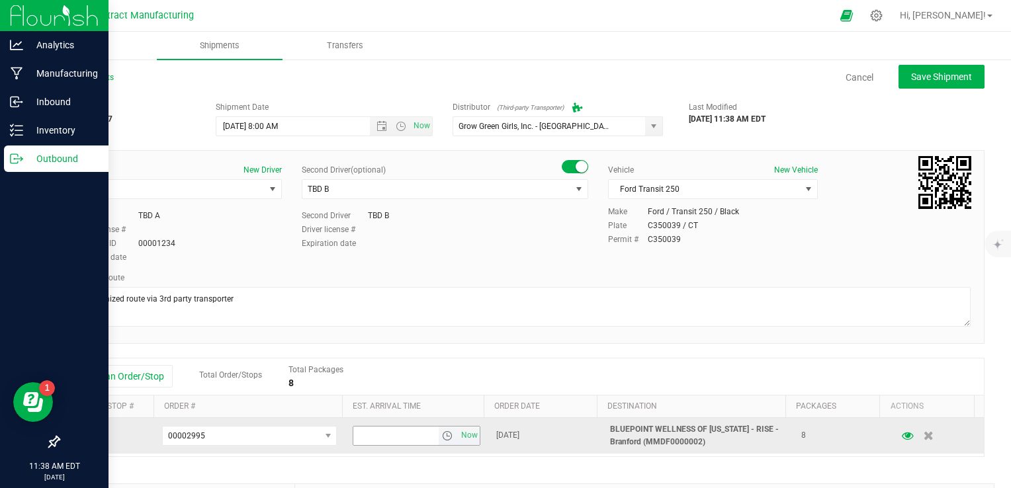
click at [442, 435] on span "select" at bounding box center [447, 436] width 11 height 11
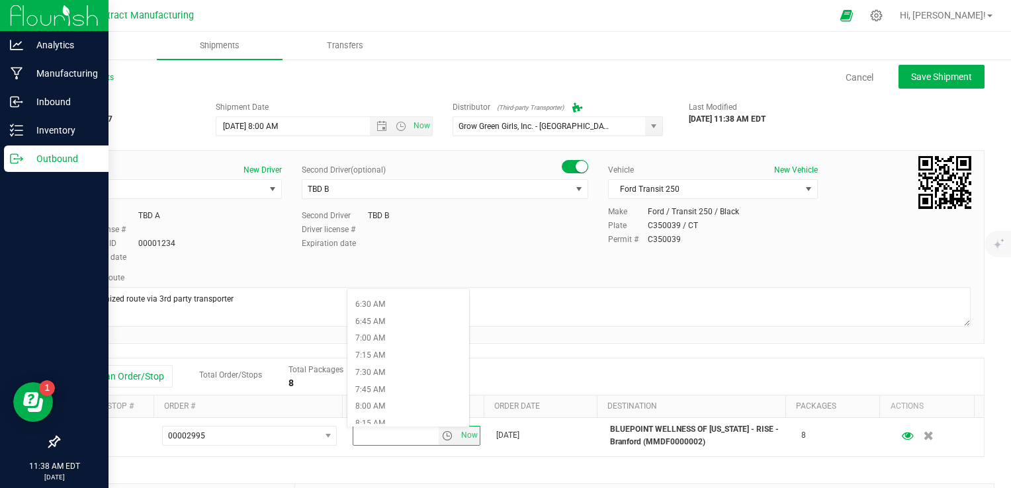
scroll to position [529, 0]
click at [397, 411] on li "9:30 AM" at bounding box center [408, 416] width 122 height 17
click at [496, 344] on div "Shipment # 20250828-007 Created Shipment Date [DATE] 8:00 AM Now Distributor (T…" at bounding box center [521, 378] width 926 height 567
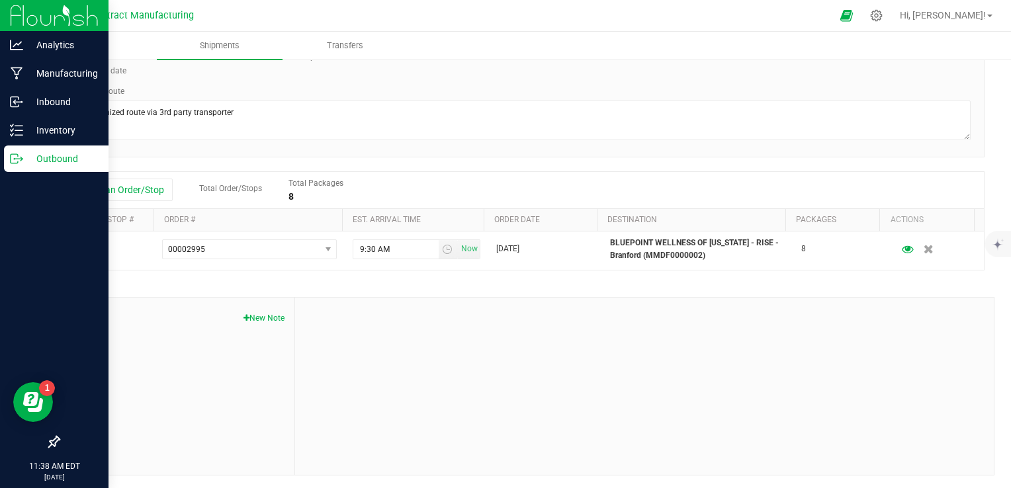
scroll to position [0, 0]
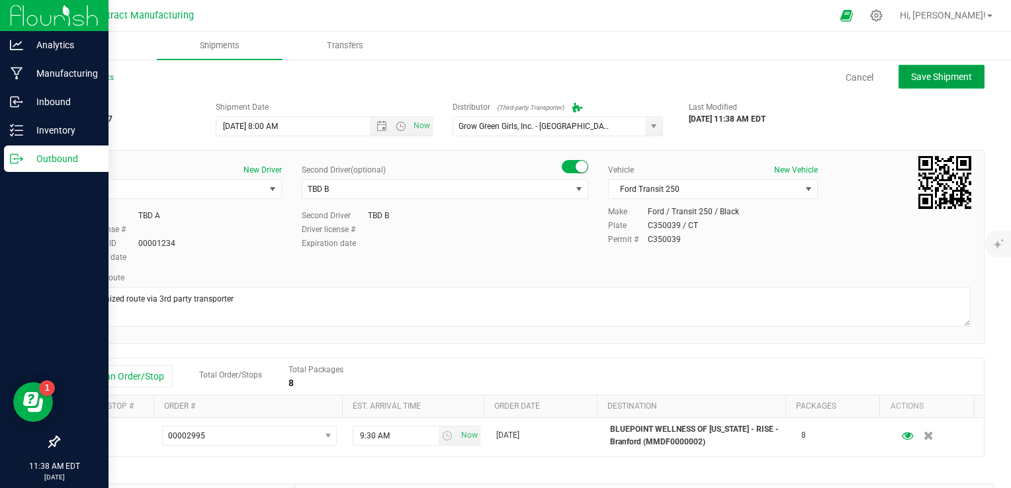
click at [665, 78] on button "Save Shipment" at bounding box center [942, 77] width 86 height 24
type input "[DATE] 12:00 PM"
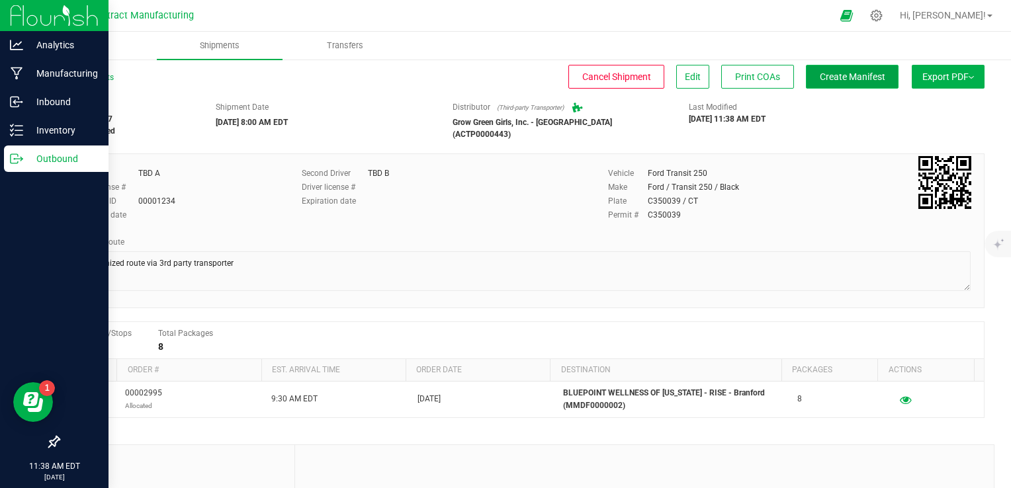
click at [665, 73] on span "Create Manifest" at bounding box center [853, 76] width 66 height 11
click at [95, 81] on link "All Shipments" at bounding box center [86, 77] width 56 height 9
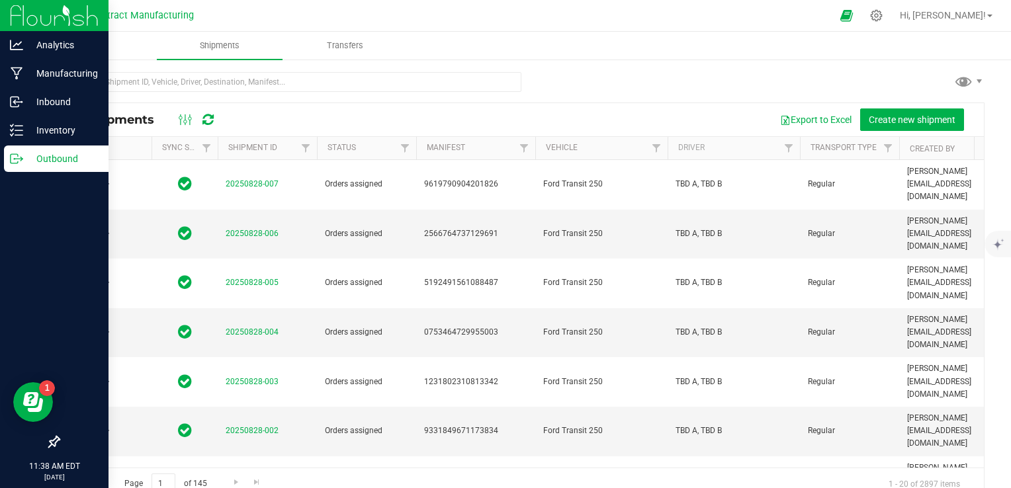
click at [665, 131] on div "All Shipments Export to Excel Create new shipment" at bounding box center [521, 119] width 925 height 33
click at [665, 126] on button "Create new shipment" at bounding box center [912, 120] width 104 height 22
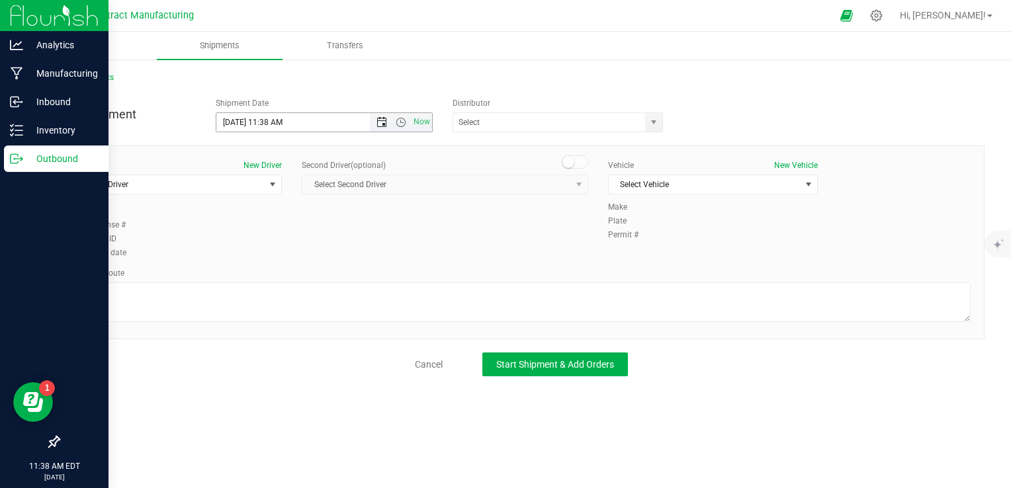
click at [376, 120] on span "Open the date view" at bounding box center [382, 122] width 22 height 11
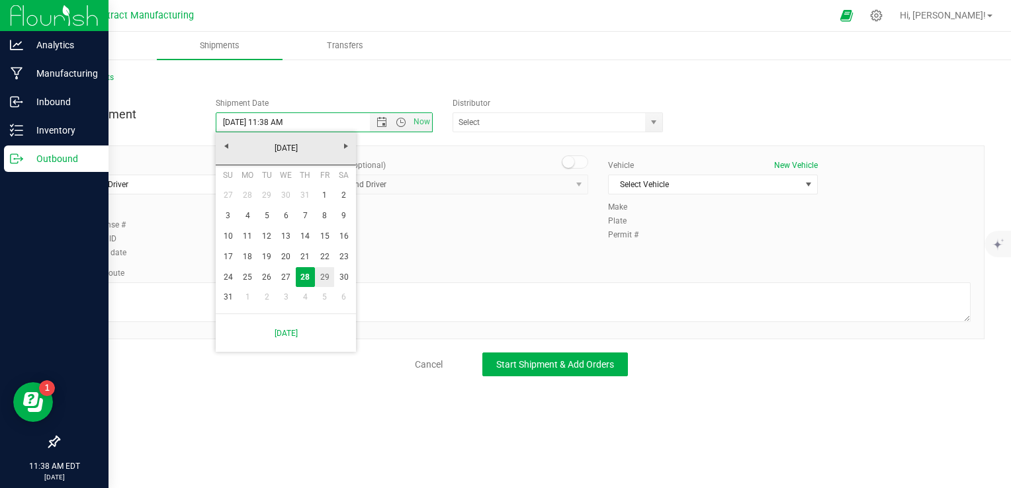
click at [319, 278] on link "29" at bounding box center [324, 277] width 19 height 21
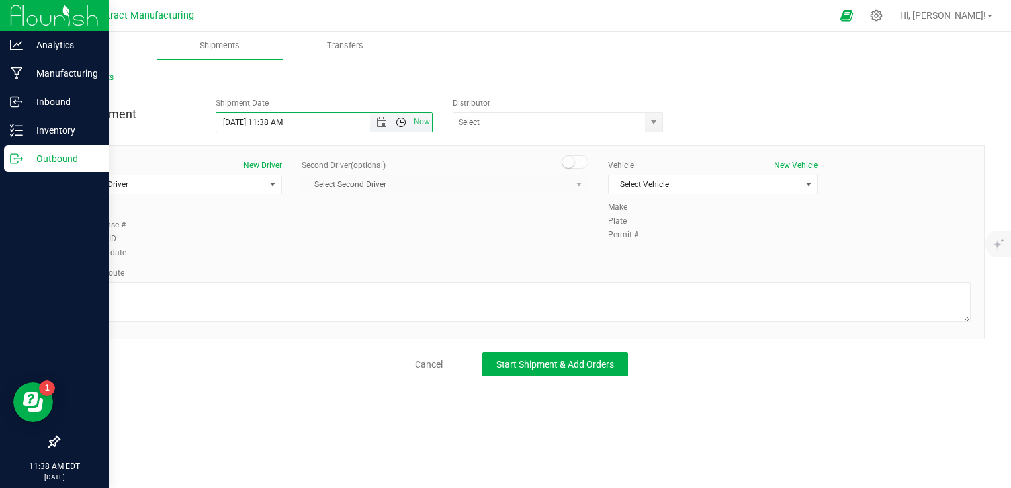
click at [400, 123] on span "Open the time view" at bounding box center [401, 122] width 11 height 11
click at [264, 211] on li "8:00 AM" at bounding box center [323, 217] width 214 height 17
type input "[DATE] 8:00 AM"
click at [649, 121] on span "select" at bounding box center [654, 122] width 11 height 11
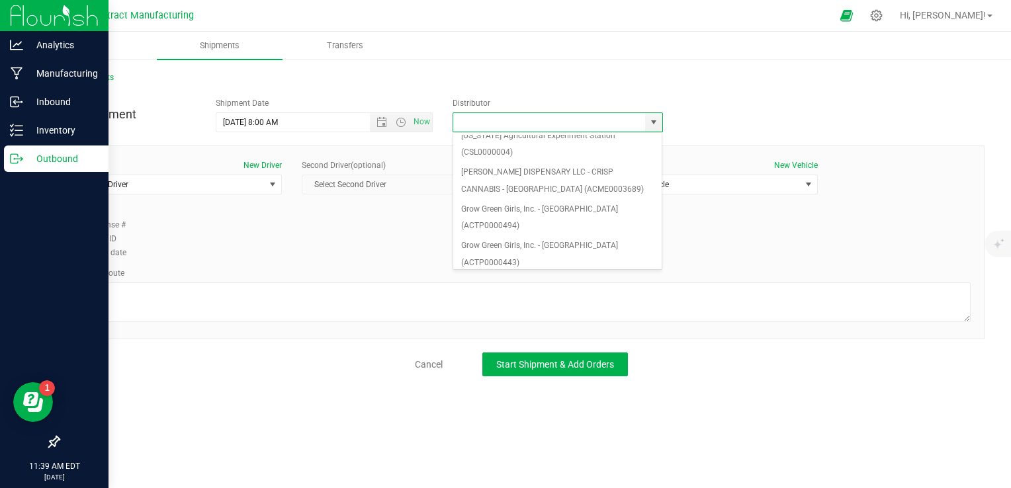
scroll to position [132, 0]
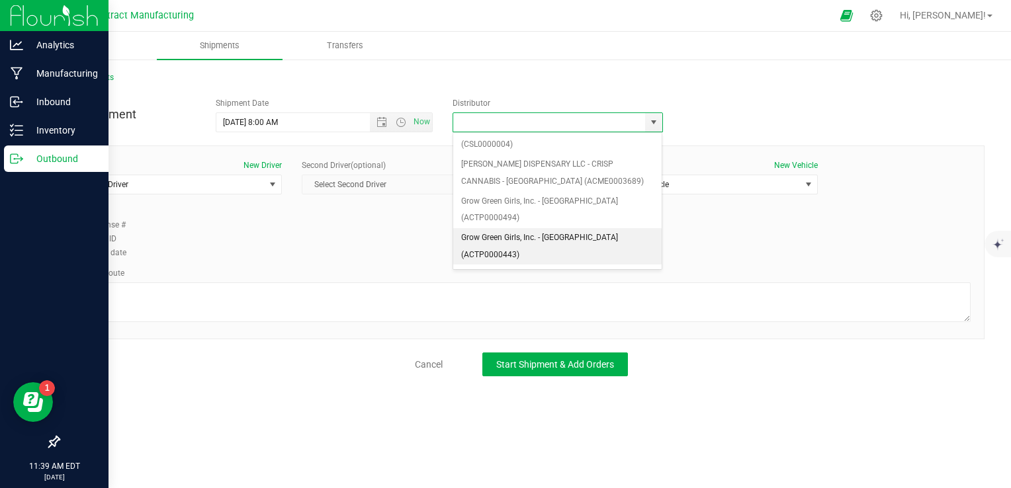
click at [572, 228] on li "Grow Green Girls, Inc. - [GEOGRAPHIC_DATA] (ACTP0000443)" at bounding box center [557, 246] width 209 height 36
type input "Grow Green Girls, Inc. - [GEOGRAPHIC_DATA] (ACTP0000443)"
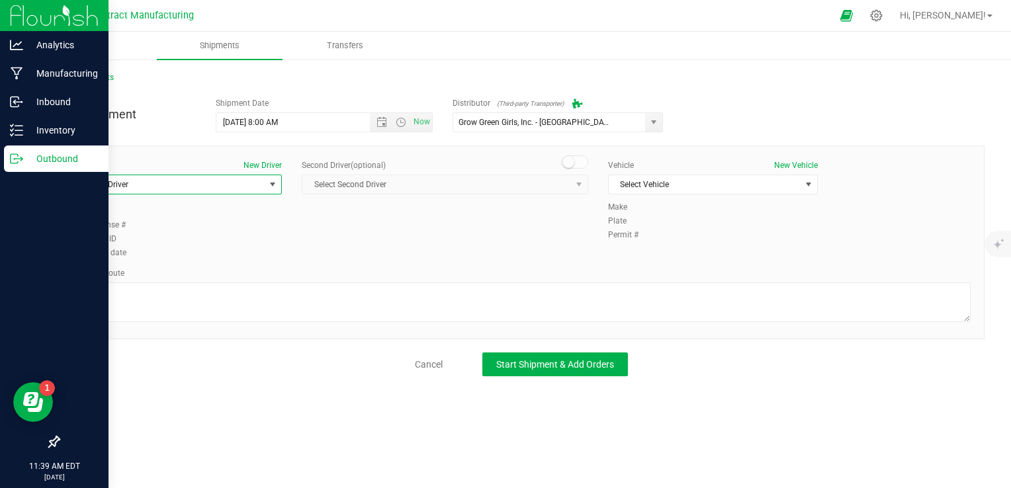
click at [204, 185] on span "Select Driver" at bounding box center [169, 184] width 192 height 19
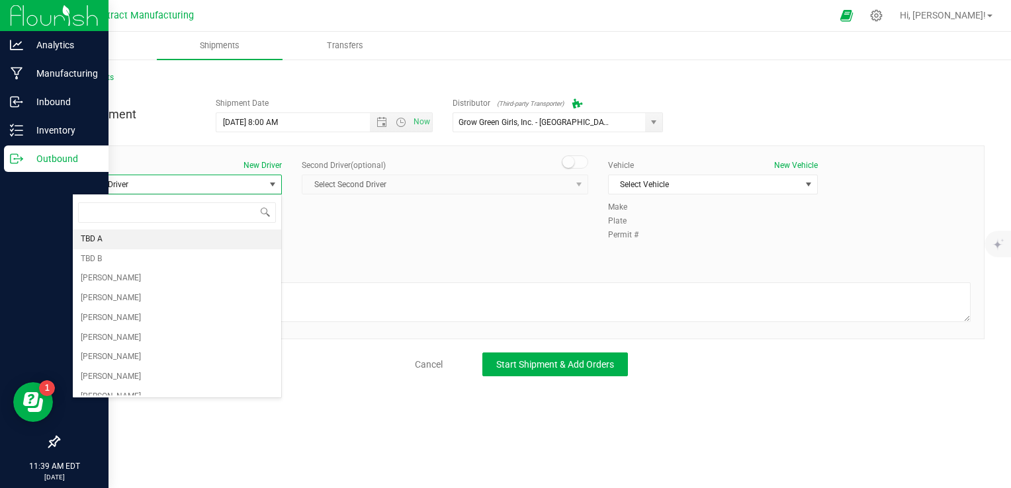
click at [152, 232] on li "TBD A" at bounding box center [177, 240] width 208 height 20
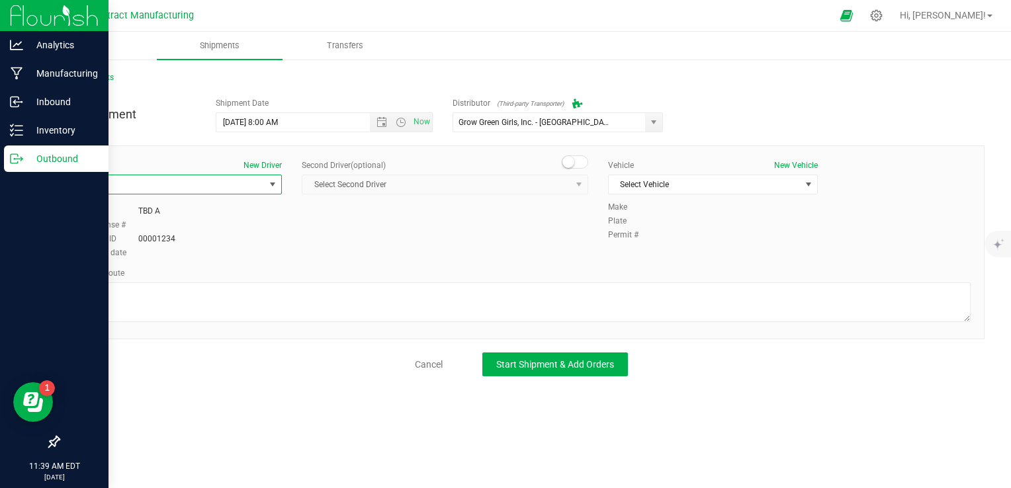
click at [572, 157] on small at bounding box center [568, 162] width 12 height 12
click at [531, 187] on span "Select Second Driver" at bounding box center [436, 184] width 269 height 19
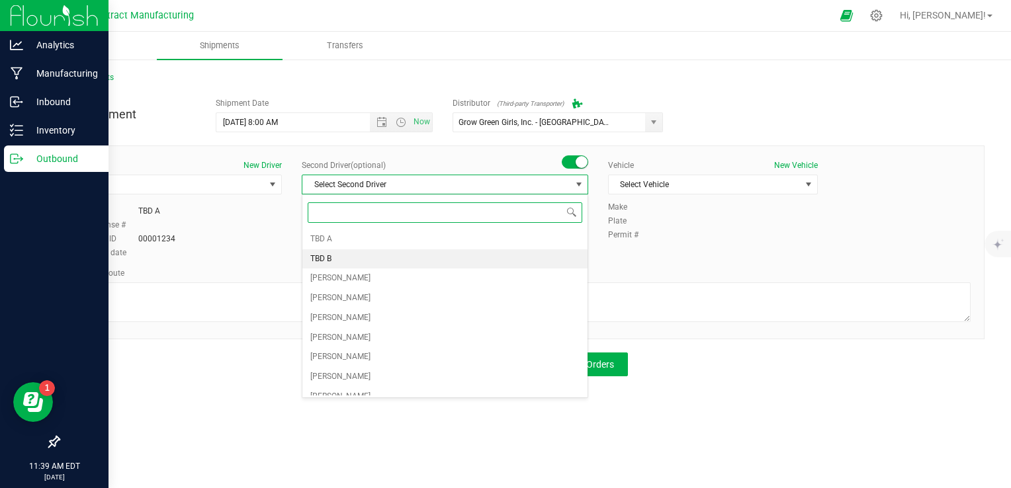
click at [327, 251] on span "TBD B" at bounding box center [320, 259] width 21 height 17
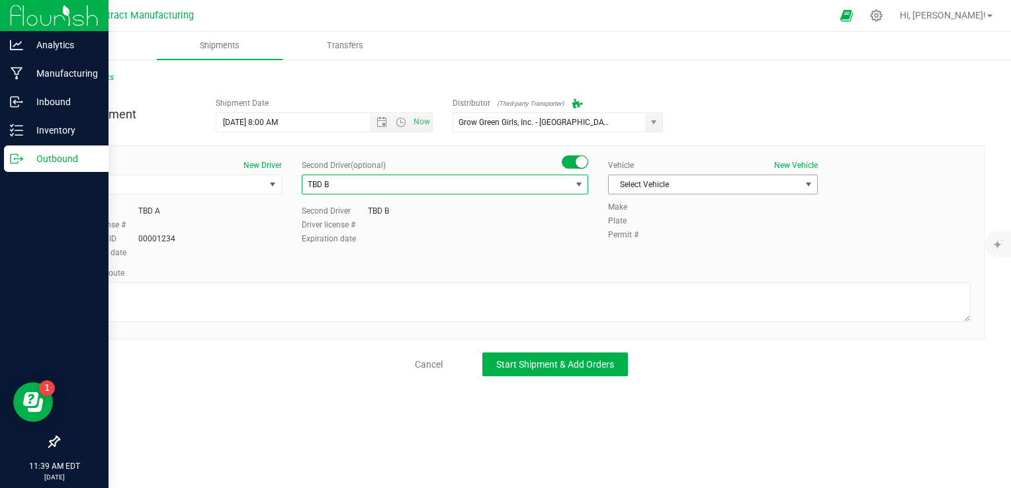
click at [665, 177] on span "Select Vehicle" at bounding box center [705, 184] width 192 height 19
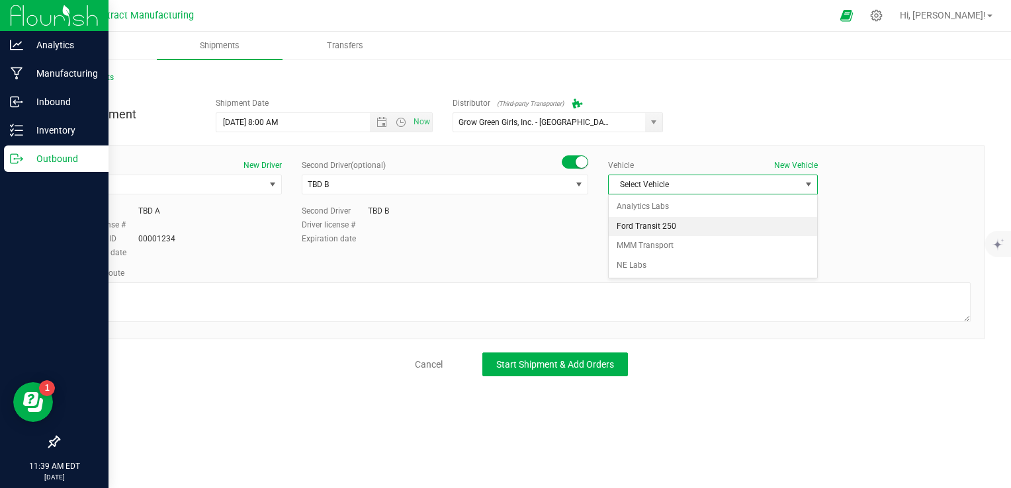
click at [665, 230] on li "Ford Transit 250" at bounding box center [713, 227] width 208 height 20
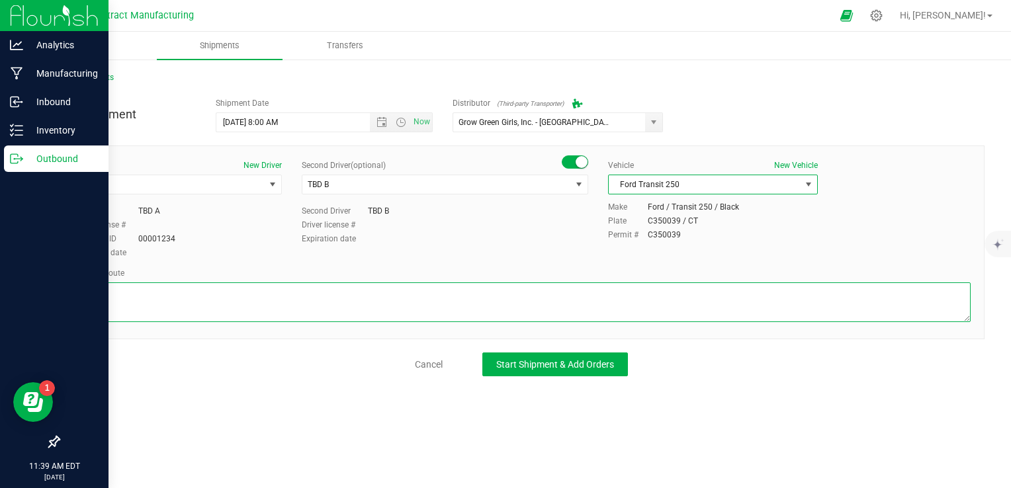
click at [535, 314] on textarea at bounding box center [521, 303] width 899 height 40
paste textarea "Randomized route via 3rd party transporter"
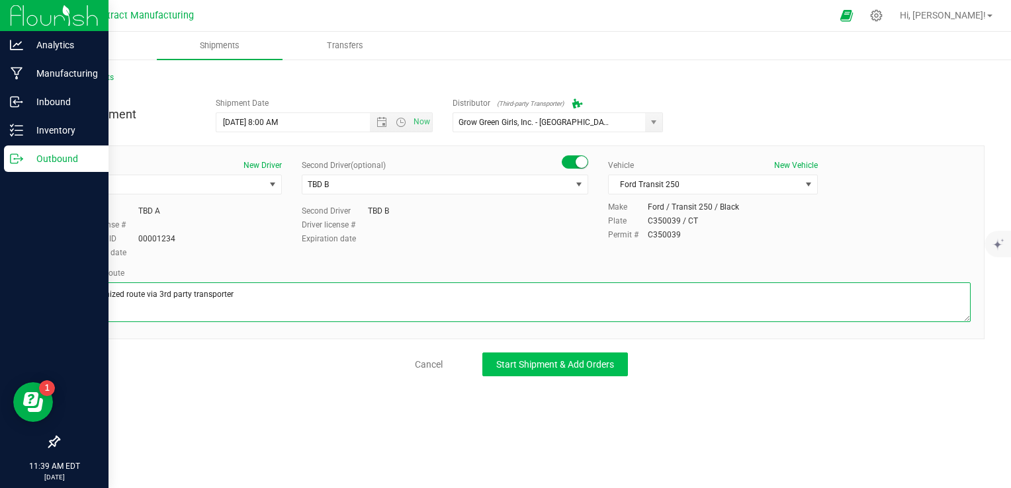
type textarea "Randomized route via 3rd party transporter"
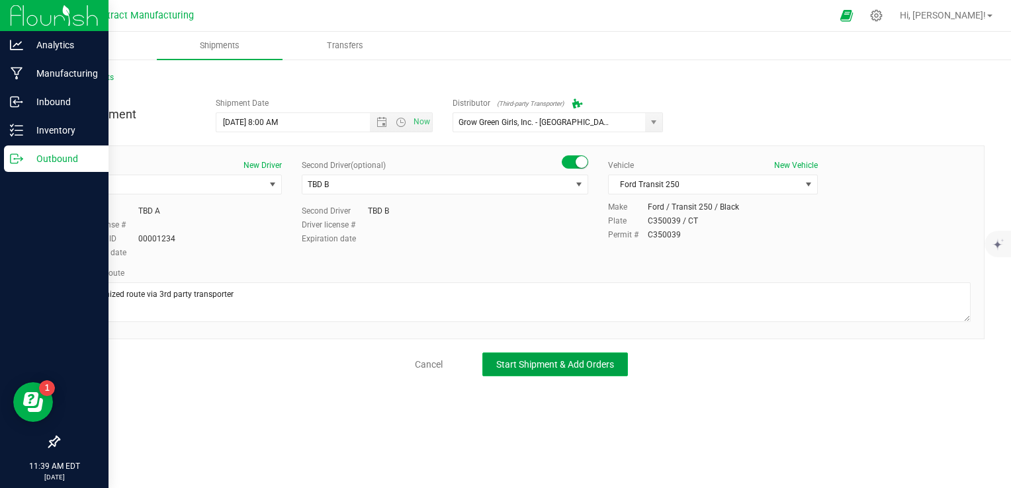
click at [577, 375] on button "Start Shipment & Add Orders" at bounding box center [555, 365] width 146 height 24
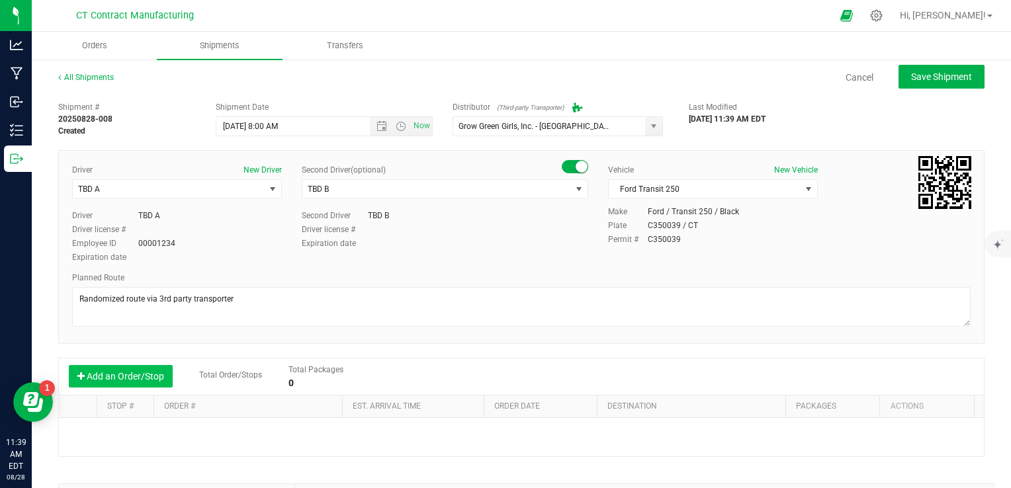
click at [159, 375] on button "Add an Order/Stop" at bounding box center [121, 376] width 104 height 22
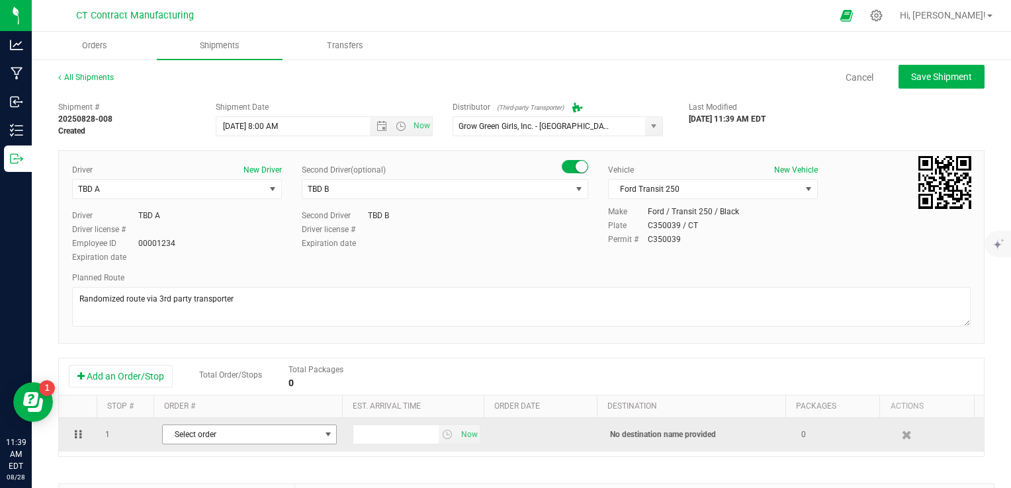
click at [255, 431] on span "Select order" at bounding box center [241, 435] width 157 height 19
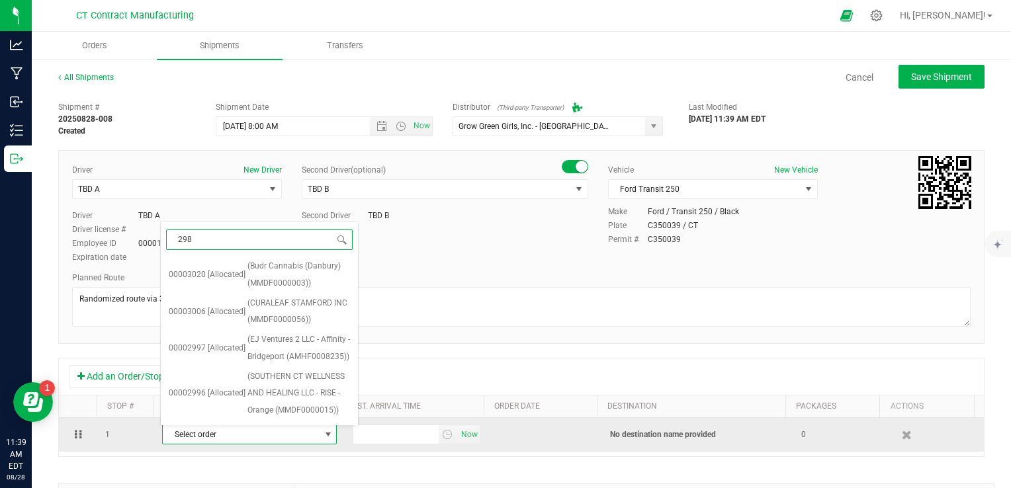
type input "2980"
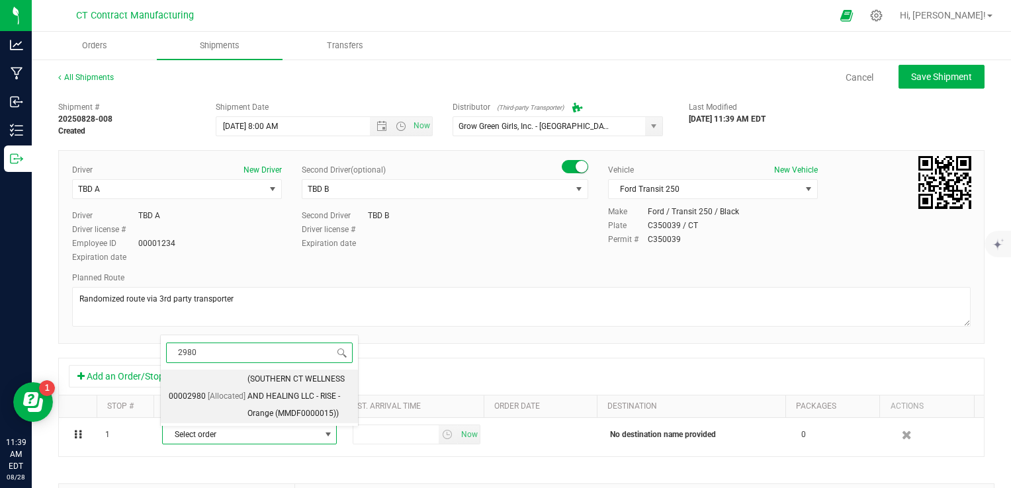
click at [273, 408] on span "(SOUTHERN CT WELLNESS AND HEALING LLC - RISE - Orange (MMDF0000015))" at bounding box center [298, 396] width 103 height 51
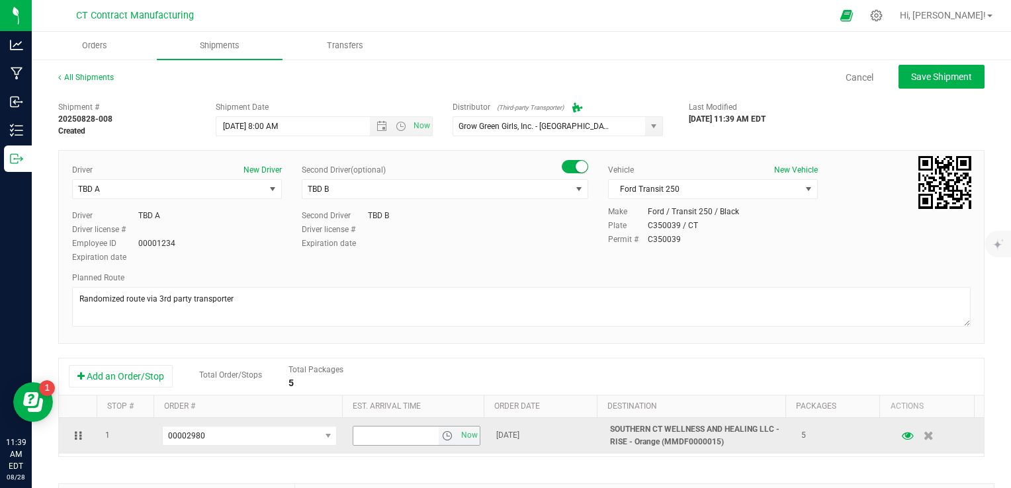
click at [442, 432] on span "select" at bounding box center [447, 436] width 11 height 11
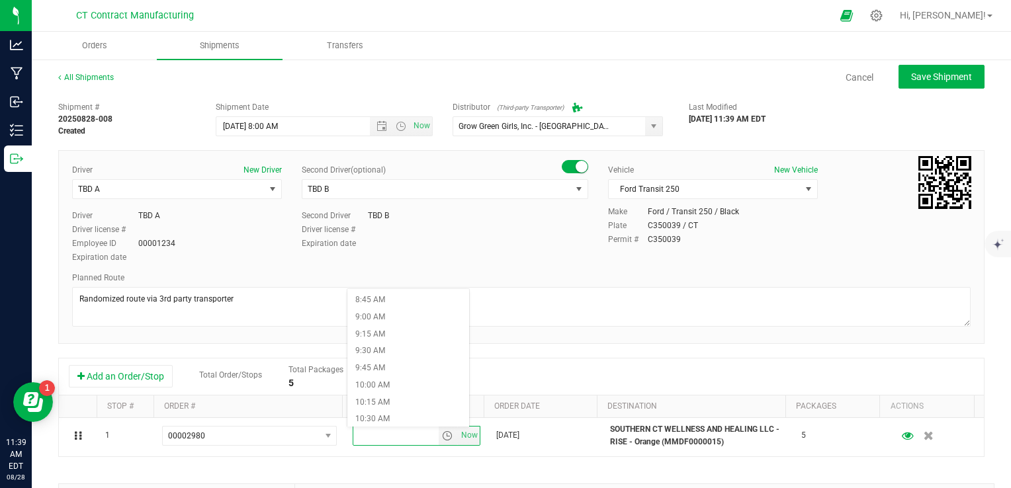
scroll to position [596, 0]
click at [418, 381] on li "10:00 AM" at bounding box center [408, 385] width 122 height 17
click at [507, 353] on div "Shipment # 20250828-008 Created Shipment Date [DATE] 8:00 AM Now Distributor (T…" at bounding box center [521, 378] width 926 height 567
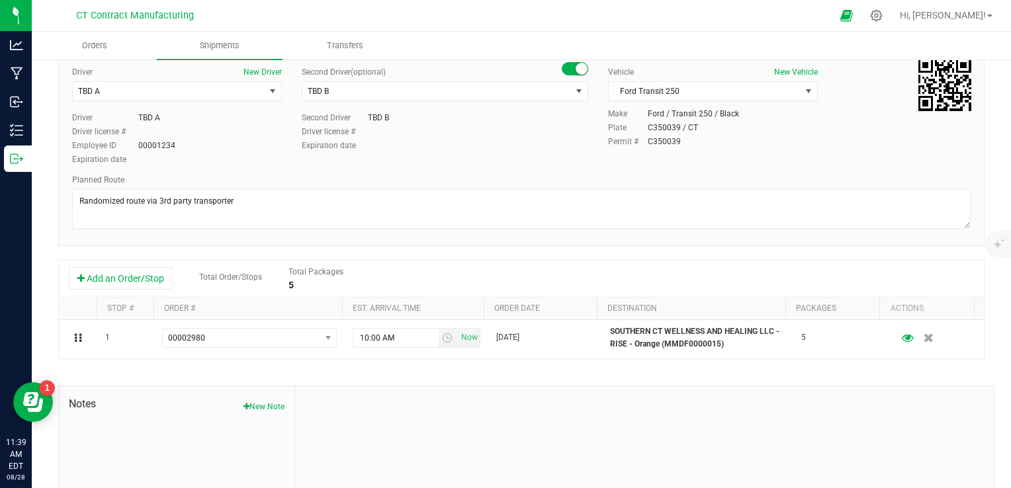
scroll to position [0, 0]
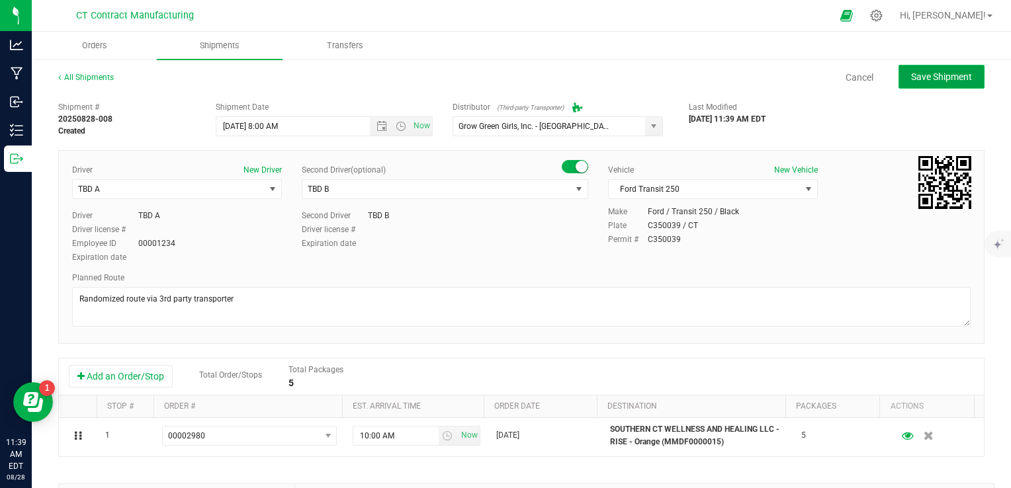
click at [938, 77] on span "Save Shipment" at bounding box center [941, 76] width 61 height 11
type input "[DATE] 12:00 PM"
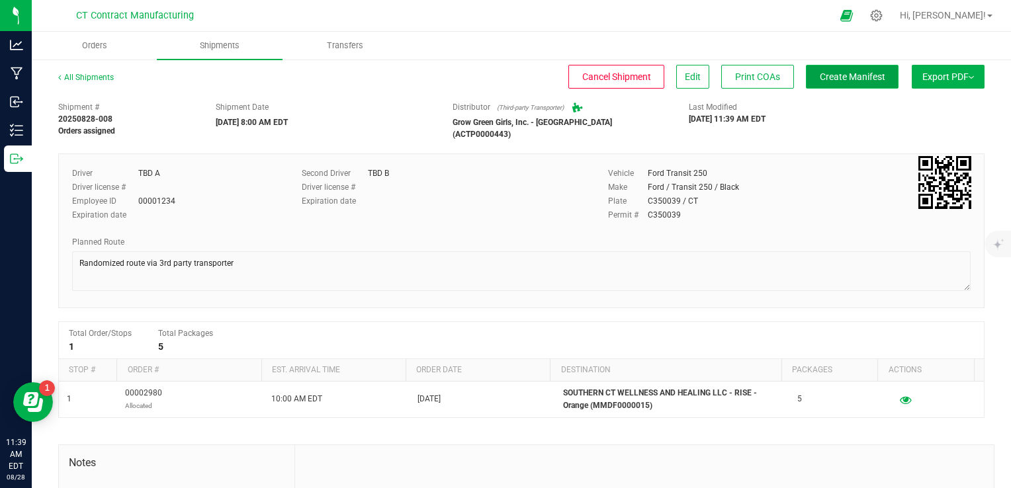
click at [845, 76] on span "Create Manifest" at bounding box center [853, 76] width 66 height 11
click at [89, 69] on div "All Shipments Cancel Shipment Edit Print COAs Ship Transfer Export PDF Manifest…" at bounding box center [521, 347] width 979 height 578
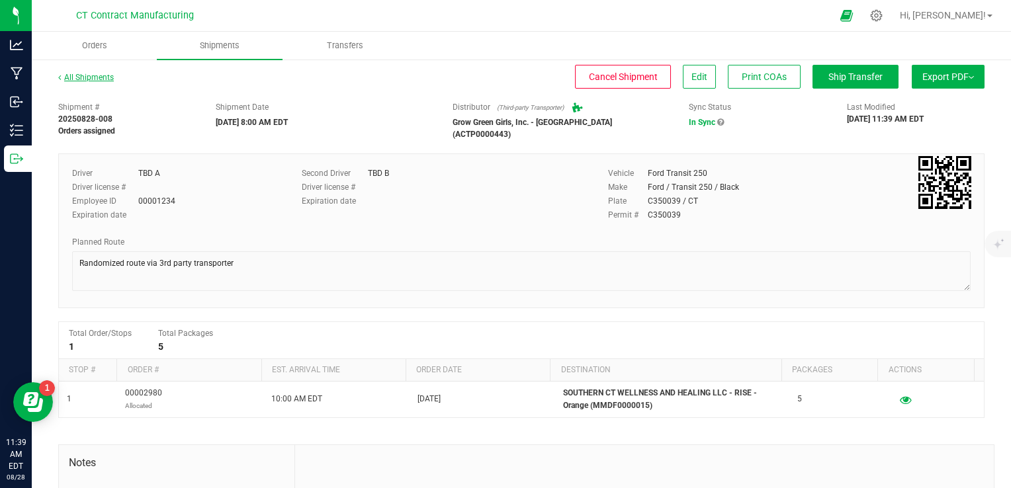
click at [83, 78] on link "All Shipments" at bounding box center [86, 77] width 56 height 9
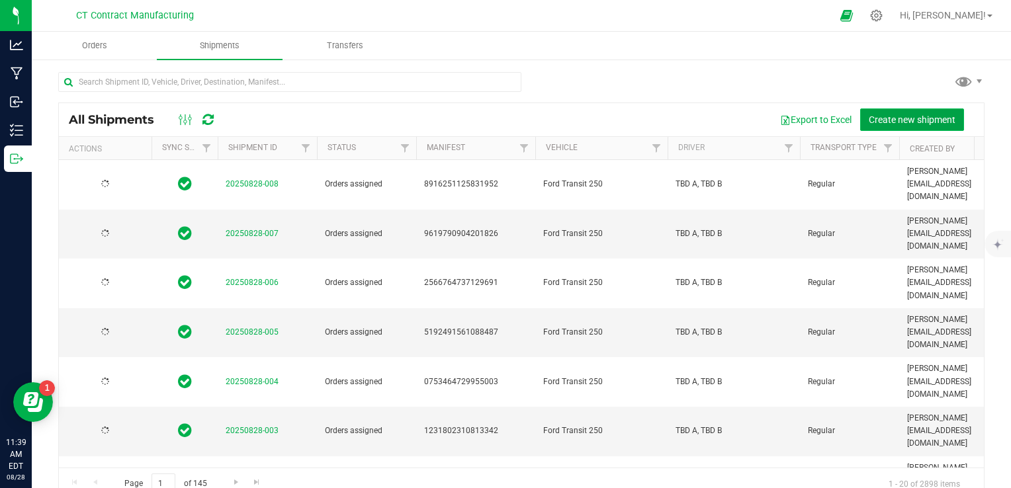
click at [891, 126] on button "Create new shipment" at bounding box center [912, 120] width 104 height 22
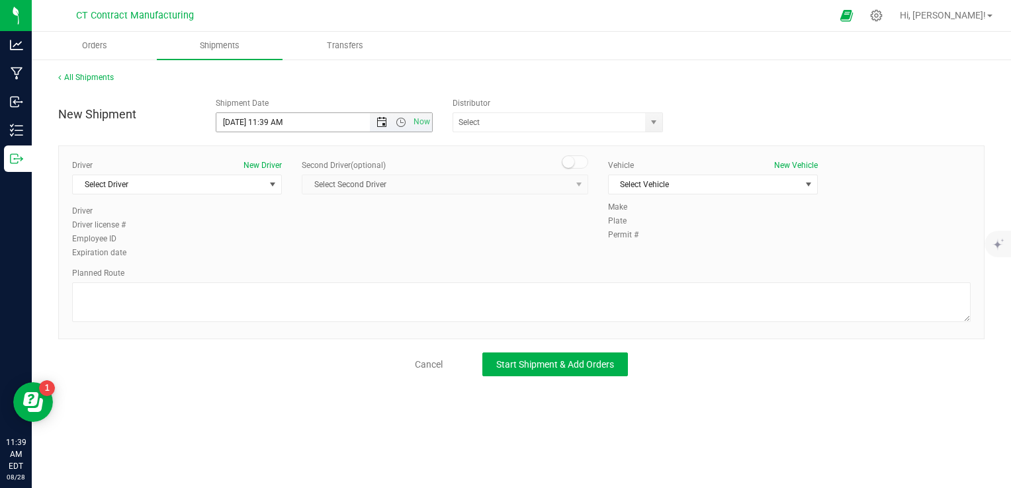
click at [384, 127] on span "Open the date view" at bounding box center [382, 122] width 11 height 11
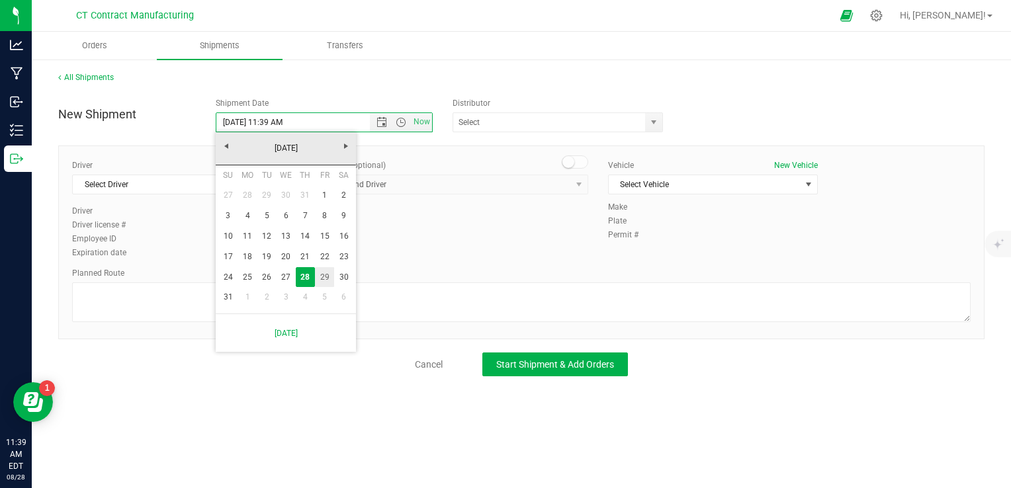
click at [324, 273] on link "29" at bounding box center [324, 277] width 19 height 21
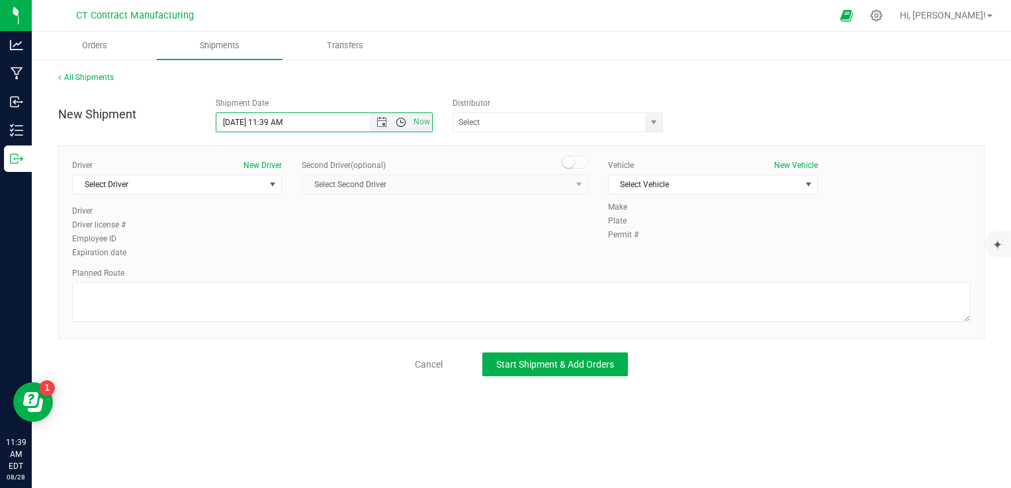
click at [400, 124] on span "Open the time view" at bounding box center [401, 122] width 11 height 11
click at [259, 218] on li "8:00 AM" at bounding box center [323, 217] width 214 height 17
type input "[DATE] 8:00 AM"
click at [654, 120] on span "select" at bounding box center [654, 122] width 11 height 11
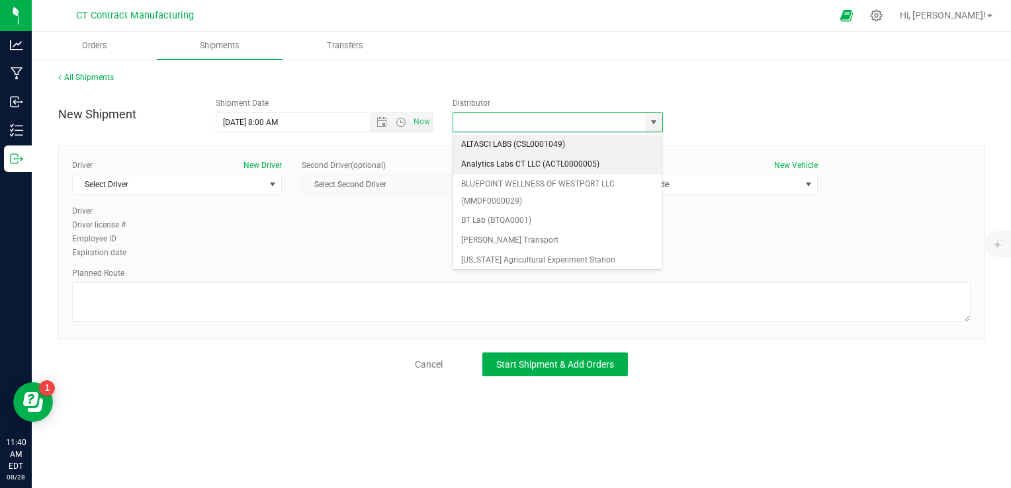
scroll to position [132, 0]
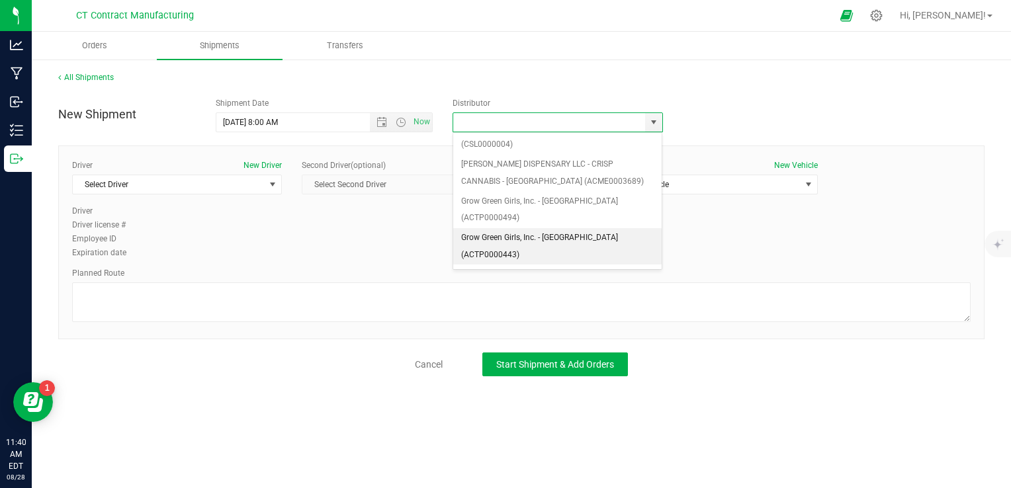
click at [586, 228] on li "Grow Green Girls, Inc. - [GEOGRAPHIC_DATA] (ACTP0000443)" at bounding box center [557, 246] width 209 height 36
type input "Grow Green Girls, Inc. - [GEOGRAPHIC_DATA] (ACTP0000443)"
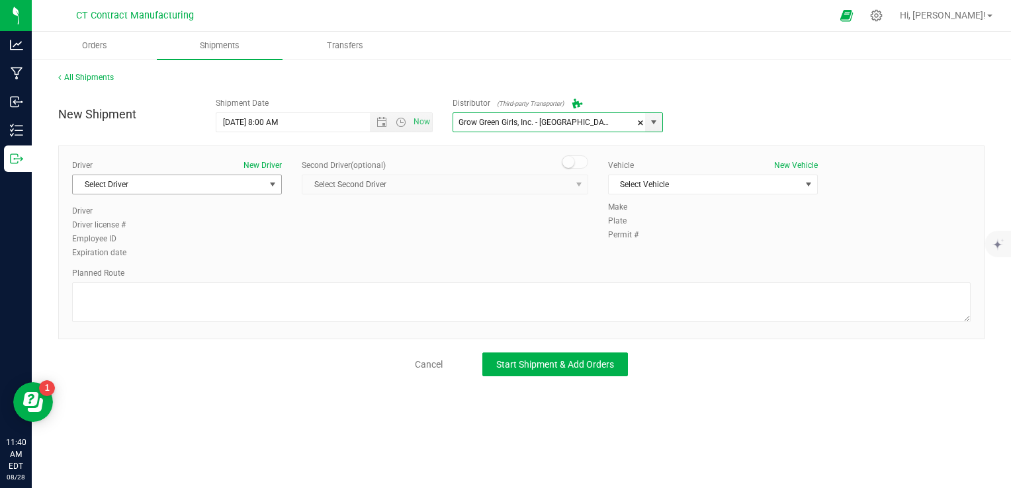
click at [227, 185] on span "Select Driver" at bounding box center [169, 184] width 192 height 19
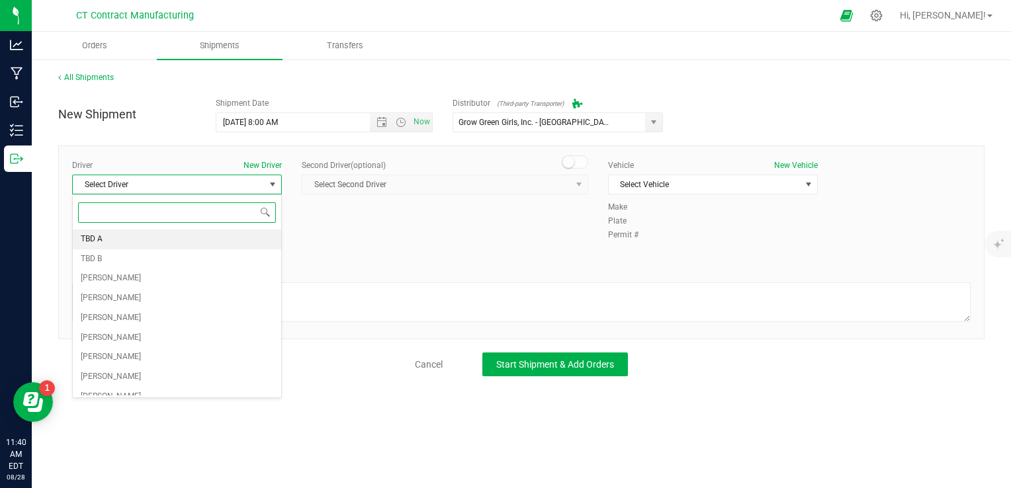
click at [142, 239] on li "TBD A" at bounding box center [177, 240] width 208 height 20
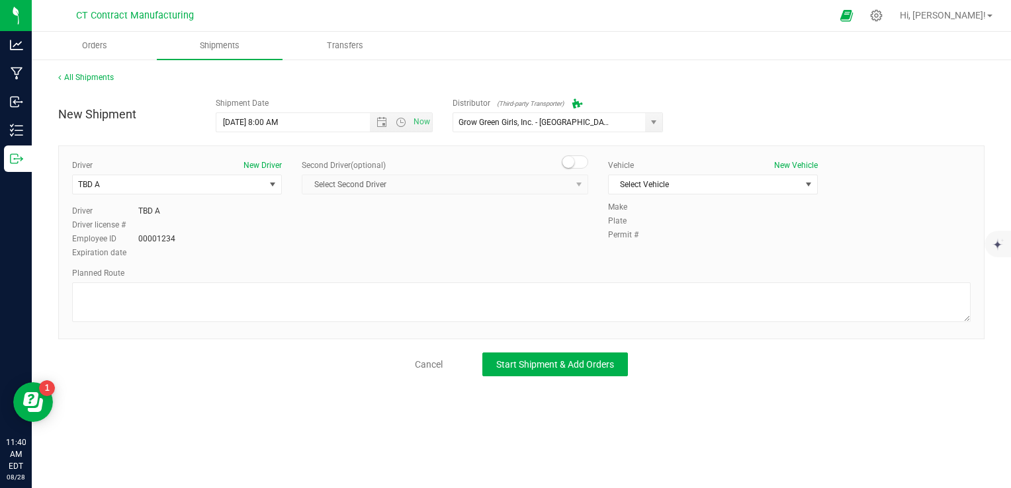
drag, startPoint x: 574, startPoint y: 157, endPoint x: 562, endPoint y: 169, distance: 17.3
click at [574, 157] on span at bounding box center [575, 162] width 26 height 13
click at [532, 185] on span "Select Second Driver" at bounding box center [436, 184] width 269 height 19
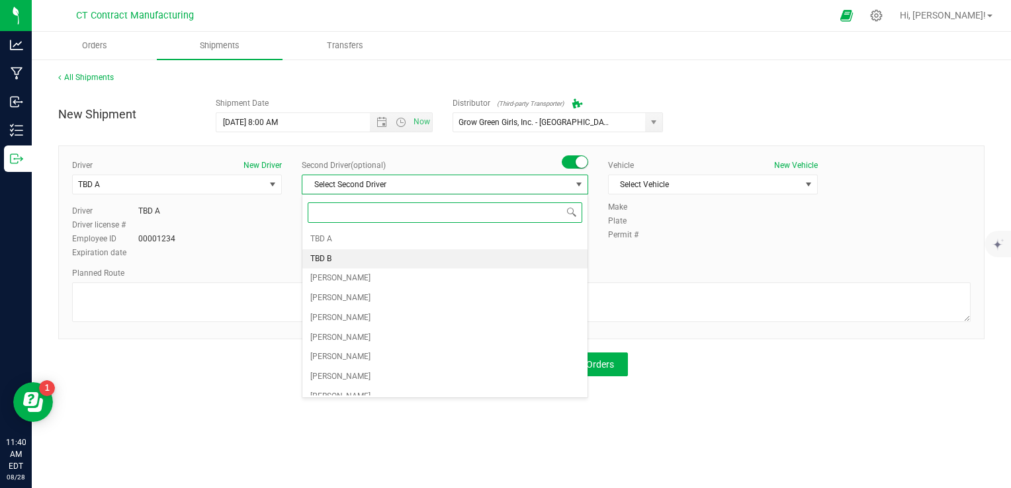
click at [340, 253] on li "TBD B" at bounding box center [444, 259] width 285 height 20
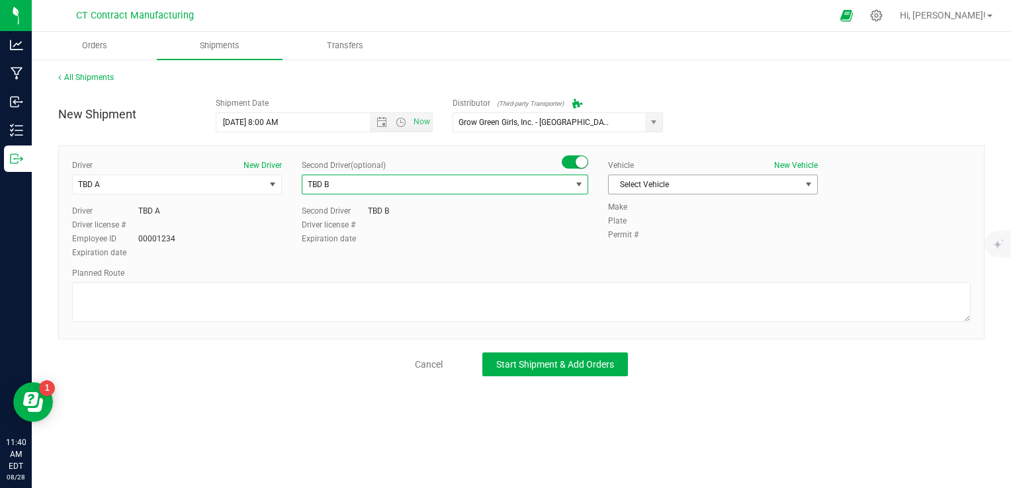
click at [683, 181] on span "Select Vehicle" at bounding box center [705, 184] width 192 height 19
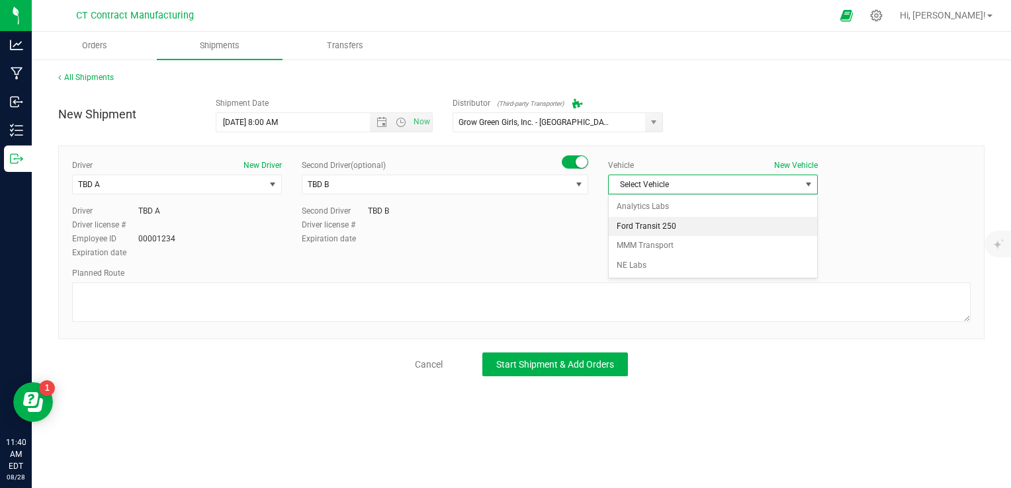
click at [684, 218] on li "Ford Transit 250" at bounding box center [713, 227] width 208 height 20
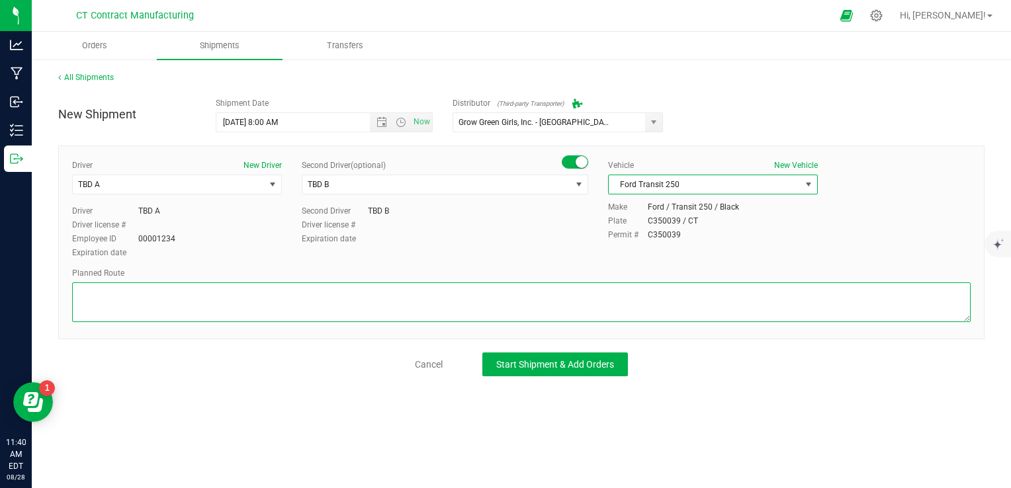
click at [511, 285] on textarea at bounding box center [521, 303] width 899 height 40
paste textarea "Randomized route via 3rd party transporter"
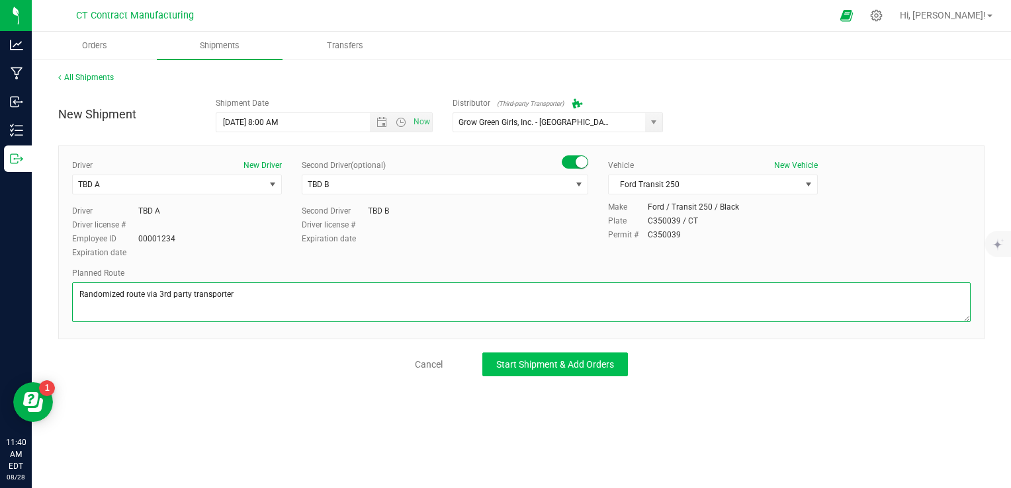
type textarea "Randomized route via 3rd party transporter"
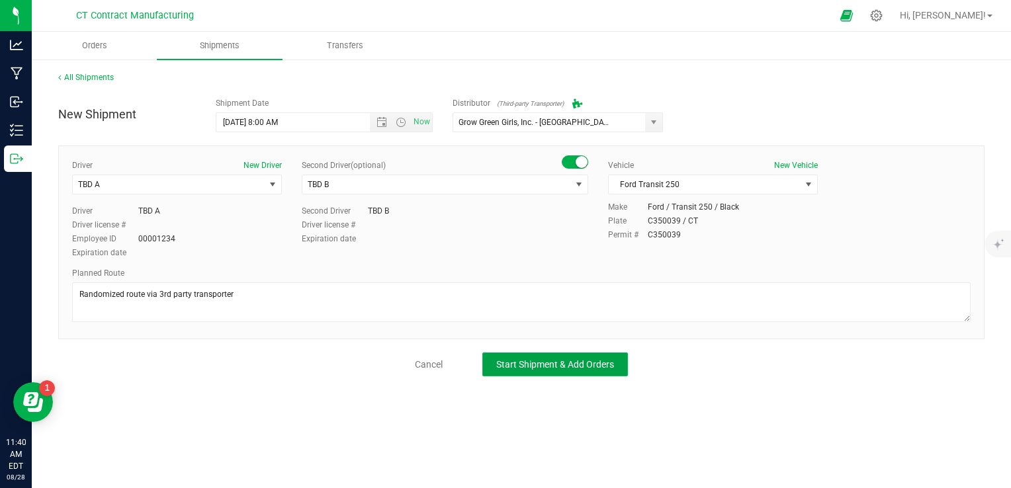
click at [540, 363] on span "Start Shipment & Add Orders" at bounding box center [555, 364] width 118 height 11
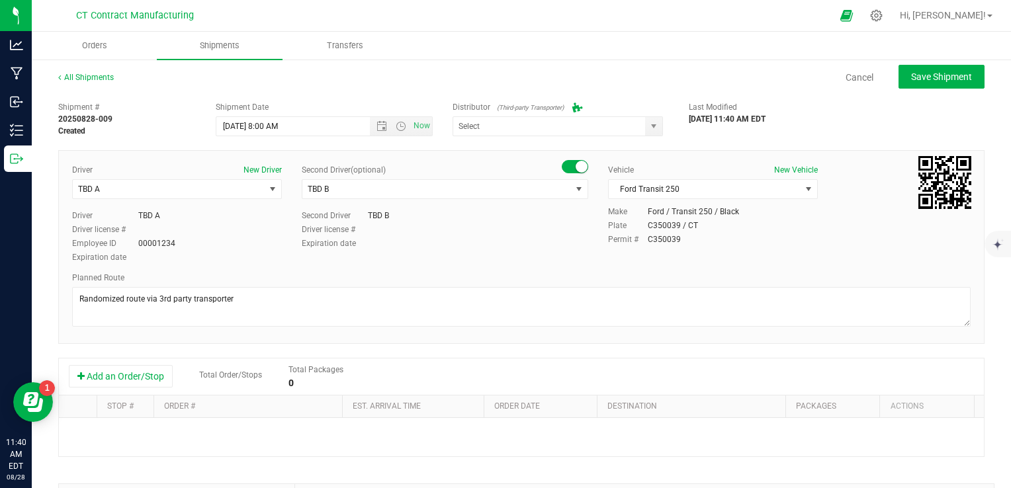
type input "Grow Green Girls, Inc. - [GEOGRAPHIC_DATA] (ACTP0000443)"
click at [165, 384] on button "Add an Order/Stop" at bounding box center [121, 376] width 104 height 22
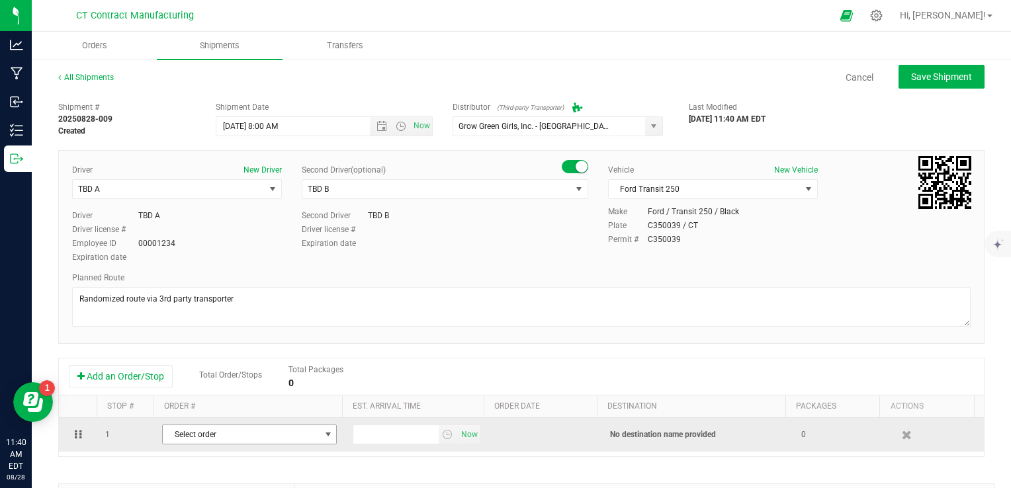
click at [247, 443] on span "Select order" at bounding box center [241, 435] width 157 height 19
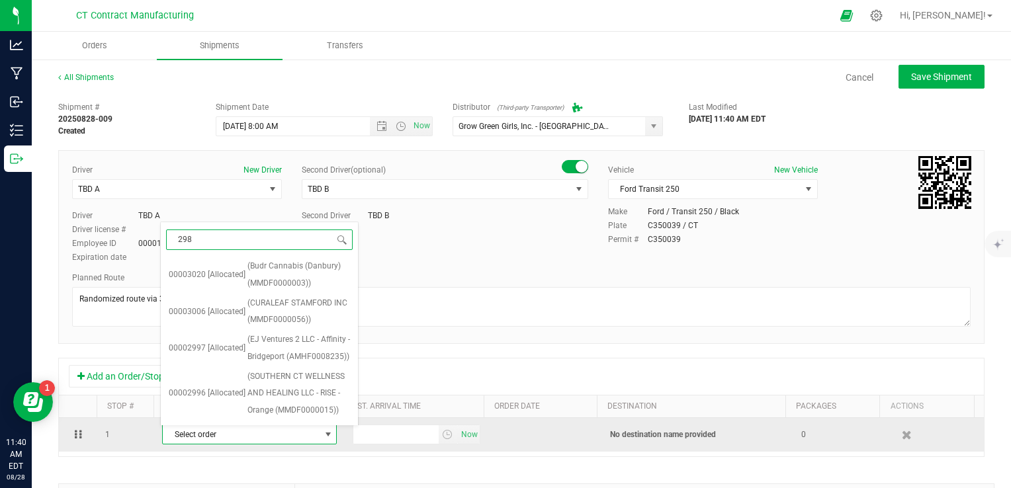
type input "2981"
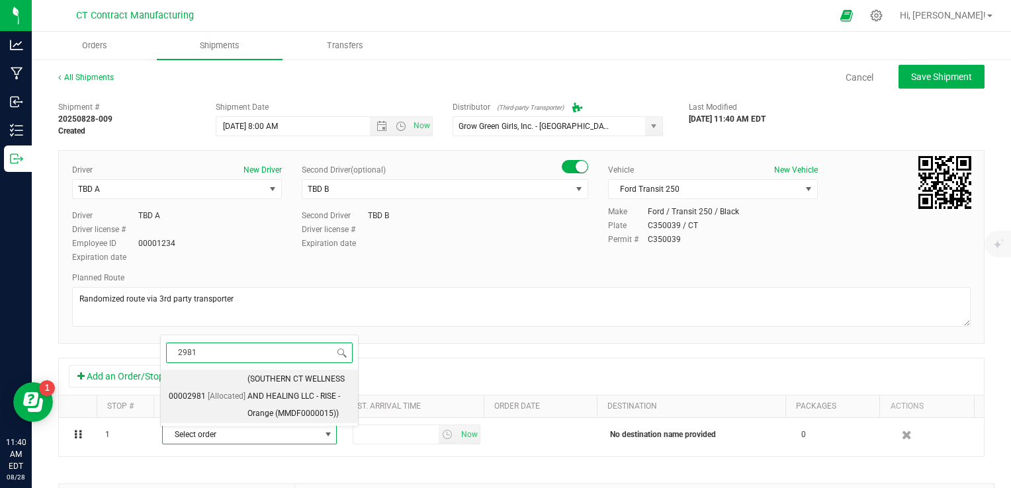
click at [247, 414] on span "(SOUTHERN CT WELLNESS AND HEALING LLC - RISE - Orange (MMDF0000015))" at bounding box center [298, 396] width 103 height 51
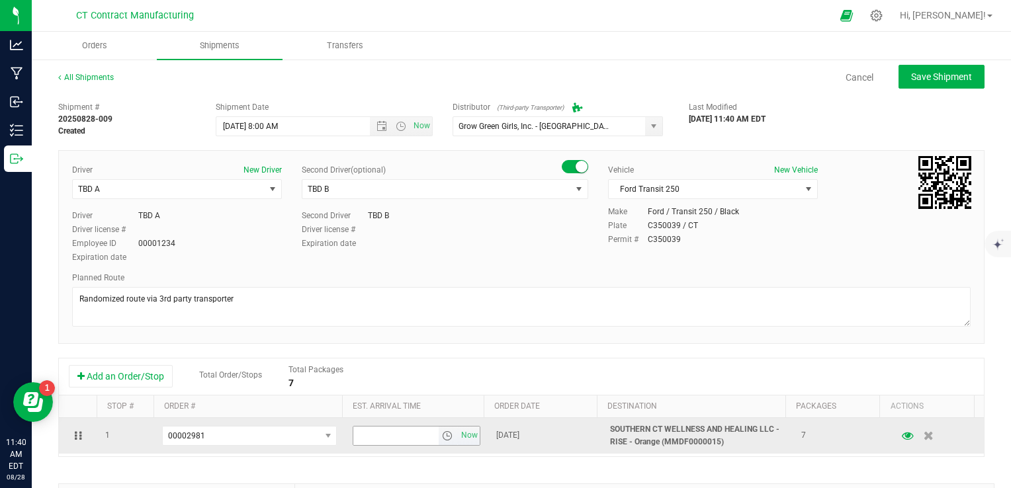
click at [442, 438] on span "select" at bounding box center [447, 436] width 11 height 11
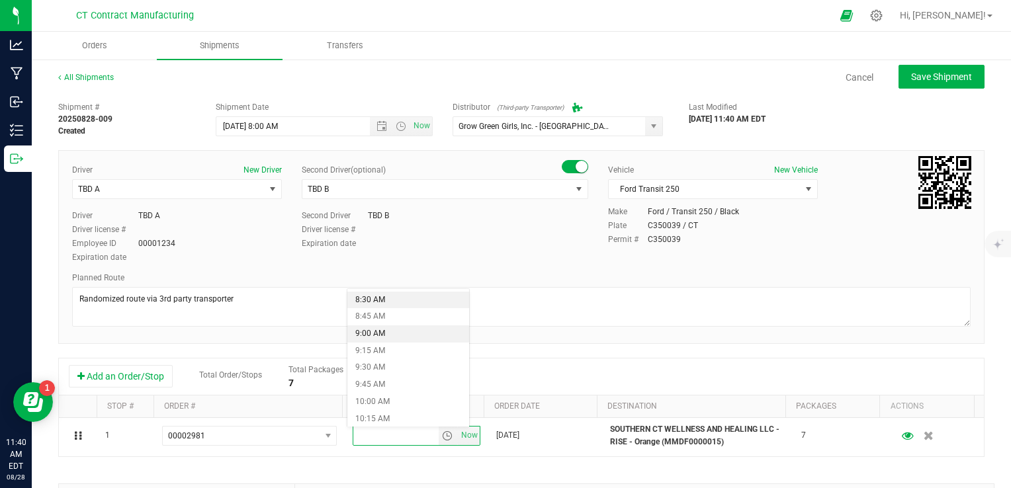
scroll to position [596, 0]
click at [396, 386] on li "10:00 AM" at bounding box center [408, 385] width 122 height 17
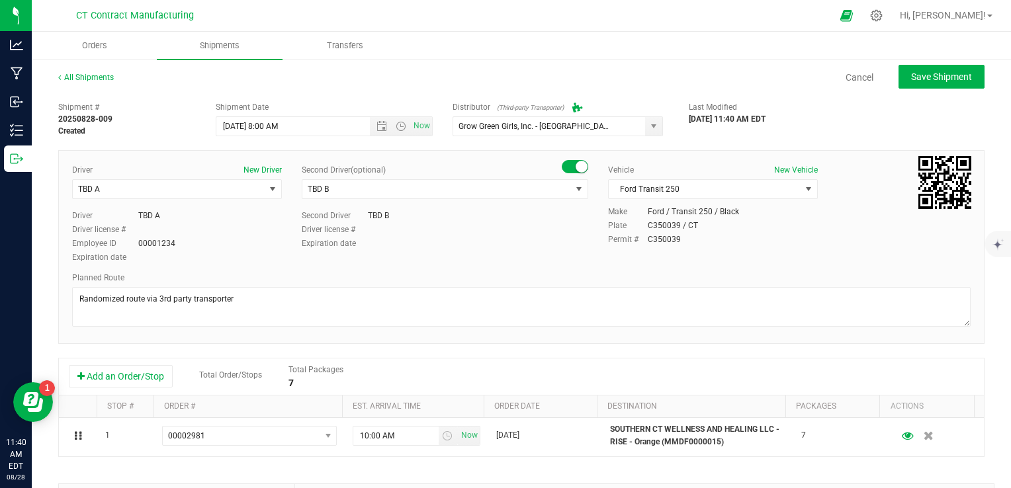
click at [512, 359] on div "Add an Order/Stop Total Order/Stops Total Packages 7" at bounding box center [521, 377] width 925 height 37
click at [919, 75] on span "Save Shipment" at bounding box center [941, 76] width 61 height 11
type input "[DATE] 12:00 PM"
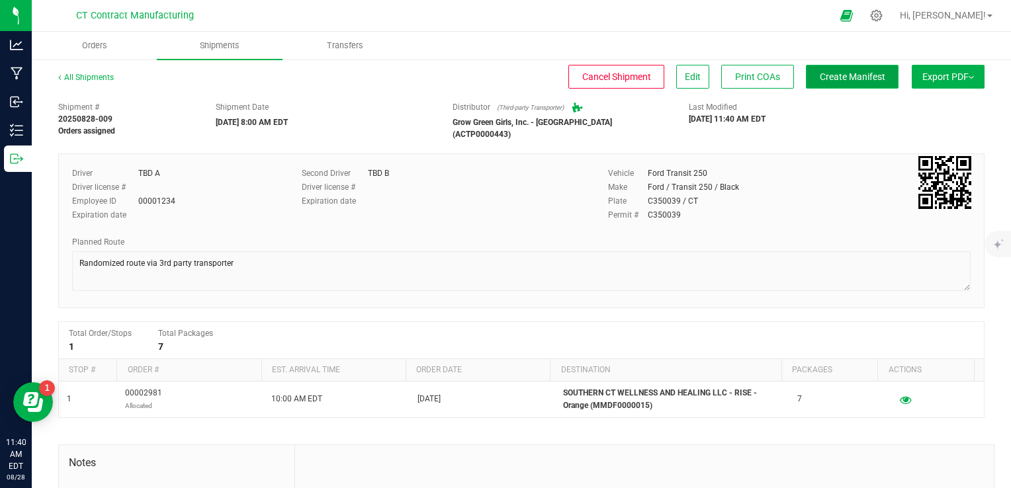
click at [830, 83] on button "Create Manifest" at bounding box center [852, 77] width 93 height 24
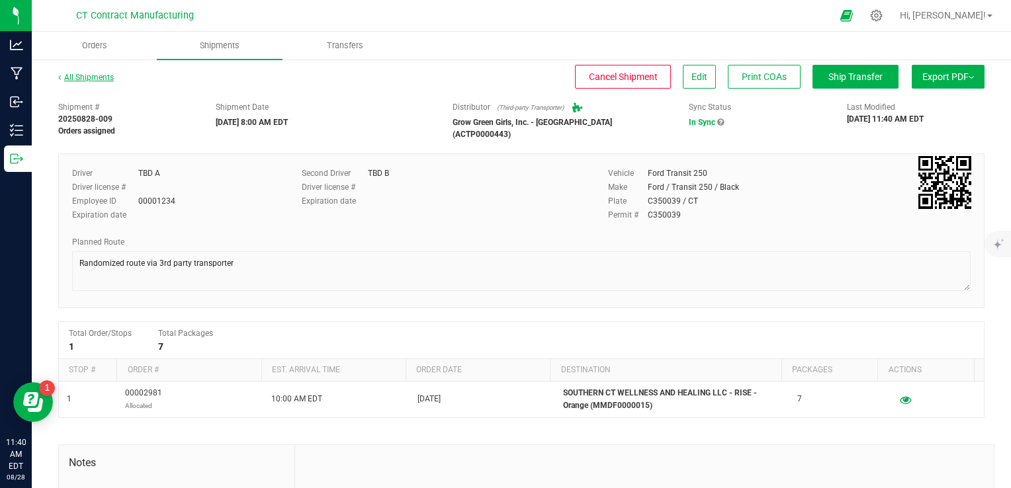
click at [83, 79] on link "All Shipments" at bounding box center [86, 77] width 56 height 9
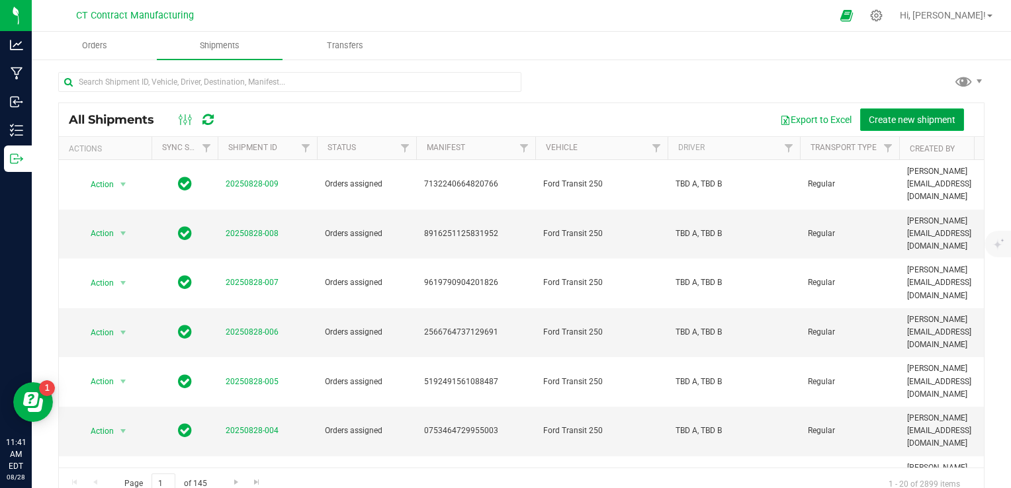
click at [911, 122] on span "Create new shipment" at bounding box center [912, 119] width 87 height 11
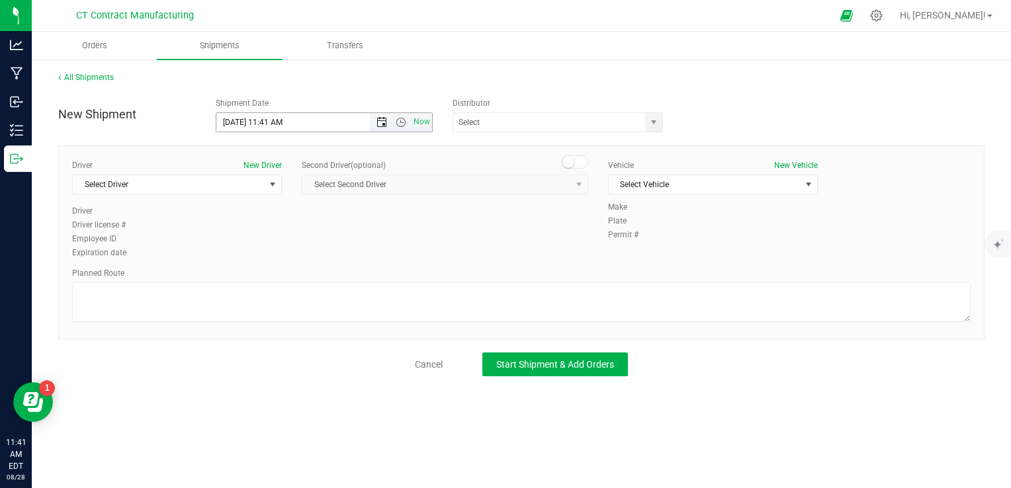
click at [389, 126] on span "Open the date view" at bounding box center [382, 122] width 22 height 11
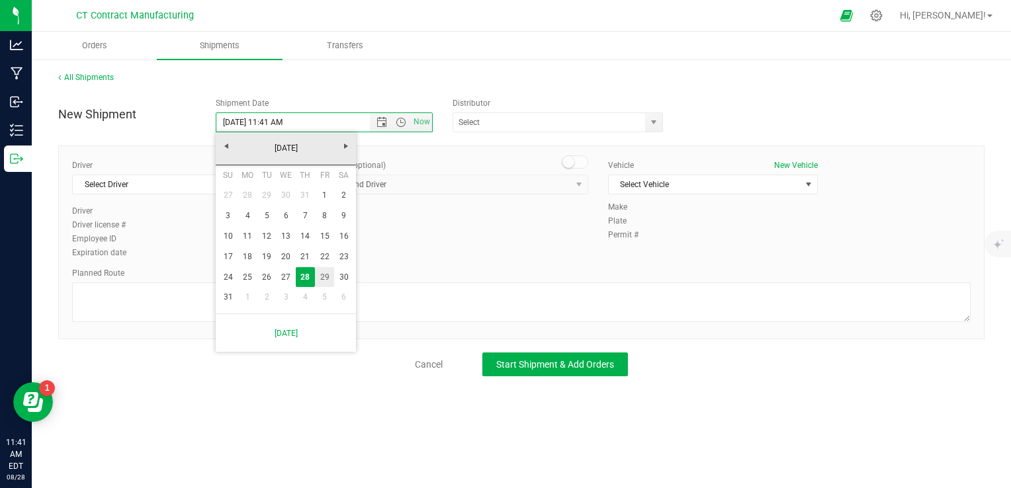
click at [317, 274] on link "29" at bounding box center [324, 277] width 19 height 21
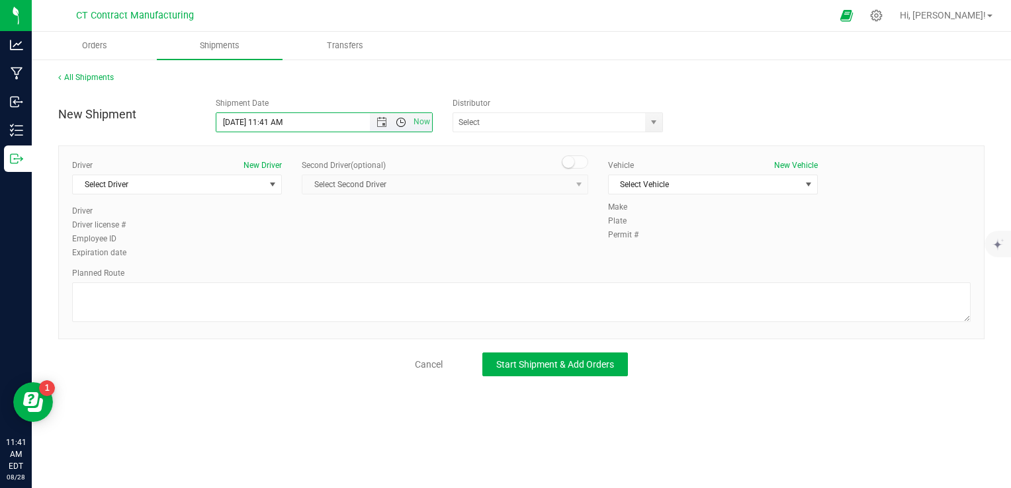
click at [398, 126] on span "Open the time view" at bounding box center [401, 122] width 11 height 11
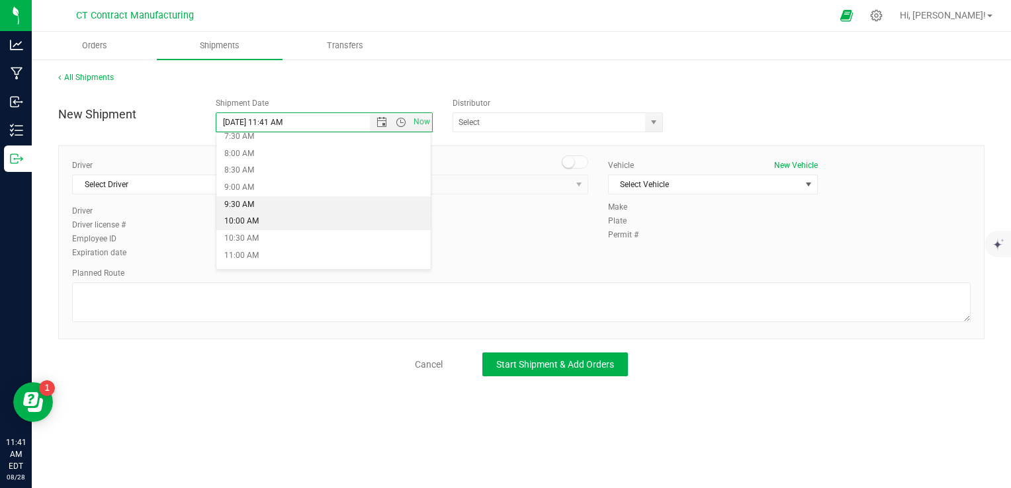
scroll to position [265, 0]
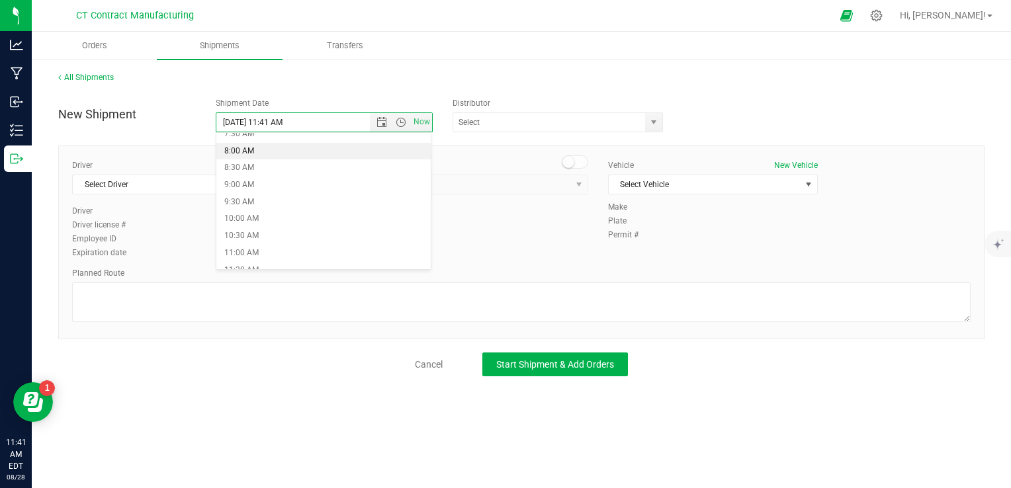
click at [268, 146] on li "8:00 AM" at bounding box center [323, 151] width 214 height 17
type input "[DATE] 8:00 AM"
click at [660, 122] on span "select" at bounding box center [653, 122] width 17 height 19
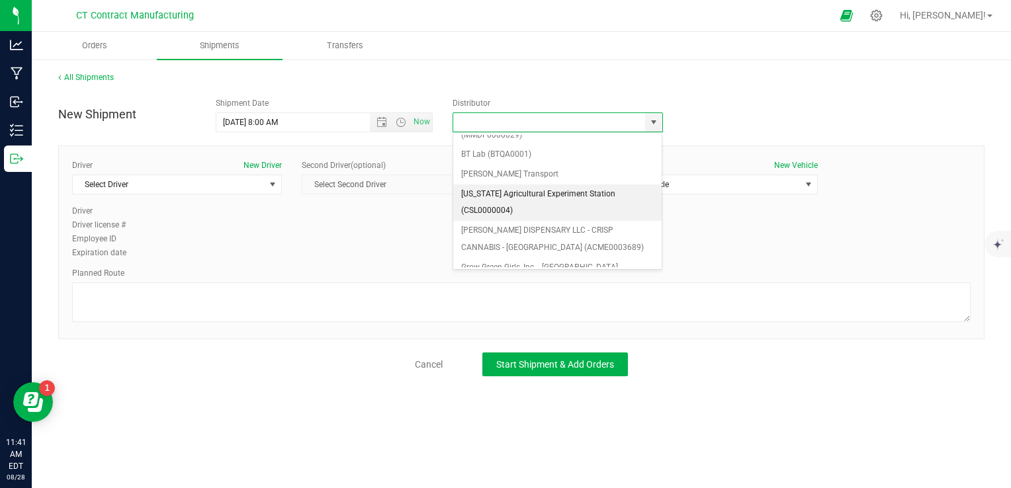
scroll to position [132, 0]
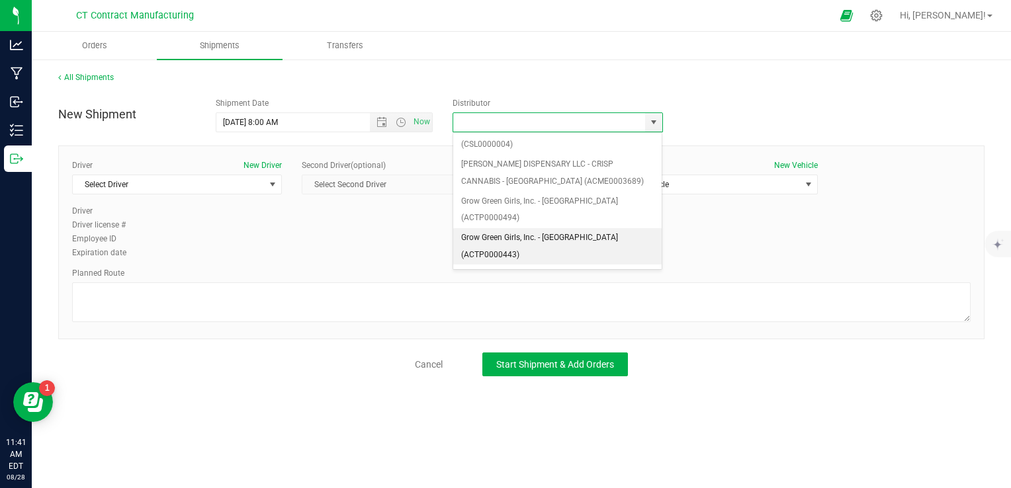
click at [564, 228] on li "Grow Green Girls, Inc. - [GEOGRAPHIC_DATA] (ACTP0000443)" at bounding box center [557, 246] width 209 height 36
type input "Grow Green Girls, Inc. - [GEOGRAPHIC_DATA] (ACTP0000443)"
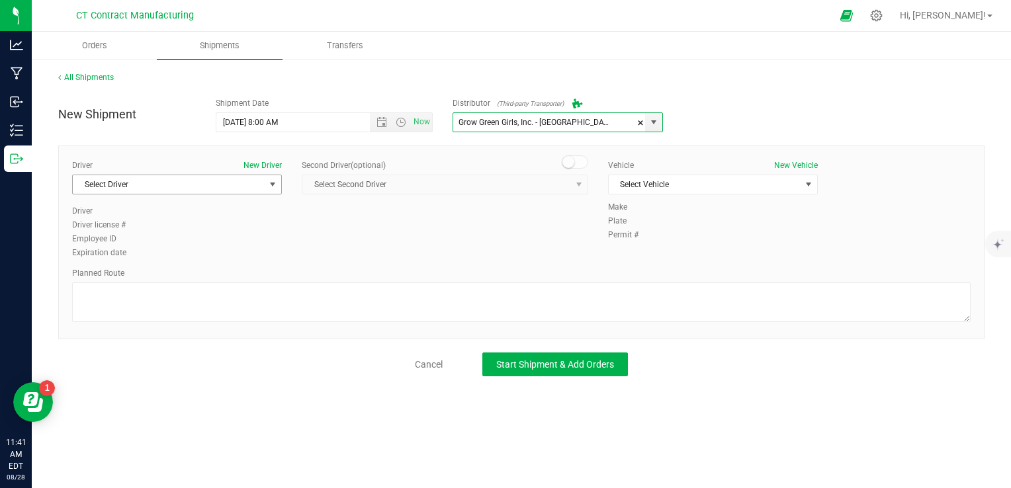
click at [238, 181] on span "Select Driver" at bounding box center [169, 184] width 192 height 19
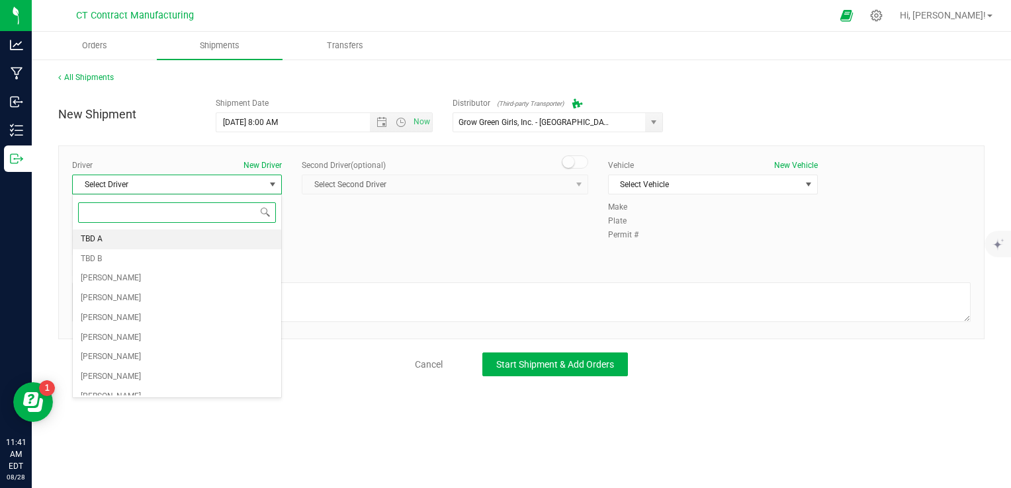
click at [117, 238] on li "TBD A" at bounding box center [177, 240] width 208 height 20
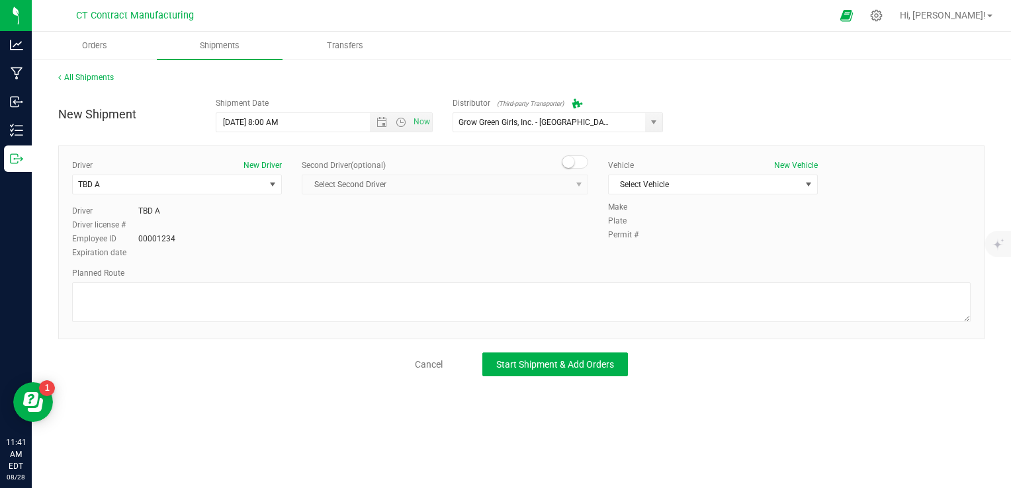
click at [575, 161] on span at bounding box center [575, 162] width 26 height 13
click at [531, 185] on span "Select Second Driver" at bounding box center [436, 184] width 269 height 19
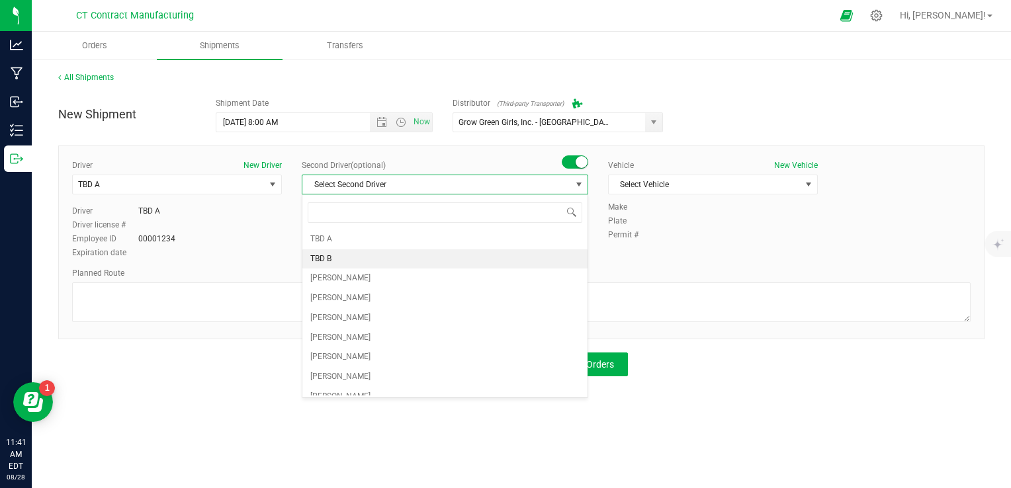
click at [410, 255] on li "TBD B" at bounding box center [444, 259] width 285 height 20
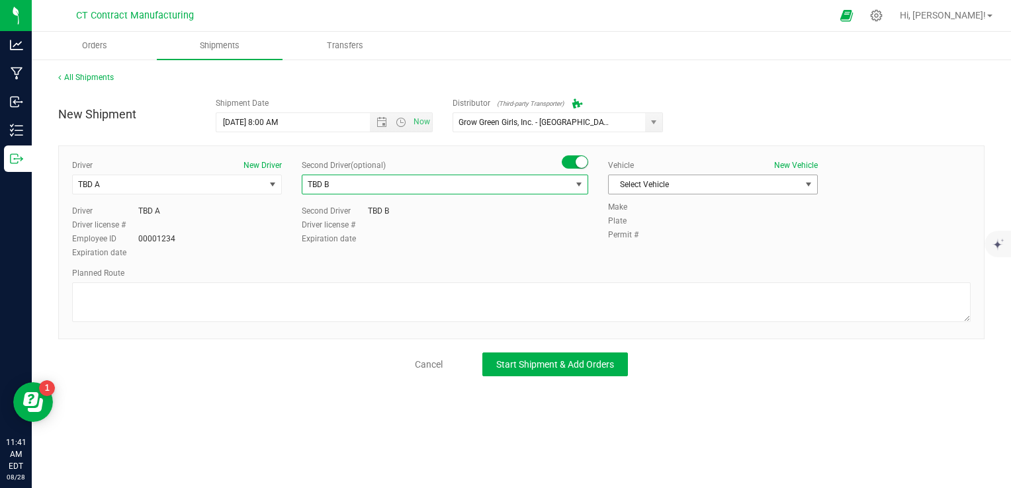
click at [703, 185] on span "Select Vehicle" at bounding box center [705, 184] width 192 height 19
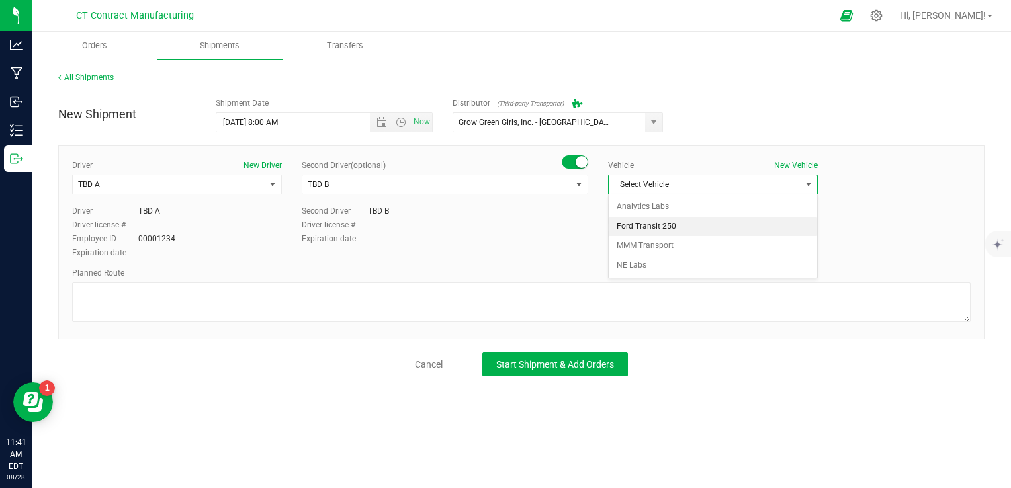
click at [677, 228] on li "Ford Transit 250" at bounding box center [713, 227] width 208 height 20
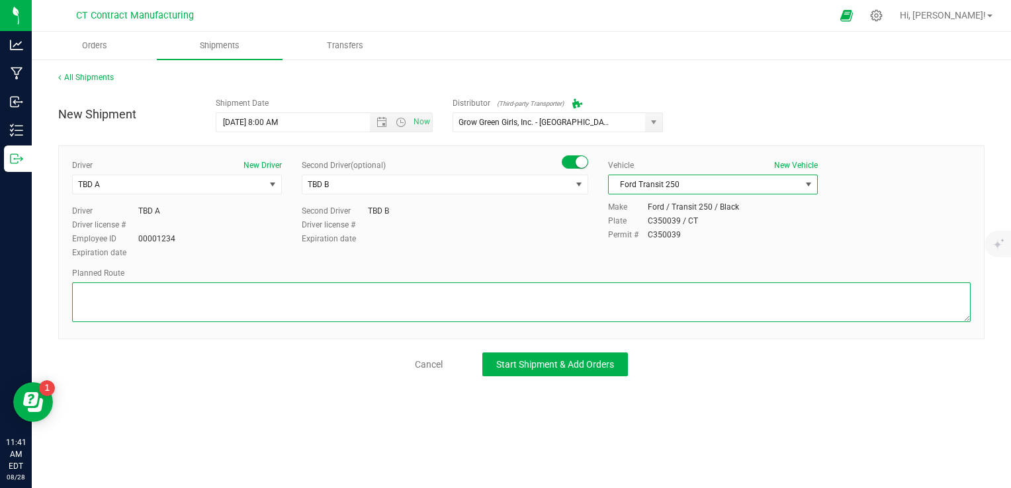
click at [593, 298] on textarea at bounding box center [521, 303] width 899 height 40
paste textarea "Randomized route via 3rd party transporter"
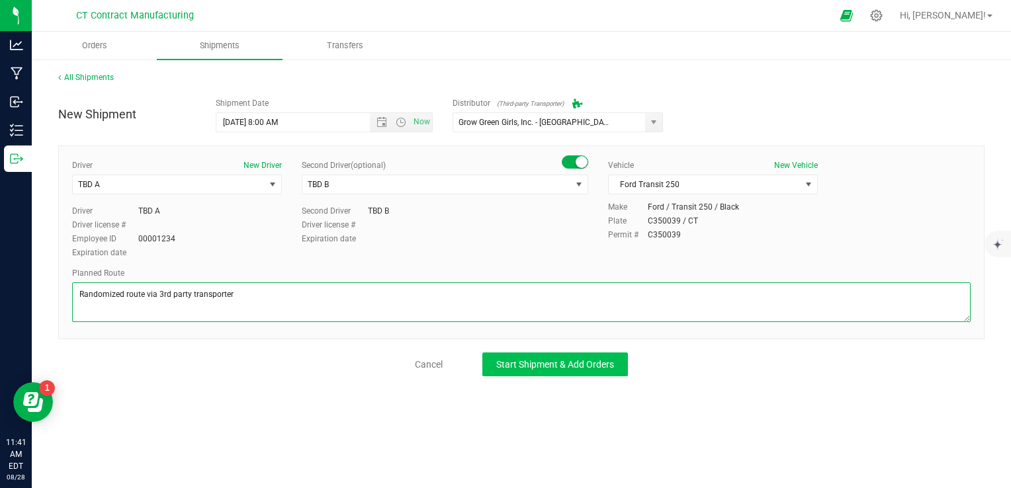
type textarea "Randomized route via 3rd party transporter"
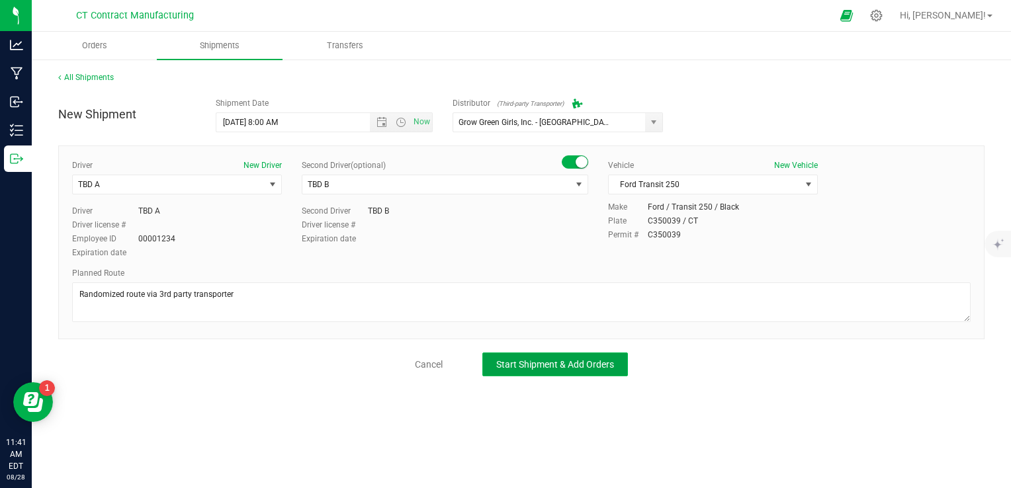
click at [575, 365] on span "Start Shipment & Add Orders" at bounding box center [555, 364] width 118 height 11
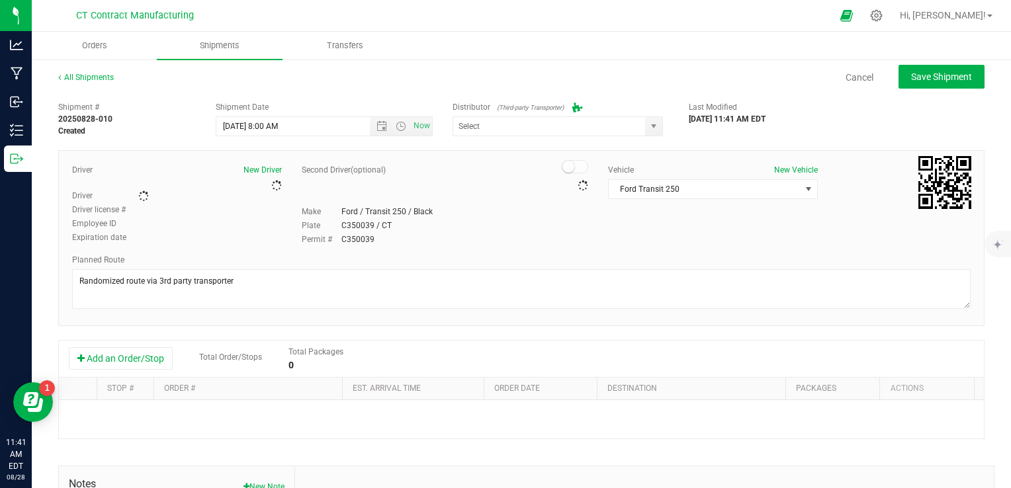
type input "Grow Green Girls, Inc. - [GEOGRAPHIC_DATA] (ACTP0000443)"
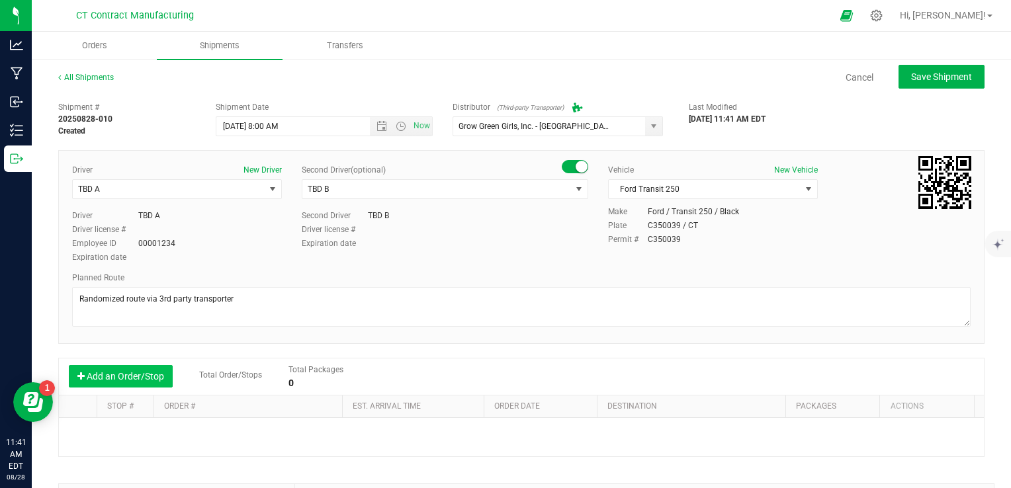
click at [135, 373] on button "Add an Order/Stop" at bounding box center [121, 376] width 104 height 22
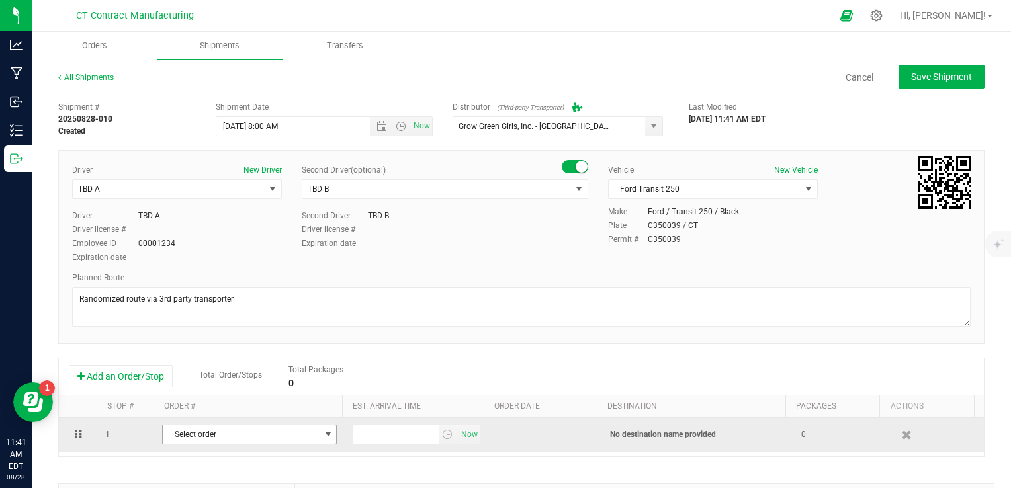
click at [265, 431] on span "Select order" at bounding box center [241, 435] width 157 height 19
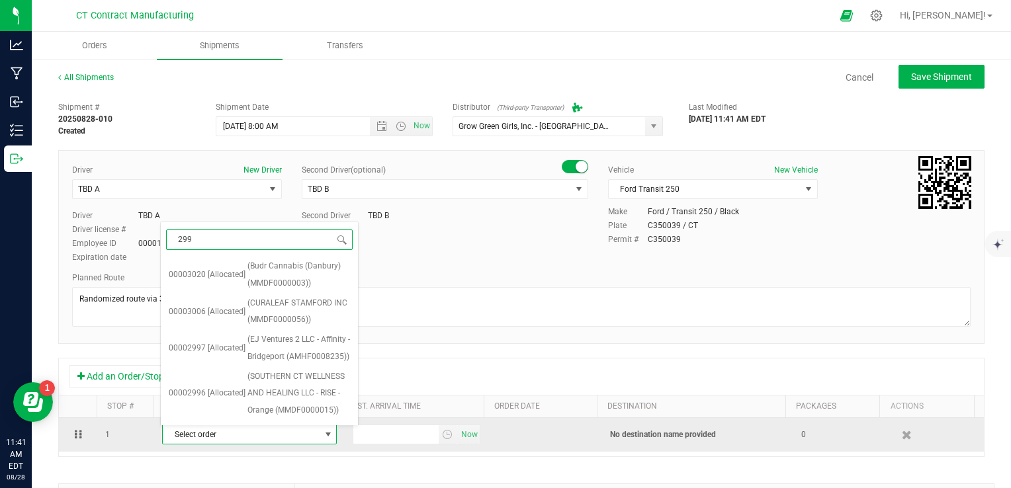
type input "2996"
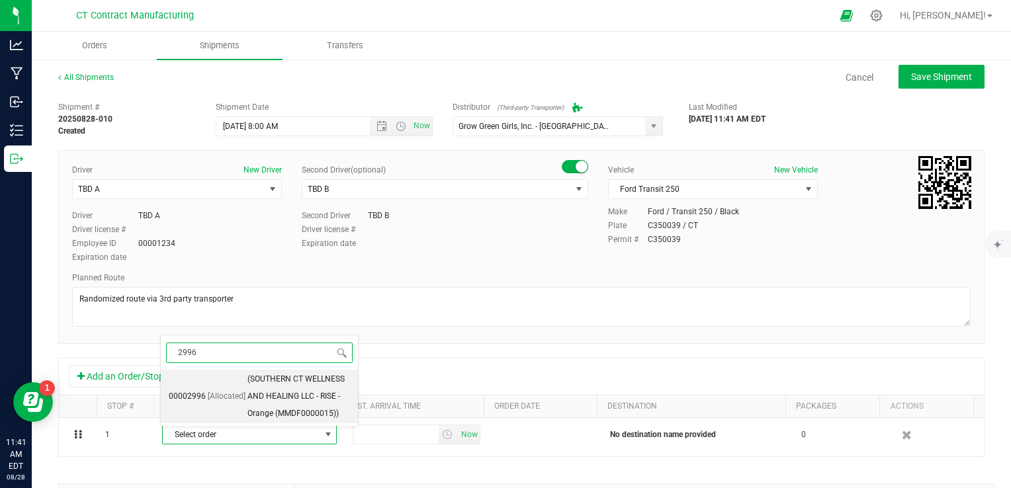
click at [277, 400] on span "(SOUTHERN CT WELLNESS AND HEALING LLC - RISE - Orange (MMDF0000015))" at bounding box center [298, 396] width 103 height 51
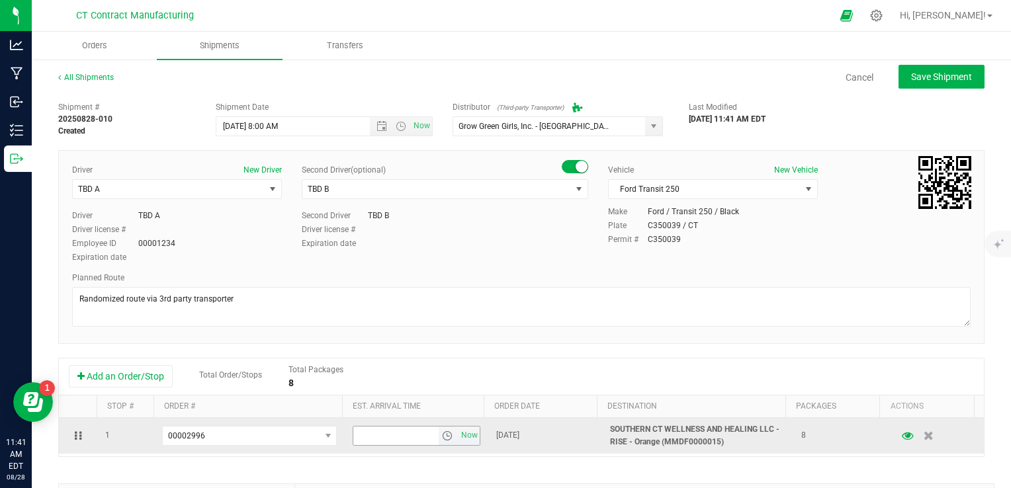
click at [442, 433] on span "select" at bounding box center [447, 436] width 11 height 11
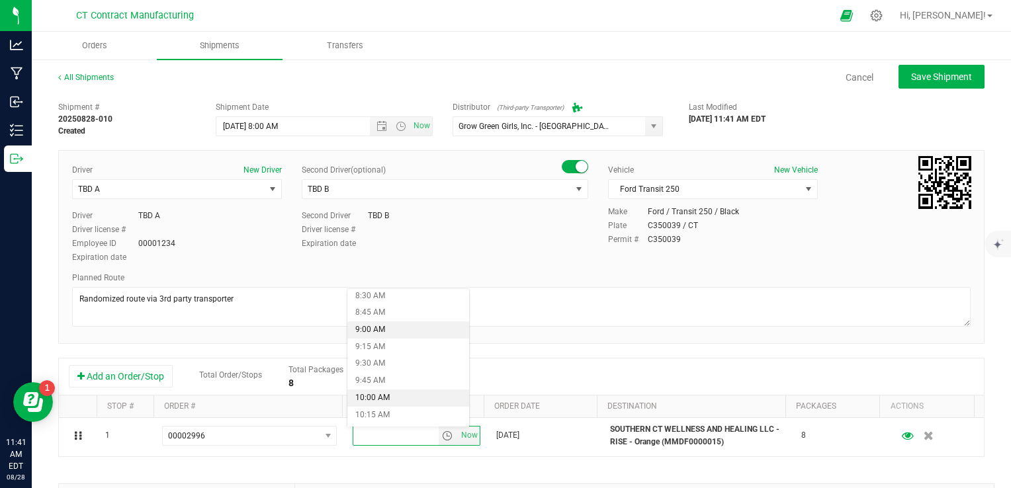
scroll to position [596, 0]
click at [413, 391] on li "10:00 AM" at bounding box center [408, 385] width 122 height 17
click at [478, 368] on div "Add an Order/Stop Total Order/Stops Total Packages 8" at bounding box center [521, 376] width 905 height 23
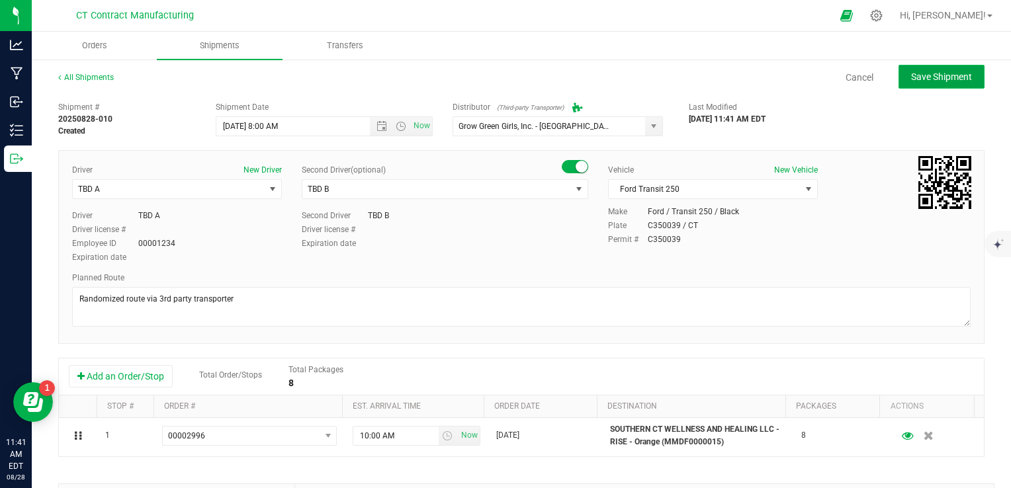
click at [917, 83] on button "Save Shipment" at bounding box center [942, 77] width 86 height 24
type input "[DATE] 12:00 PM"
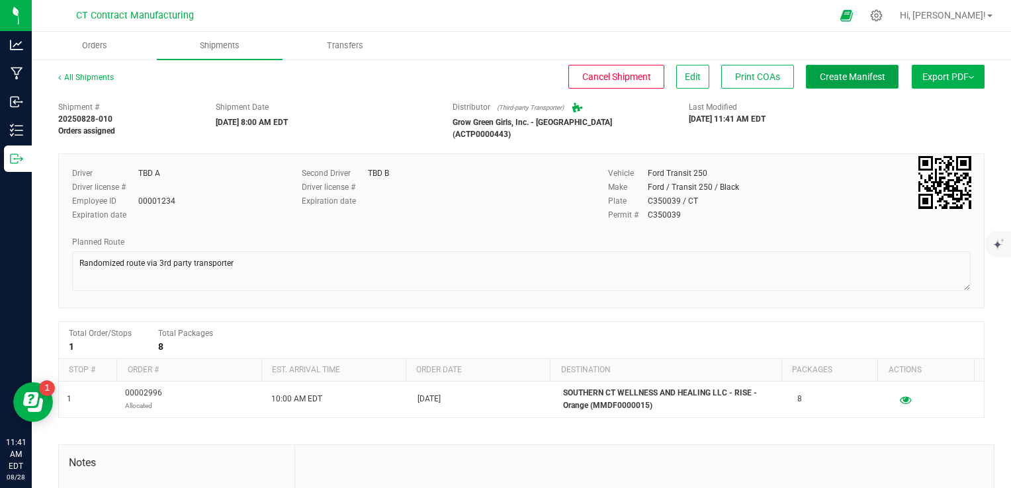
click at [828, 78] on span "Create Manifest" at bounding box center [853, 76] width 66 height 11
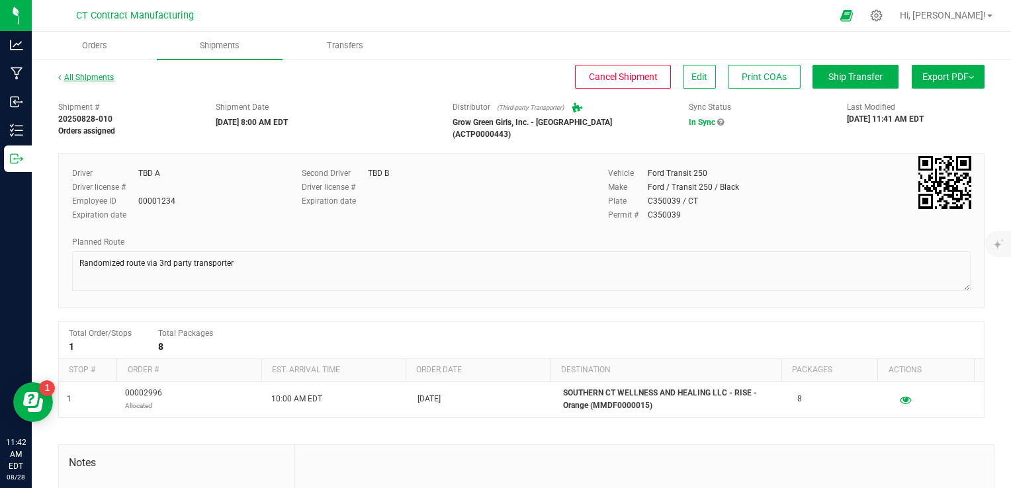
click at [74, 77] on link "All Shipments" at bounding box center [86, 77] width 56 height 9
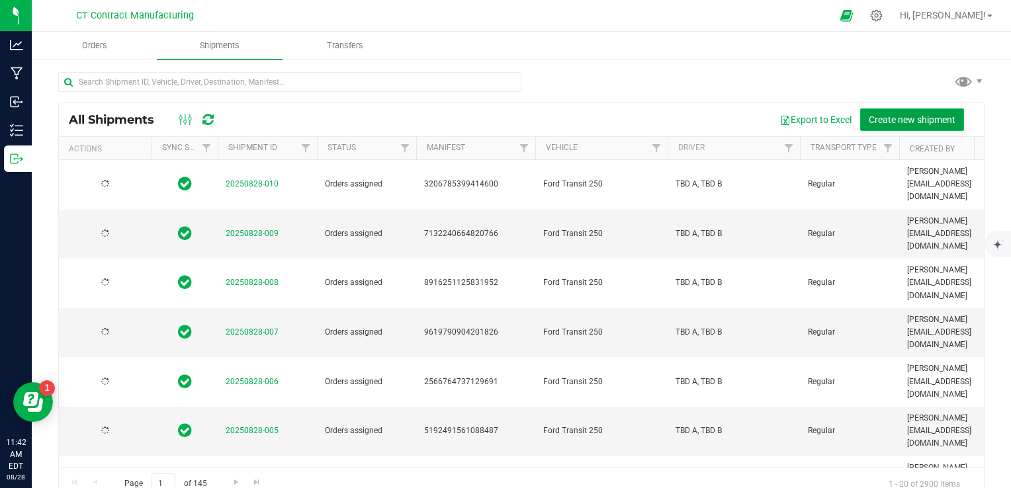
click at [911, 124] on span "Create new shipment" at bounding box center [912, 119] width 87 height 11
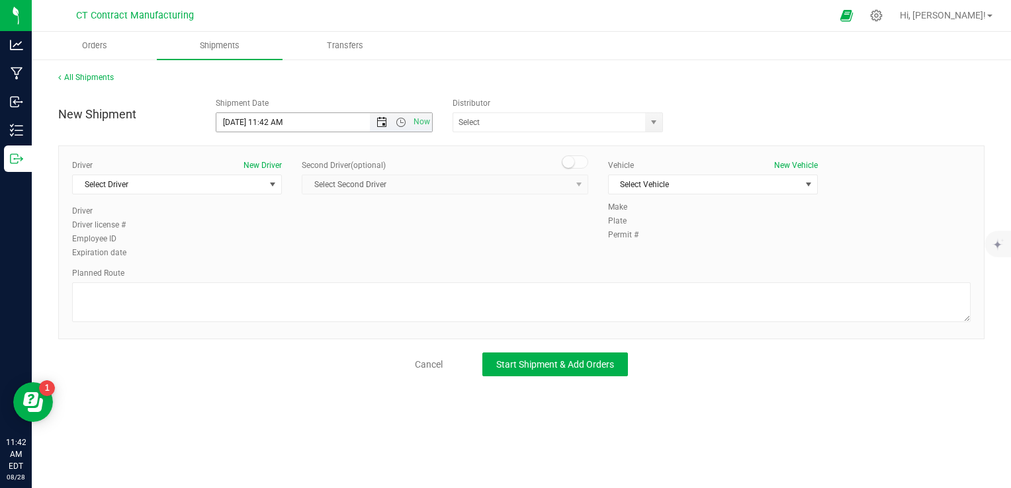
click at [386, 126] on span "Open the date view" at bounding box center [382, 122] width 11 height 11
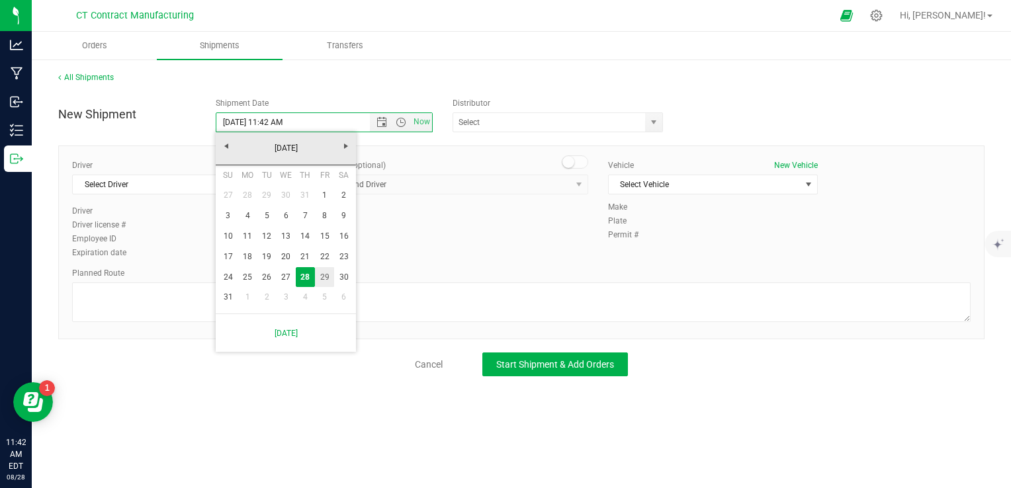
click at [319, 274] on link "29" at bounding box center [324, 277] width 19 height 21
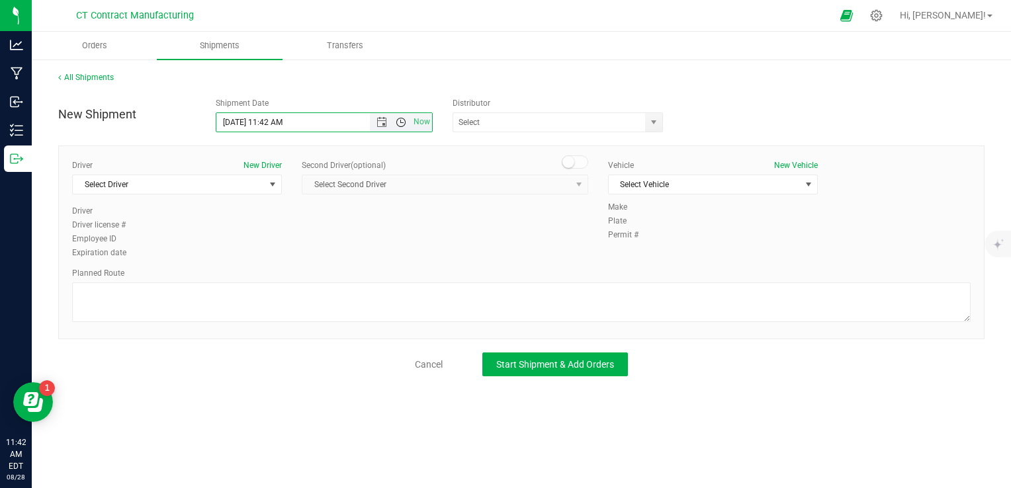
click at [400, 121] on span "Open the time view" at bounding box center [401, 122] width 11 height 11
click at [292, 221] on li "8:00 AM" at bounding box center [323, 217] width 214 height 17
type input "[DATE] 8:00 AM"
click at [651, 120] on span "select" at bounding box center [654, 122] width 11 height 11
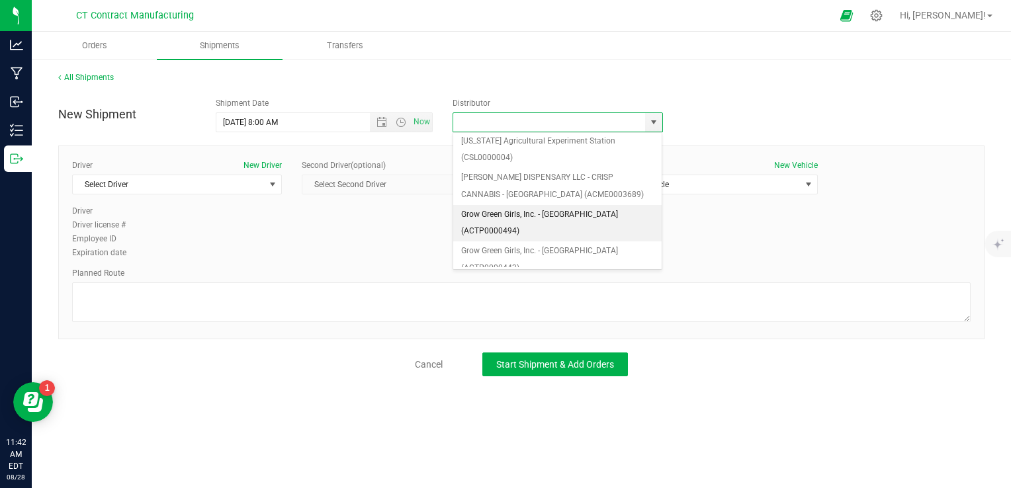
scroll to position [132, 0]
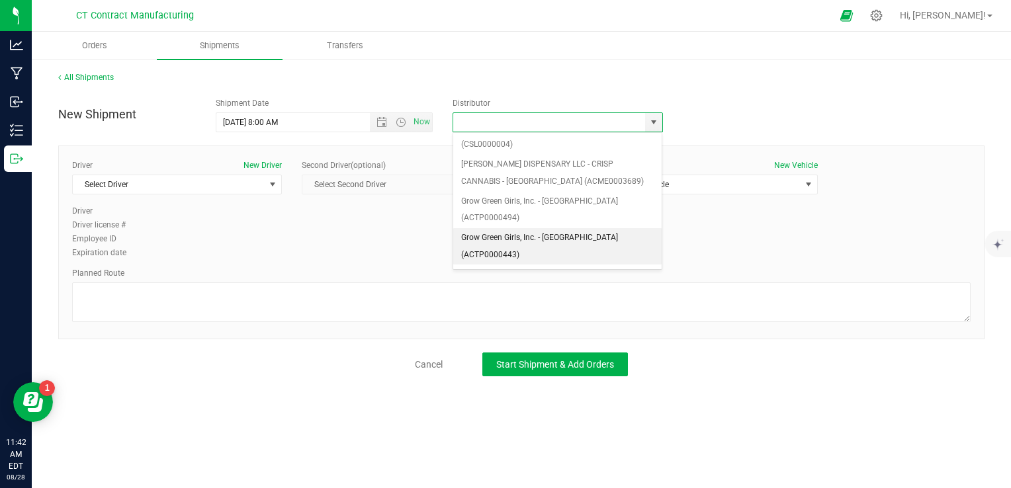
click at [556, 228] on li "Grow Green Girls, Inc. - [GEOGRAPHIC_DATA] (ACTP0000443)" at bounding box center [557, 246] width 209 height 36
type input "Grow Green Girls, Inc. - [GEOGRAPHIC_DATA] (ACTP0000443)"
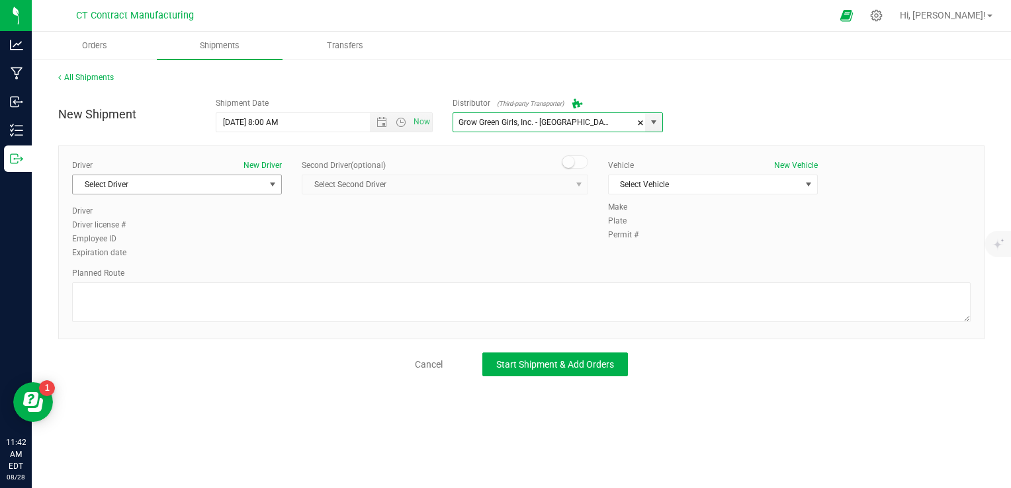
click at [209, 188] on span "Select Driver" at bounding box center [169, 184] width 192 height 19
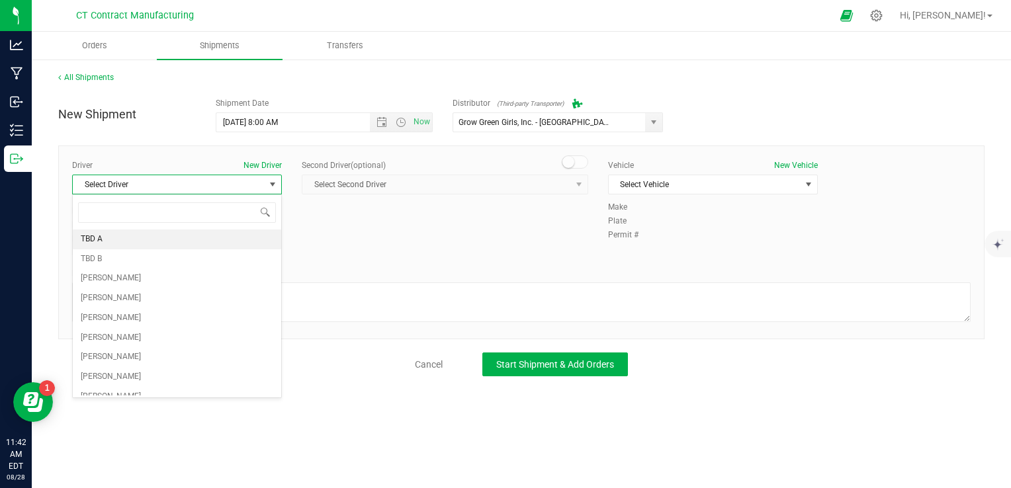
click at [154, 244] on li "TBD A" at bounding box center [177, 240] width 208 height 20
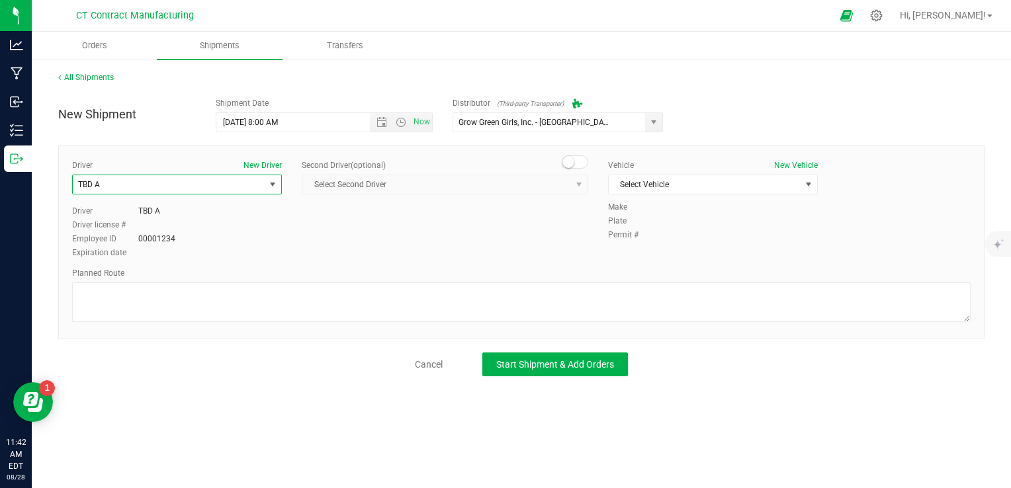
click at [584, 158] on span at bounding box center [575, 162] width 26 height 13
click at [545, 193] on span "Select Second Driver" at bounding box center [436, 184] width 269 height 19
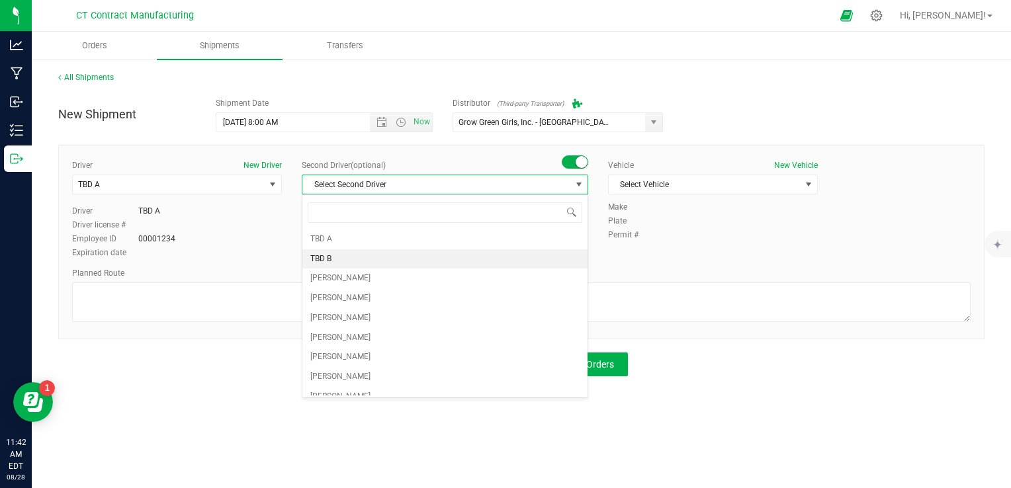
click at [455, 258] on li "TBD B" at bounding box center [444, 259] width 285 height 20
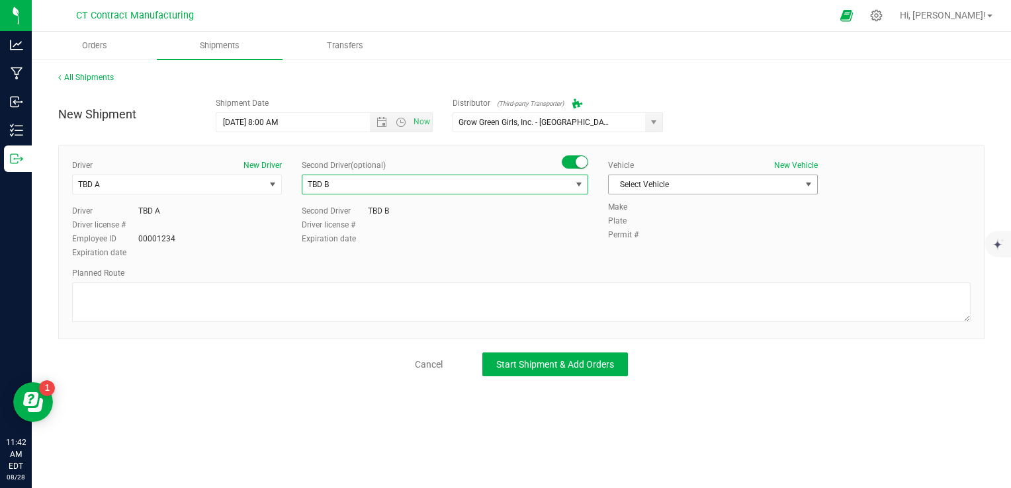
click at [699, 175] on span "Select Vehicle" at bounding box center [705, 184] width 192 height 19
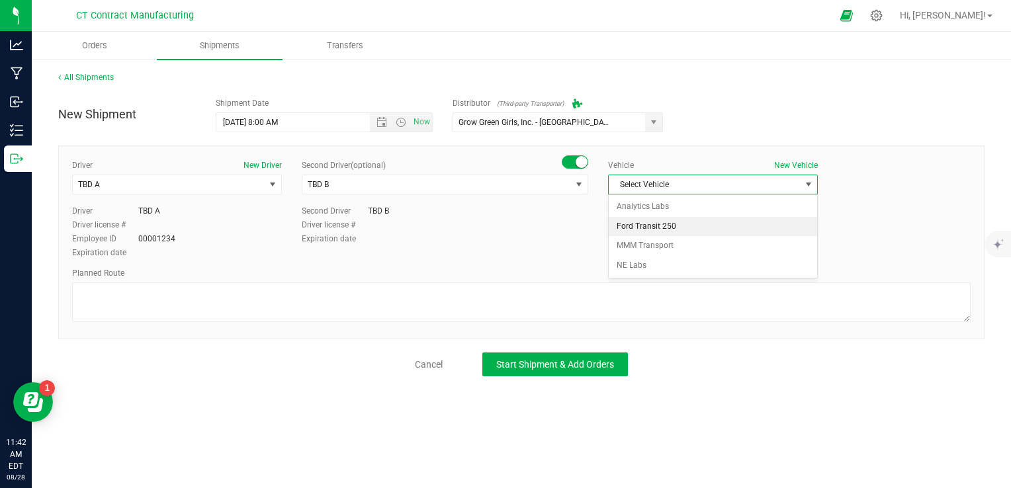
click at [699, 226] on li "Ford Transit 250" at bounding box center [713, 227] width 208 height 20
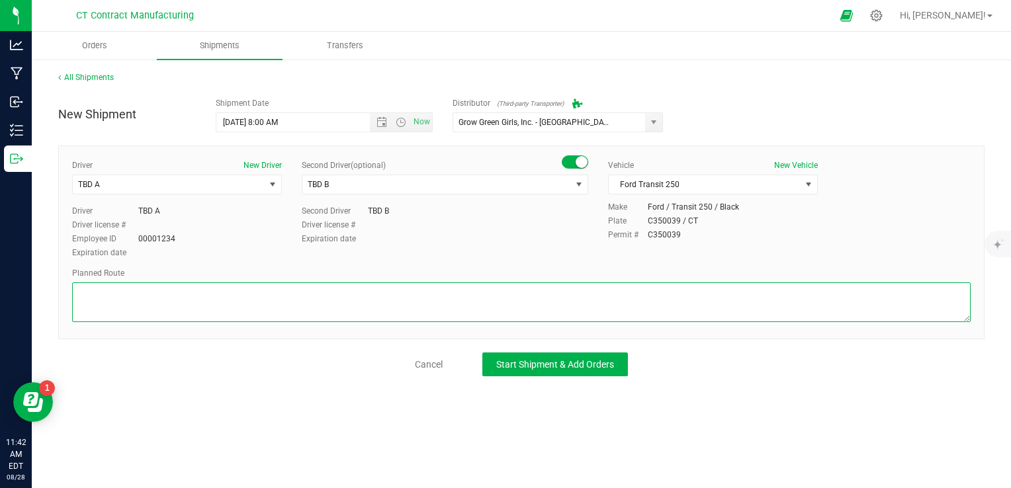
click at [506, 297] on textarea at bounding box center [521, 303] width 899 height 40
paste textarea "Randomized route via 3rd party transporter"
type textarea "Randomized route via 3rd party transporter"
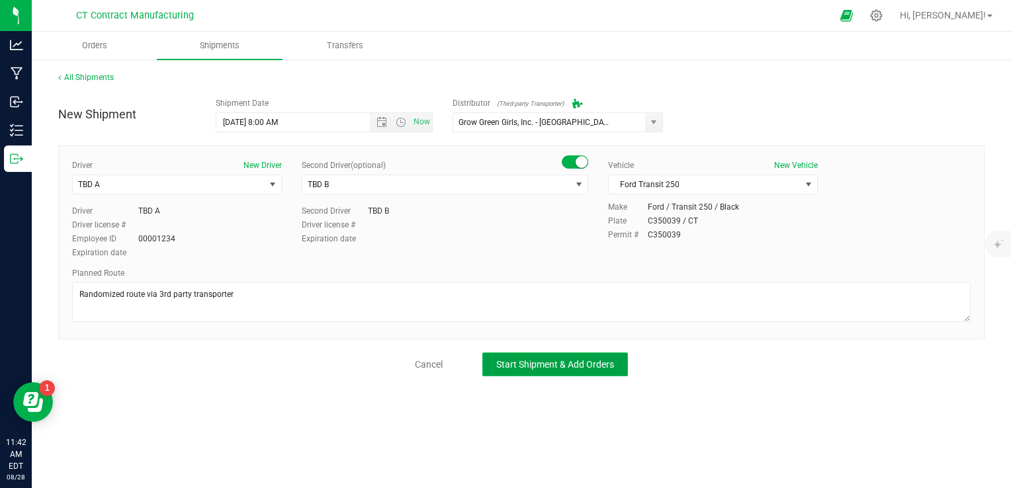
click at [566, 363] on span "Start Shipment & Add Orders" at bounding box center [555, 364] width 118 height 11
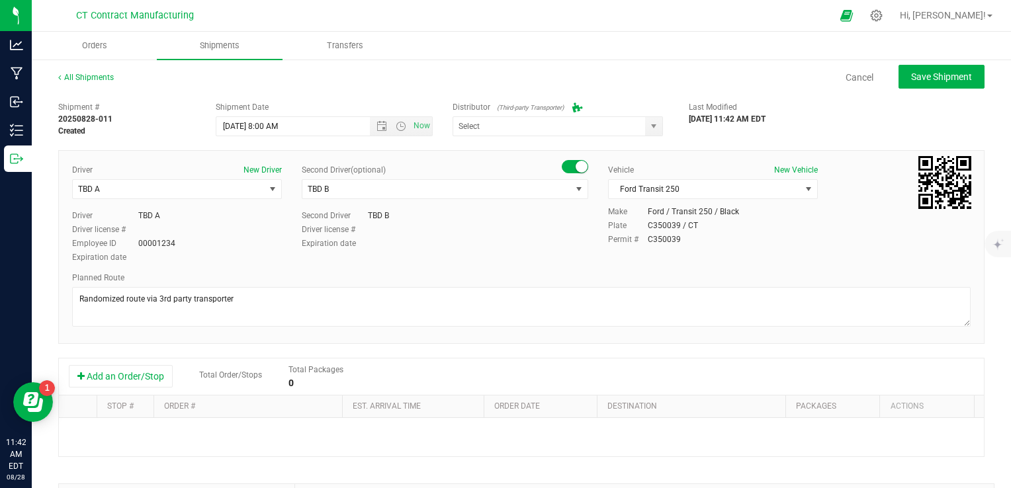
type input "Grow Green Girls, Inc. - [GEOGRAPHIC_DATA] (ACTP0000443)"
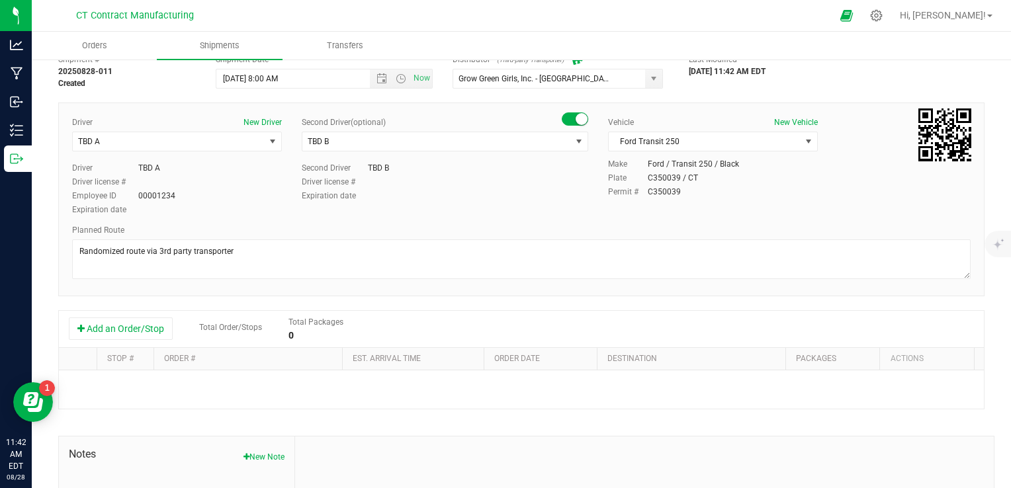
scroll to position [66, 0]
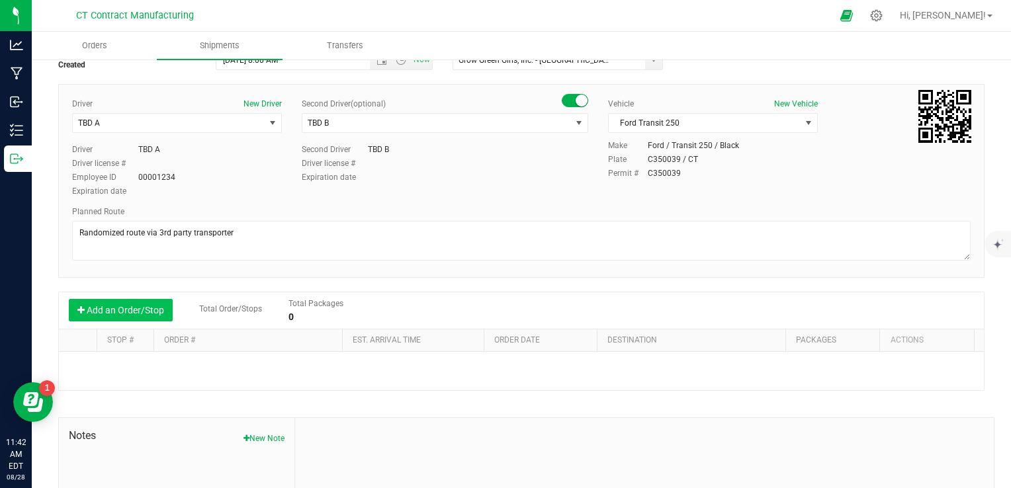
click at [140, 318] on button "Add an Order/Stop" at bounding box center [121, 310] width 104 height 22
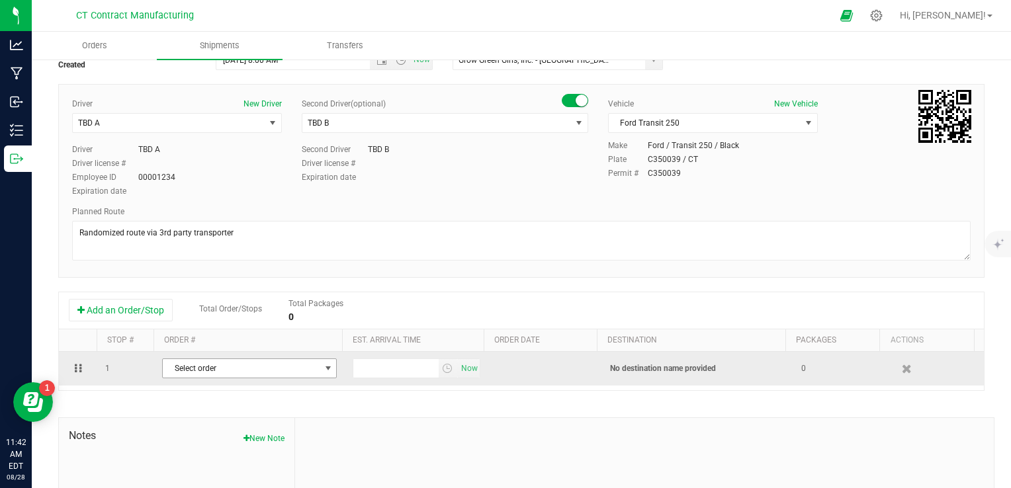
click at [275, 379] on td "Select order 00003020 00003006 00002997 00002958 00002904 00002486 00002115" at bounding box center [249, 369] width 191 height 34
click at [276, 373] on span "Select order" at bounding box center [241, 368] width 157 height 19
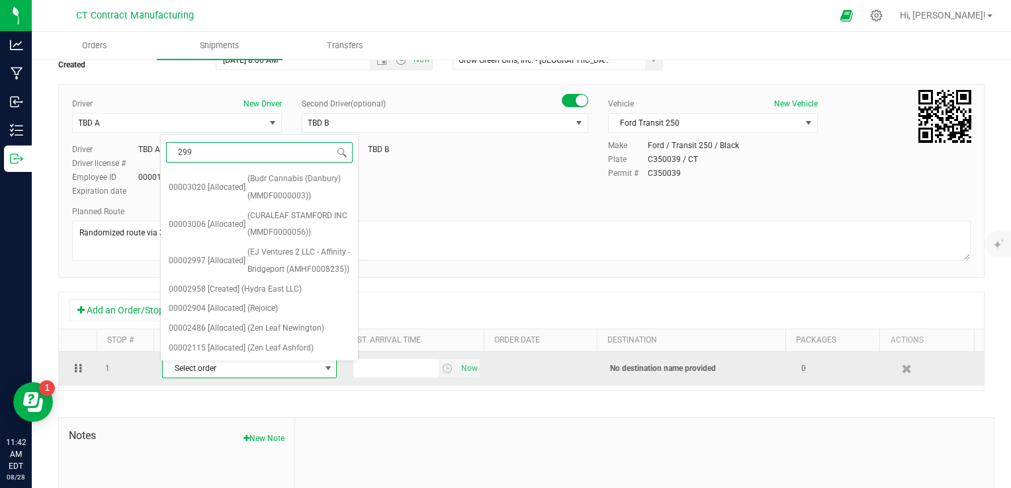
type input "2997"
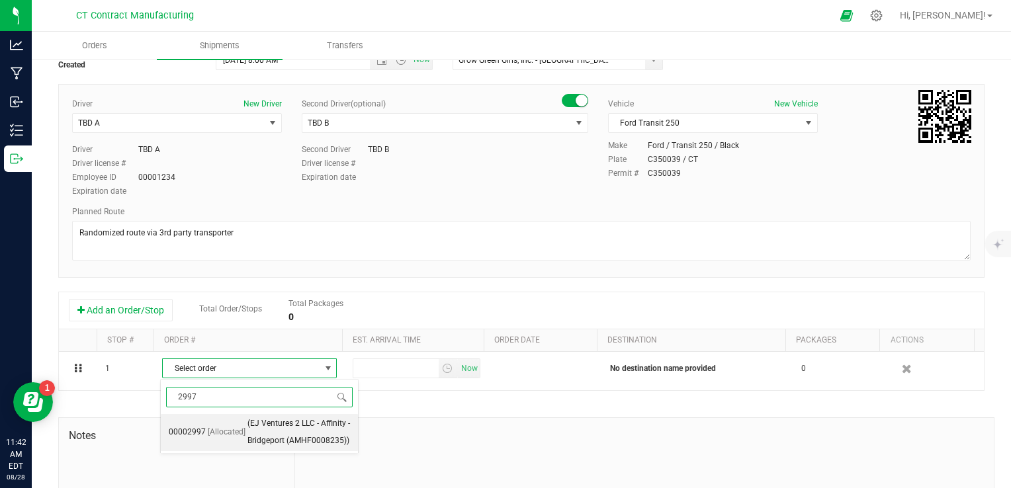
click at [275, 422] on span "(EJ Ventures 2 LLC - Affinity - Bridgeport (AMHF0008235))" at bounding box center [298, 433] width 103 height 34
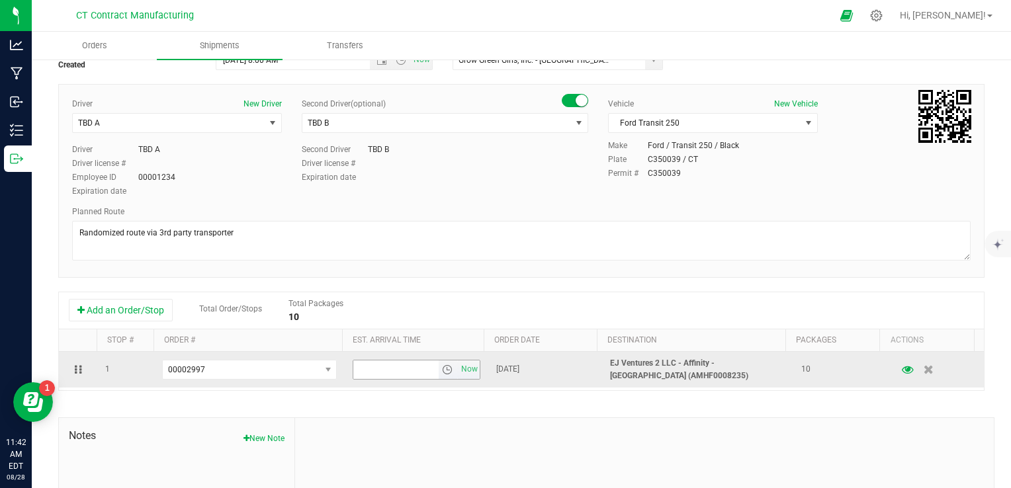
click at [442, 369] on span "select" at bounding box center [447, 370] width 11 height 11
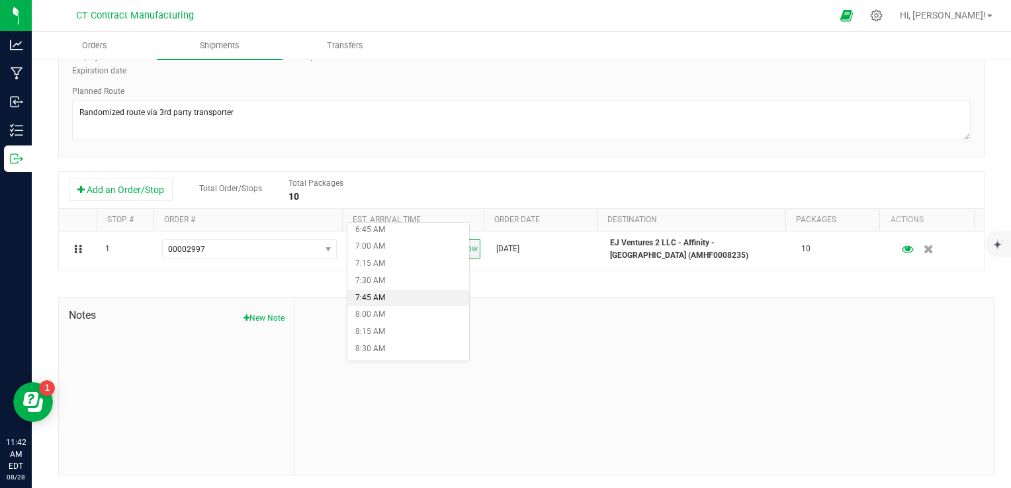
scroll to position [596, 0]
click at [394, 350] on li "10:30 AM" at bounding box center [408, 352] width 122 height 17
click at [488, 287] on div "Shipment # 20250828-011 Created Shipment Date 8/29/2025 8:00 AM Now Distributor…" at bounding box center [521, 192] width 926 height 567
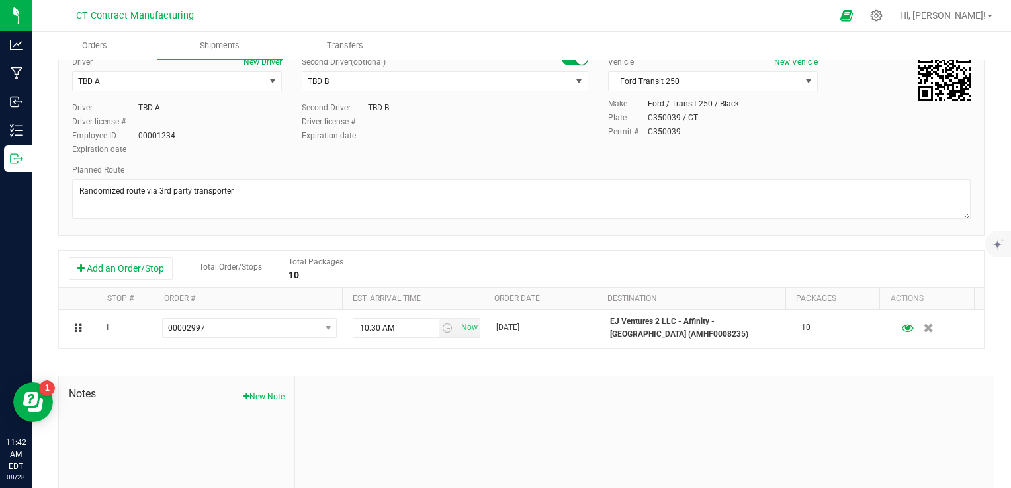
scroll to position [0, 0]
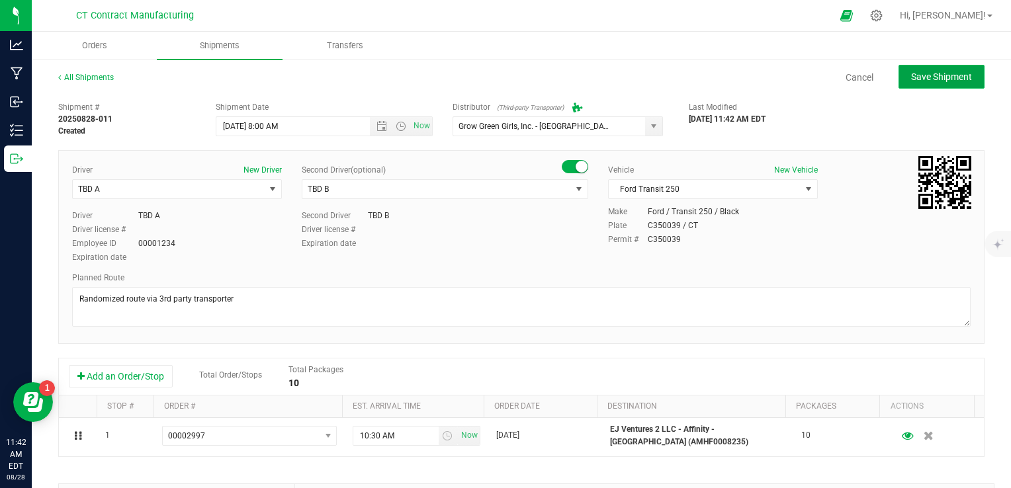
click at [917, 80] on span "Save Shipment" at bounding box center [941, 76] width 61 height 11
type input "[DATE] 12:00 PM"
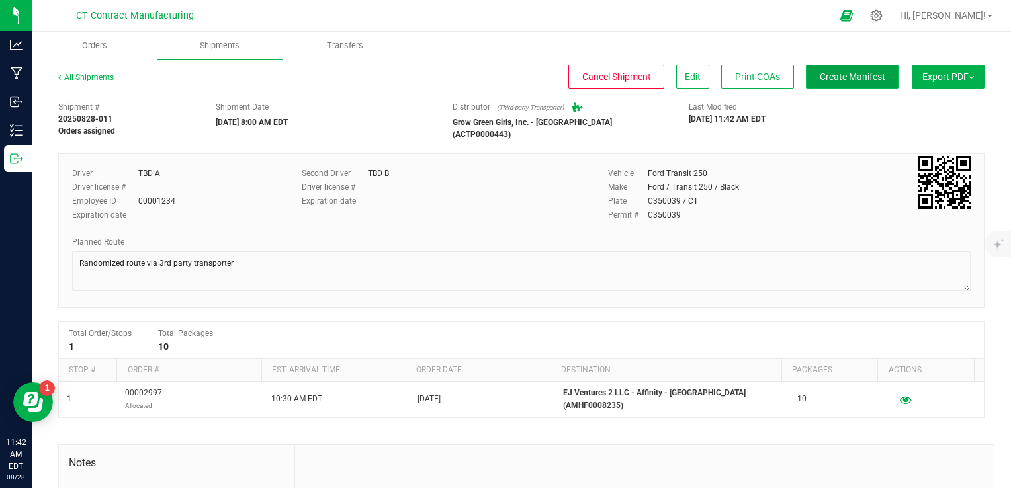
click at [829, 83] on button "Create Manifest" at bounding box center [852, 77] width 93 height 24
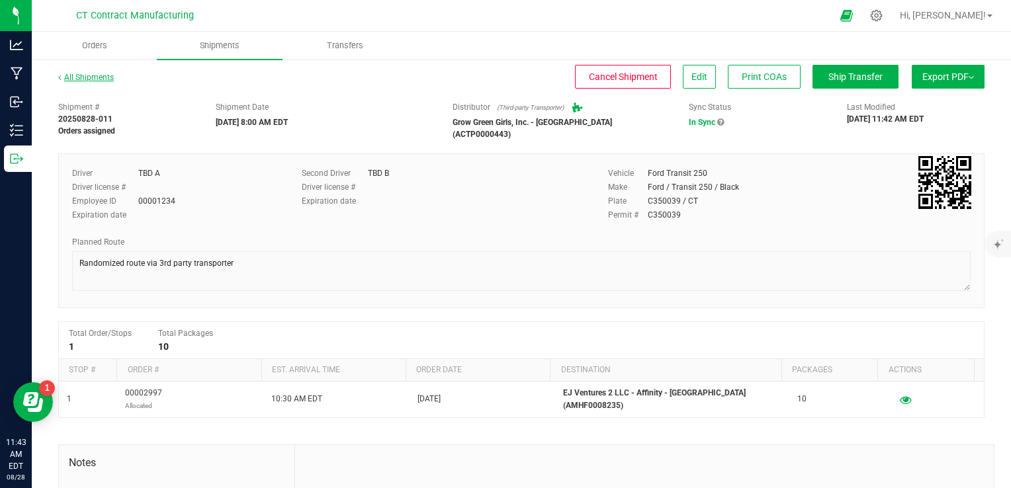
click at [79, 80] on link "All Shipments" at bounding box center [86, 77] width 56 height 9
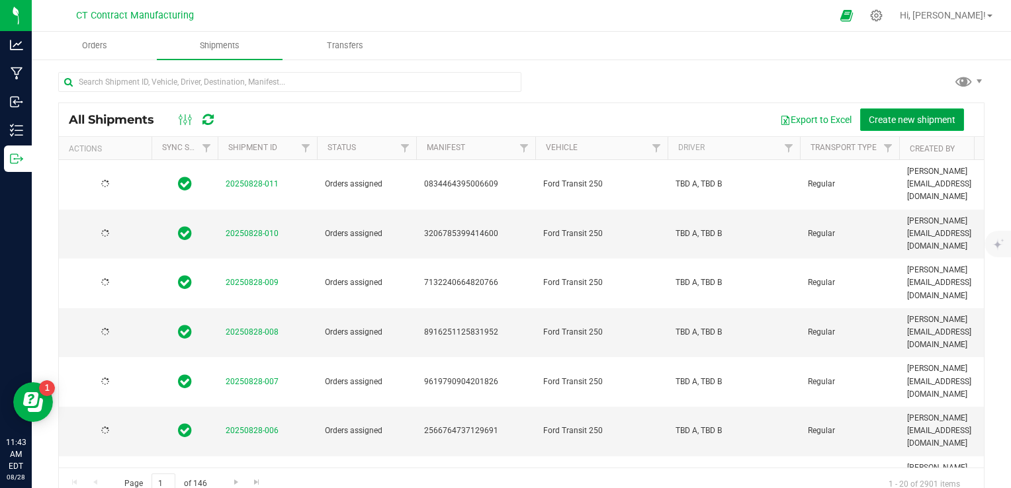
click at [893, 118] on span "Create new shipment" at bounding box center [912, 119] width 87 height 11
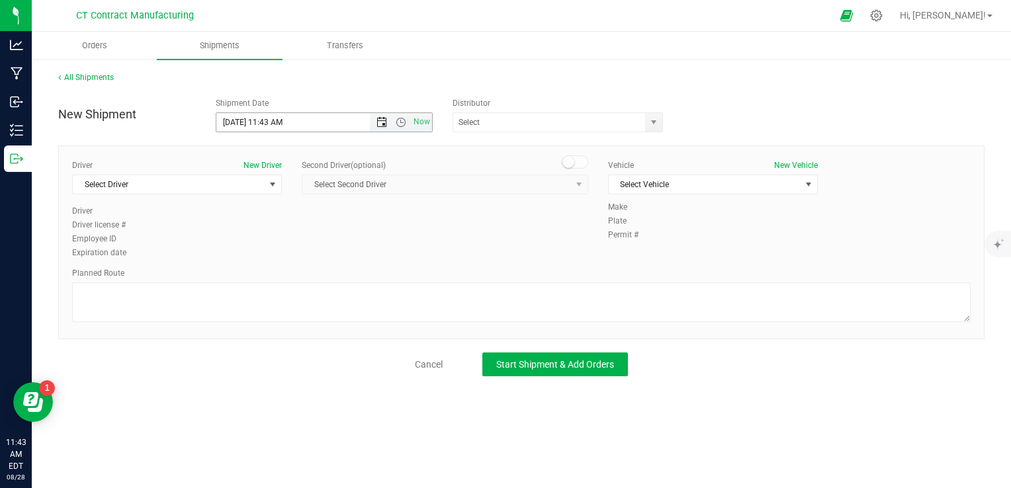
click at [383, 125] on span "Open the date view" at bounding box center [382, 122] width 11 height 11
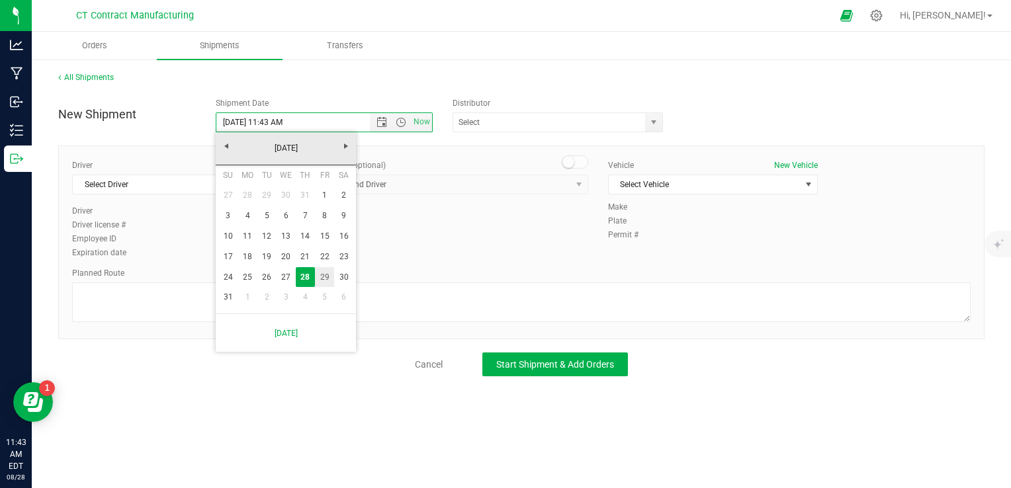
click at [321, 280] on link "29" at bounding box center [324, 277] width 19 height 21
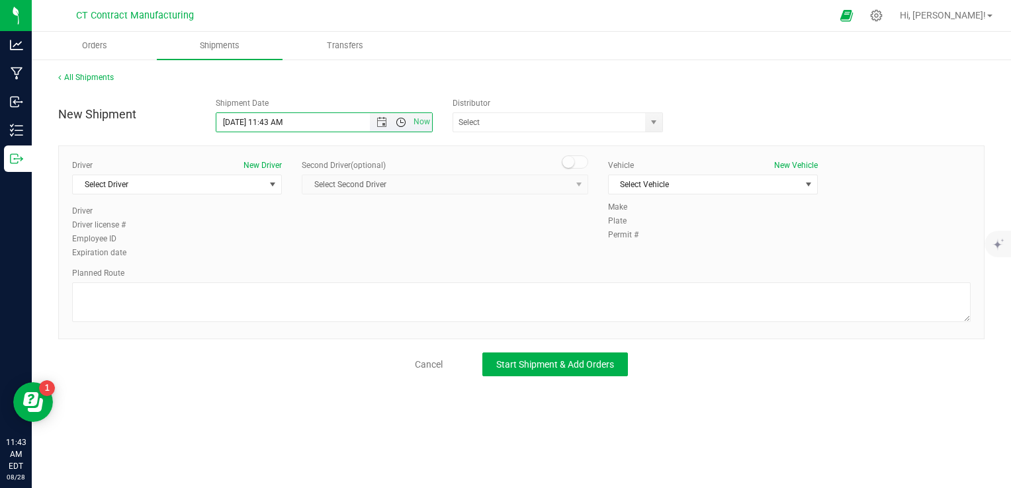
click at [402, 121] on span "Open the time view" at bounding box center [401, 122] width 11 height 11
click at [270, 223] on li "8:00 AM" at bounding box center [323, 217] width 214 height 17
type input "[DATE] 8:00 AM"
click at [652, 122] on span "select" at bounding box center [654, 122] width 11 height 11
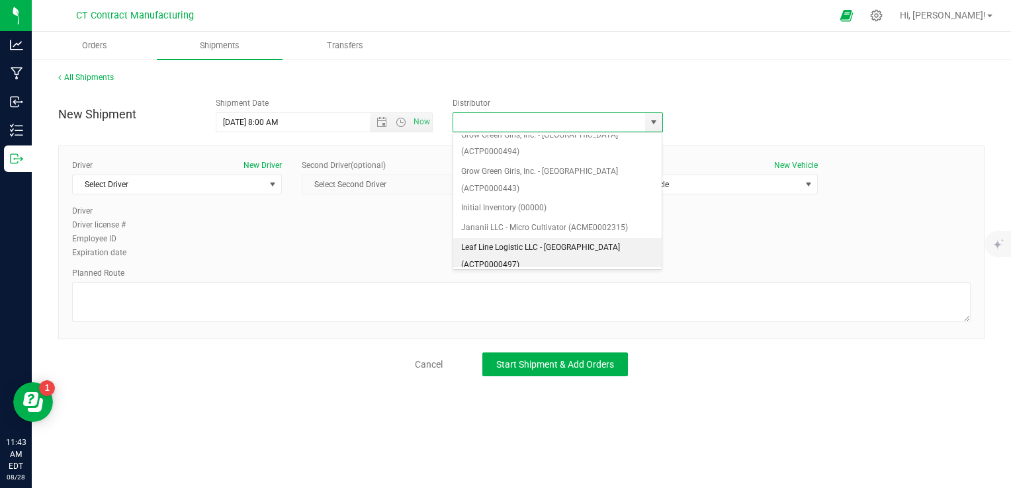
click at [568, 238] on li "Leaf Line Logistic LLC - [GEOGRAPHIC_DATA] (ACTP0000497)" at bounding box center [557, 256] width 209 height 36
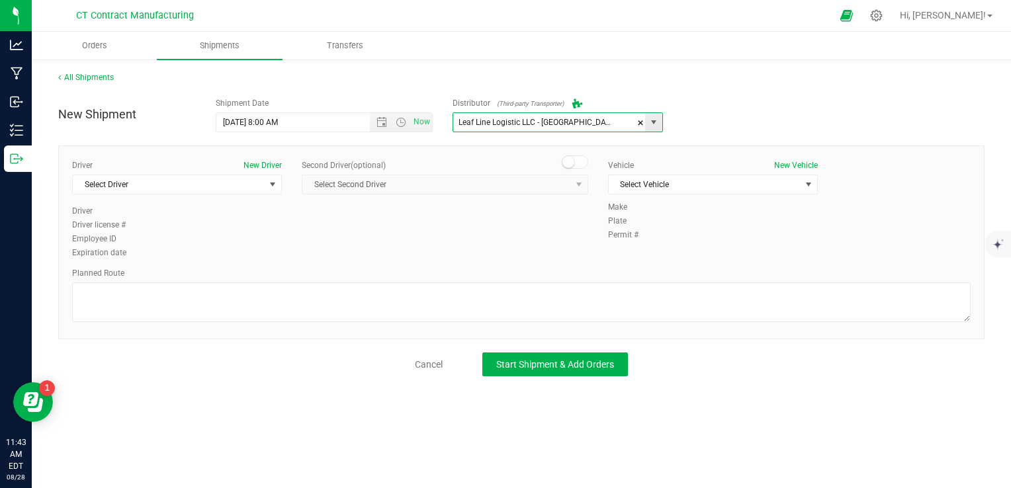
click at [656, 120] on span "select" at bounding box center [654, 122] width 11 height 11
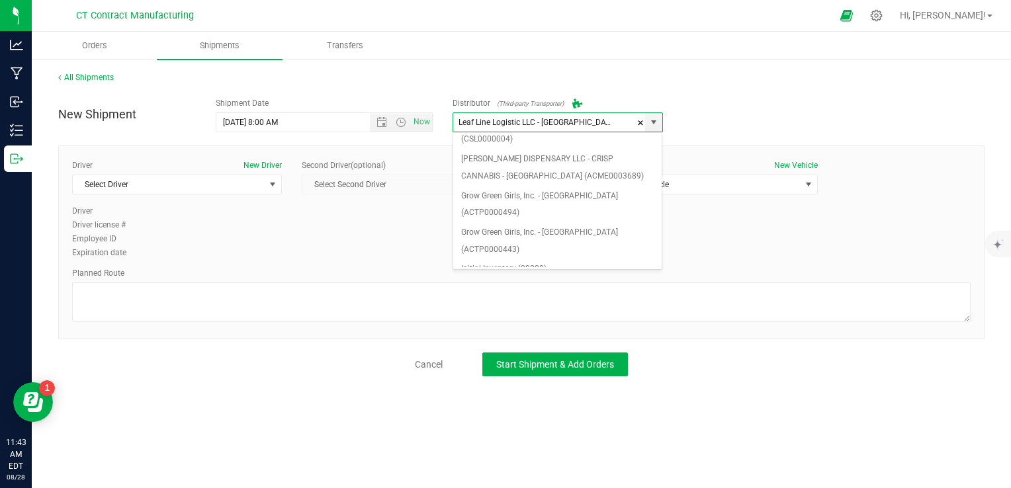
scroll to position [132, 0]
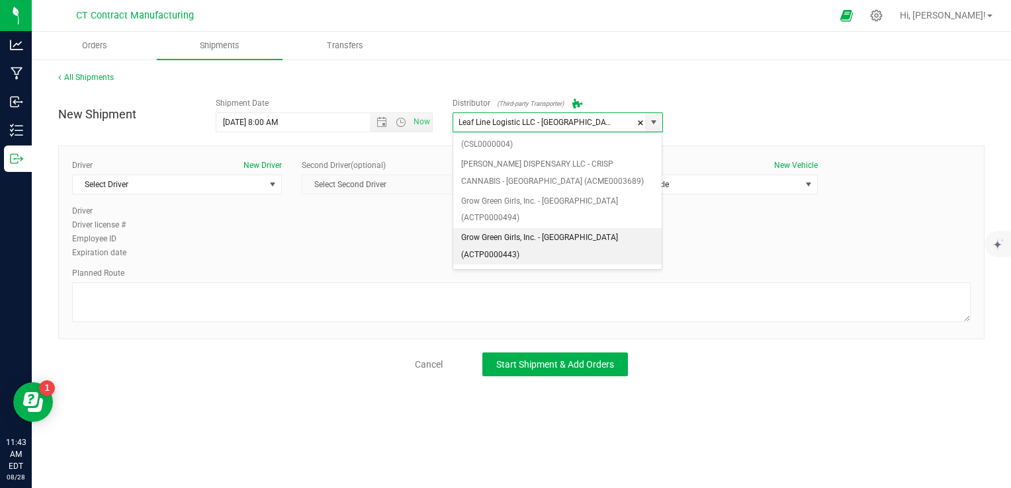
click at [563, 228] on li "Grow Green Girls, Inc. - [GEOGRAPHIC_DATA] (ACTP0000443)" at bounding box center [557, 246] width 209 height 36
type input "Grow Green Girls, Inc. - [GEOGRAPHIC_DATA] (ACTP0000443)"
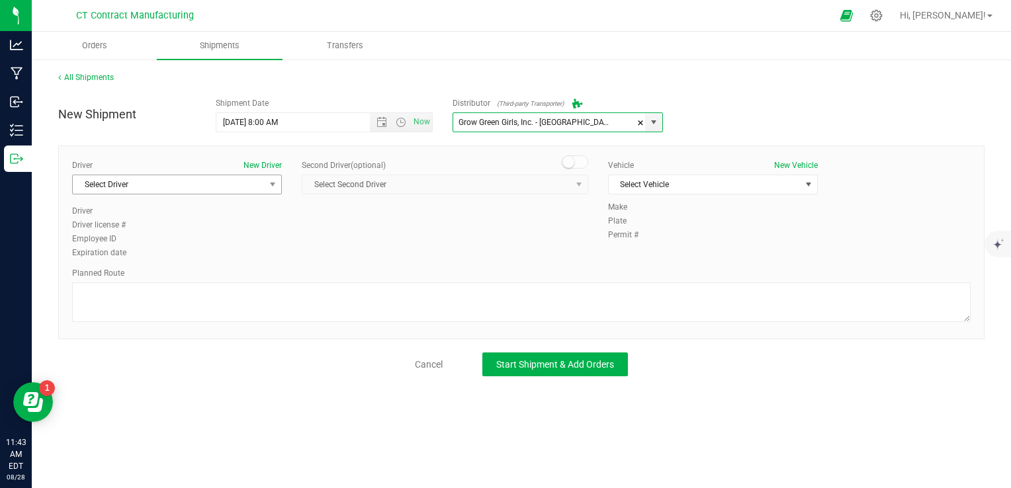
click at [198, 181] on span "Select Driver" at bounding box center [169, 184] width 192 height 19
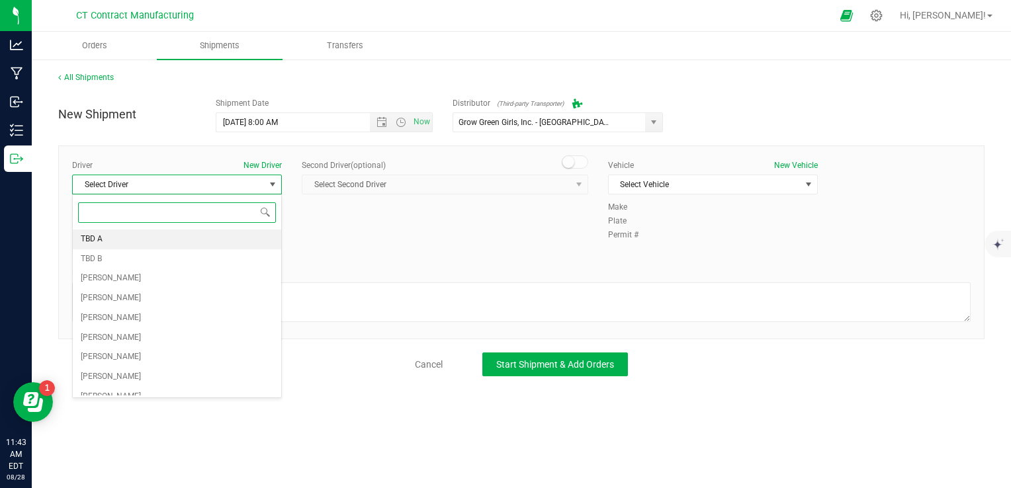
click at [145, 239] on li "TBD A" at bounding box center [177, 240] width 208 height 20
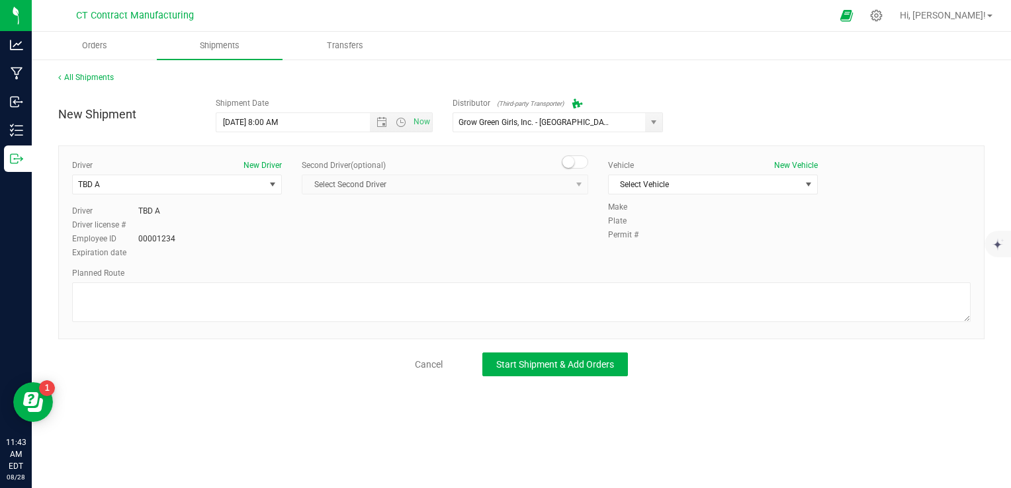
click at [565, 163] on small at bounding box center [568, 162] width 12 height 12
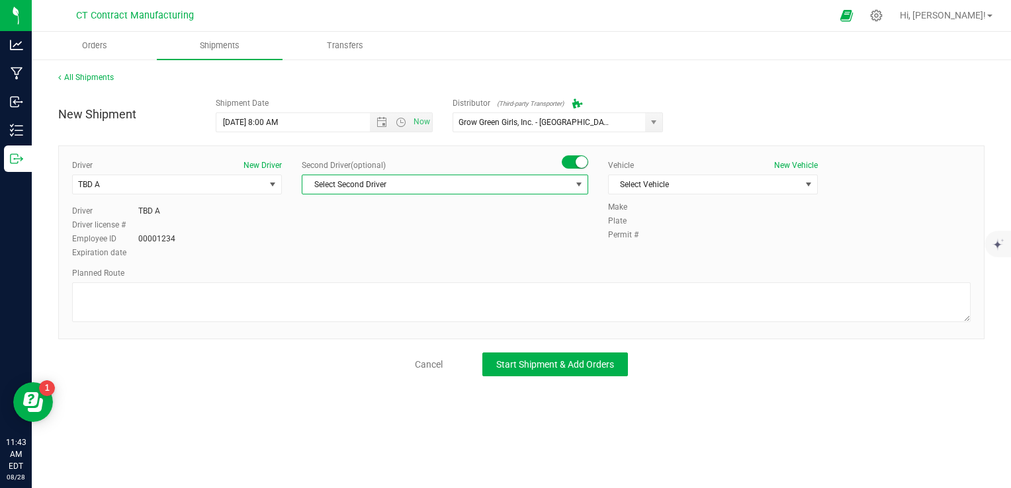
click at [528, 185] on span "Select Second Driver" at bounding box center [436, 184] width 269 height 19
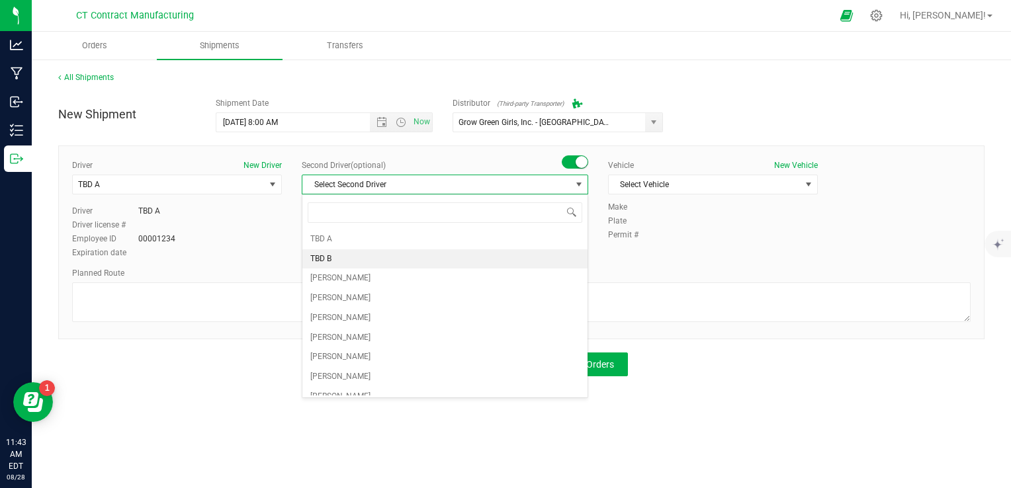
click at [348, 261] on li "TBD B" at bounding box center [444, 259] width 285 height 20
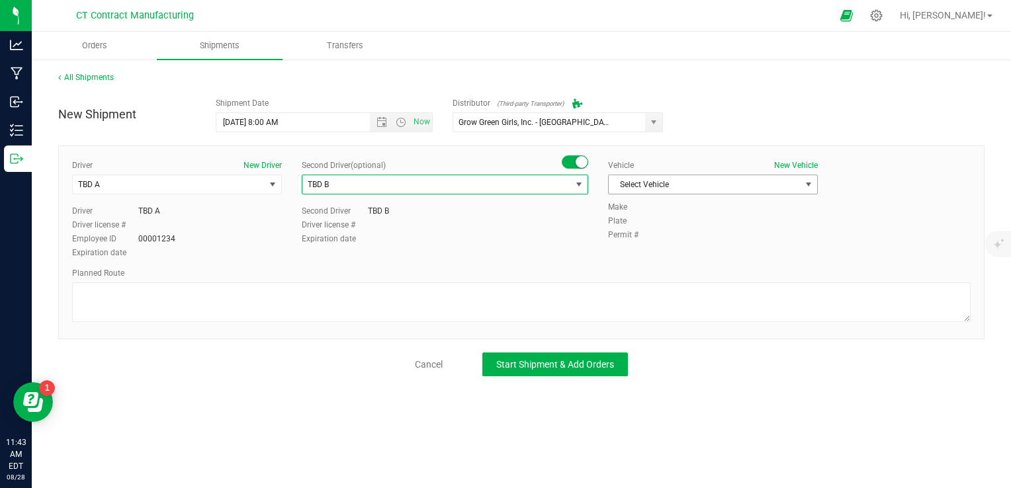
click at [691, 182] on span "Select Vehicle" at bounding box center [705, 184] width 192 height 19
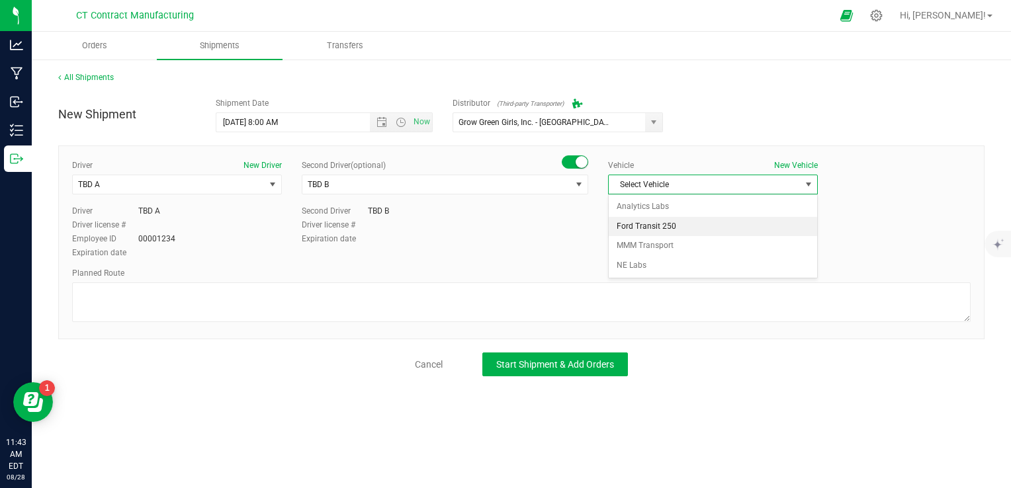
click at [656, 232] on li "Ford Transit 250" at bounding box center [713, 227] width 208 height 20
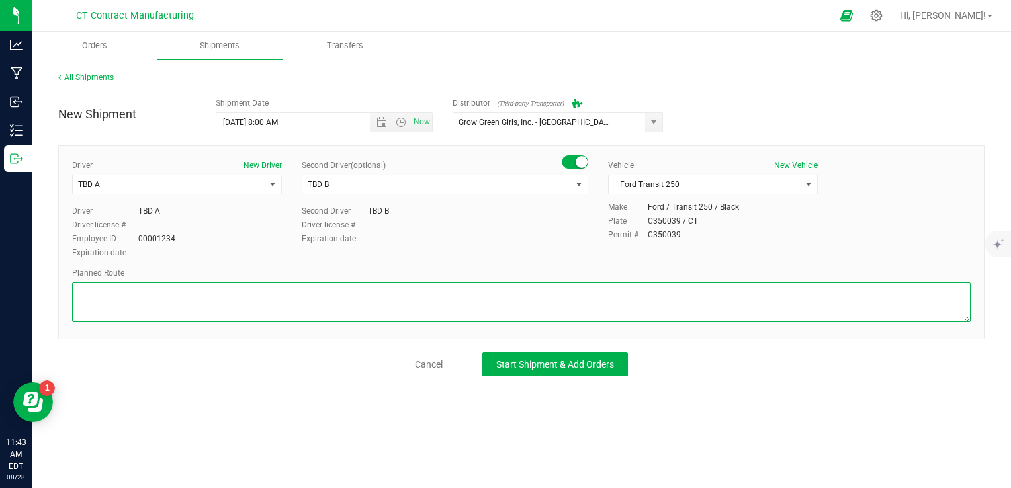
click at [384, 313] on textarea at bounding box center [521, 303] width 899 height 40
paste textarea "Randomized route via 3rd party transporter"
type textarea "Randomized route via 3rd party transporter"
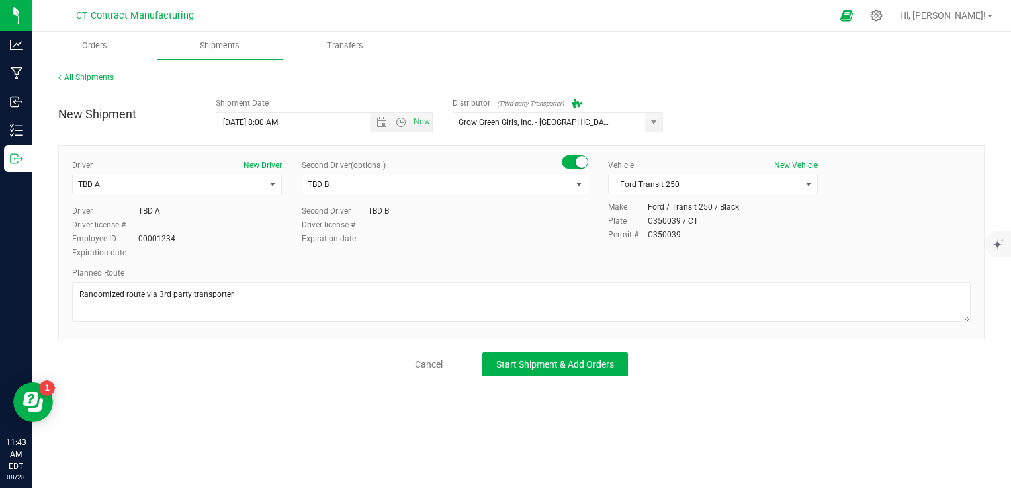
click at [604, 351] on div "New Shipment Shipment Date 8/29/2025 8:00 AM Now Distributor (Third-party Trans…" at bounding box center [521, 233] width 926 height 285
click at [601, 360] on span "Start Shipment & Add Orders" at bounding box center [555, 364] width 118 height 11
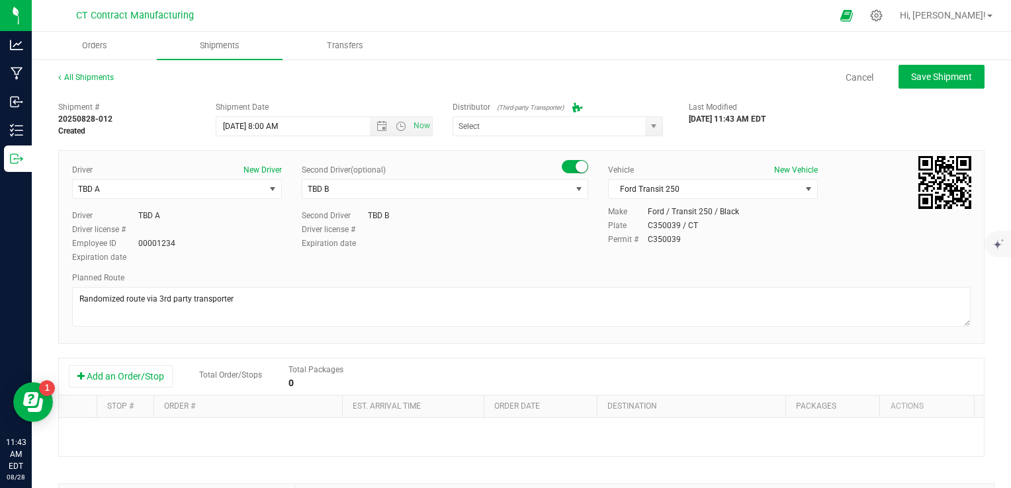
type input "Grow Green Girls, Inc. - [GEOGRAPHIC_DATA] (ACTP0000443)"
click at [132, 367] on button "Add an Order/Stop" at bounding box center [121, 376] width 104 height 22
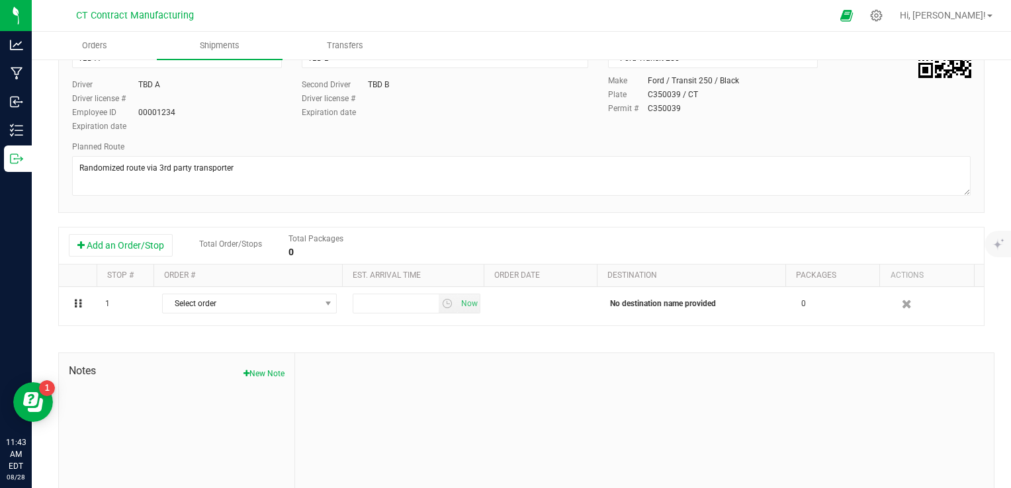
scroll to position [132, 0]
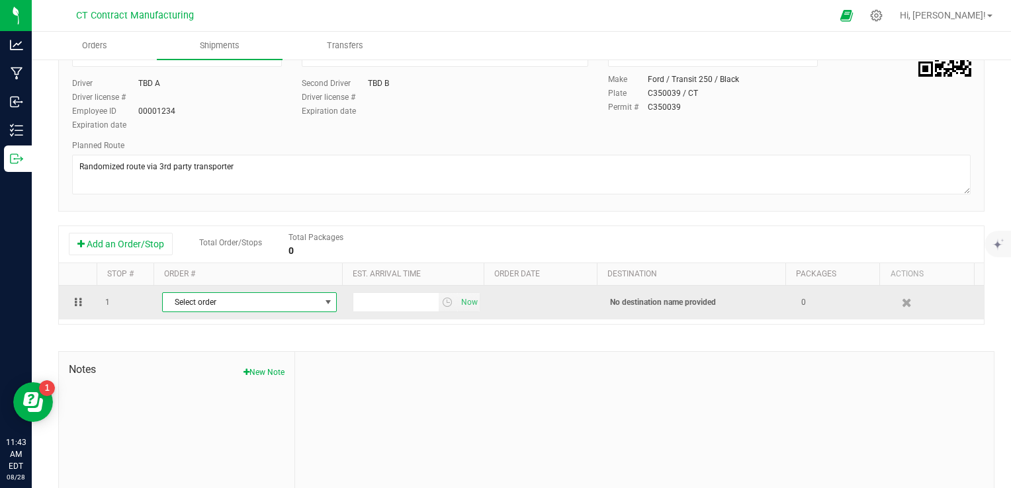
click at [241, 306] on span "Select order" at bounding box center [241, 302] width 157 height 19
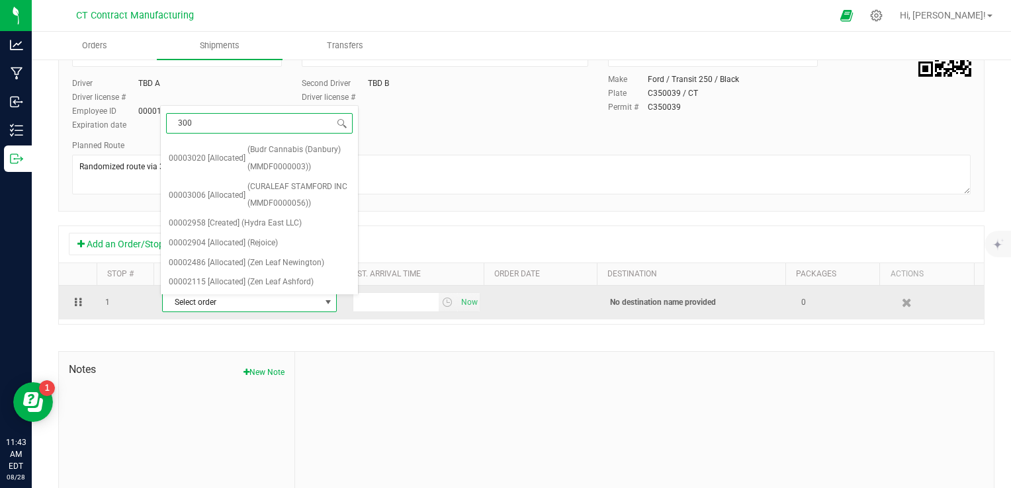
type input "3006"
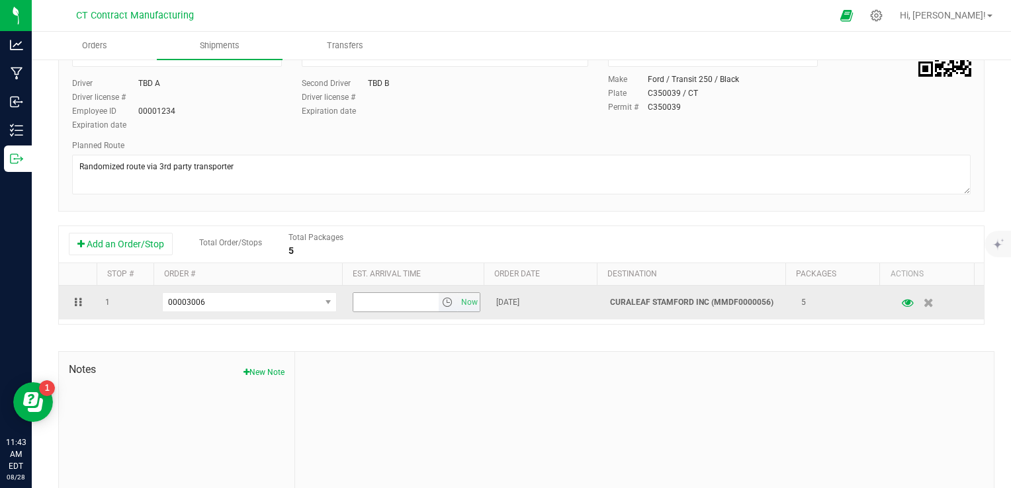
click at [442, 300] on span "select" at bounding box center [447, 302] width 11 height 11
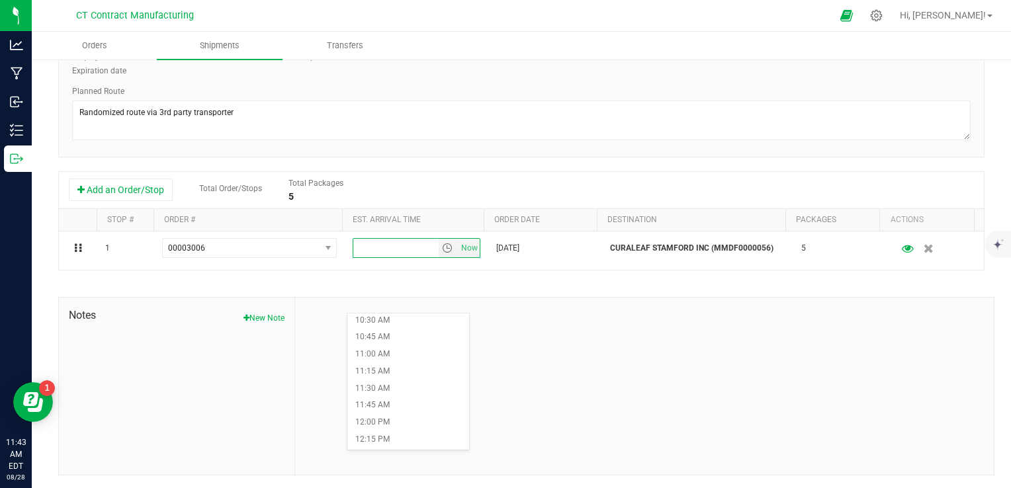
scroll to position [728, 0]
click at [398, 344] on li "11:00 AM" at bounding box center [408, 344] width 122 height 17
click at [491, 279] on div "Shipment # 20250828-012 Created Shipment Date 8/29/2025 8:00 AM Now Distributor…" at bounding box center [521, 192] width 926 height 567
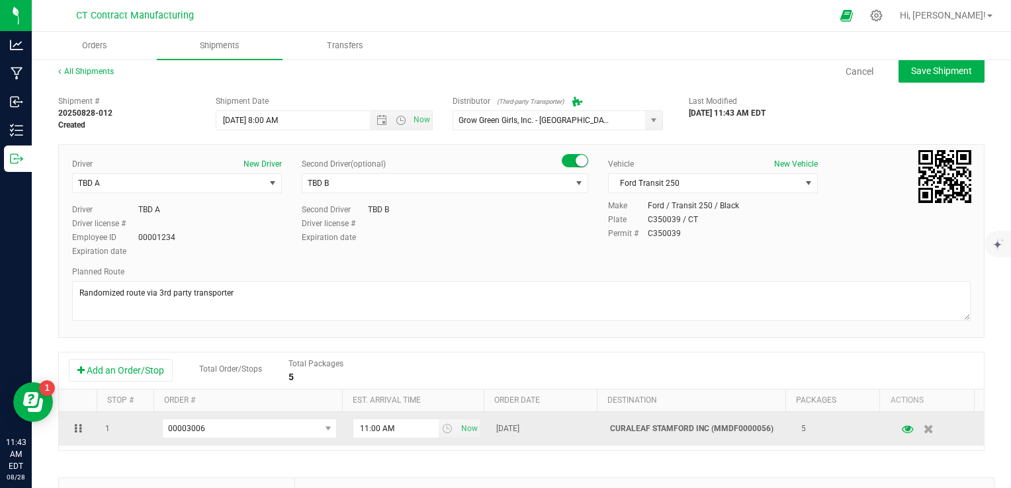
scroll to position [0, 0]
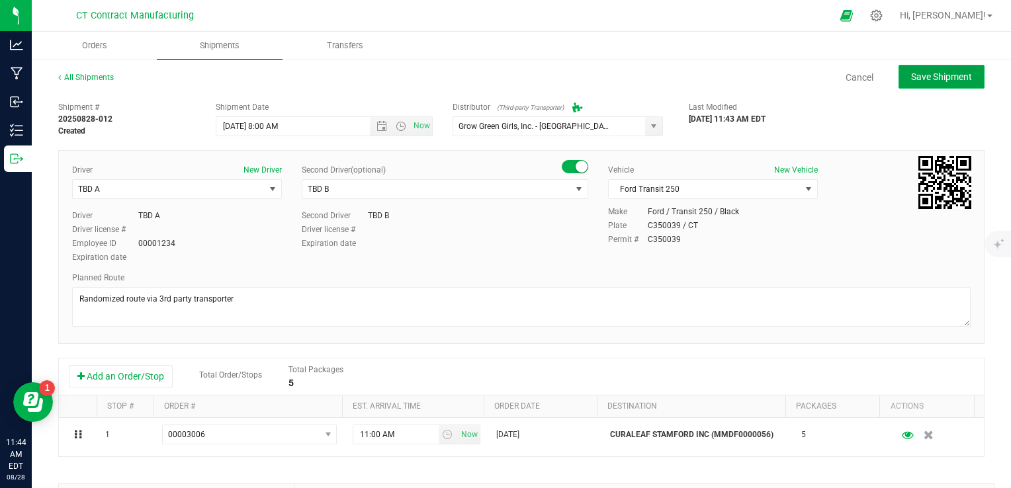
click at [922, 71] on span "Save Shipment" at bounding box center [941, 76] width 61 height 11
type input "[DATE] 12:00 PM"
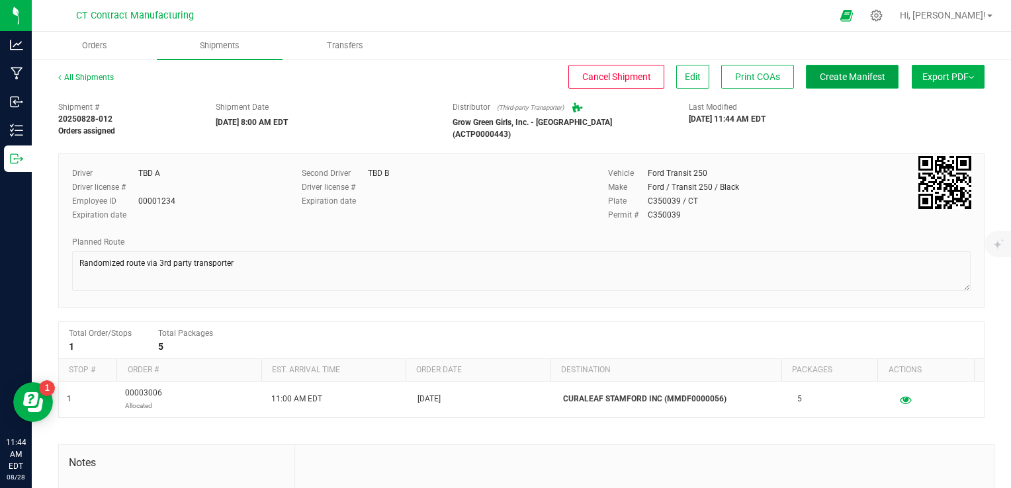
click at [864, 76] on span "Create Manifest" at bounding box center [853, 76] width 66 height 11
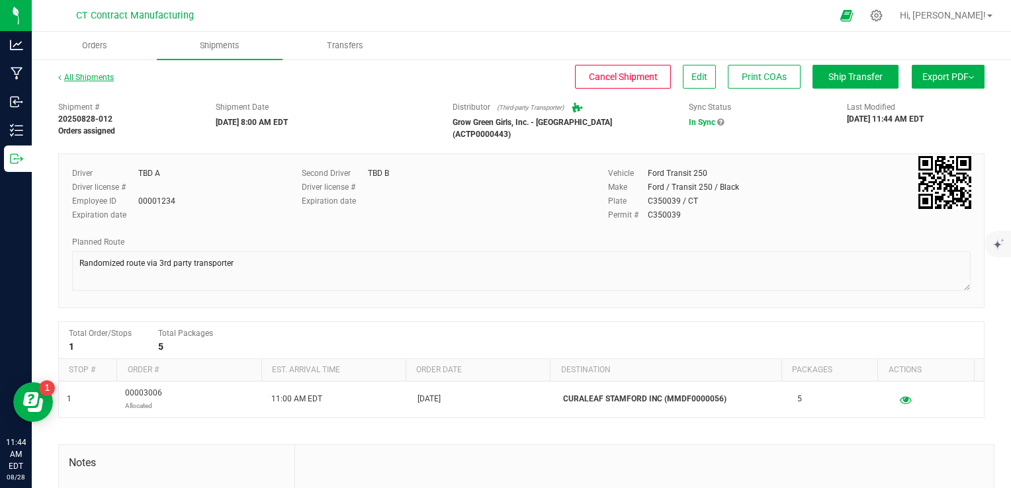
click at [102, 78] on link "All Shipments" at bounding box center [86, 77] width 56 height 9
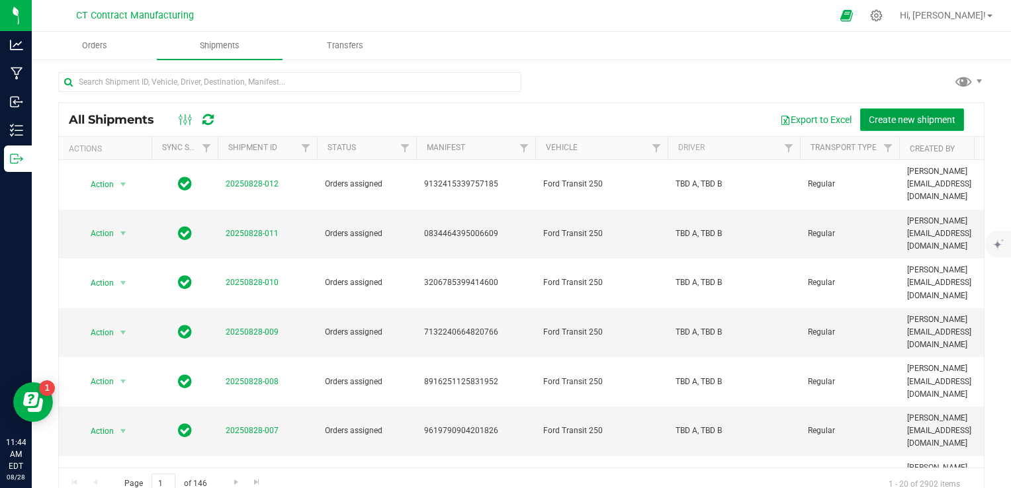
click at [874, 115] on span "Create new shipment" at bounding box center [912, 119] width 87 height 11
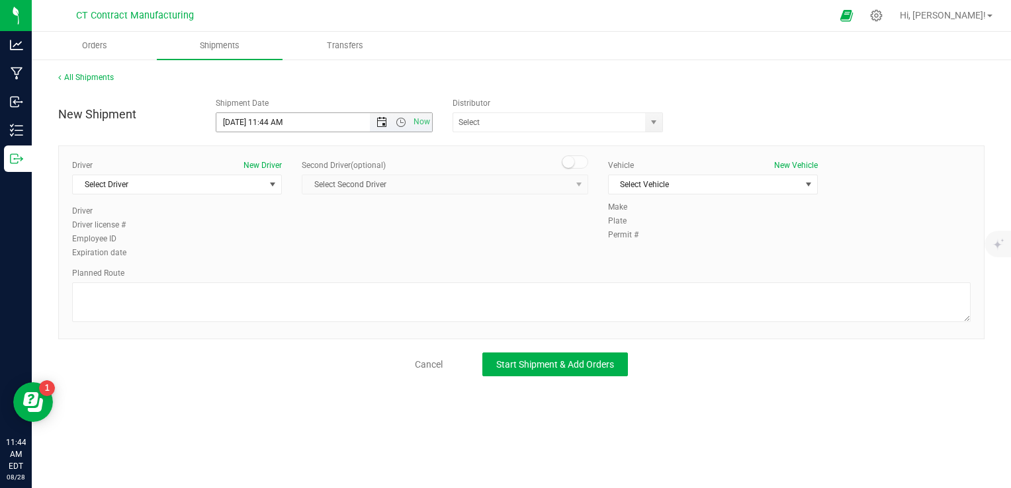
click at [384, 120] on span "Open the date view" at bounding box center [382, 122] width 11 height 11
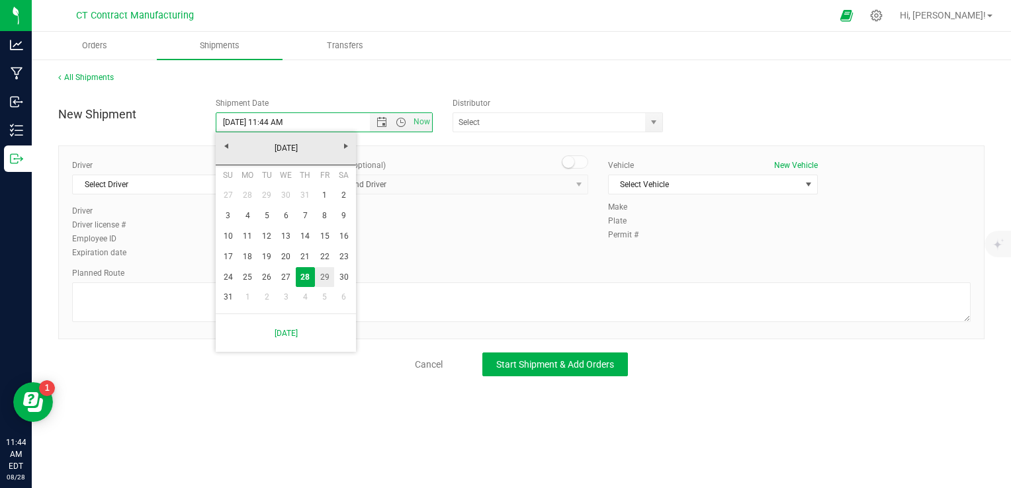
click at [323, 271] on link "29" at bounding box center [324, 277] width 19 height 21
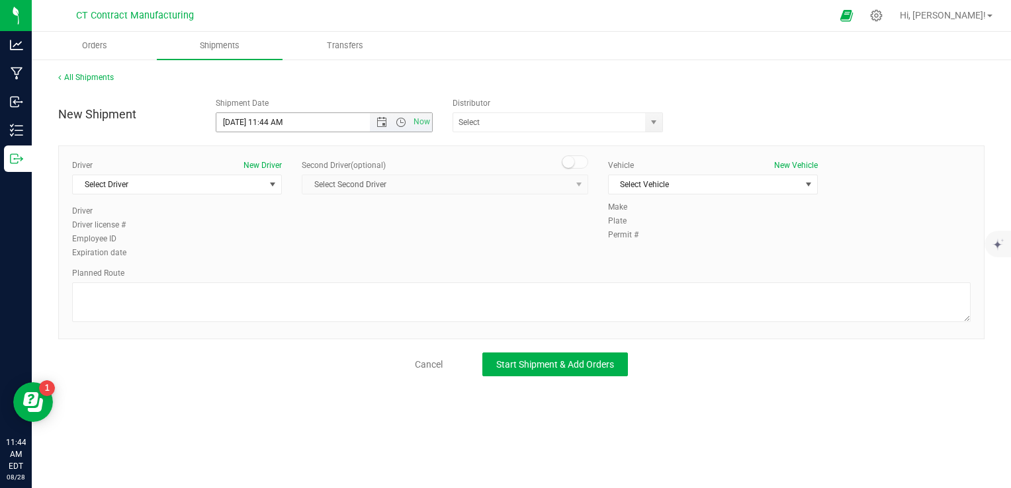
click at [401, 115] on span "Now" at bounding box center [401, 122] width 62 height 19
click at [402, 121] on span "Open the time view" at bounding box center [401, 122] width 11 height 11
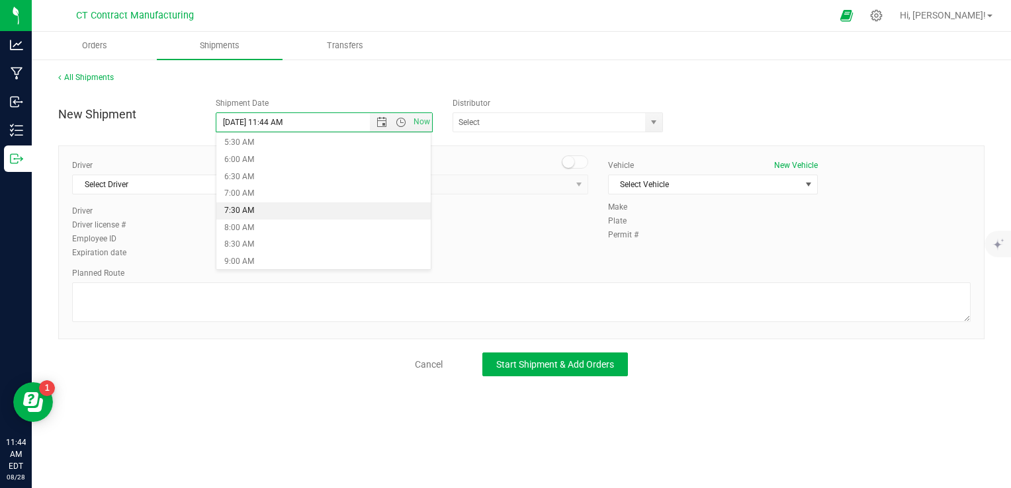
scroll to position [199, 0]
click at [294, 215] on li "8:00 AM" at bounding box center [323, 217] width 214 height 17
type input "[DATE] 8:00 AM"
click at [656, 119] on span "select" at bounding box center [654, 122] width 11 height 11
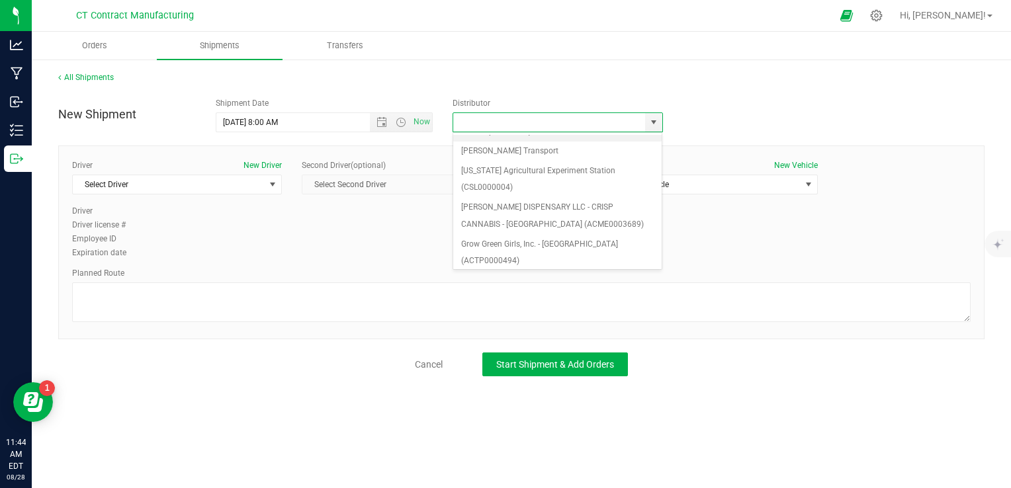
scroll to position [132, 0]
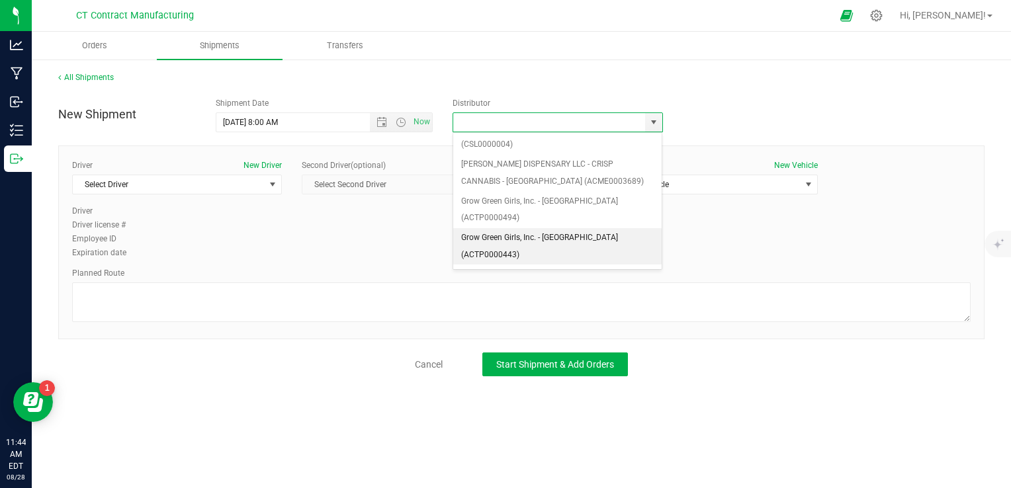
click at [598, 228] on li "Grow Green Girls, Inc. - [GEOGRAPHIC_DATA] (ACTP0000443)" at bounding box center [557, 246] width 209 height 36
type input "Grow Green Girls, Inc. - [GEOGRAPHIC_DATA] (ACTP0000443)"
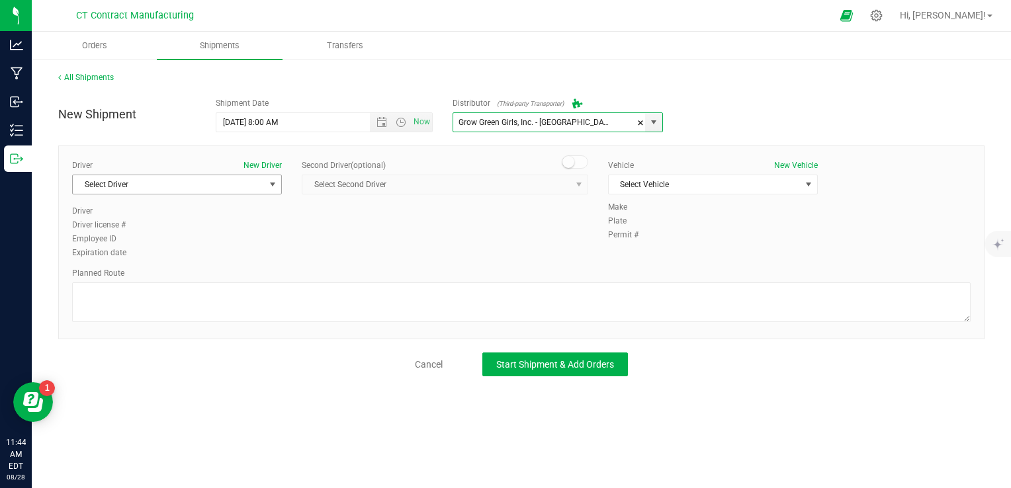
click at [265, 186] on span "select" at bounding box center [273, 184] width 17 height 19
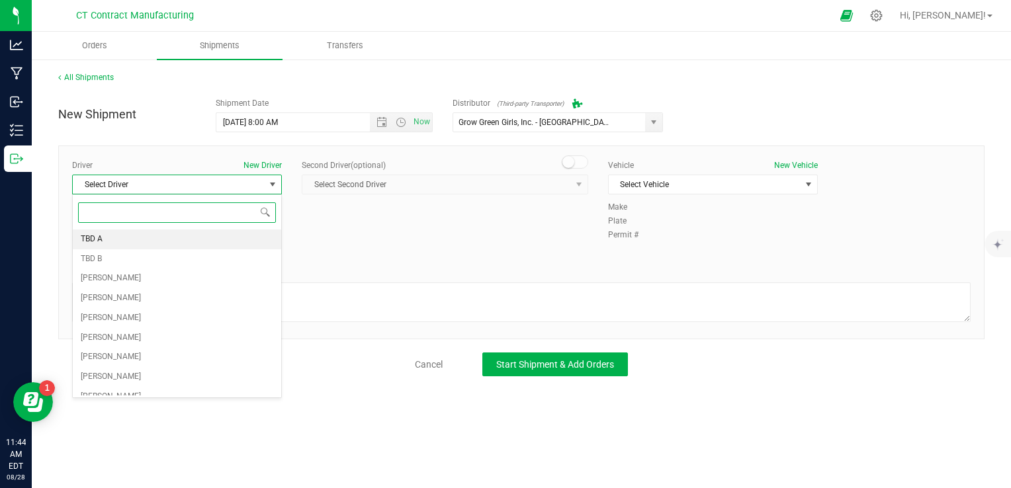
click at [229, 233] on li "TBD A" at bounding box center [177, 240] width 208 height 20
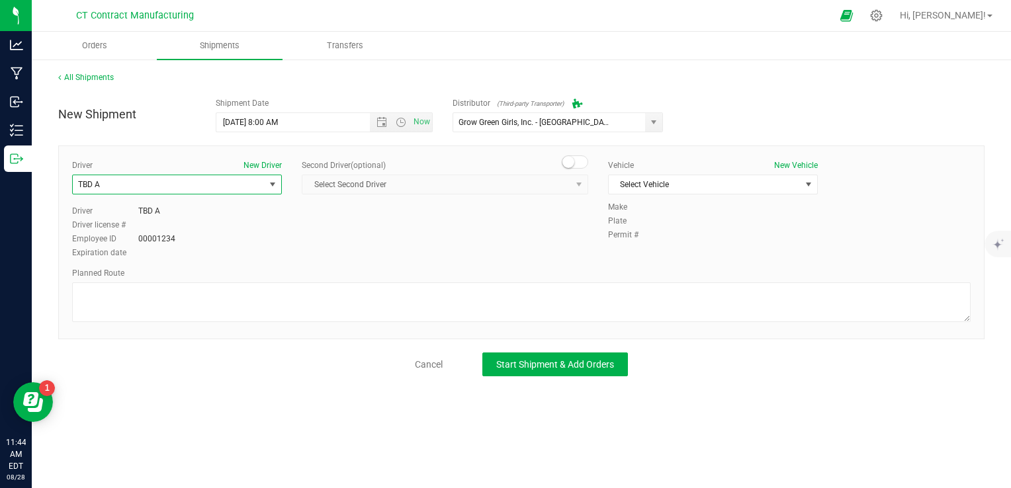
click at [577, 157] on span at bounding box center [575, 162] width 26 height 13
click at [551, 187] on span "Select Second Driver" at bounding box center [436, 184] width 269 height 19
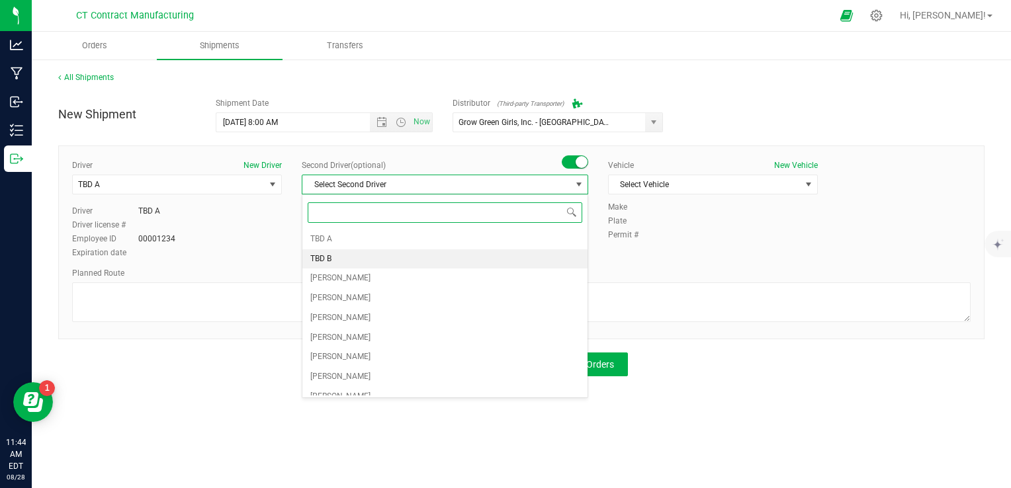
click at [380, 256] on li "TBD B" at bounding box center [444, 259] width 285 height 20
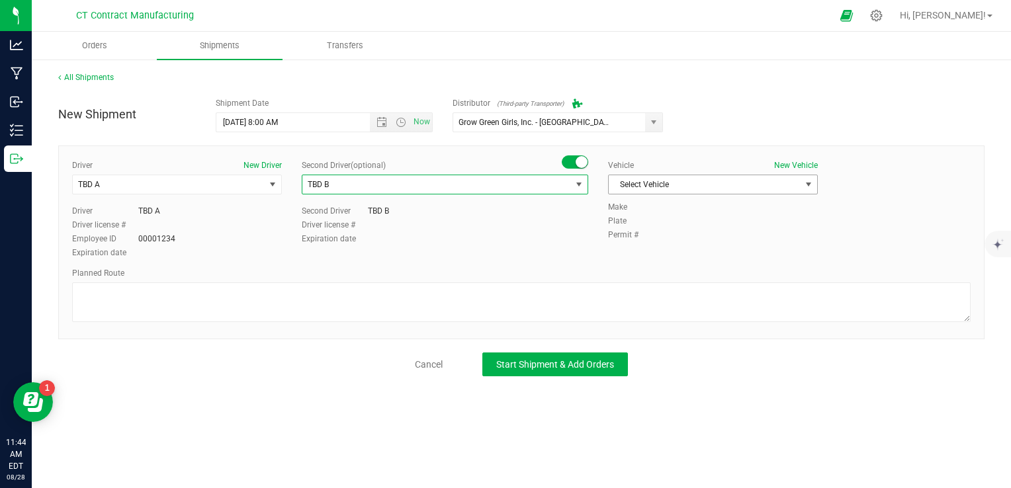
click at [645, 178] on span "Select Vehicle" at bounding box center [705, 184] width 192 height 19
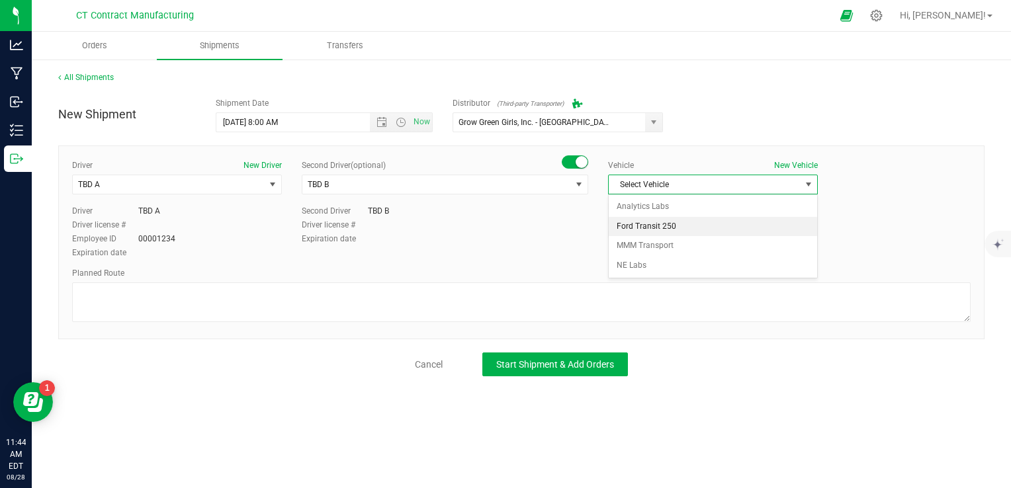
click at [652, 229] on li "Ford Transit 250" at bounding box center [713, 227] width 208 height 20
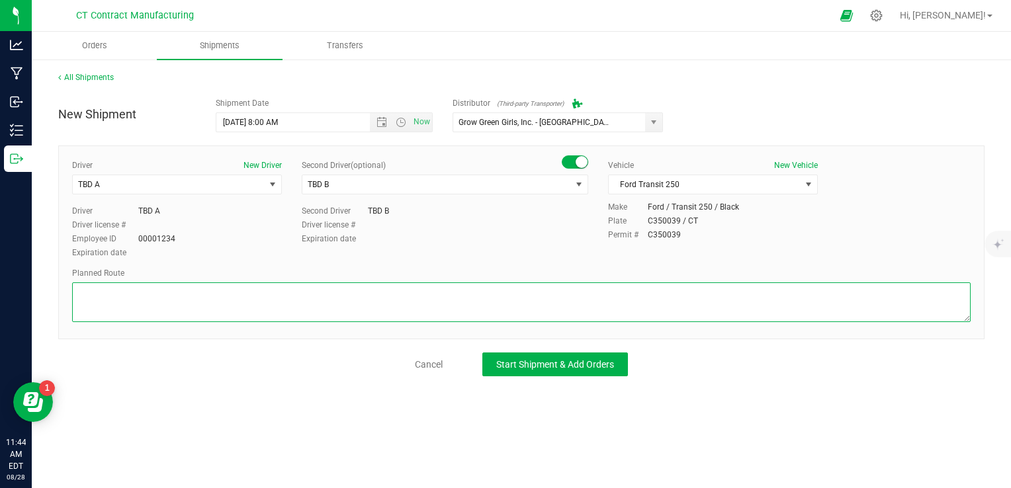
click at [402, 306] on textarea at bounding box center [521, 303] width 899 height 40
paste textarea "Randomized route via 3rd party transporter"
type textarea "Randomized route via 3rd party transporter"
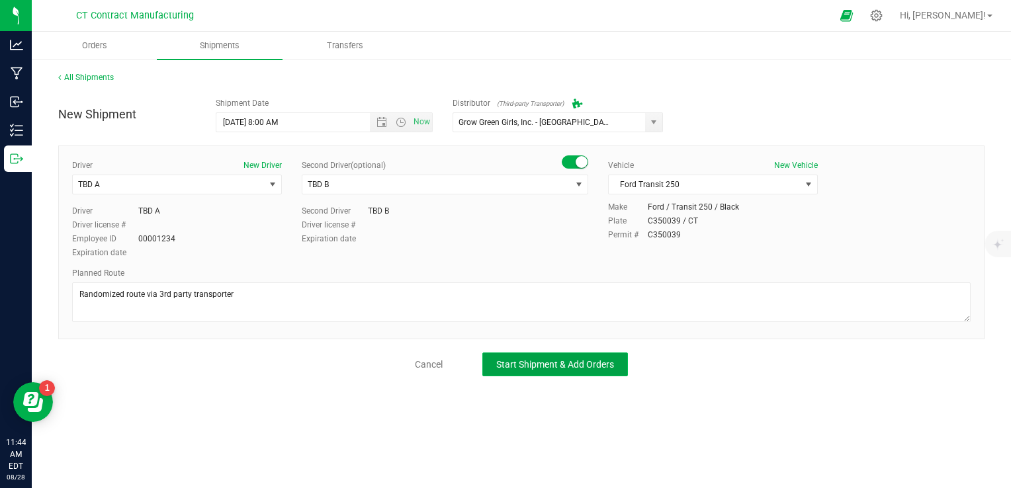
click at [580, 359] on span "Start Shipment & Add Orders" at bounding box center [555, 364] width 118 height 11
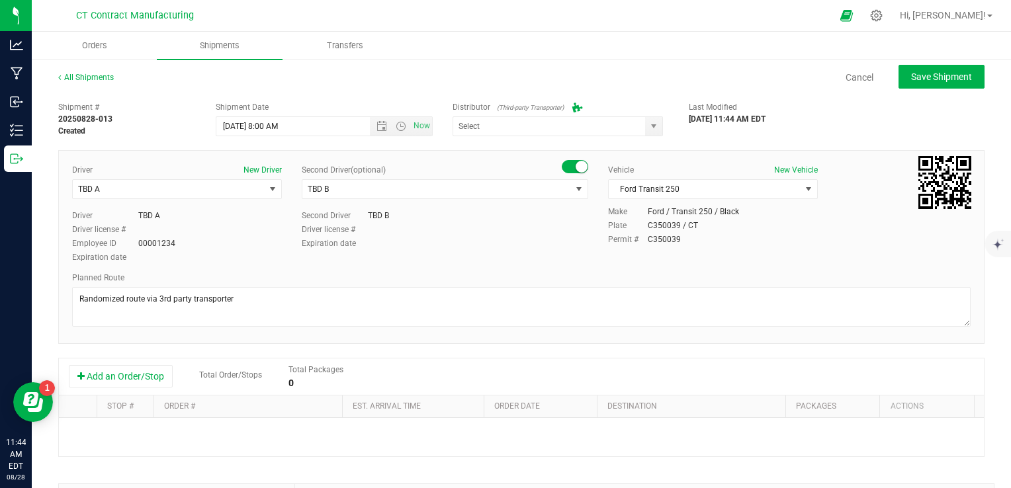
type input "Grow Green Girls, Inc. - [GEOGRAPHIC_DATA] (ACTP0000443)"
click at [134, 378] on button "Add an Order/Stop" at bounding box center [121, 376] width 104 height 22
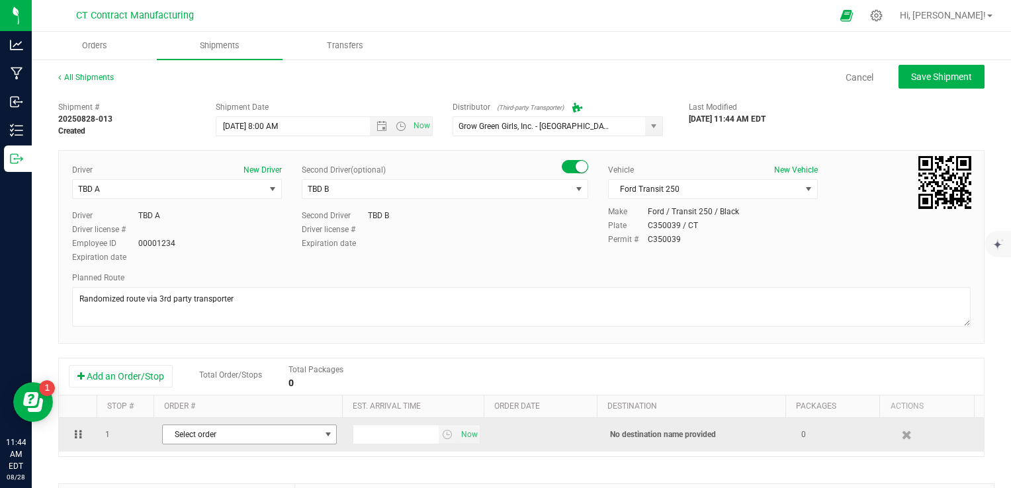
click at [302, 434] on span "Select order" at bounding box center [241, 435] width 157 height 19
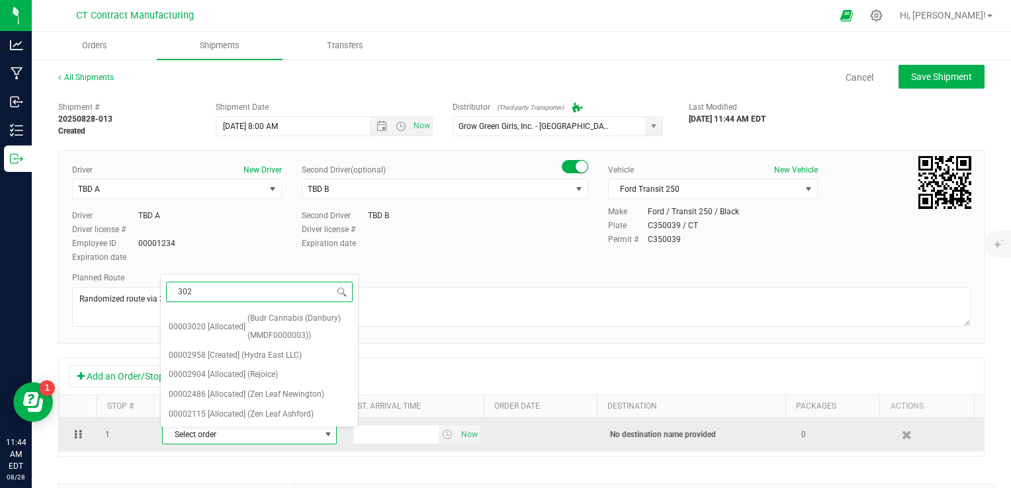
type input "3020"
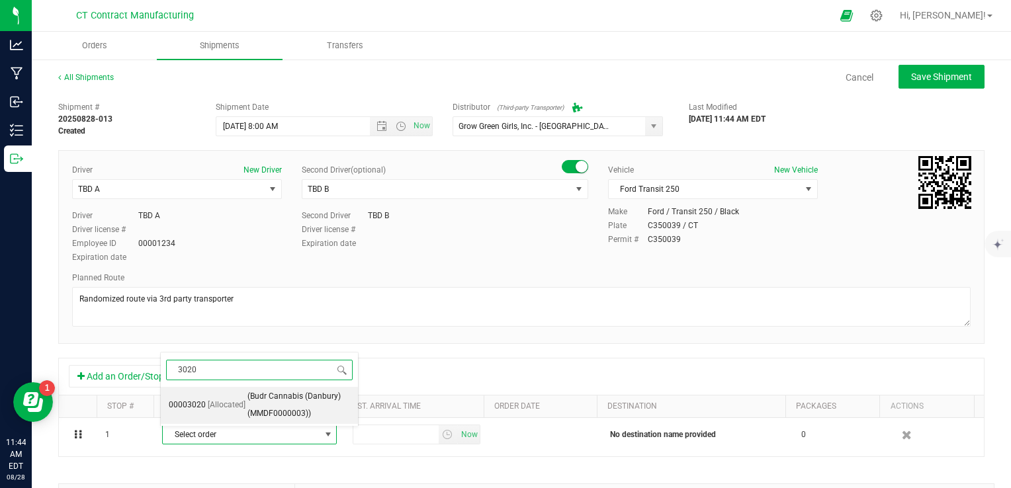
click at [314, 416] on span "(Budr Cannabis (Danbury) (MMDF0000003))" at bounding box center [298, 405] width 103 height 34
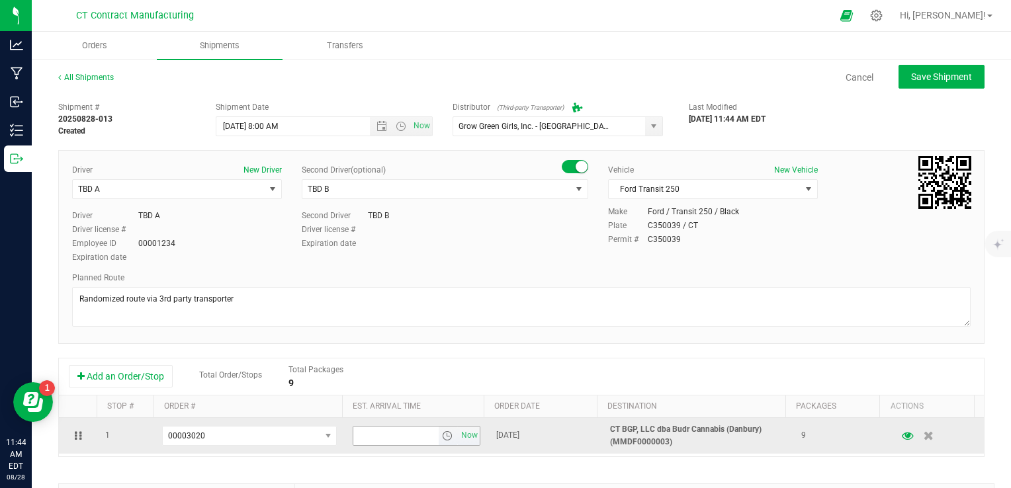
drag, startPoint x: 439, startPoint y: 435, endPoint x: 447, endPoint y: 435, distance: 7.9
click at [442, 435] on span "select" at bounding box center [447, 436] width 11 height 11
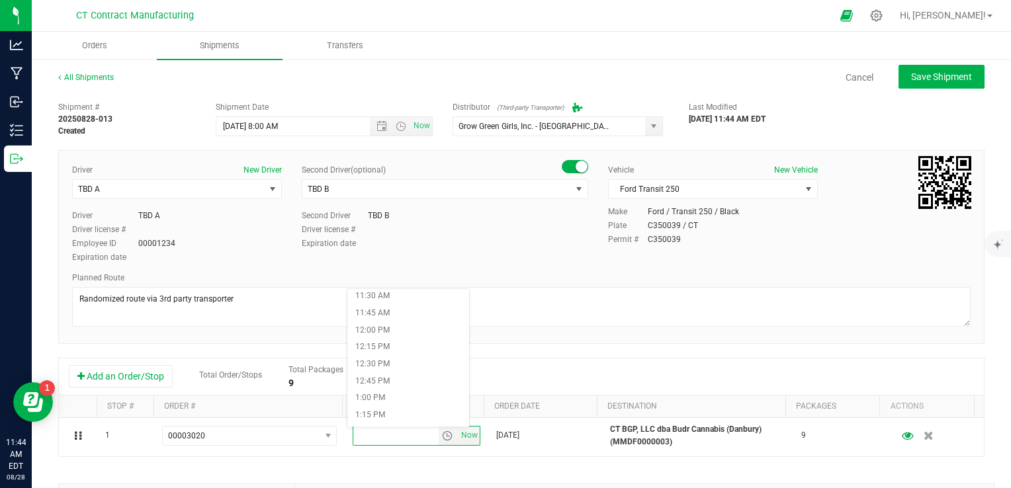
scroll to position [794, 0]
click at [392, 318] on li "12:00 PM" at bounding box center [408, 322] width 122 height 17
click at [521, 342] on div "Driver New Driver TBD A Select Driver TBD A TBD B Andrew Breuninger Kalvin Burg…" at bounding box center [521, 247] width 926 height 194
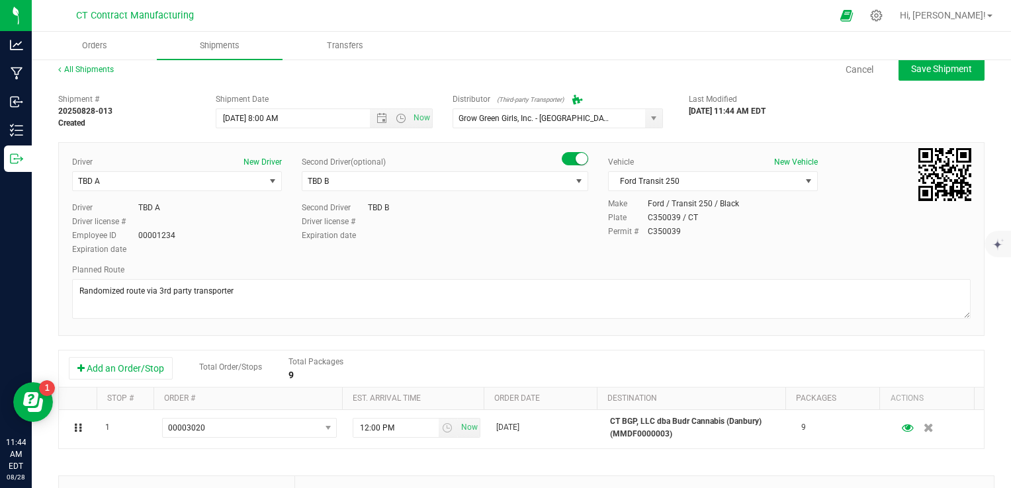
scroll to position [0, 0]
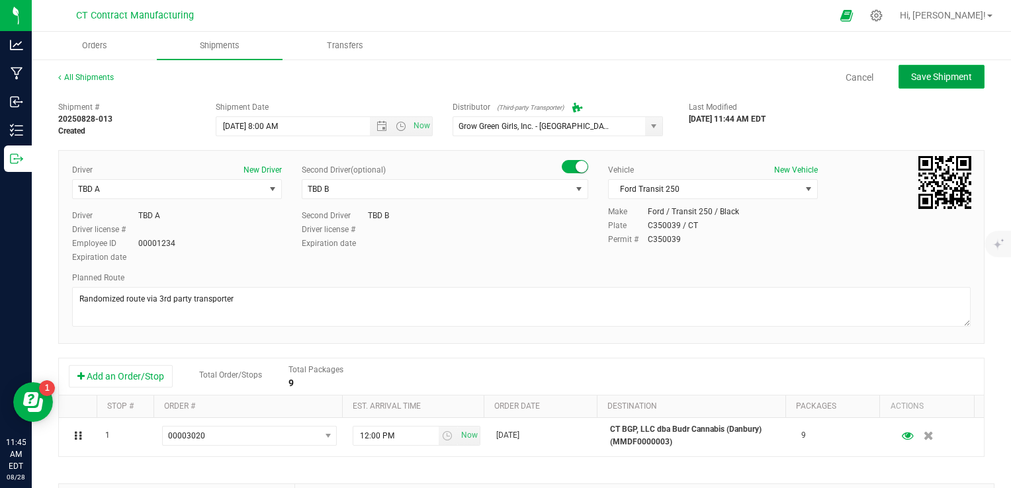
click at [933, 84] on button "Save Shipment" at bounding box center [942, 77] width 86 height 24
type input "[DATE] 12:00 PM"
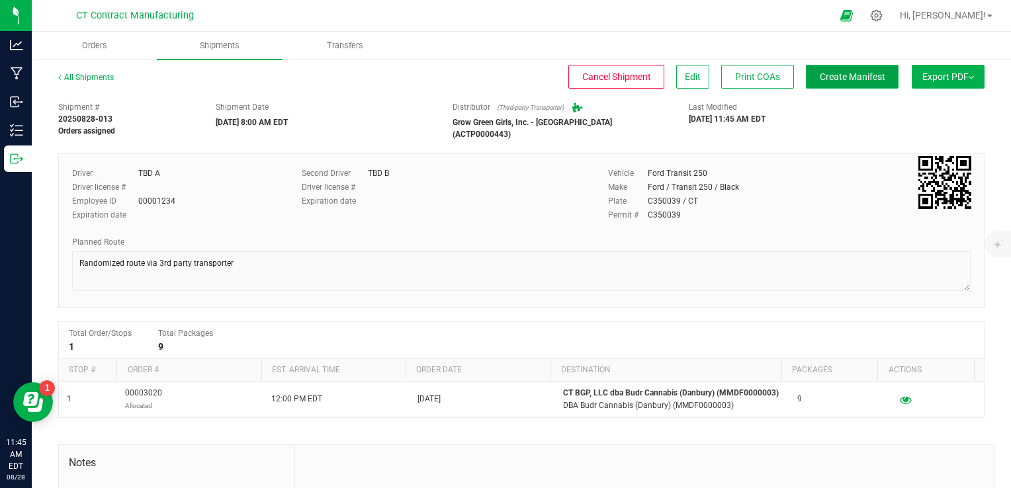
click at [842, 71] on span "Create Manifest" at bounding box center [853, 76] width 66 height 11
